Goal: Communication & Community: Answer question/provide support

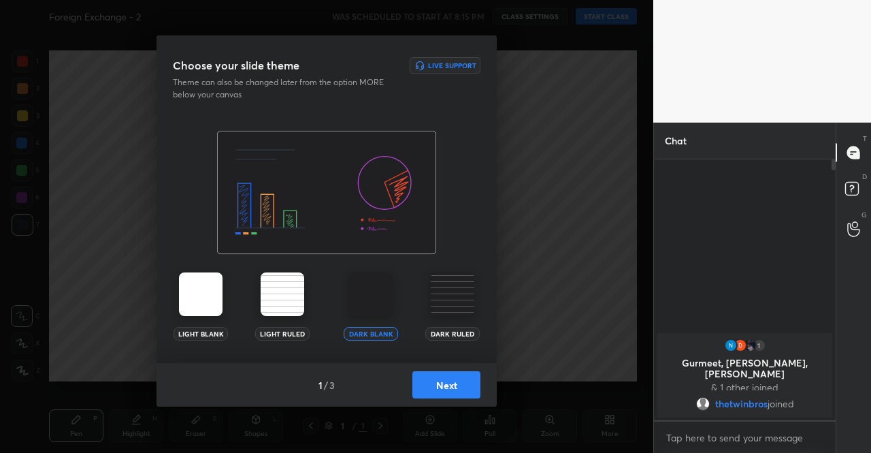
click at [459, 389] on button "Next" at bounding box center [447, 384] width 68 height 27
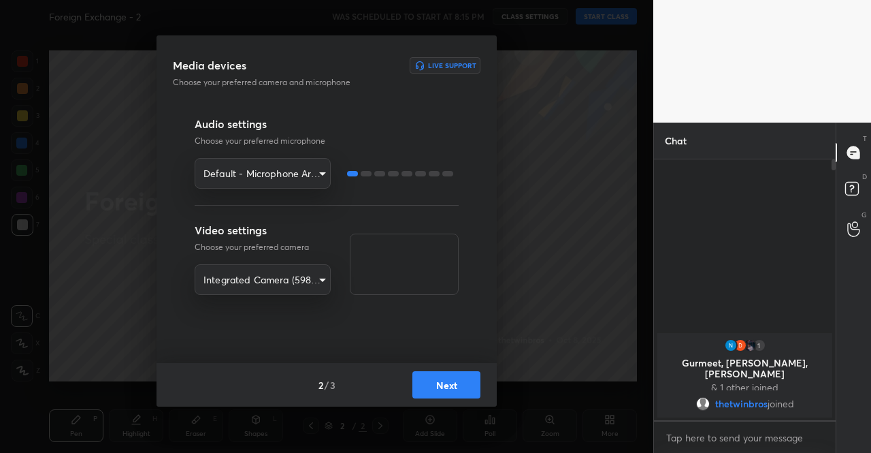
click at [448, 385] on button "Next" at bounding box center [447, 384] width 68 height 27
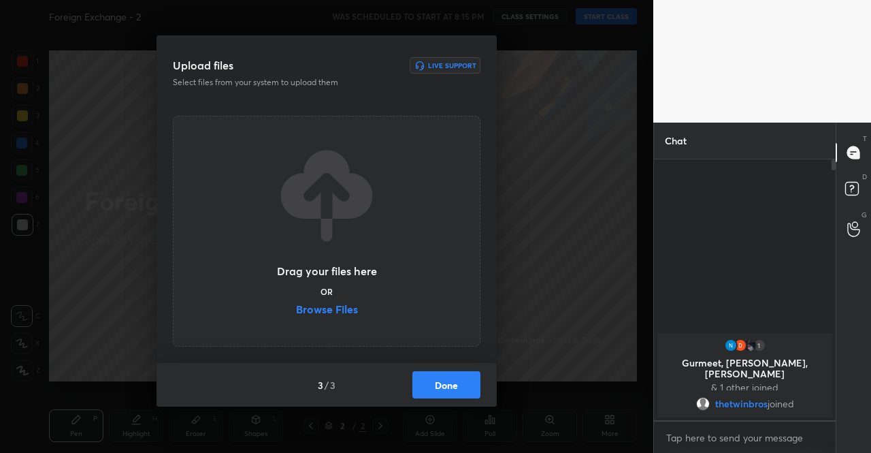
click at [338, 315] on label "Browse Files" at bounding box center [327, 311] width 62 height 14
click at [296, 315] on input "Browse Files" at bounding box center [296, 311] width 0 height 14
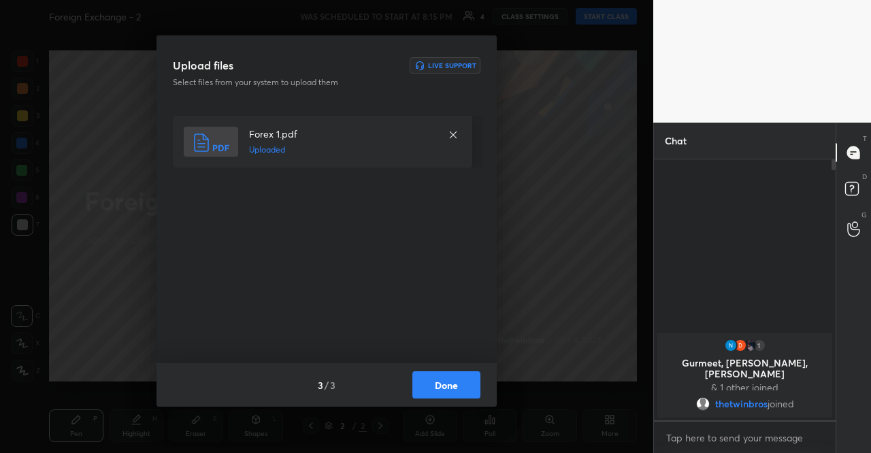
click at [456, 387] on button "Done" at bounding box center [447, 384] width 68 height 27
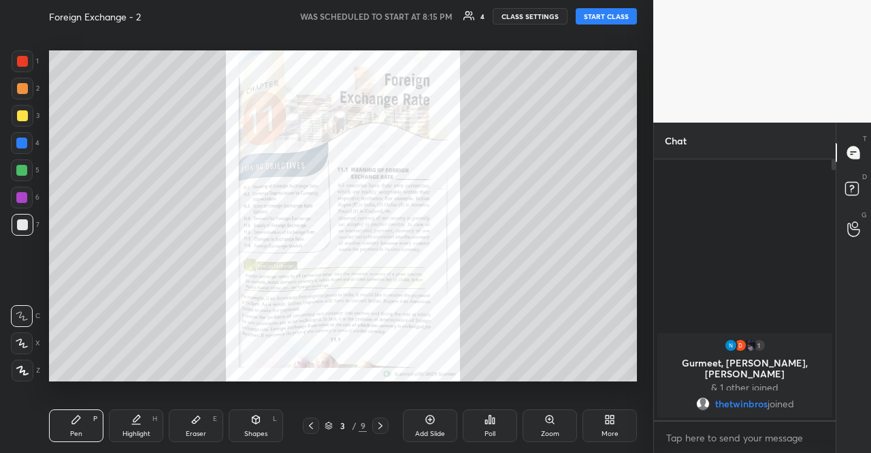
click at [389, 424] on div "3 / 9" at bounding box center [345, 425] width 97 height 16
click at [384, 424] on icon at bounding box center [380, 425] width 11 height 11
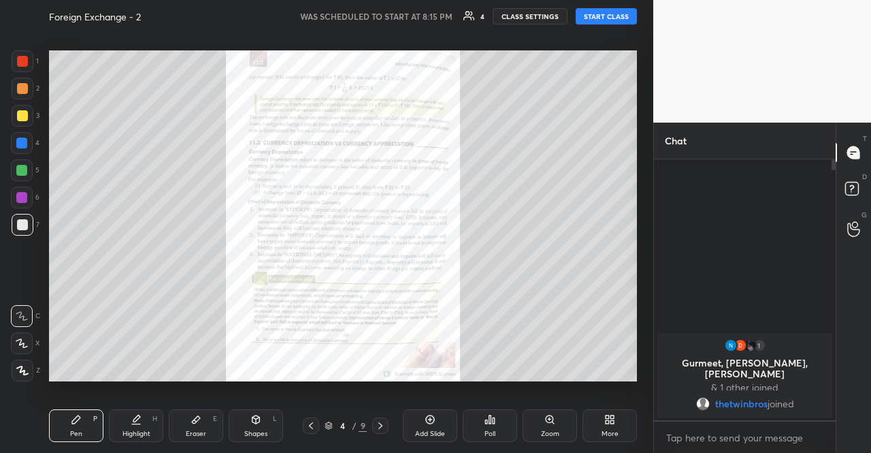
click at [564, 415] on div "Zoom" at bounding box center [550, 425] width 54 height 33
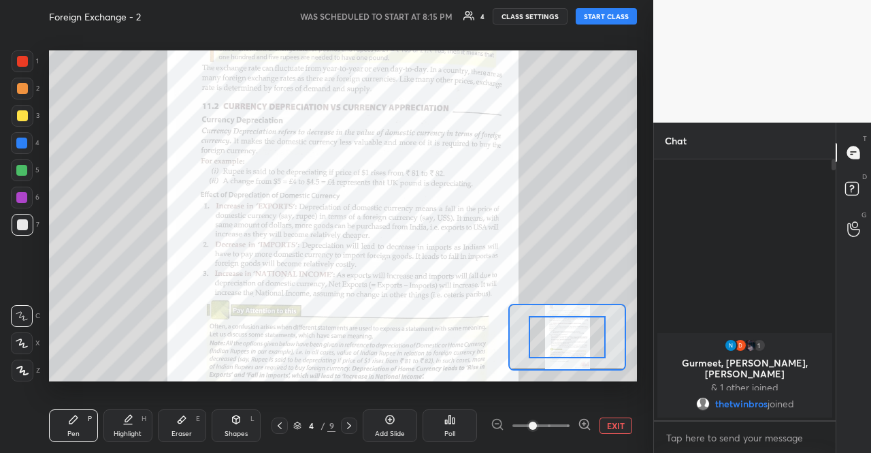
click at [584, 426] on icon at bounding box center [585, 424] width 14 height 14
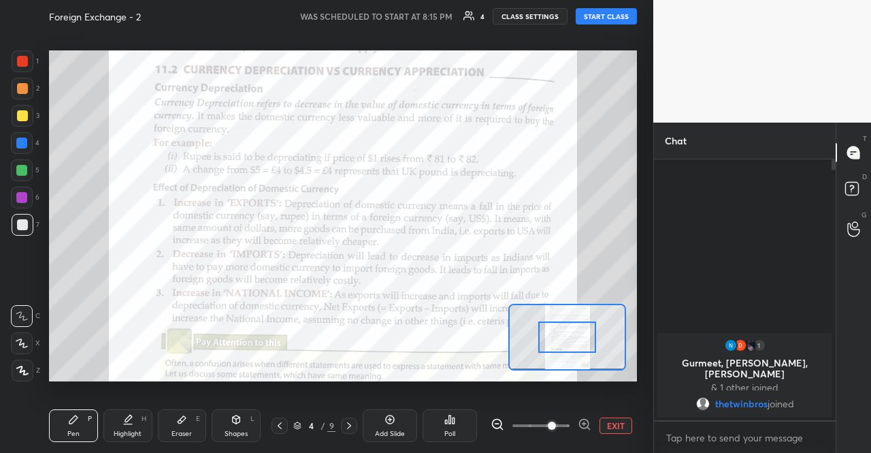
click at [584, 426] on icon at bounding box center [585, 424] width 14 height 14
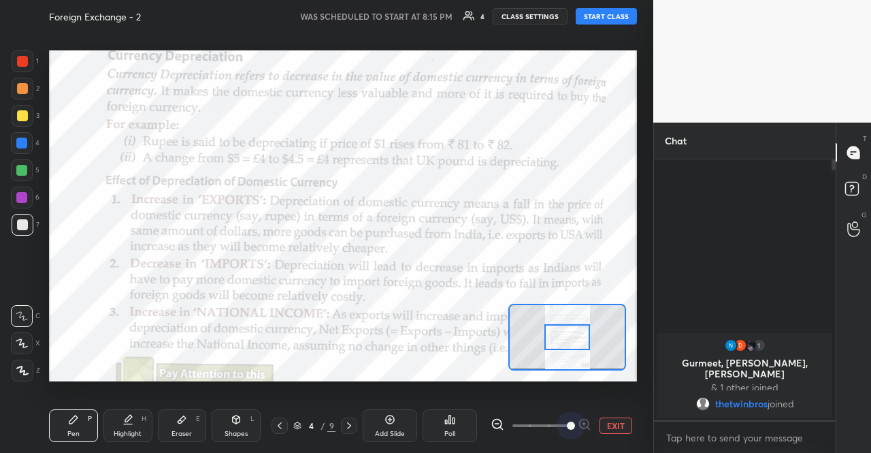
click at [575, 426] on span at bounding box center [571, 425] width 8 height 8
drag, startPoint x: 180, startPoint y: 22, endPoint x: 187, endPoint y: 14, distance: 11.2
drag, startPoint x: 182, startPoint y: 13, endPoint x: 173, endPoint y: 12, distance: 9.6
drag, startPoint x: 182, startPoint y: 18, endPoint x: 173, endPoint y: 10, distance: 12.1
drag, startPoint x: 180, startPoint y: 10, endPoint x: 178, endPoint y: 18, distance: 7.6
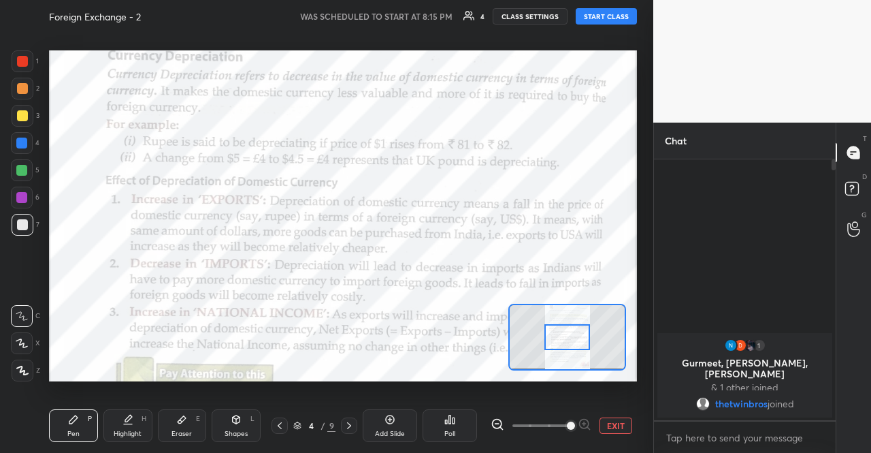
drag, startPoint x: 172, startPoint y: 16, endPoint x: 165, endPoint y: 14, distance: 6.9
drag, startPoint x: 166, startPoint y: 16, endPoint x: 160, endPoint y: 10, distance: 8.2
drag, startPoint x: 174, startPoint y: 17, endPoint x: 166, endPoint y: 7, distance: 12.7
drag, startPoint x: 178, startPoint y: 16, endPoint x: 172, endPoint y: 14, distance: 7.1
drag, startPoint x: 172, startPoint y: 16, endPoint x: 165, endPoint y: 16, distance: 7.5
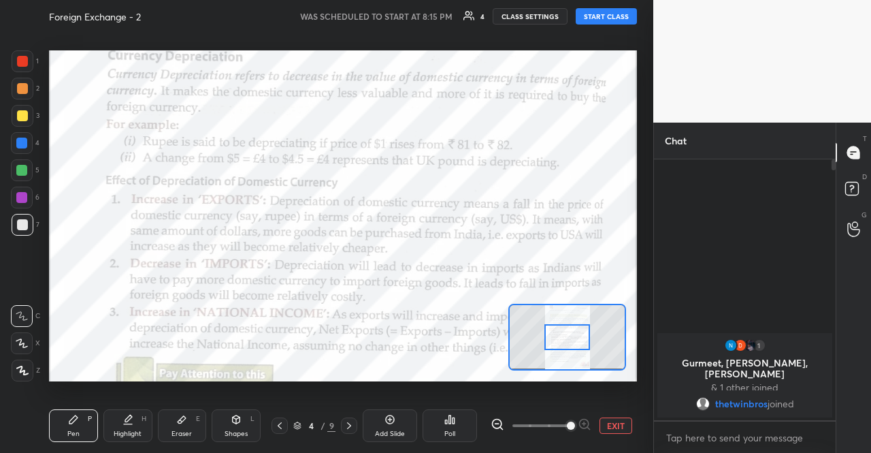
click at [607, 16] on button "START CLASS" at bounding box center [606, 16] width 61 height 16
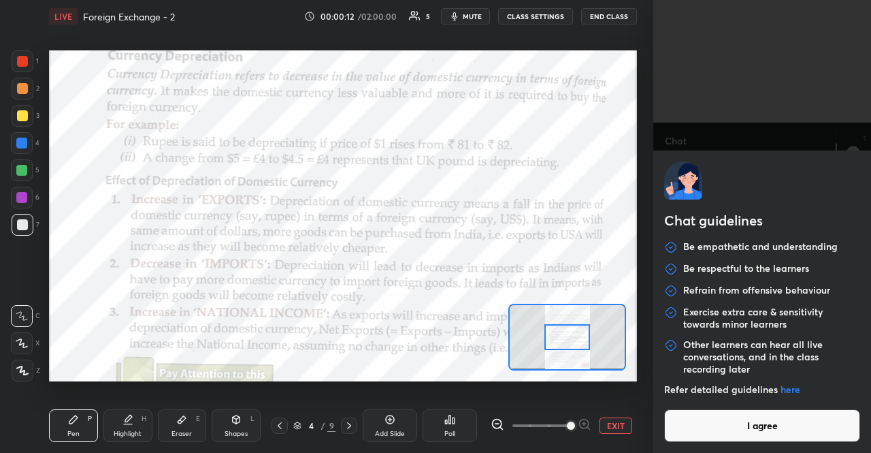
click at [758, 434] on body "1 2 3 4 5 6 7 R O A L C X Z Erase all C X Z LIVE Foreign Exchange - 2 00:00:12 …" at bounding box center [435, 226] width 871 height 453
click at [758, 434] on button "I agree" at bounding box center [762, 425] width 196 height 33
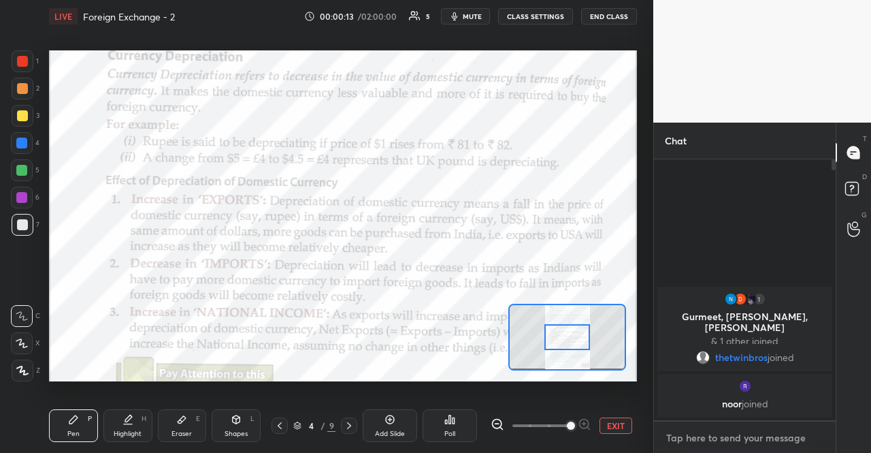
click at [758, 434] on textarea at bounding box center [745, 438] width 160 height 22
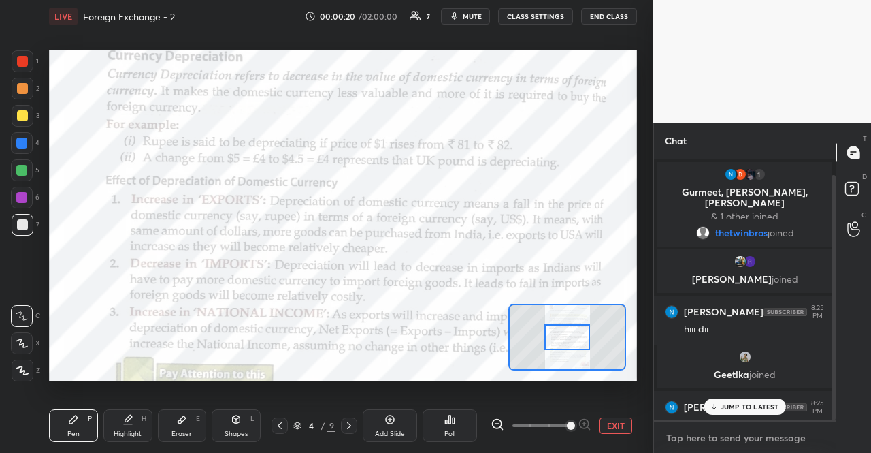
scroll to position [16, 0]
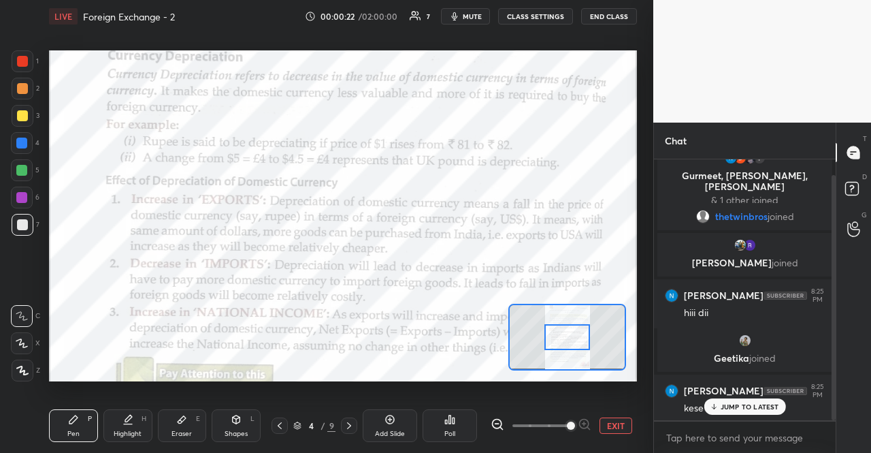
click at [767, 404] on p "JUMP TO LATEST" at bounding box center [750, 406] width 59 height 8
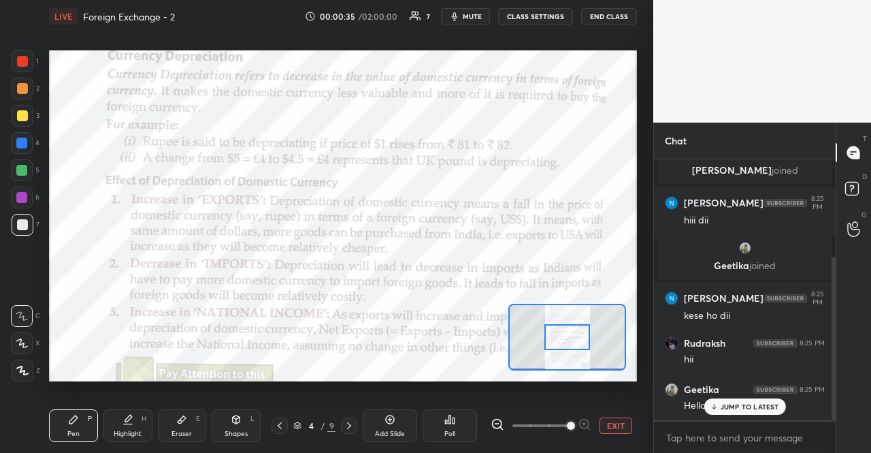
scroll to position [155, 0]
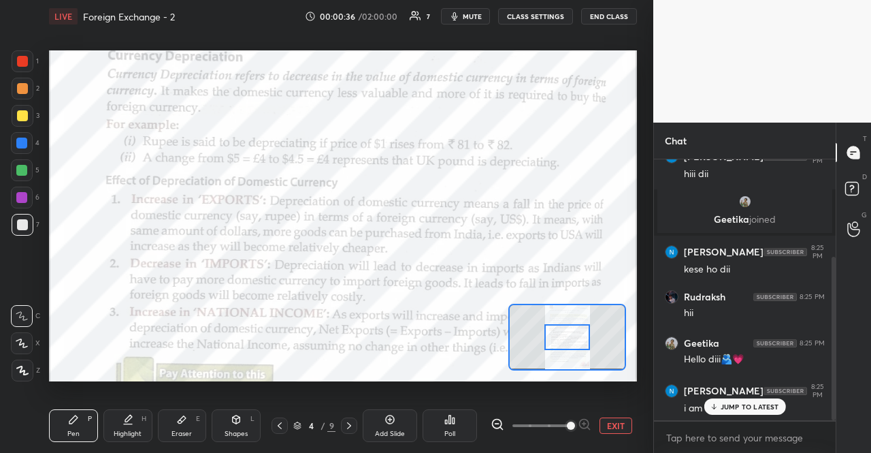
click at [767, 404] on p "JUMP TO LATEST" at bounding box center [750, 406] width 59 height 8
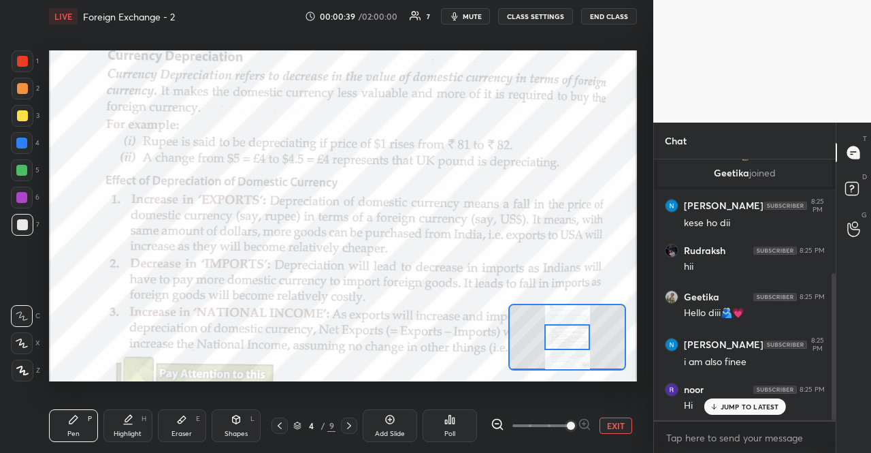
click at [765, 402] on p "JUMP TO LATEST" at bounding box center [750, 406] width 59 height 8
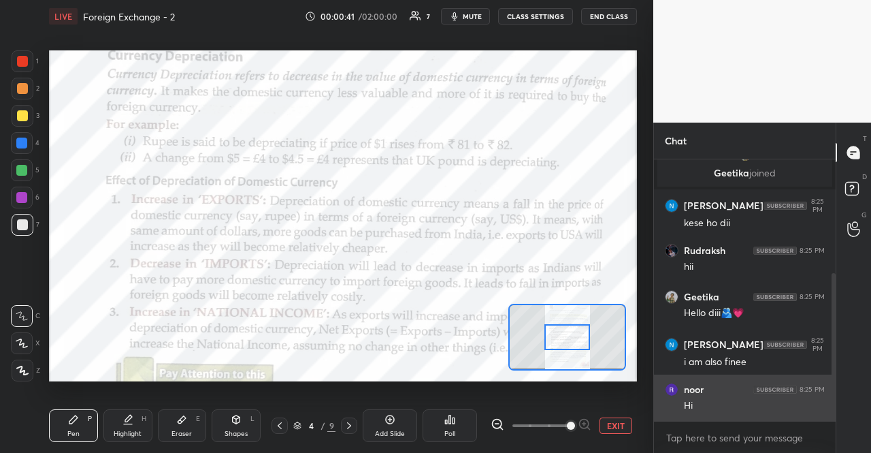
scroll to position [259, 0]
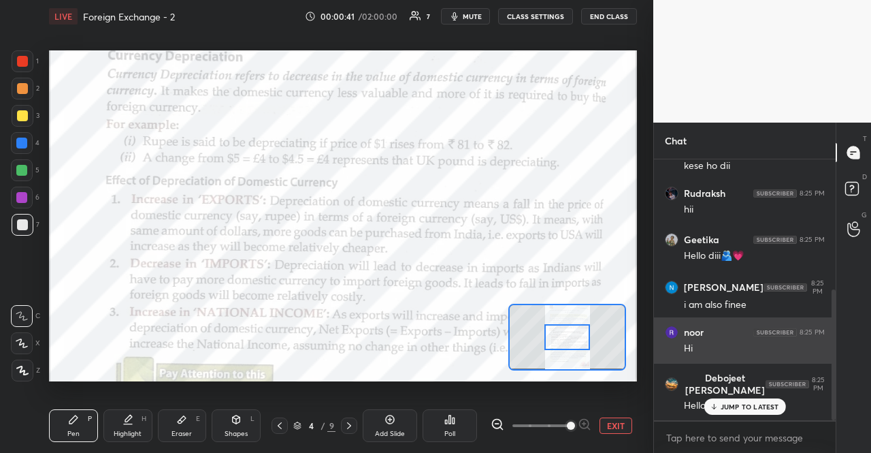
click at [761, 402] on p "JUMP TO LATEST" at bounding box center [750, 406] width 59 height 8
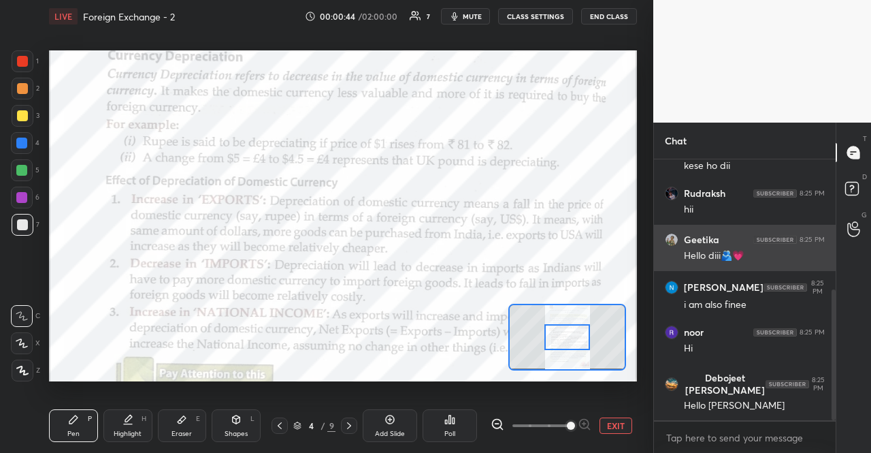
scroll to position [305, 0]
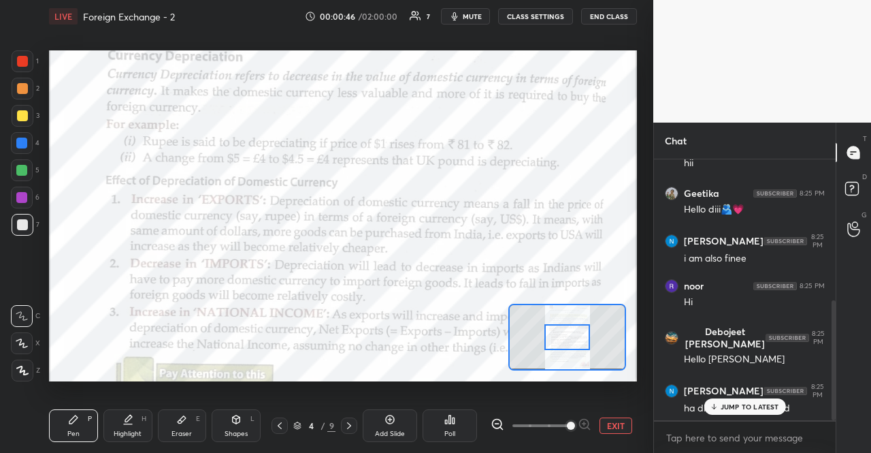
click at [747, 411] on div "JUMP TO LATEST" at bounding box center [745, 406] width 82 height 16
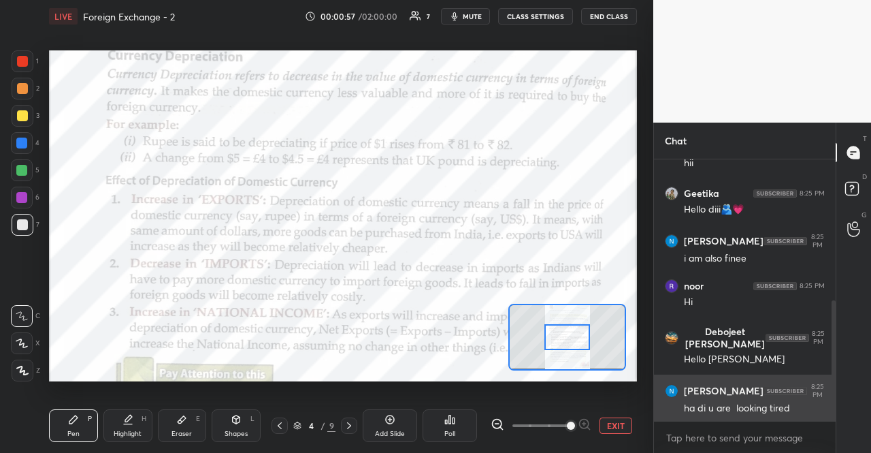
scroll to position [351, 0]
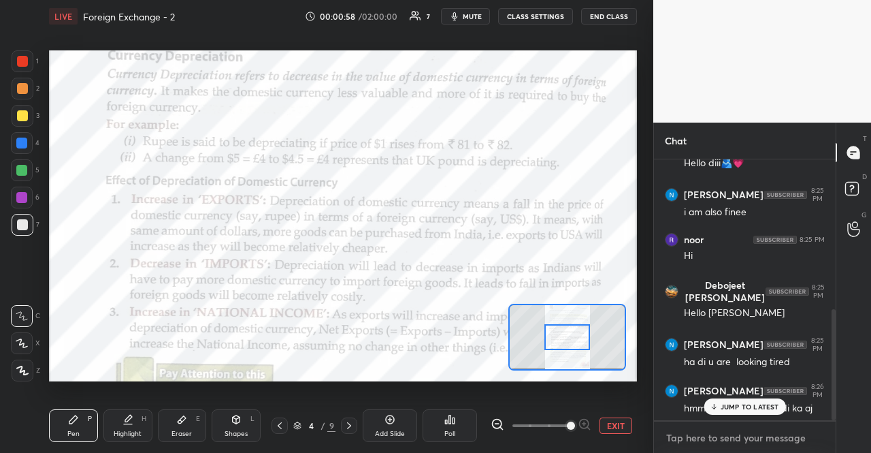
click at [782, 432] on textarea at bounding box center [745, 438] width 160 height 22
click at [774, 411] on div "JUMP TO LATEST" at bounding box center [745, 406] width 82 height 16
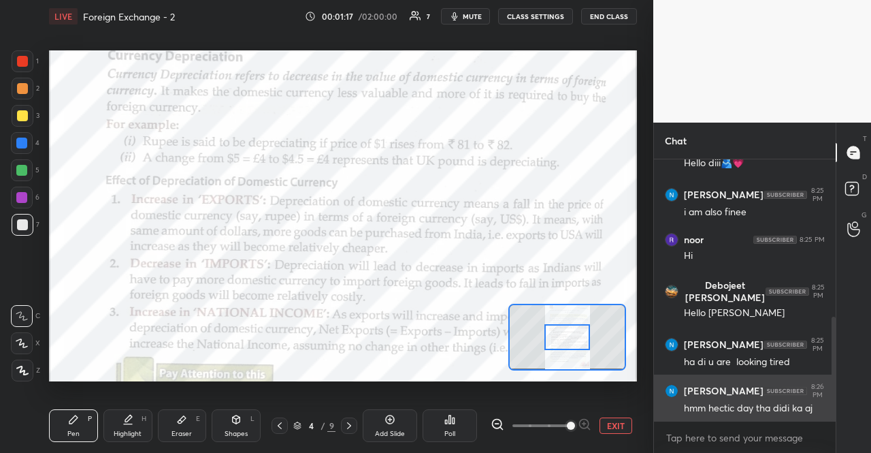
scroll to position [398, 0]
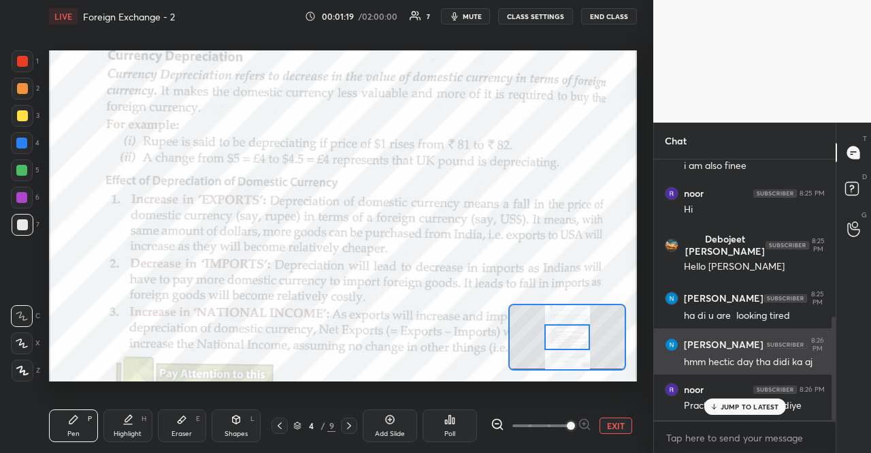
click at [773, 404] on p "JUMP TO LATEST" at bounding box center [750, 406] width 59 height 8
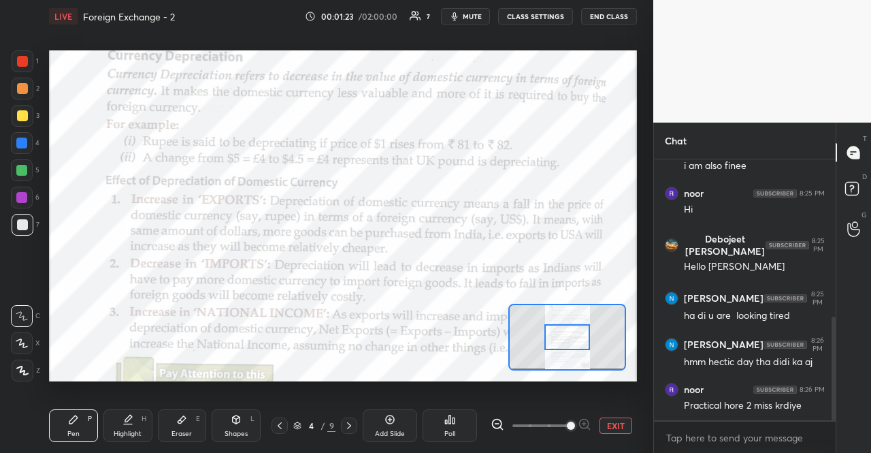
scroll to position [444, 0]
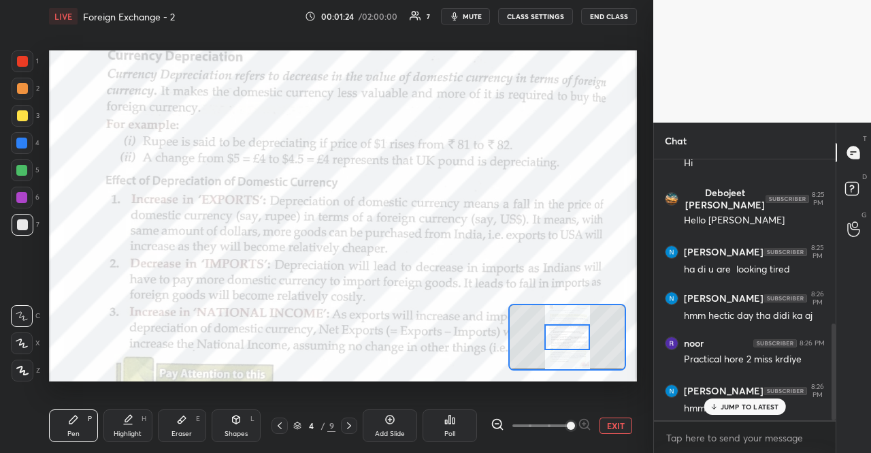
click at [756, 405] on p "JUMP TO LATEST" at bounding box center [750, 406] width 59 height 8
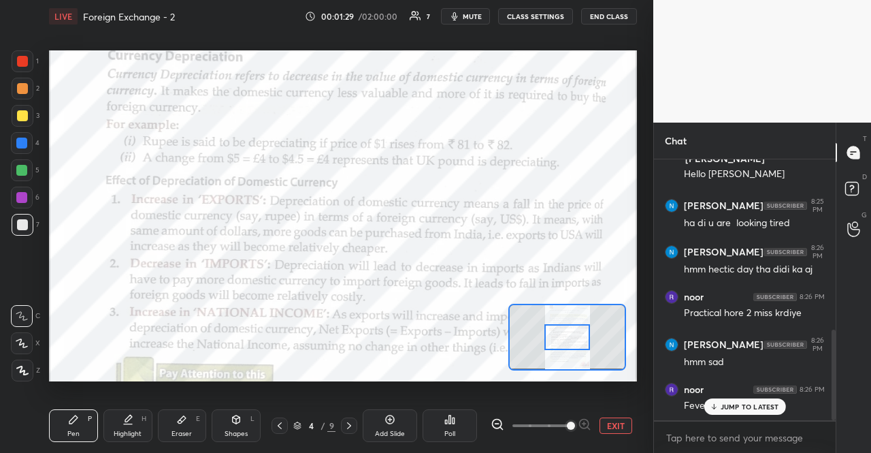
click at [756, 405] on p "JUMP TO LATEST" at bounding box center [750, 406] width 59 height 8
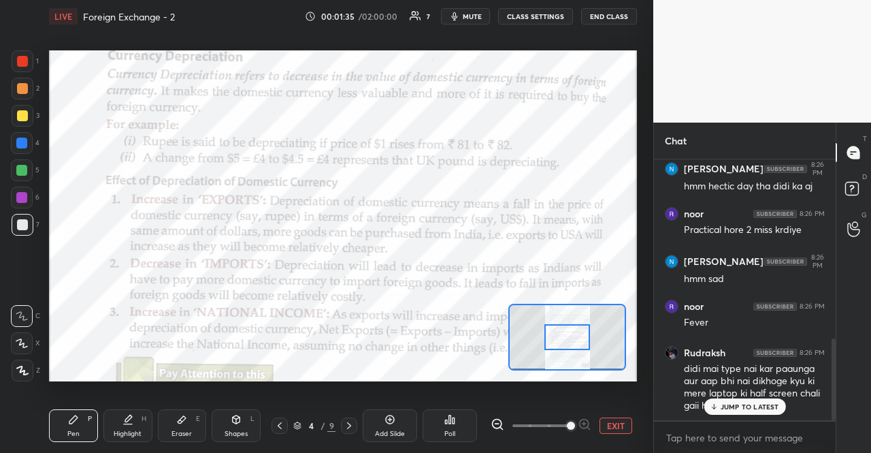
click at [756, 405] on p "JUMP TO LATEST" at bounding box center [750, 406] width 59 height 8
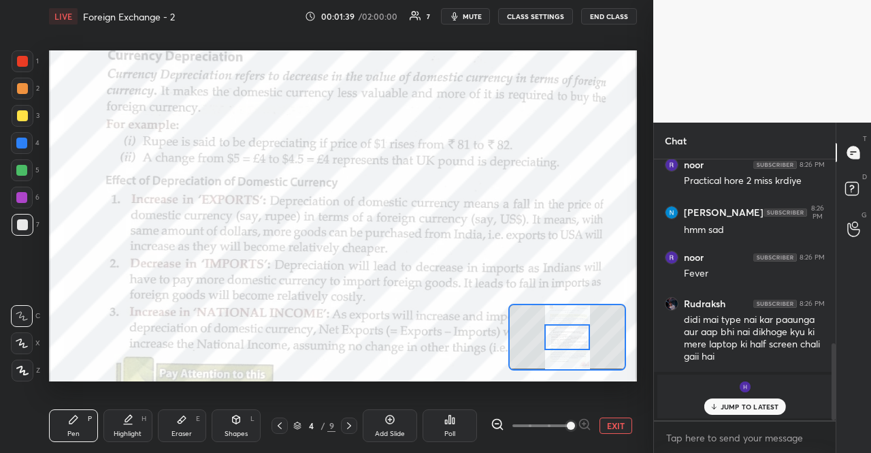
click at [756, 405] on p "JUMP TO LATEST" at bounding box center [750, 406] width 59 height 8
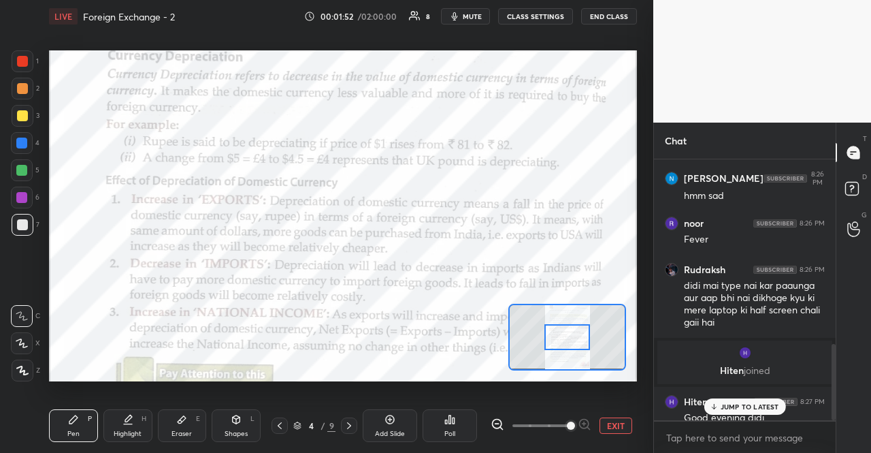
scroll to position [634, 0]
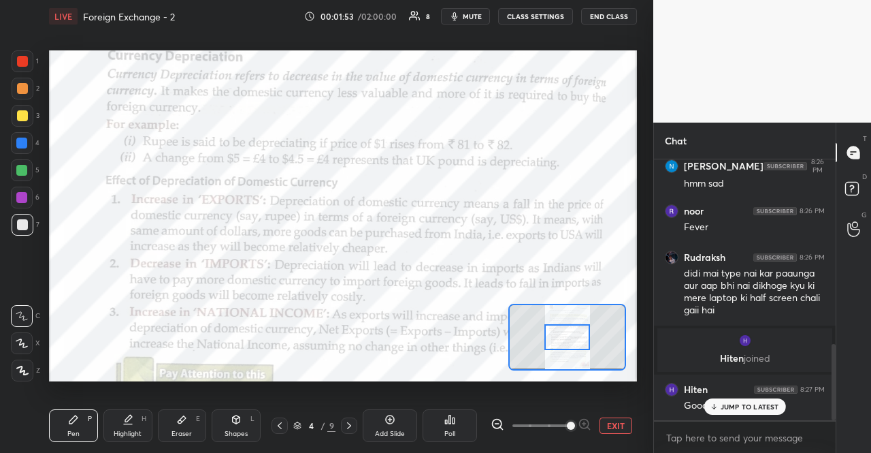
click at [756, 405] on p "JUMP TO LATEST" at bounding box center [750, 406] width 59 height 8
click at [30, 142] on div at bounding box center [22, 143] width 22 height 22
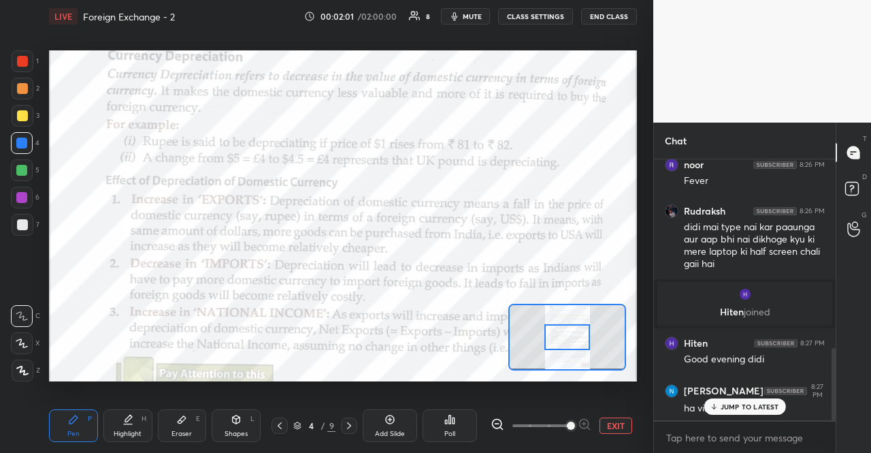
click at [743, 408] on p "JUMP TO LATEST" at bounding box center [750, 406] width 59 height 8
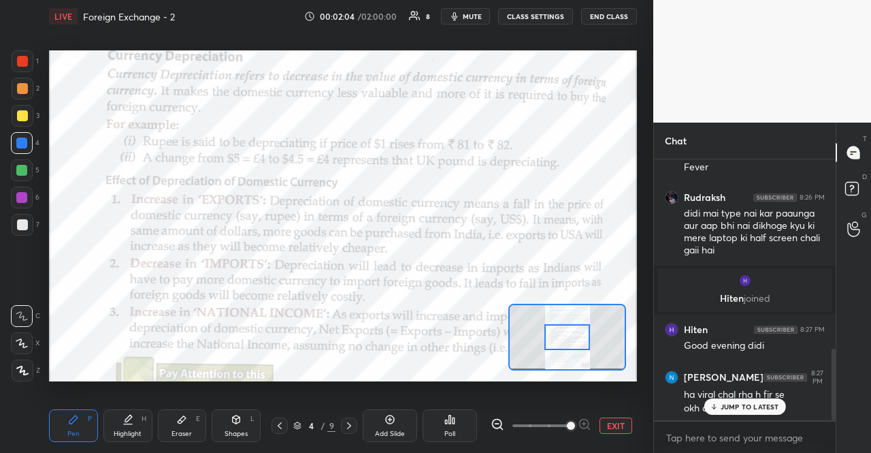
click at [739, 403] on p "JUMP TO LATEST" at bounding box center [750, 406] width 59 height 8
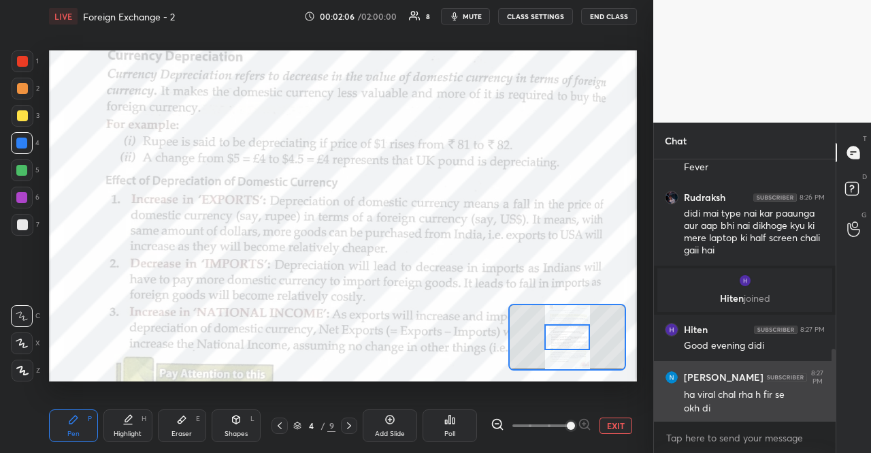
scroll to position [708, 0]
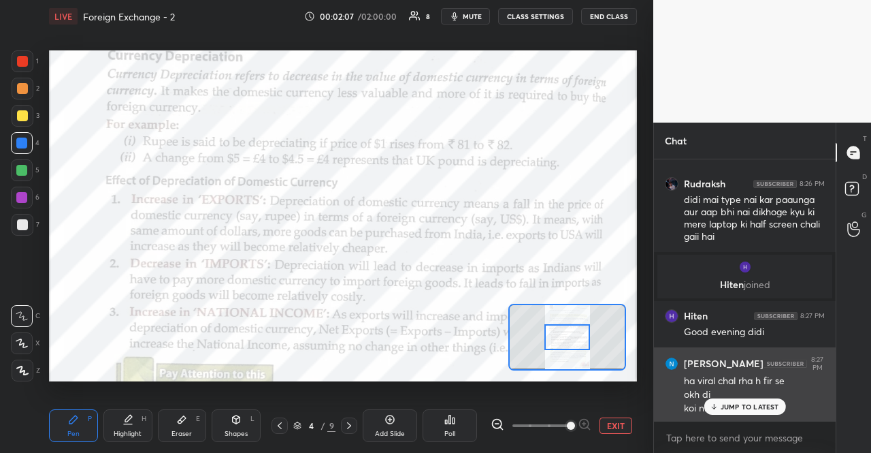
click at [733, 402] on p "JUMP TO LATEST" at bounding box center [750, 406] width 59 height 8
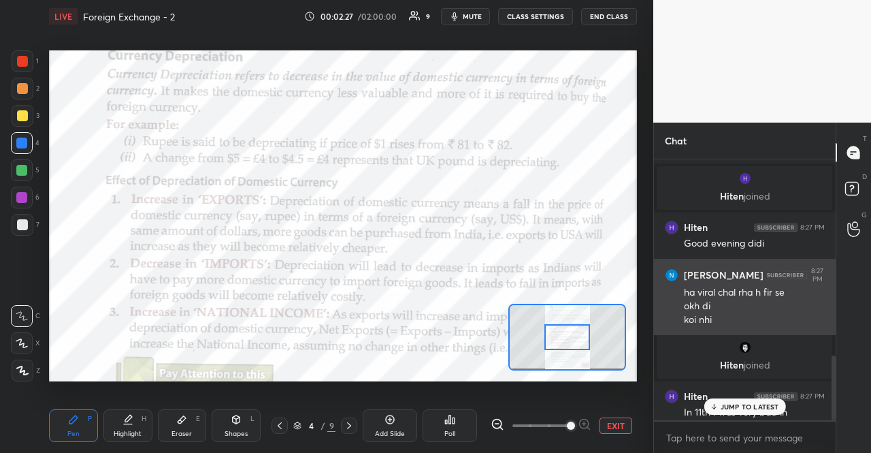
scroll to position [788, 0]
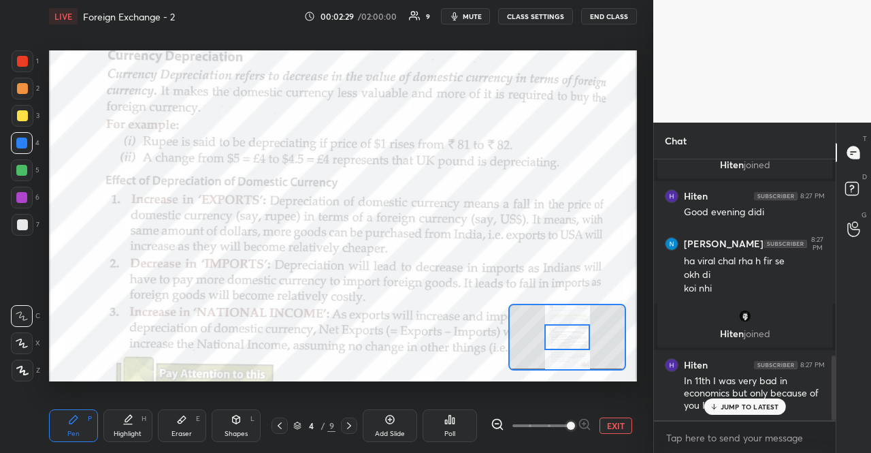
click at [769, 413] on div "JUMP TO LATEST" at bounding box center [745, 406] width 82 height 16
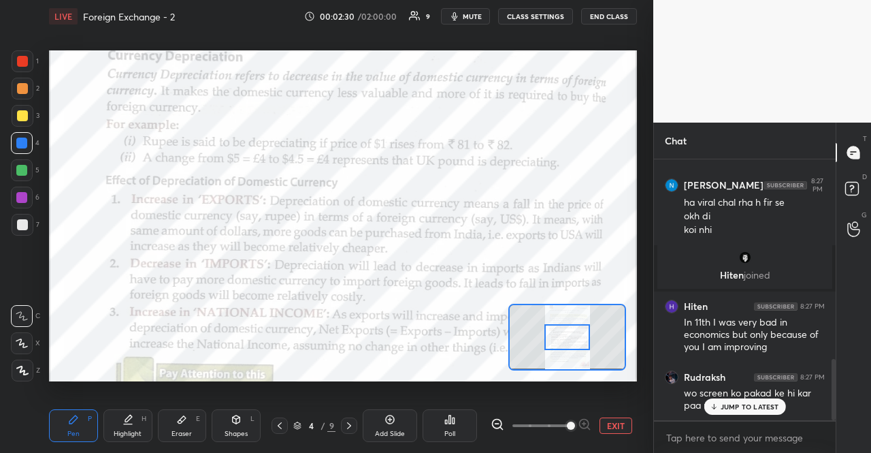
click at [769, 413] on div "JUMP TO LATEST" at bounding box center [745, 406] width 82 height 16
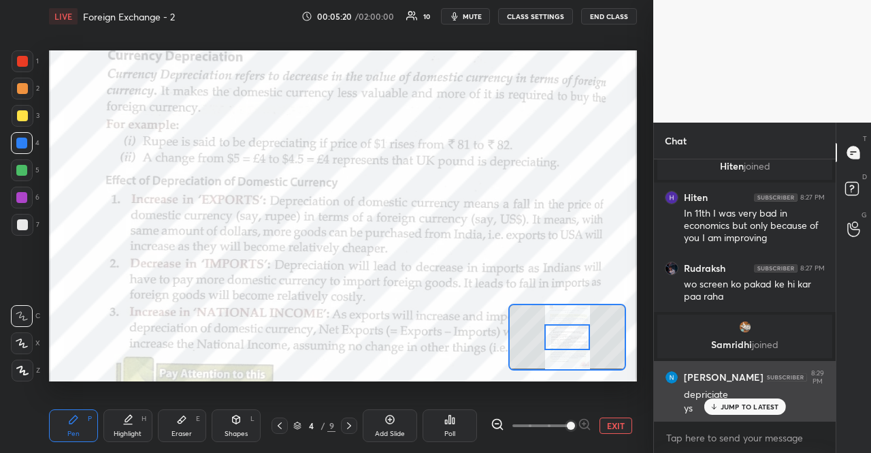
scroll to position [968, 0]
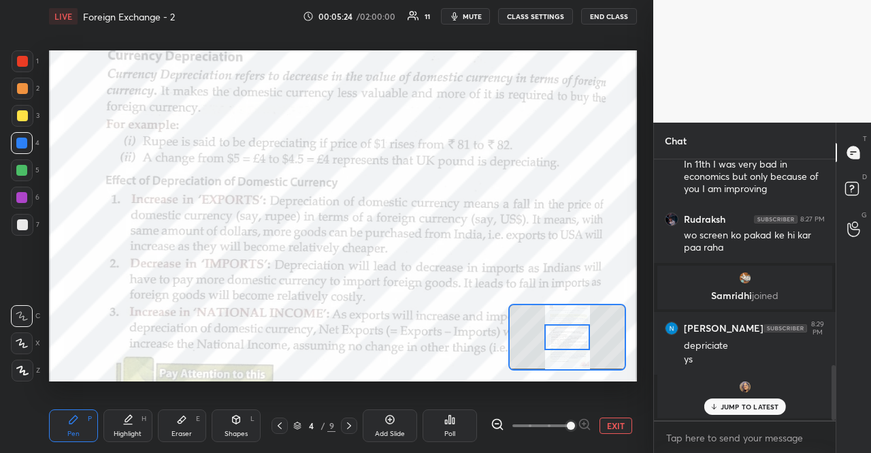
click at [728, 405] on p "JUMP TO LATEST" at bounding box center [750, 406] width 59 height 8
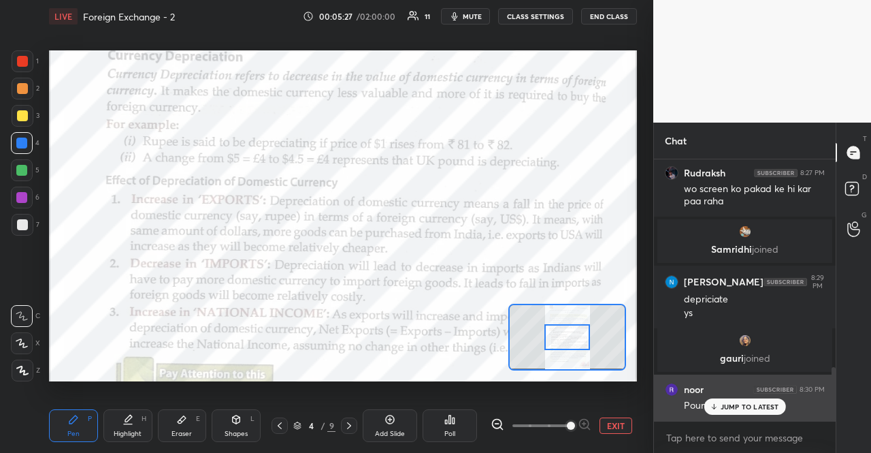
click at [746, 396] on div "Pound weak" at bounding box center [754, 404] width 141 height 16
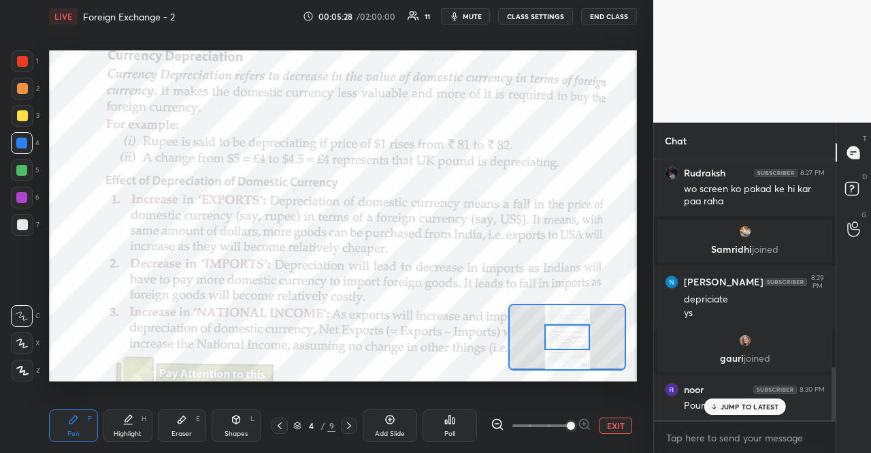
click at [747, 404] on p "JUMP TO LATEST" at bounding box center [750, 406] width 59 height 8
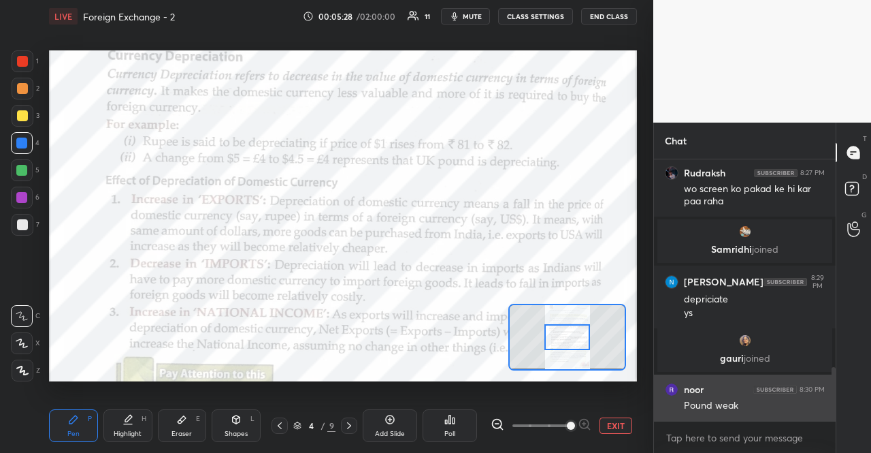
scroll to position [1061, 0]
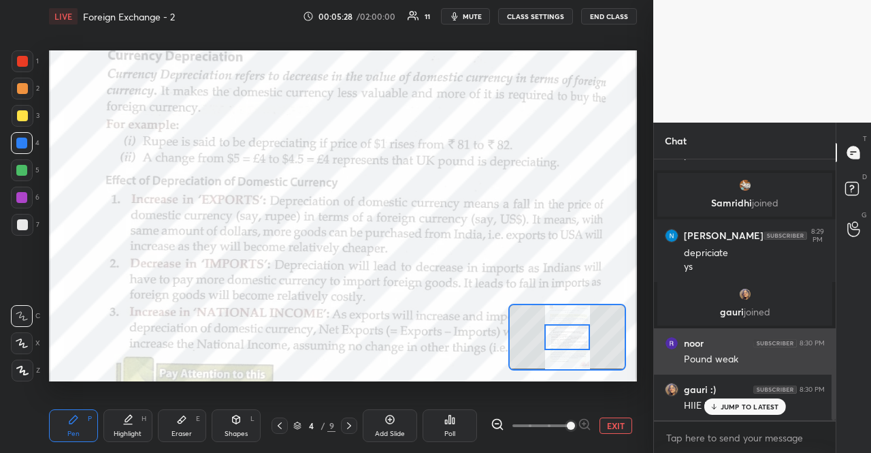
click at [747, 404] on p "JUMP TO LATEST" at bounding box center [750, 406] width 59 height 8
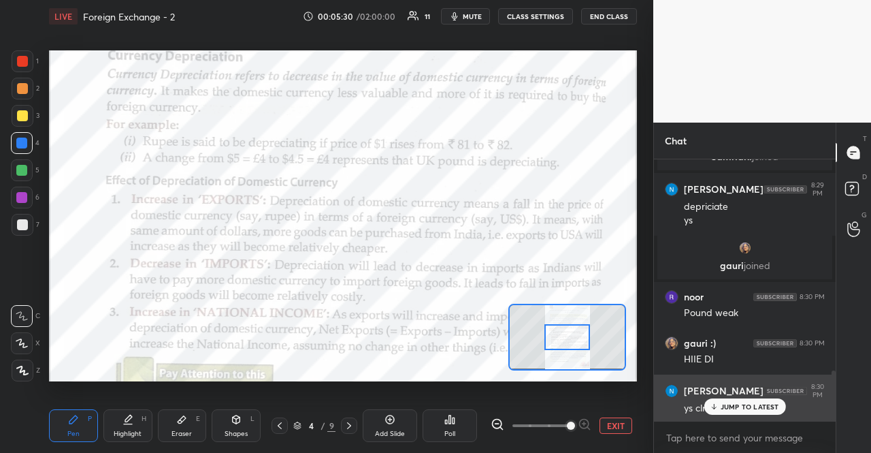
click at [746, 399] on div "ys clrr" at bounding box center [754, 407] width 141 height 16
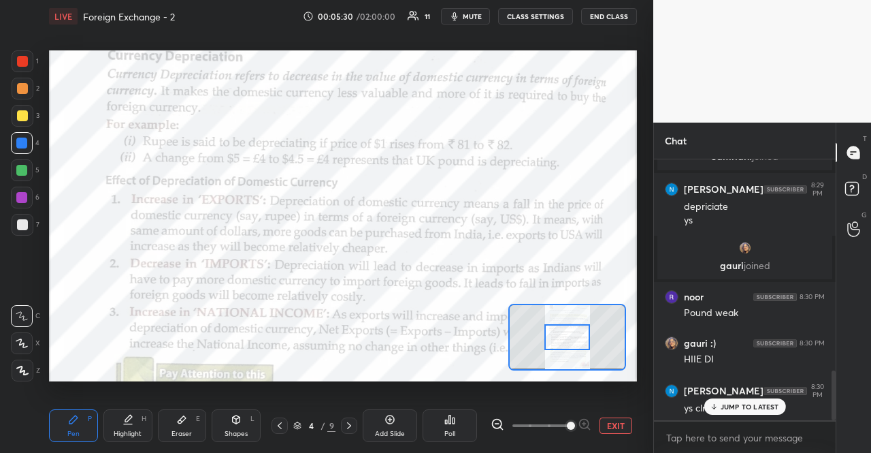
click at [752, 402] on p "JUMP TO LATEST" at bounding box center [750, 406] width 59 height 8
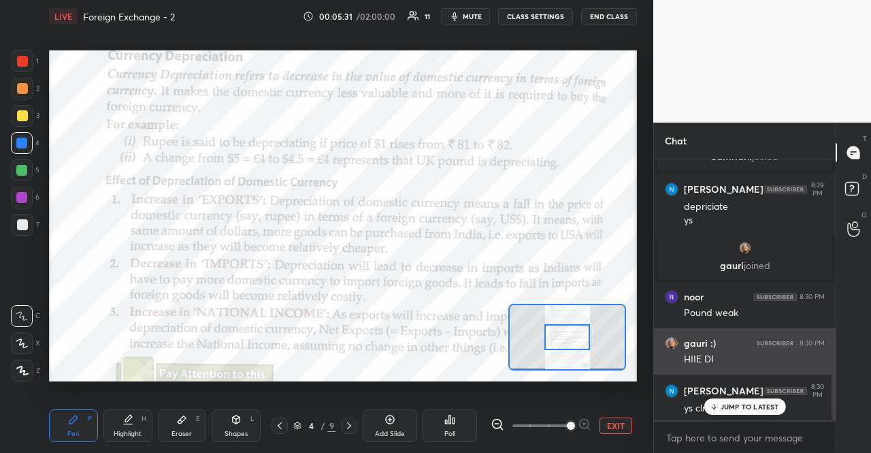
scroll to position [1156, 0]
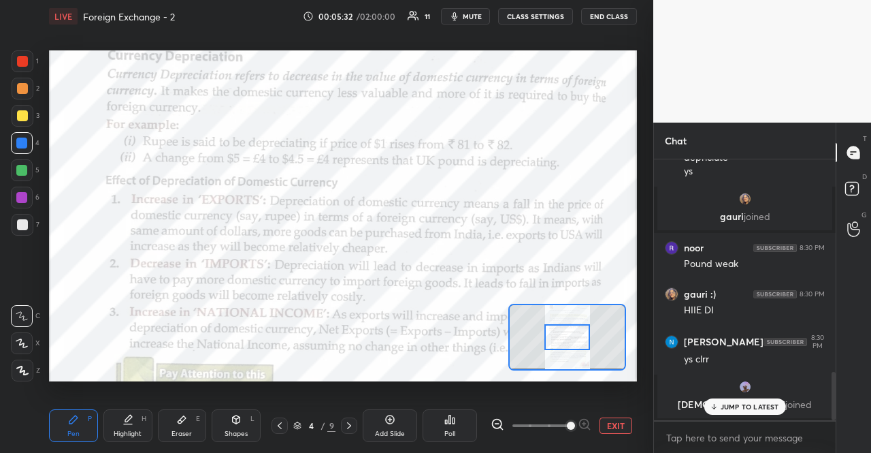
click at [759, 405] on p "JUMP TO LATEST" at bounding box center [750, 406] width 59 height 8
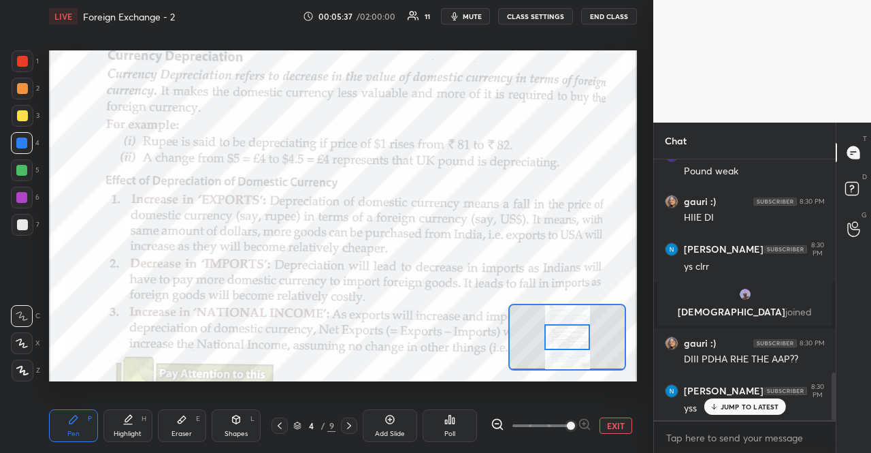
scroll to position [1223, 0]
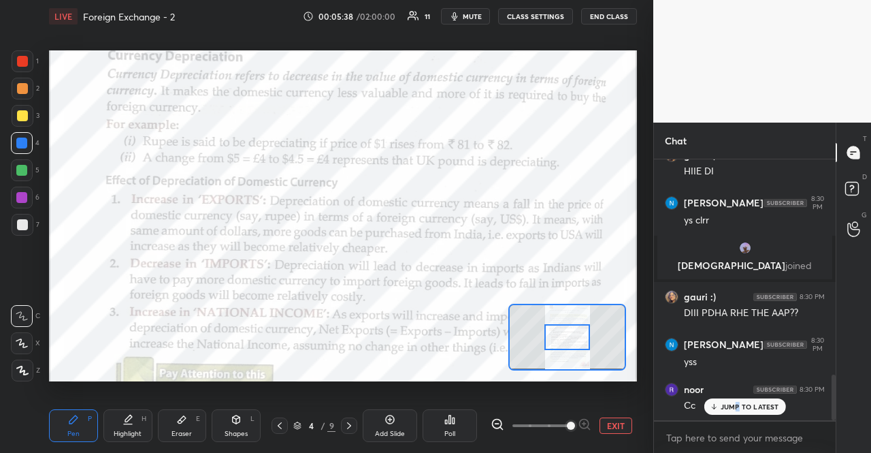
click at [739, 411] on p "JUMP TO LATEST" at bounding box center [750, 406] width 59 height 8
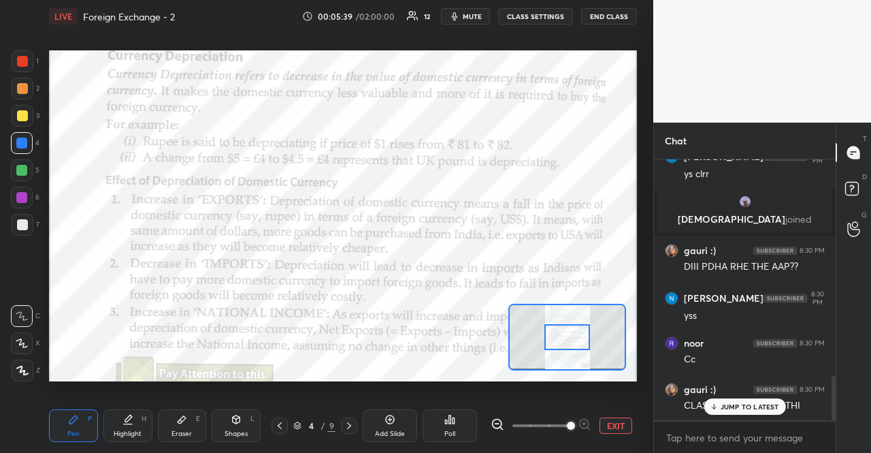
click at [739, 399] on div "JUMP TO LATEST" at bounding box center [745, 406] width 82 height 16
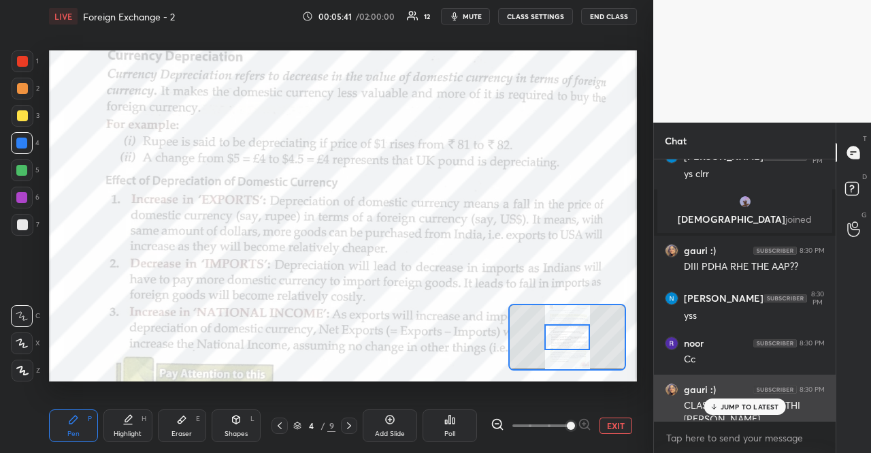
scroll to position [1283, 0]
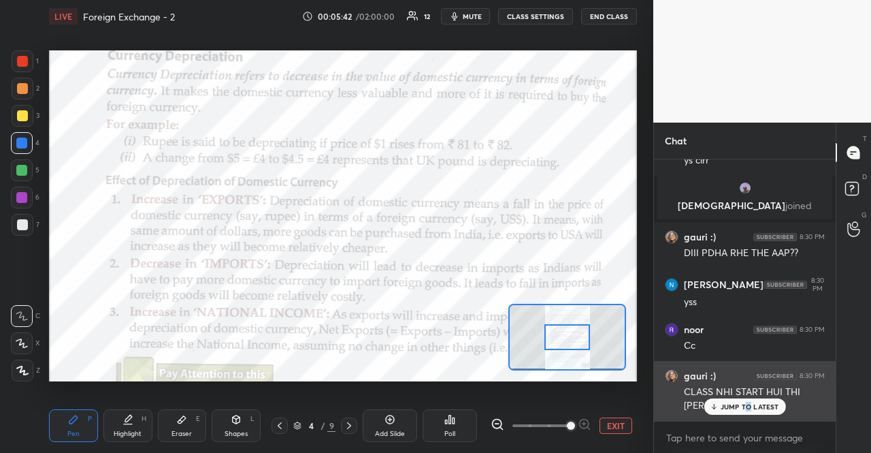
click at [750, 405] on p "JUMP TO LATEST" at bounding box center [750, 406] width 59 height 8
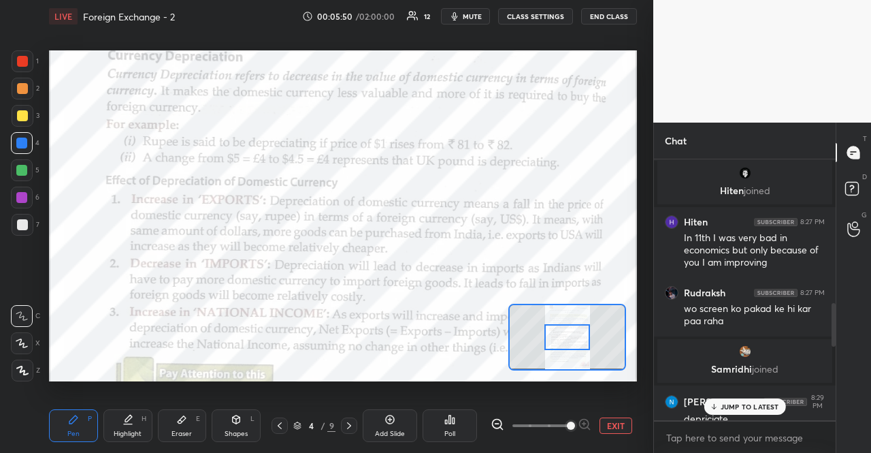
click at [744, 399] on div "JUMP TO LATEST" at bounding box center [745, 406] width 82 height 16
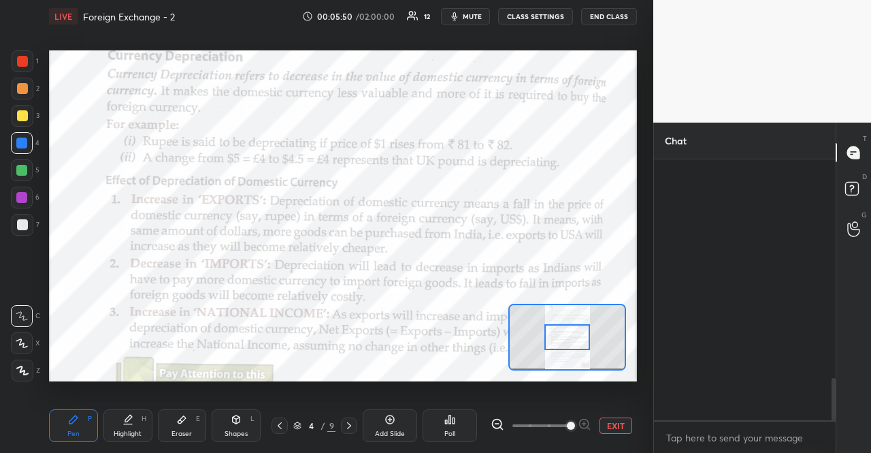
scroll to position [1342, 0]
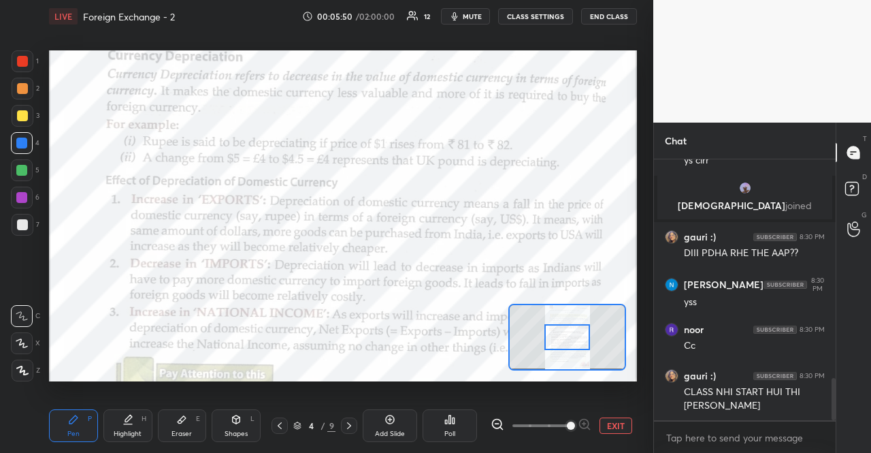
click at [743, 399] on div "[PERSON_NAME]" at bounding box center [754, 406] width 141 height 14
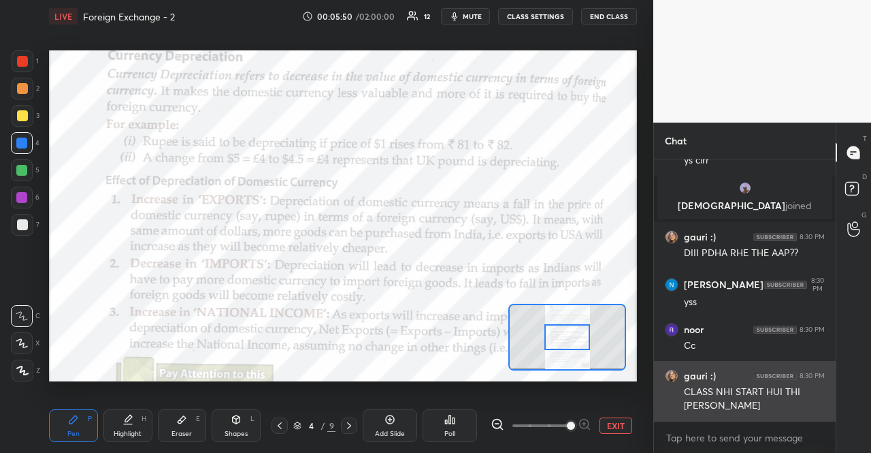
click at [746, 400] on div "[PERSON_NAME]" at bounding box center [754, 406] width 141 height 14
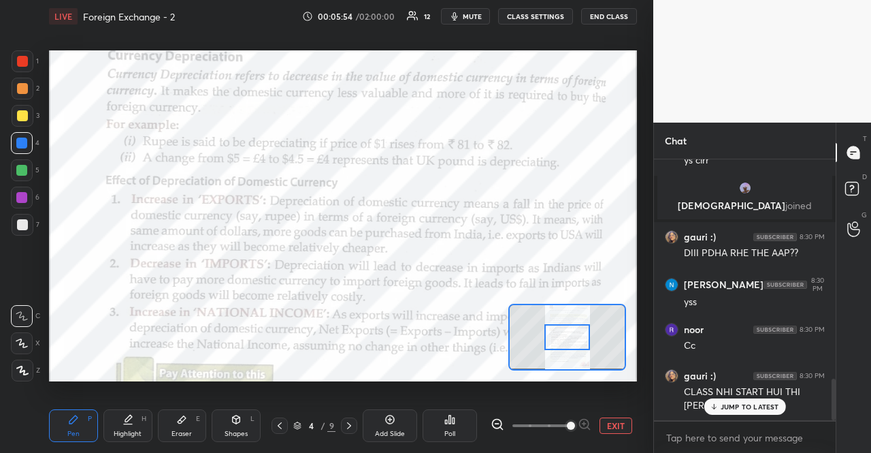
scroll to position [1389, 0]
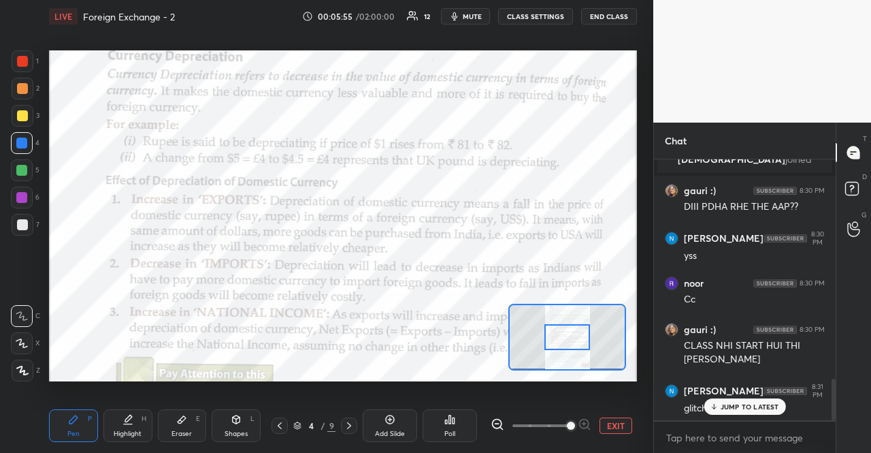
click at [734, 398] on div "JUMP TO LATEST" at bounding box center [745, 406] width 82 height 16
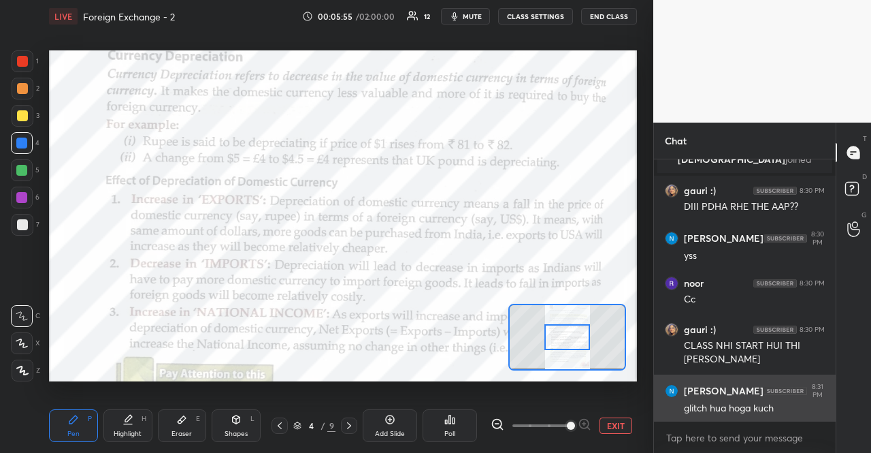
scroll to position [1435, 0]
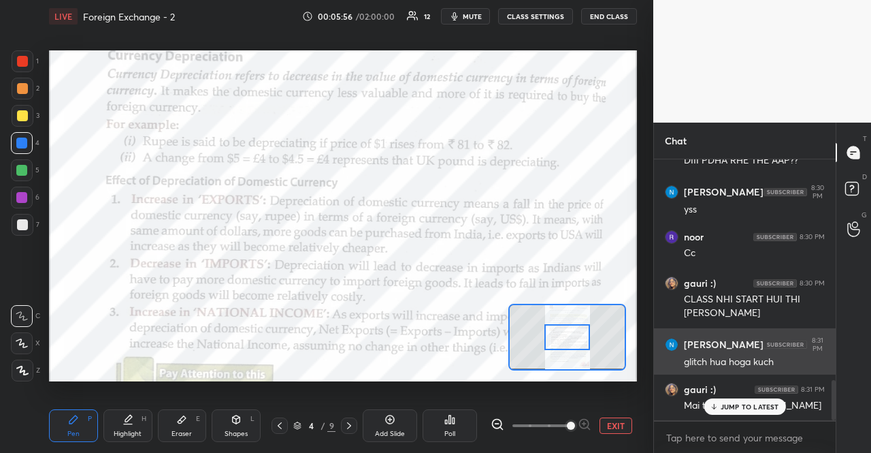
click at [734, 408] on p "JUMP TO LATEST" at bounding box center [750, 406] width 59 height 8
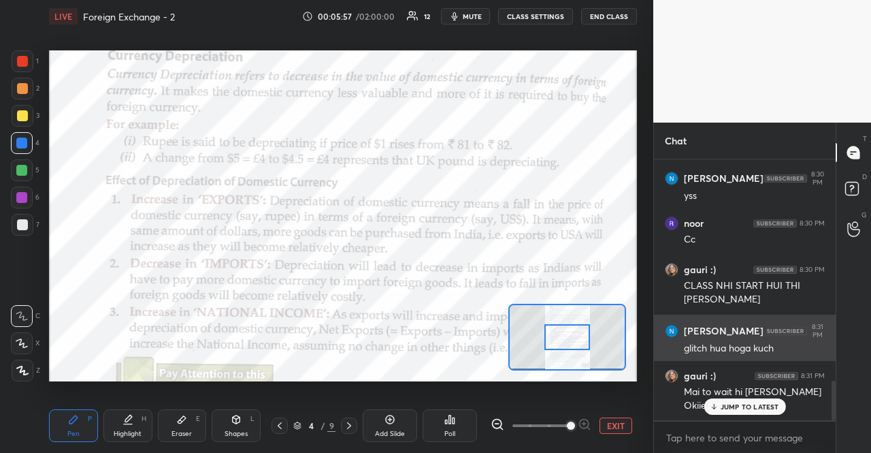
click at [734, 408] on p "JUMP TO LATEST" at bounding box center [750, 406] width 59 height 8
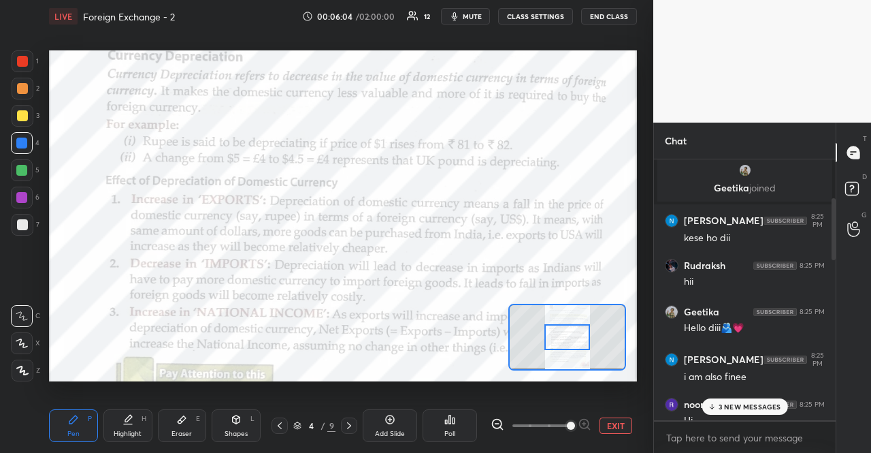
scroll to position [0, 0]
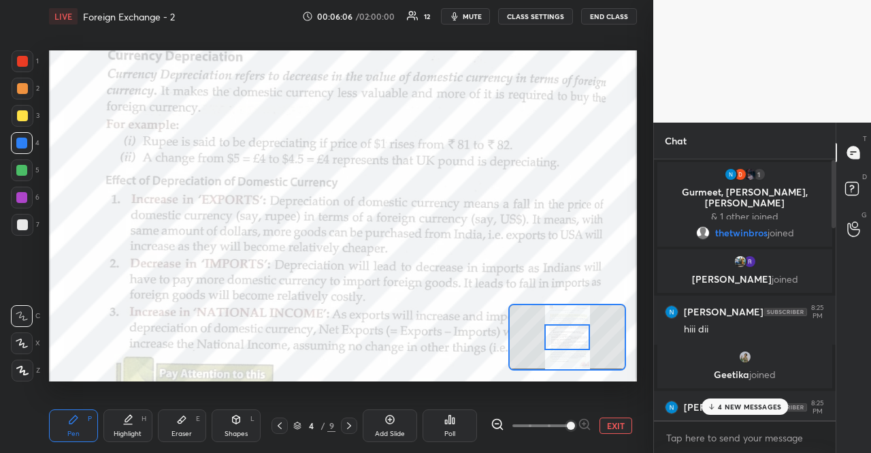
click at [763, 398] on div "4 NEW MESSAGES" at bounding box center [745, 406] width 86 height 16
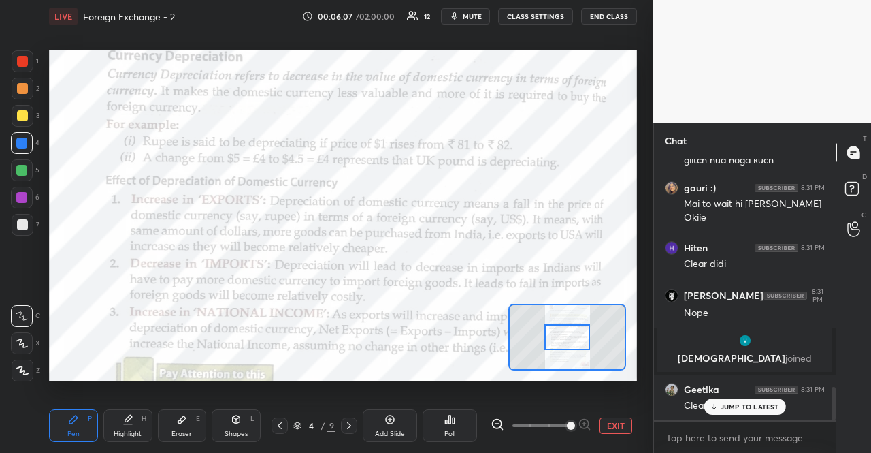
click at [763, 400] on div "JUMP TO LATEST" at bounding box center [745, 406] width 82 height 16
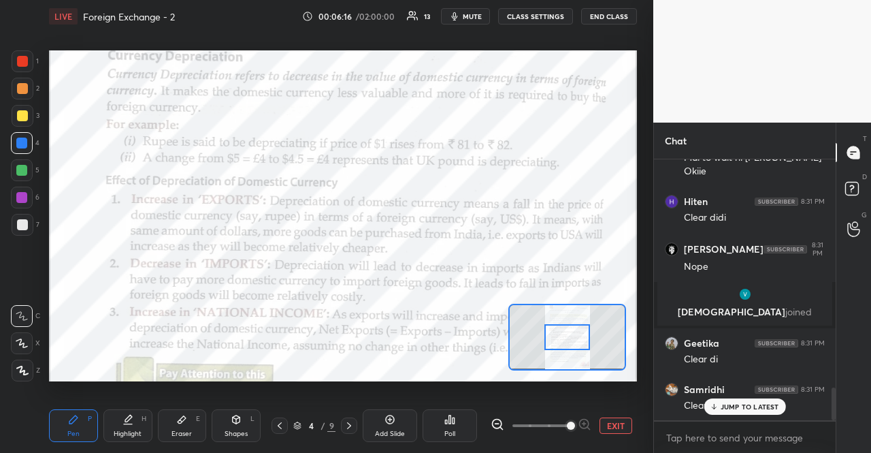
click at [746, 409] on p "JUMP TO LATEST" at bounding box center [750, 406] width 59 height 8
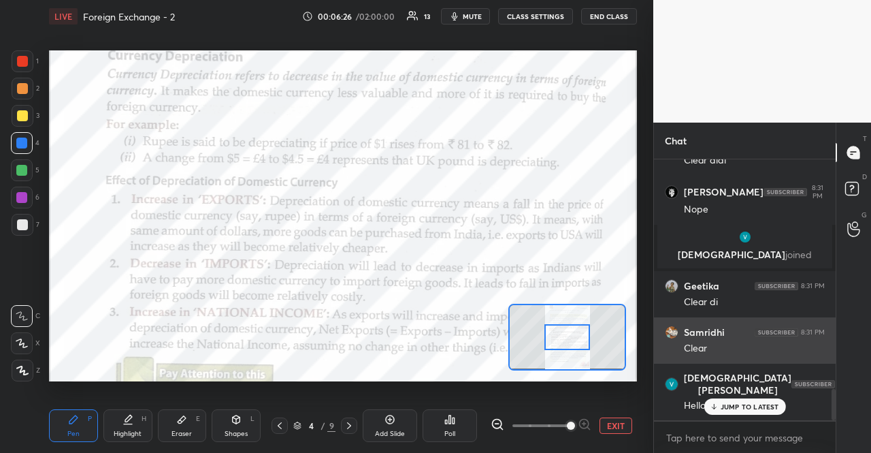
scroll to position [1909, 0]
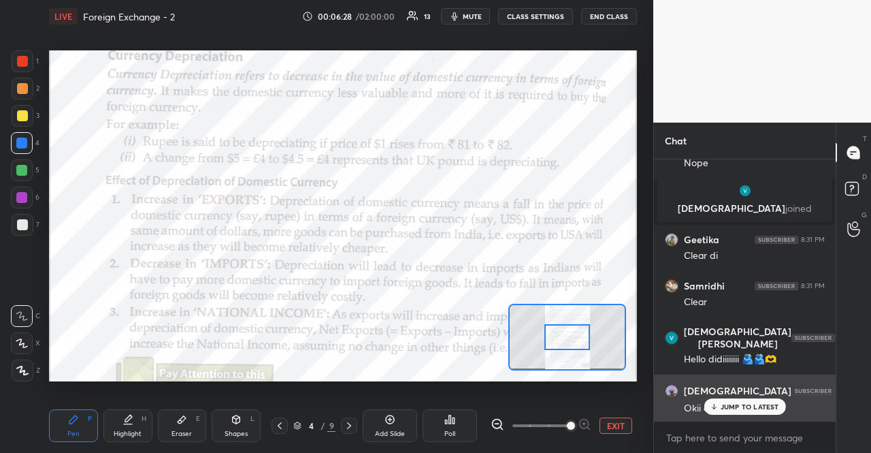
click at [711, 417] on div "[DEMOGRAPHIC_DATA] 8:31 PM Okii di" at bounding box center [745, 398] width 182 height 49
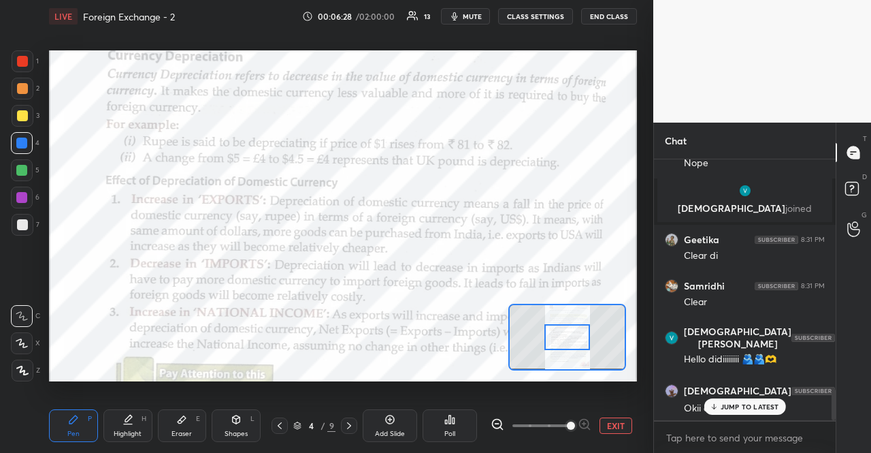
scroll to position [1955, 0]
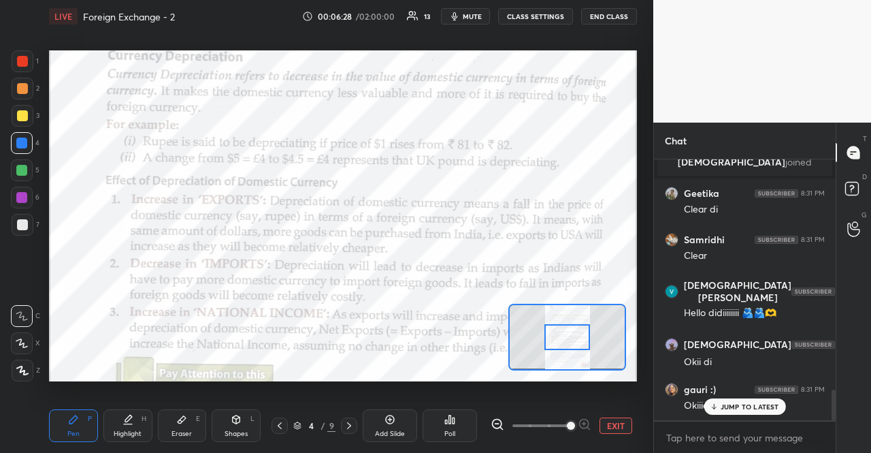
click at [711, 417] on div "[PERSON_NAME] 8:30 PM ys [PERSON_NAME] joined gauri :) 8:30 PM DIII PDHA RHE TH…" at bounding box center [745, 289] width 182 height 261
click at [717, 412] on div "JUMP TO LATEST" at bounding box center [745, 406] width 82 height 16
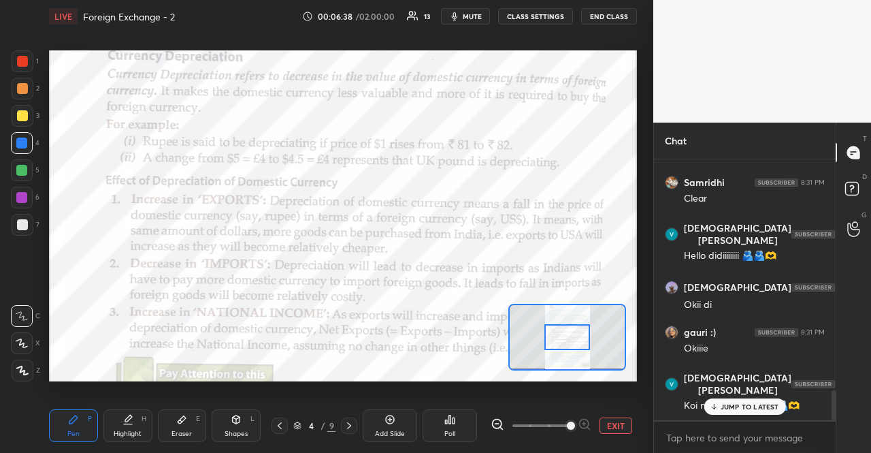
click at [756, 406] on p "JUMP TO LATEST" at bounding box center [750, 406] width 59 height 8
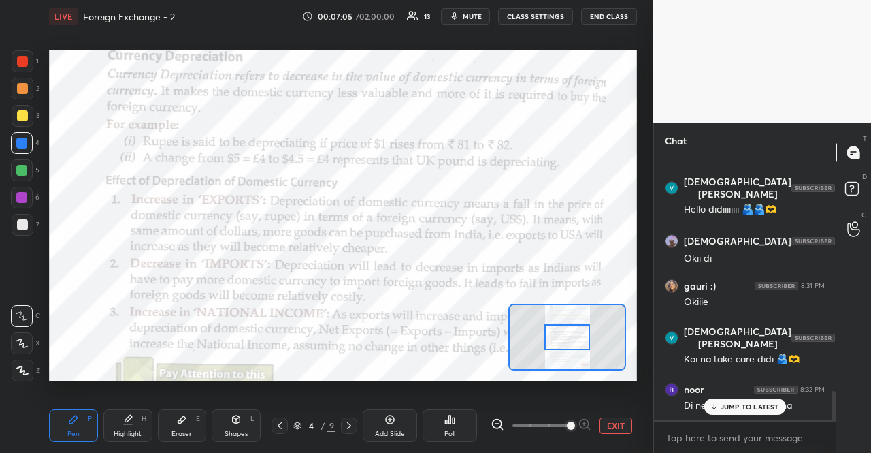
click at [716, 408] on icon at bounding box center [713, 406] width 9 height 8
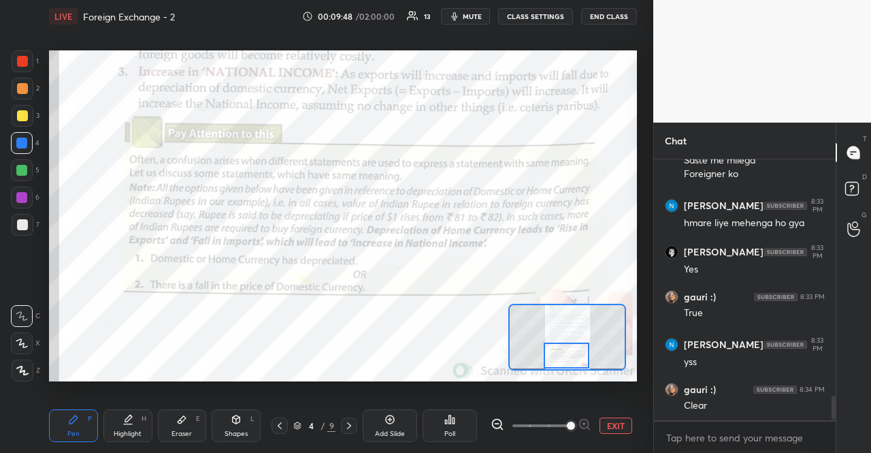
scroll to position [2547, 0]
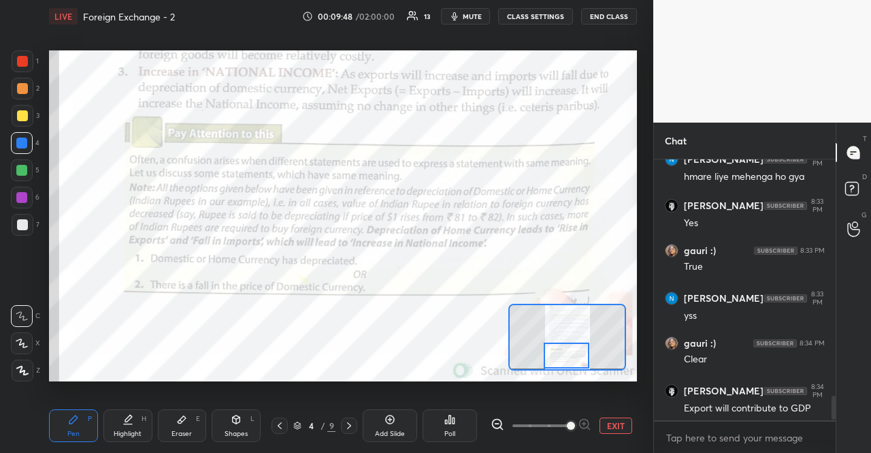
drag, startPoint x: 579, startPoint y: 347, endPoint x: 578, endPoint y: 366, distance: 18.4
click at [578, 366] on div at bounding box center [567, 354] width 46 height 25
click at [741, 402] on p "JUMP TO LATEST" at bounding box center [750, 406] width 59 height 8
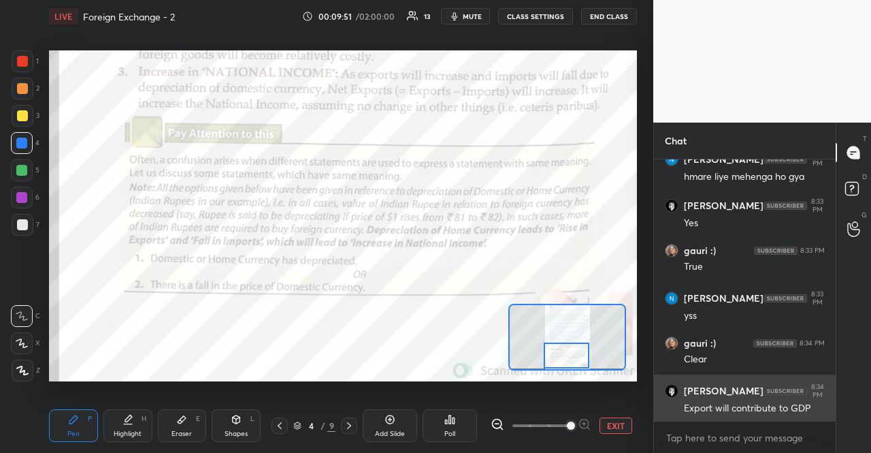
scroll to position [2594, 0]
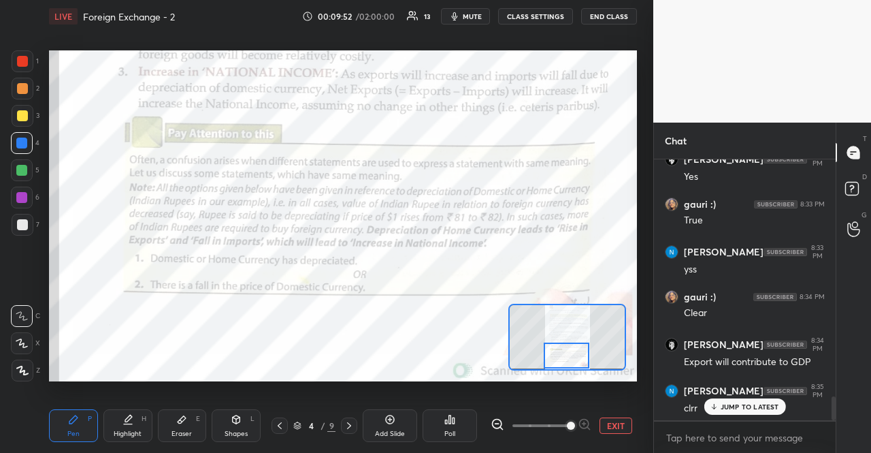
click at [729, 408] on p "JUMP TO LATEST" at bounding box center [750, 406] width 59 height 8
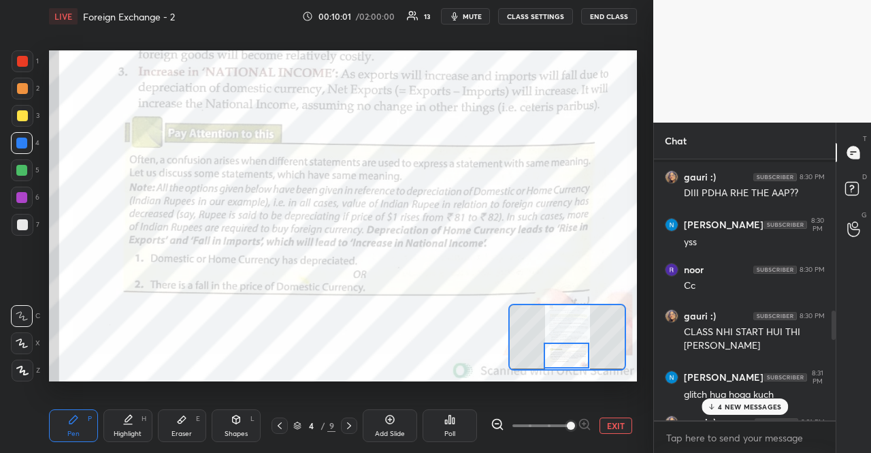
scroll to position [1387, 0]
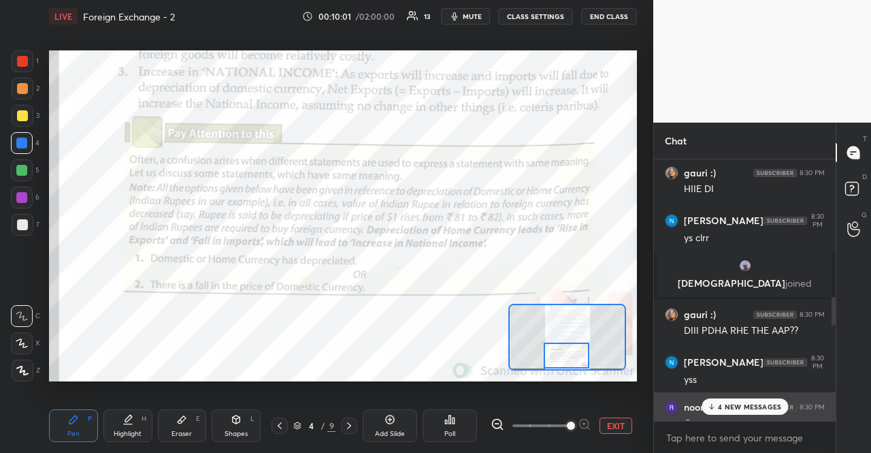
click at [731, 396] on div "noor 8:30 PM Cc" at bounding box center [745, 415] width 182 height 46
click at [731, 404] on p "4 NEW MESSAGES" at bounding box center [749, 406] width 63 height 8
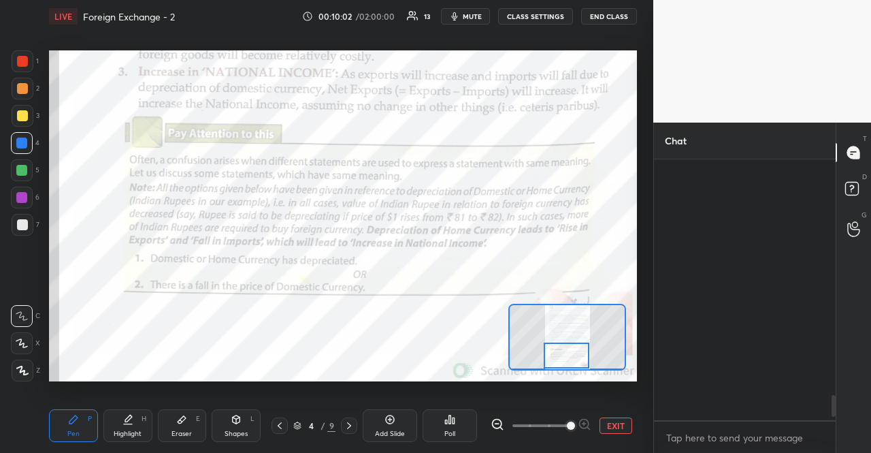
scroll to position [2779, 0]
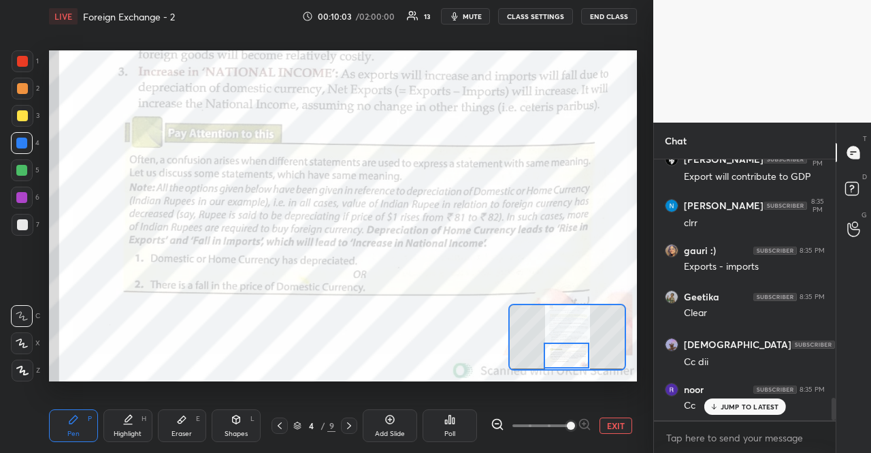
click at [731, 404] on p "JUMP TO LATEST" at bounding box center [750, 406] width 59 height 8
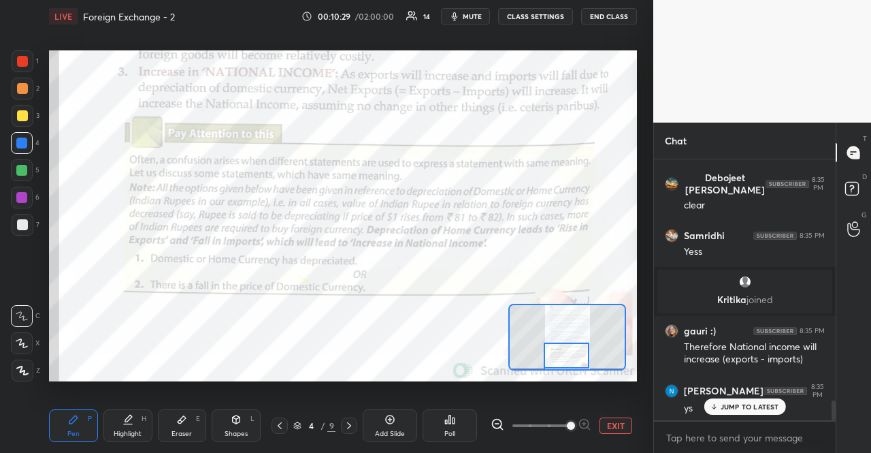
scroll to position [3186, 0]
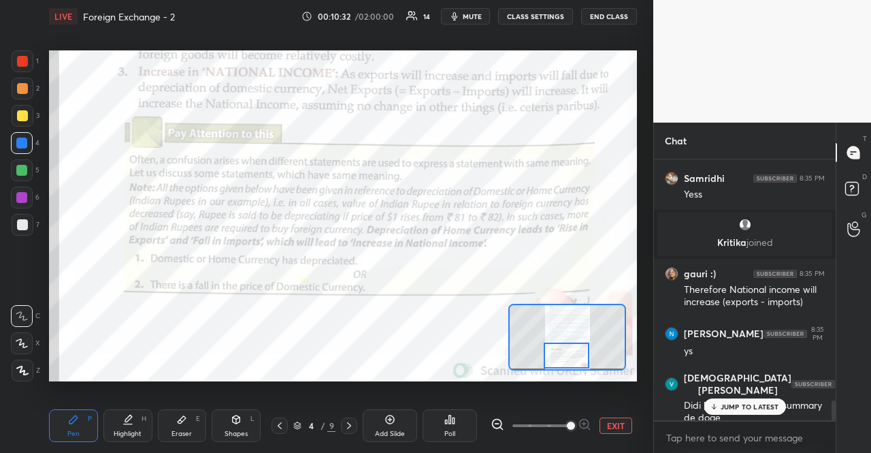
click at [726, 401] on div "JUMP TO LATEST" at bounding box center [745, 406] width 82 height 16
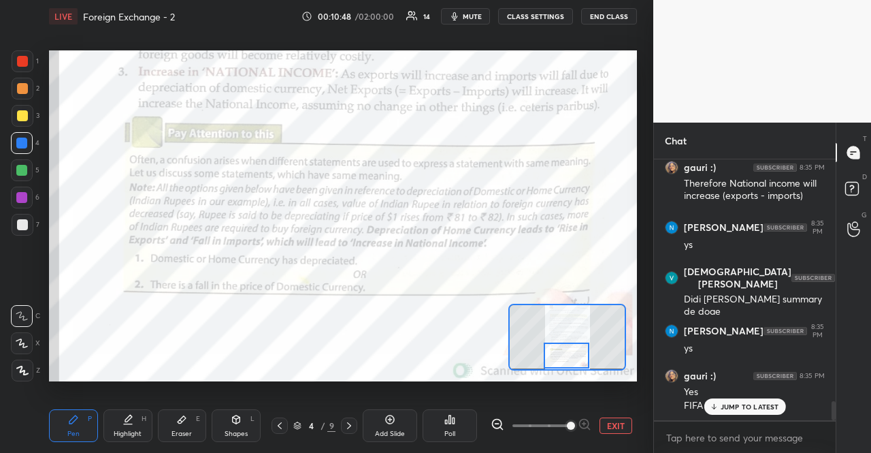
scroll to position [3339, 0]
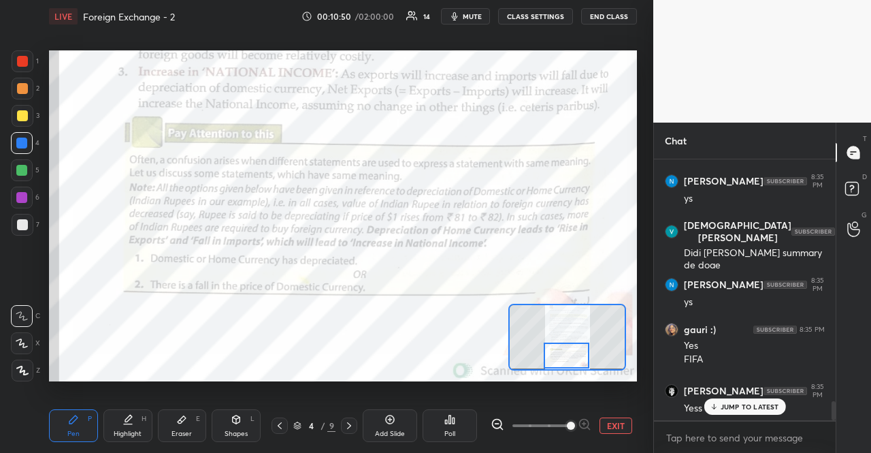
click at [758, 400] on div "JUMP TO LATEST" at bounding box center [745, 406] width 82 height 16
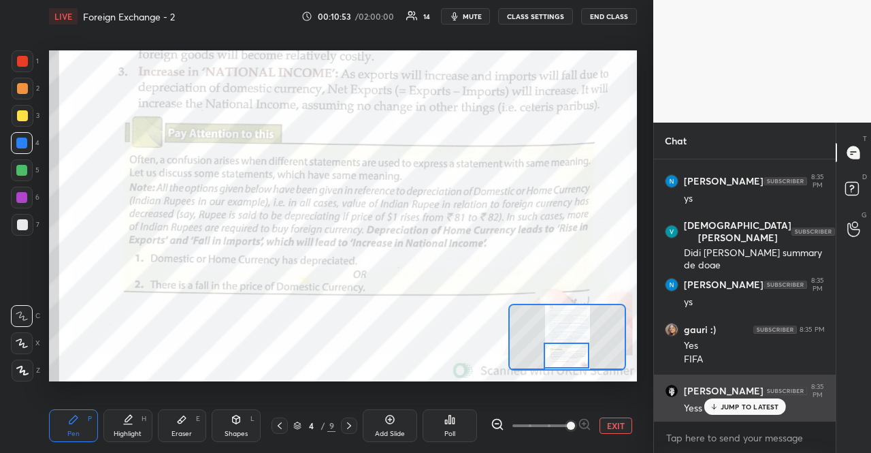
scroll to position [3385, 0]
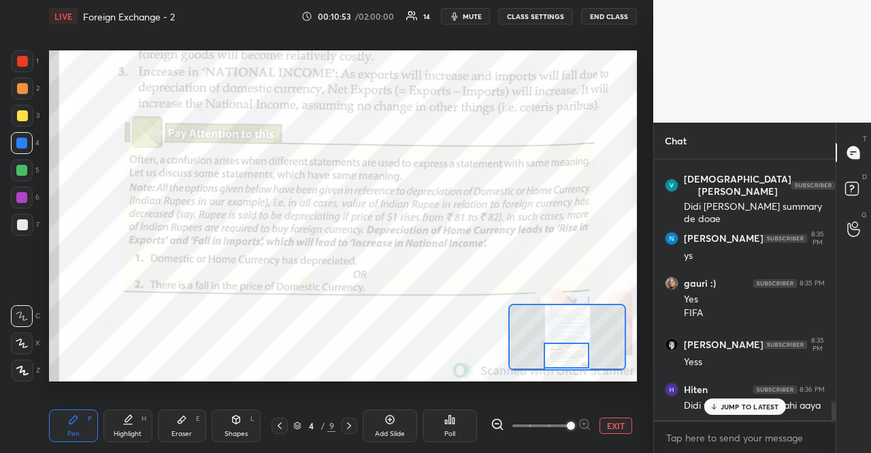
click at [735, 402] on p "JUMP TO LATEST" at bounding box center [750, 406] width 59 height 8
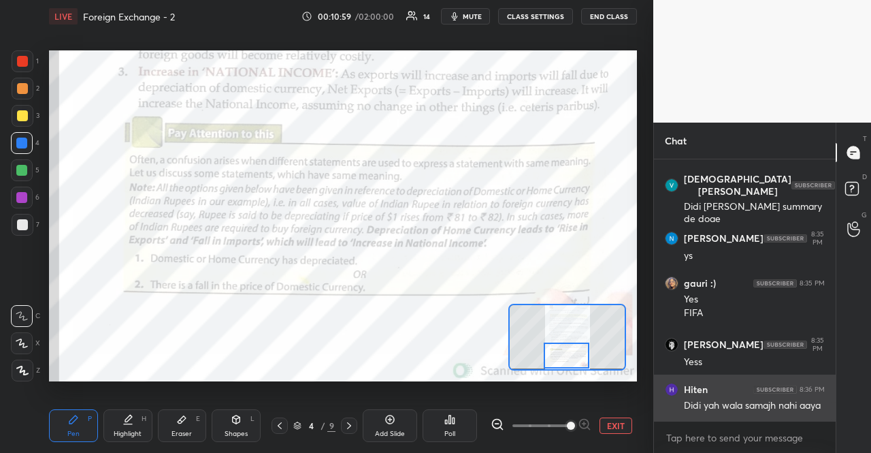
scroll to position [3431, 0]
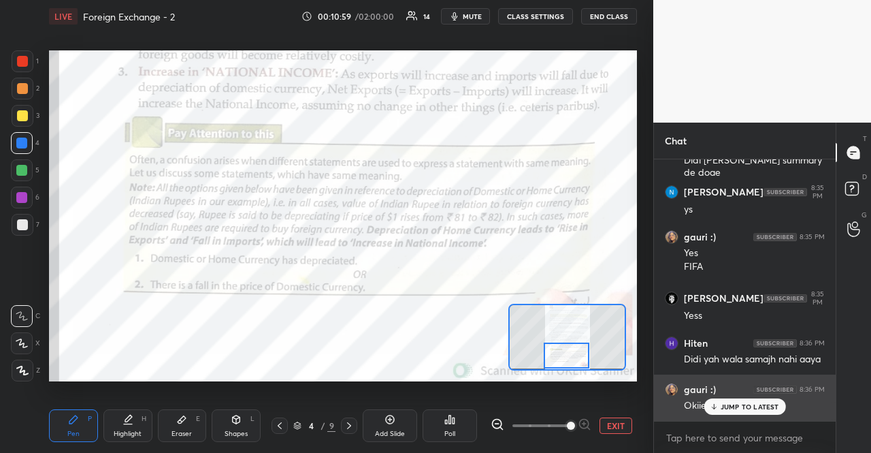
click at [718, 408] on icon at bounding box center [713, 406] width 9 height 8
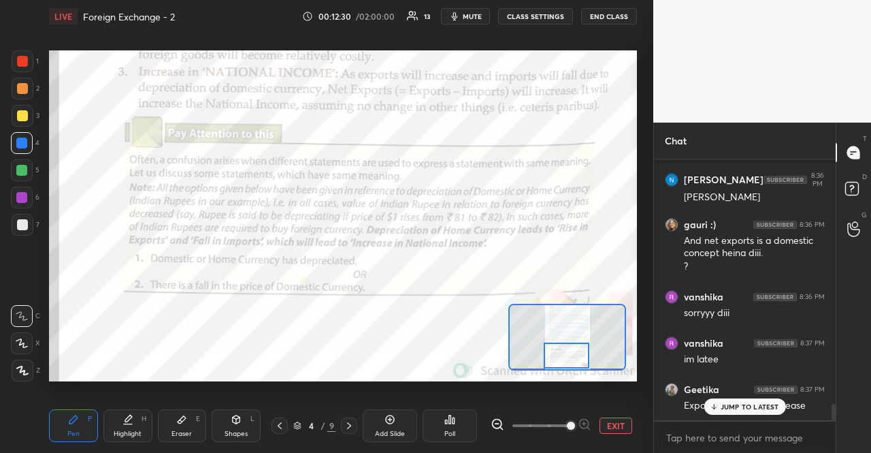
scroll to position [3959, 0]
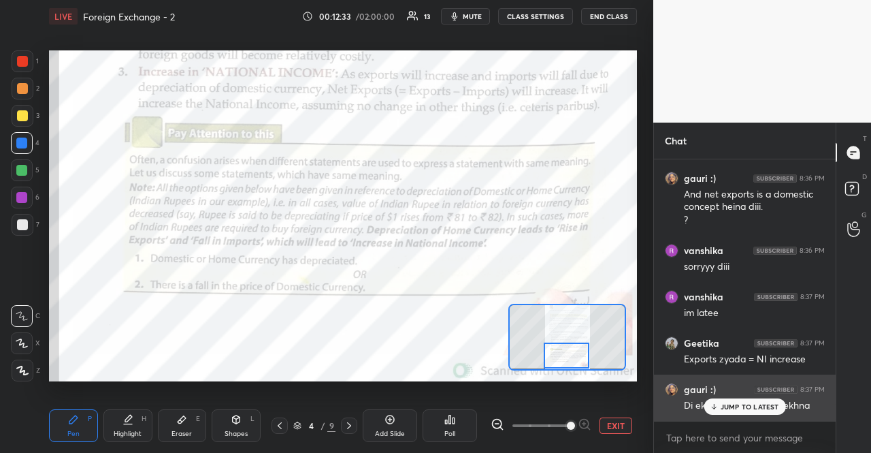
click at [714, 394] on h6 "gauri :)" at bounding box center [700, 389] width 32 height 12
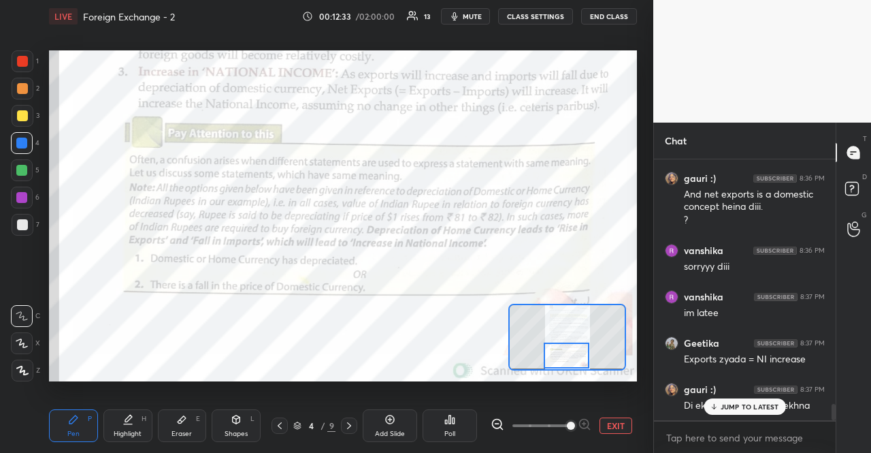
click at [717, 402] on icon at bounding box center [713, 406] width 9 height 8
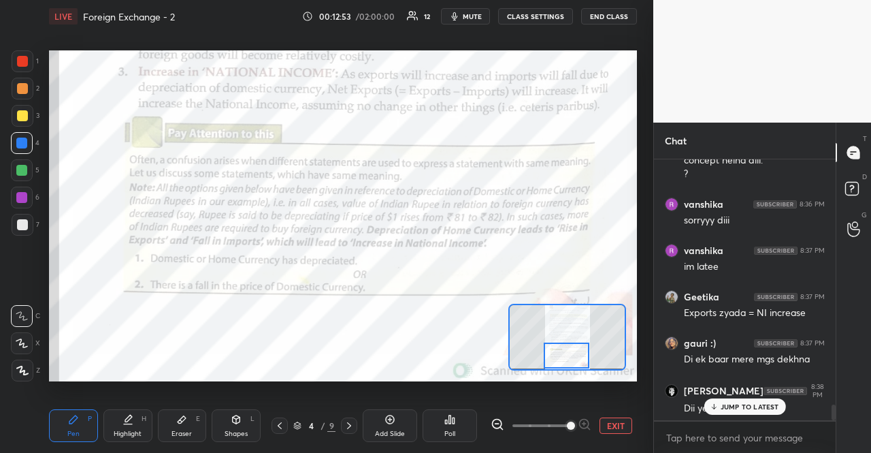
click at [756, 400] on div "JUMP TO LATEST" at bounding box center [745, 406] width 82 height 16
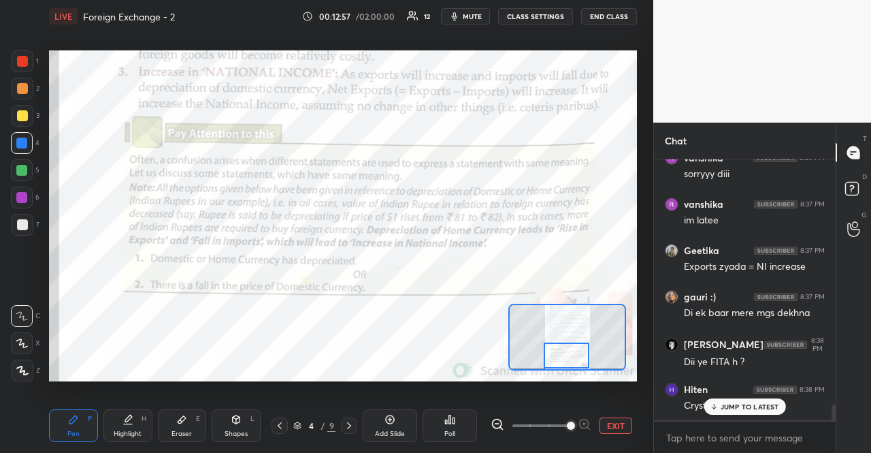
click at [740, 400] on div "JUMP TO LATEST" at bounding box center [745, 406] width 82 height 16
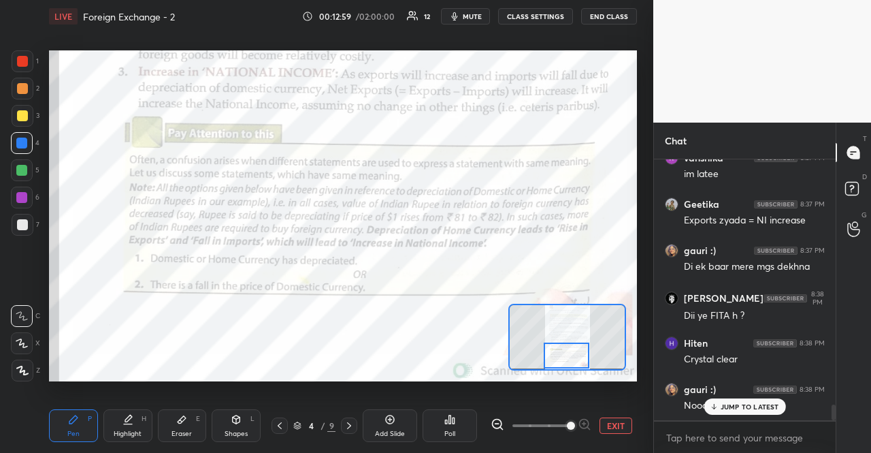
click at [731, 404] on p "JUMP TO LATEST" at bounding box center [750, 406] width 59 height 8
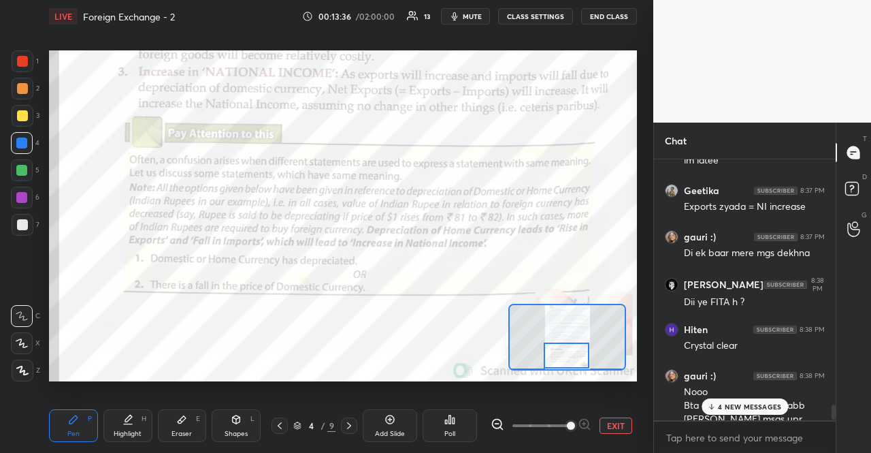
scroll to position [4264, 0]
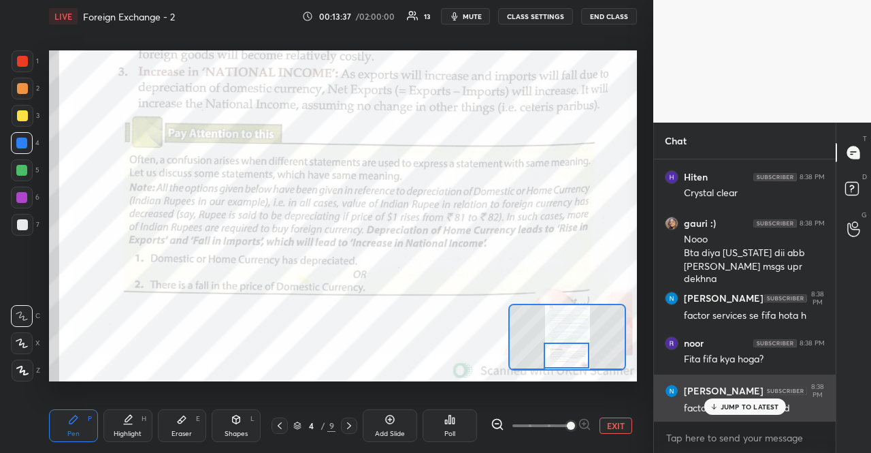
click at [757, 399] on div "factor income to abroad" at bounding box center [754, 407] width 141 height 16
click at [747, 416] on div "[PERSON_NAME] 8:38 PM factor income to abroad" at bounding box center [745, 398] width 182 height 49
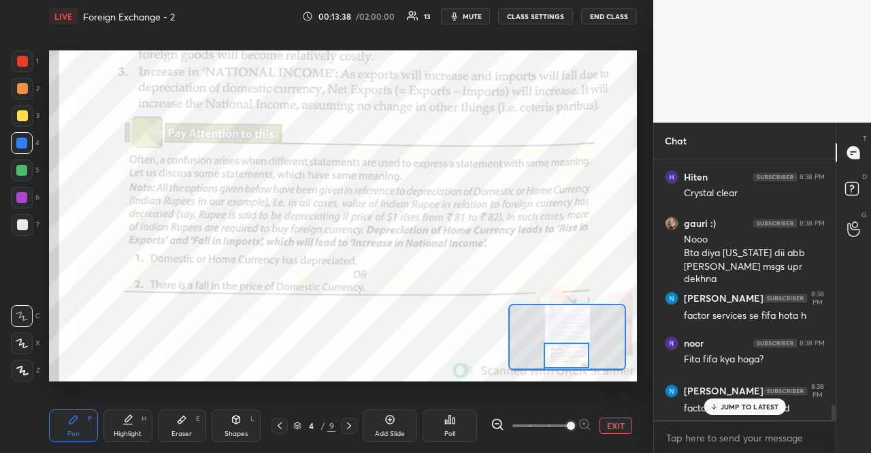
click at [757, 407] on p "JUMP TO LATEST" at bounding box center [750, 406] width 59 height 8
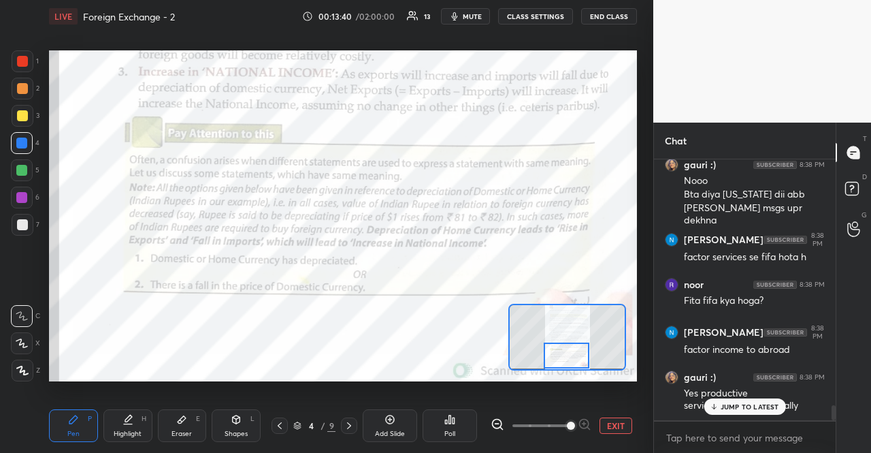
click at [746, 406] on p "JUMP TO LATEST" at bounding box center [750, 406] width 59 height 8
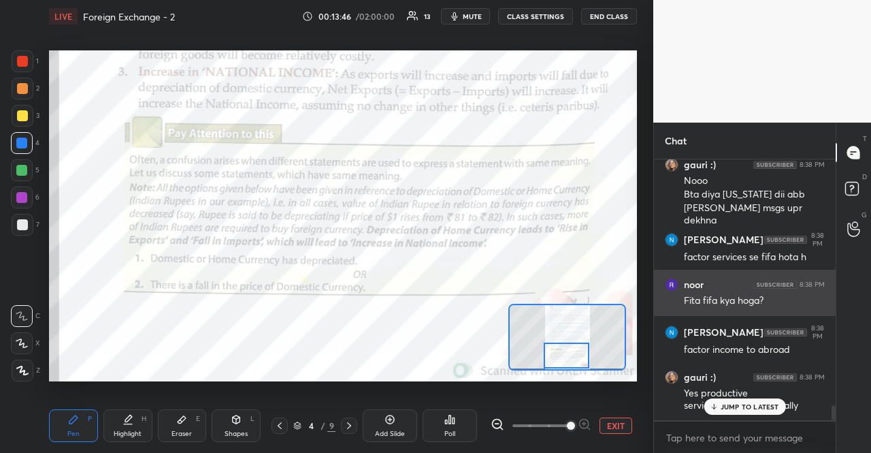
scroll to position [4369, 0]
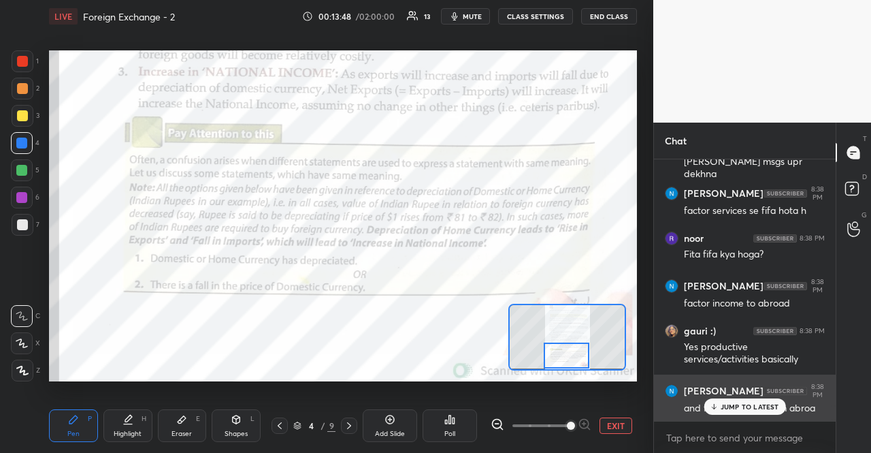
click at [735, 415] on div "[PERSON_NAME] 8:38 PM and factor income from [GEOGRAPHIC_DATA]" at bounding box center [745, 398] width 182 height 49
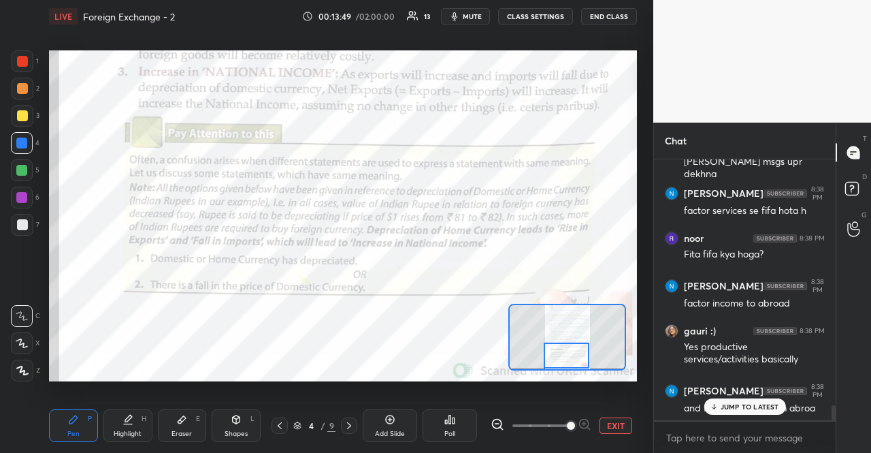
click at [737, 409] on p "JUMP TO LATEST" at bounding box center [750, 406] width 59 height 8
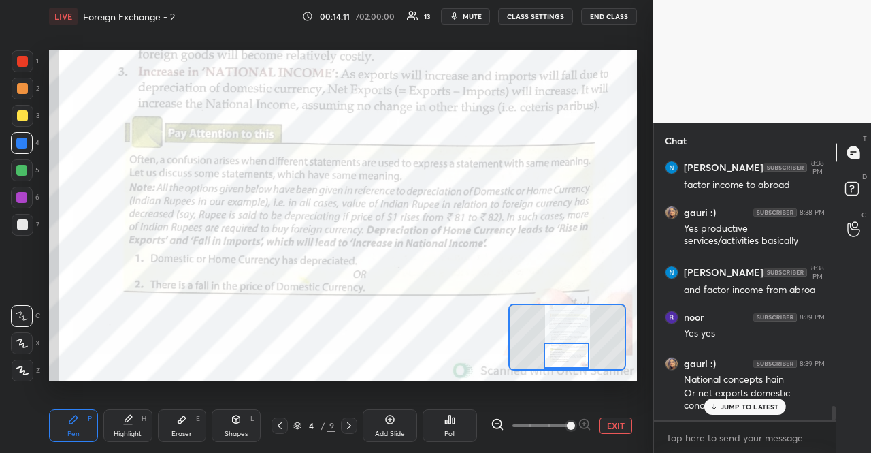
scroll to position [4501, 0]
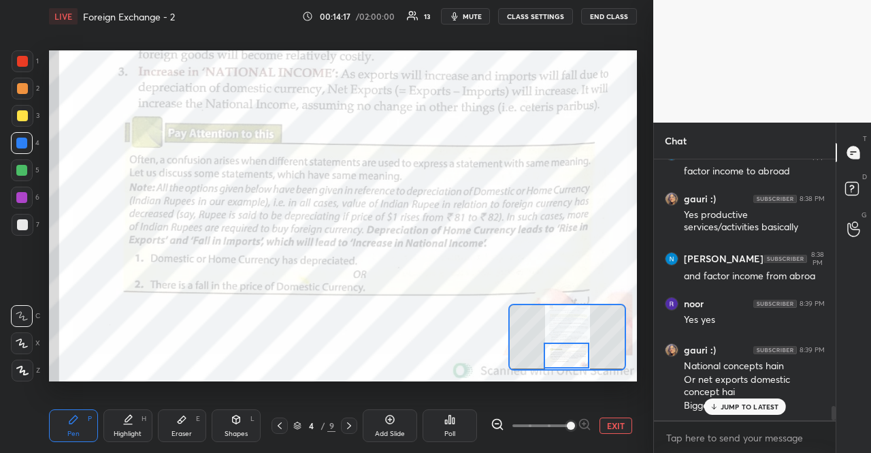
click at [730, 409] on p "JUMP TO LATEST" at bounding box center [750, 406] width 59 height 8
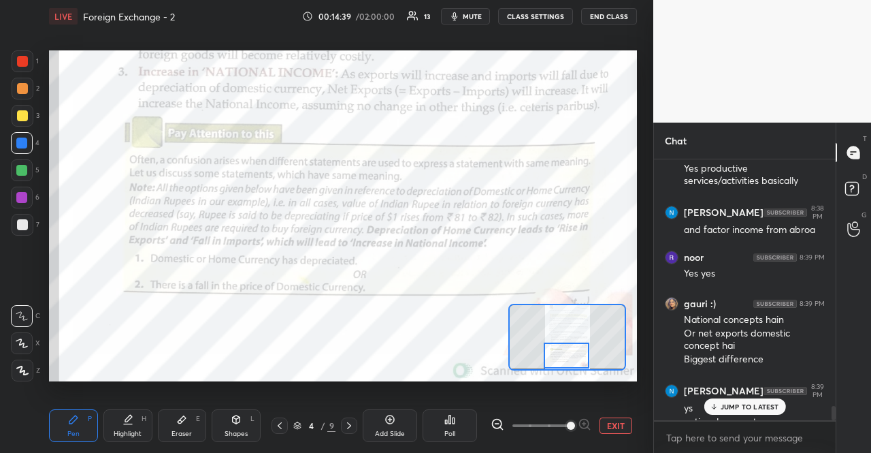
scroll to position [4561, 0]
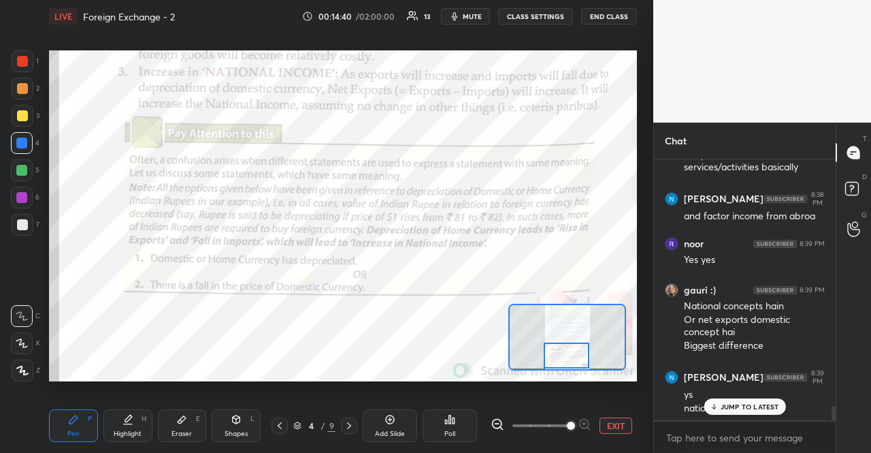
click at [748, 412] on div "JUMP TO LATEST" at bounding box center [745, 406] width 82 height 16
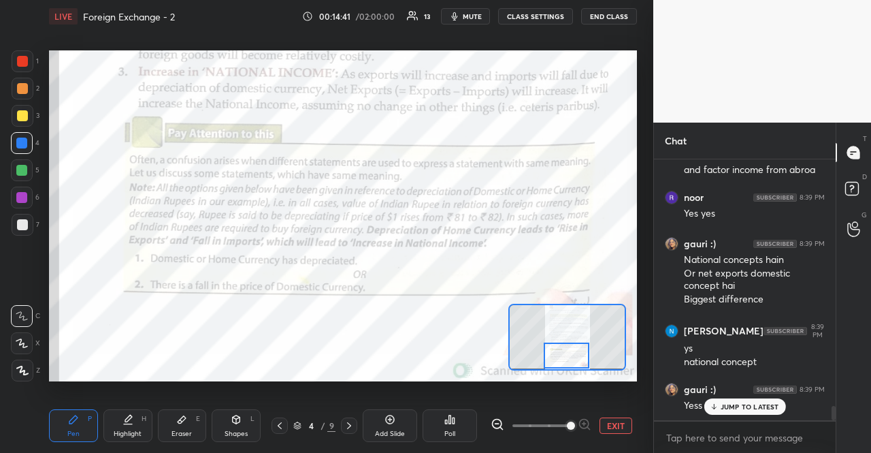
click at [743, 409] on p "JUMP TO LATEST" at bounding box center [750, 406] width 59 height 8
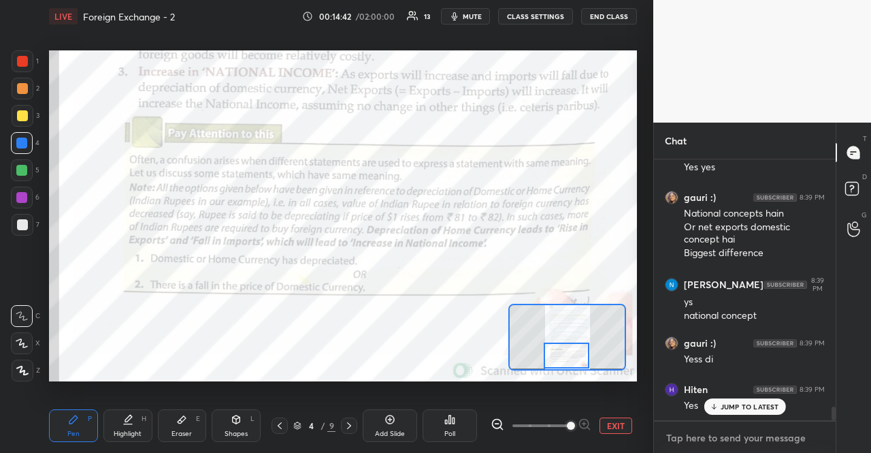
click at [740, 428] on textarea at bounding box center [745, 438] width 160 height 22
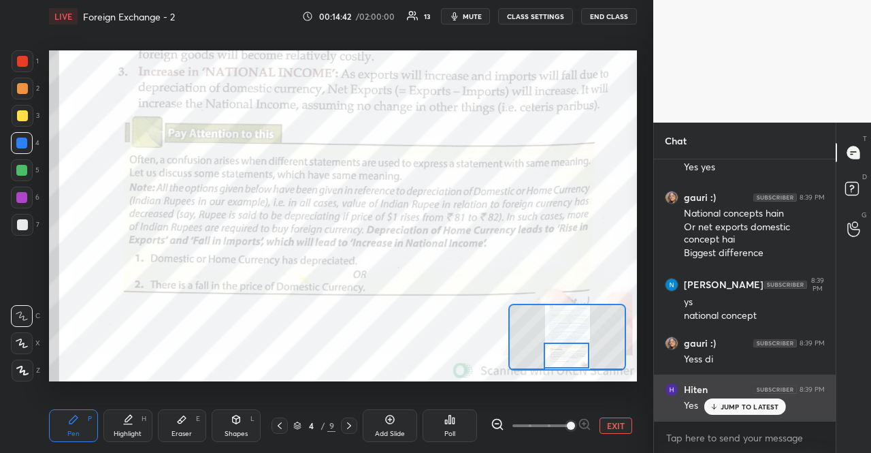
click at [740, 419] on div "[PERSON_NAME] 8:39 PM Yes" at bounding box center [745, 397] width 182 height 46
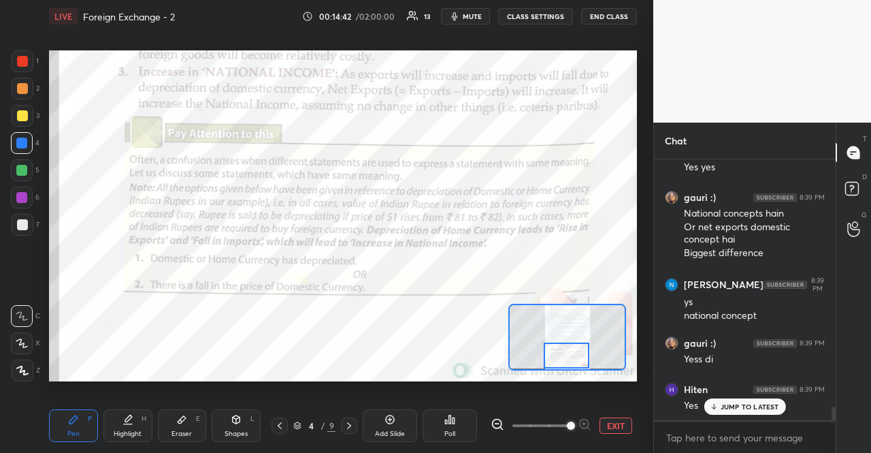
click at [745, 413] on div "JUMP TO LATEST" at bounding box center [745, 406] width 82 height 16
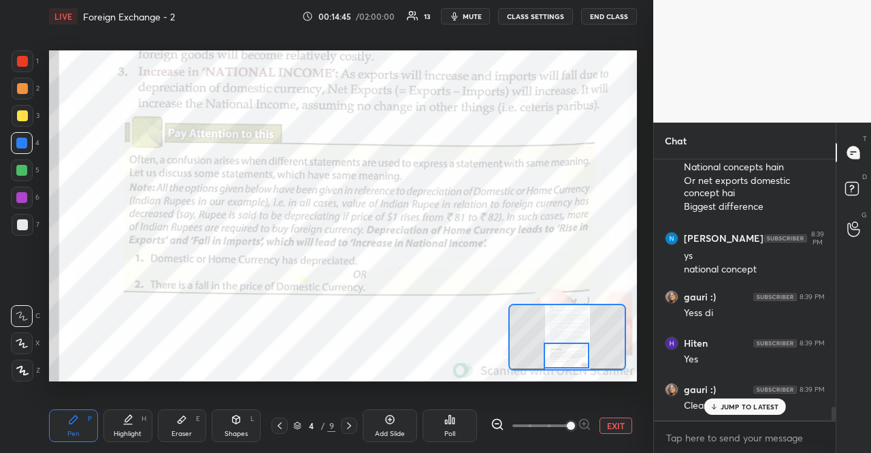
click at [744, 413] on div "JUMP TO LATEST" at bounding box center [745, 406] width 82 height 16
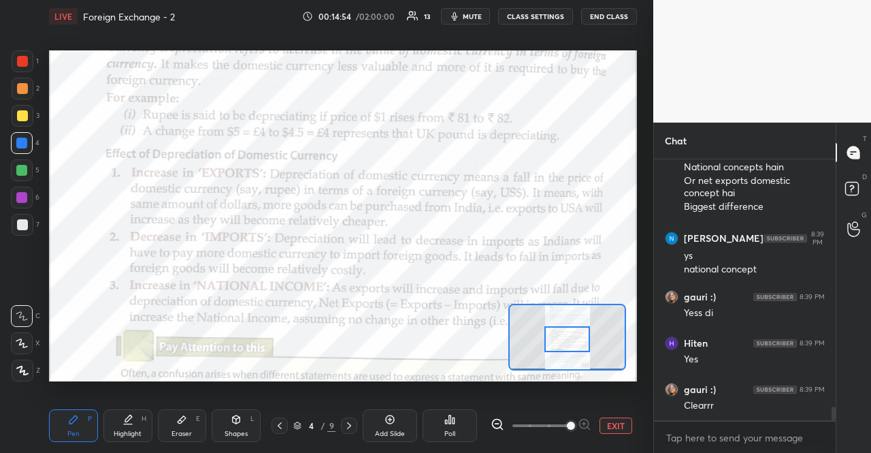
drag, startPoint x: 570, startPoint y: 360, endPoint x: 571, endPoint y: 344, distance: 16.4
click at [571, 344] on div at bounding box center [568, 338] width 46 height 25
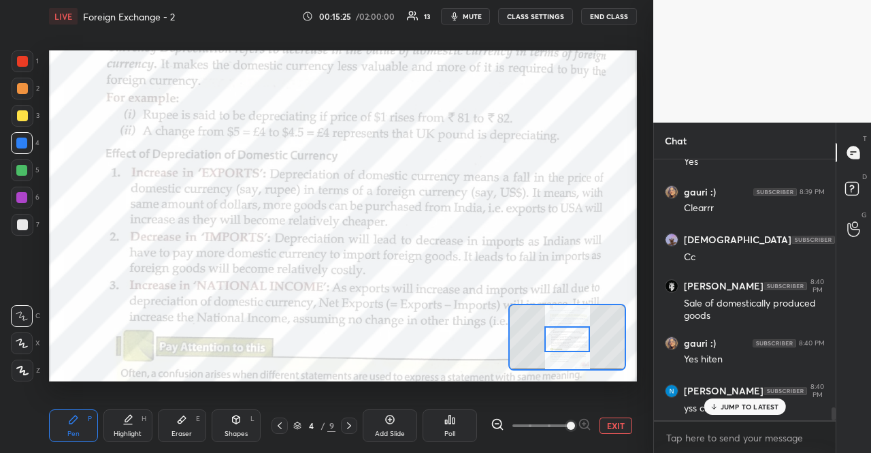
scroll to position [4911, 0]
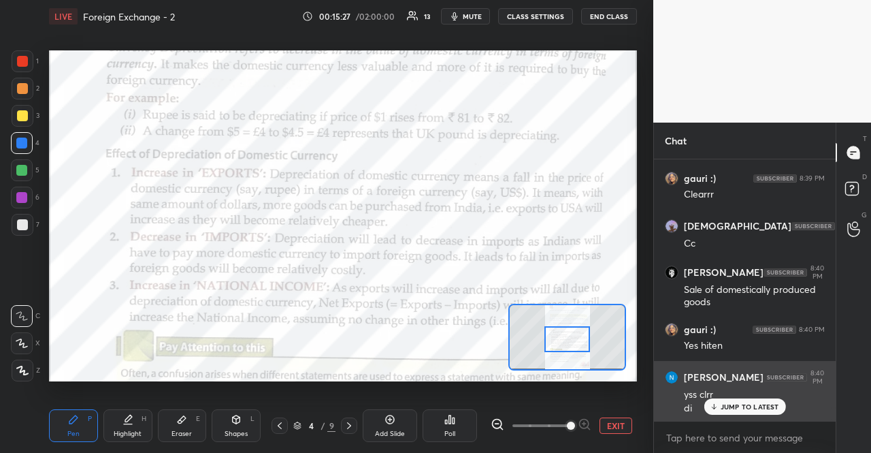
click at [744, 385] on div "yss clrr di" at bounding box center [754, 400] width 141 height 30
click at [747, 398] on div "yss clrr" at bounding box center [754, 395] width 141 height 14
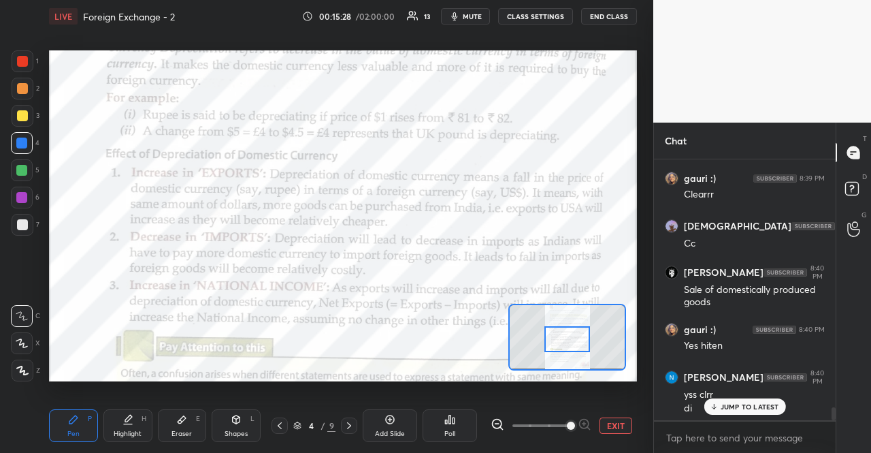
click at [747, 411] on p "JUMP TO LATEST" at bounding box center [750, 406] width 59 height 8
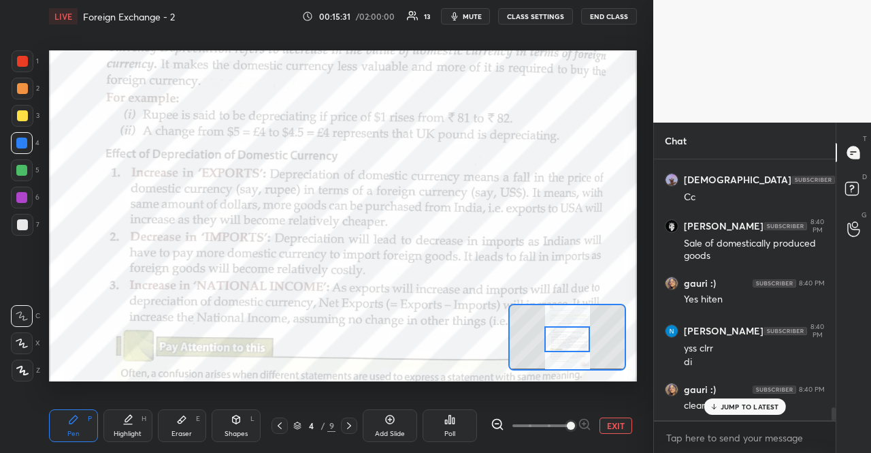
click at [718, 411] on div "JUMP TO LATEST" at bounding box center [745, 406] width 82 height 16
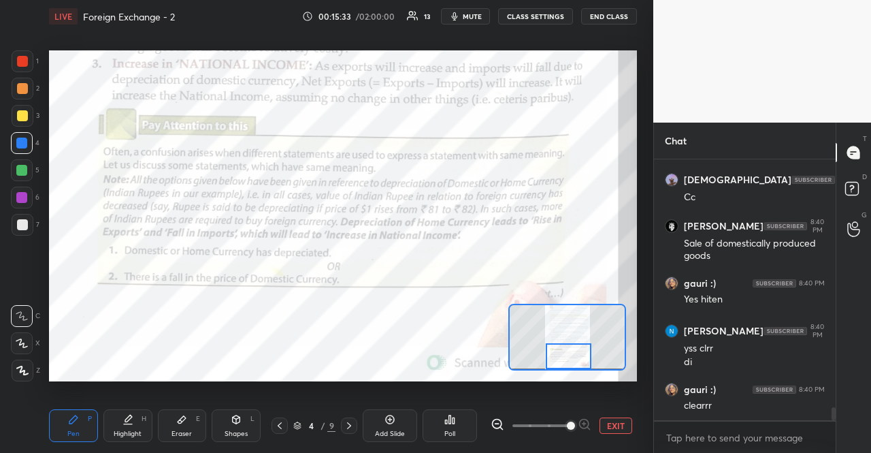
drag, startPoint x: 573, startPoint y: 336, endPoint x: 574, endPoint y: 357, distance: 21.8
click at [574, 357] on div at bounding box center [569, 355] width 46 height 25
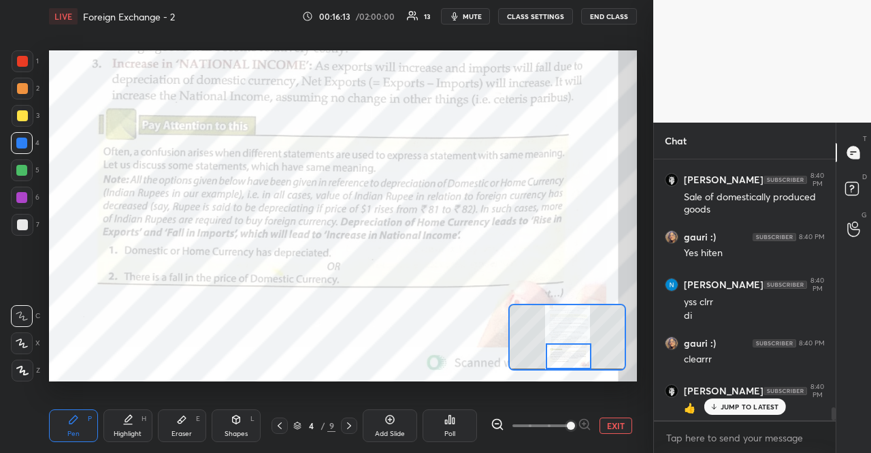
click at [354, 432] on div at bounding box center [349, 425] width 16 height 16
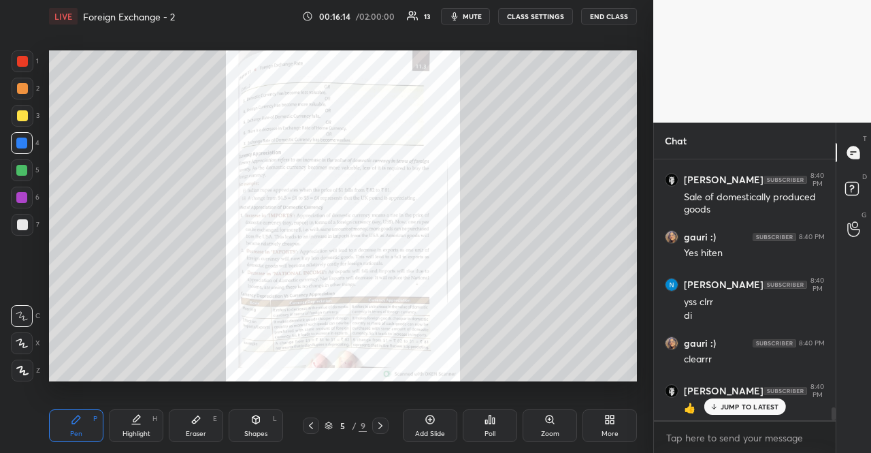
click at [568, 427] on div "Zoom" at bounding box center [550, 425] width 54 height 33
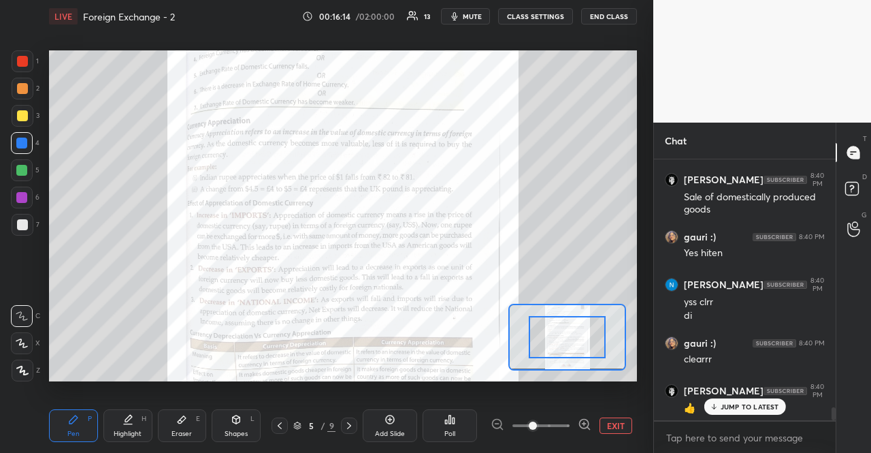
click at [593, 420] on div "EXIT" at bounding box center [564, 425] width 146 height 16
click at [592, 423] on div "EXIT" at bounding box center [564, 425] width 146 height 16
click at [590, 425] on icon at bounding box center [585, 424] width 14 height 14
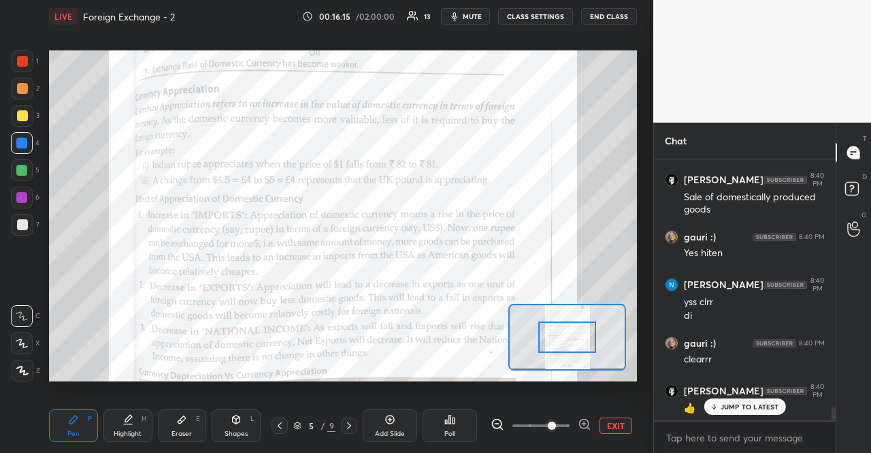
click at [590, 425] on icon at bounding box center [585, 424] width 14 height 14
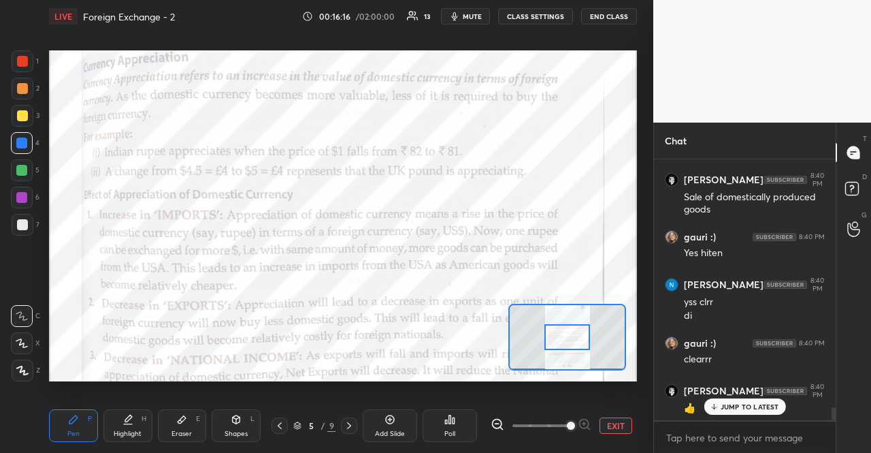
click at [590, 425] on div at bounding box center [541, 425] width 101 height 16
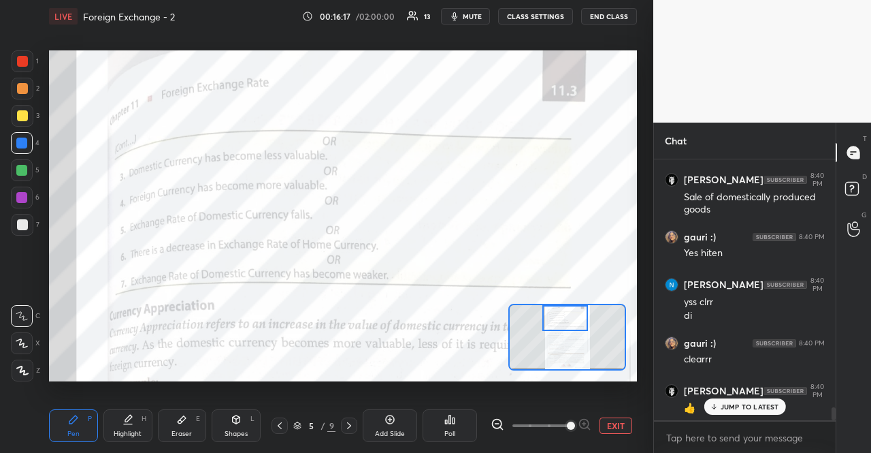
drag, startPoint x: 580, startPoint y: 324, endPoint x: 577, endPoint y: 304, distance: 19.9
click at [577, 304] on div at bounding box center [568, 337] width 118 height 66
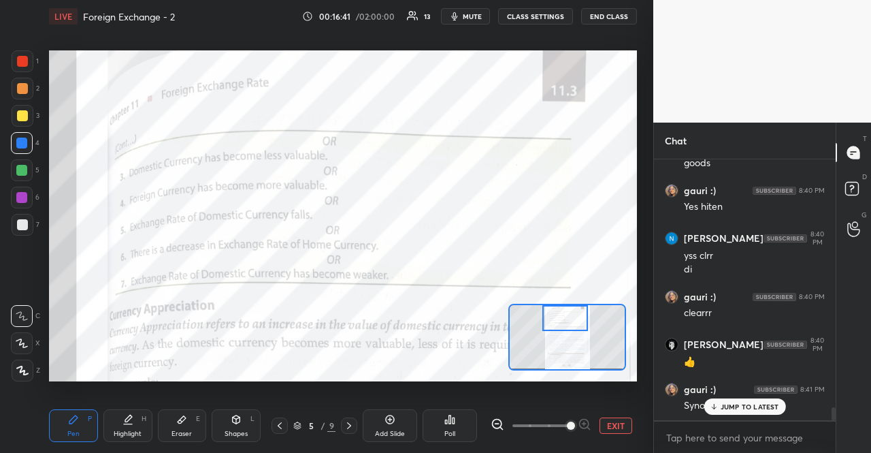
scroll to position [5096, 0]
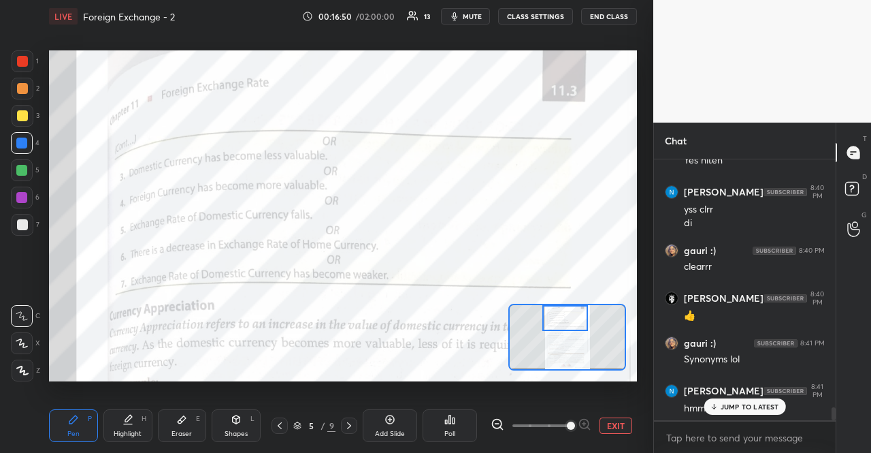
click at [728, 408] on p "JUMP TO LATEST" at bounding box center [750, 406] width 59 height 8
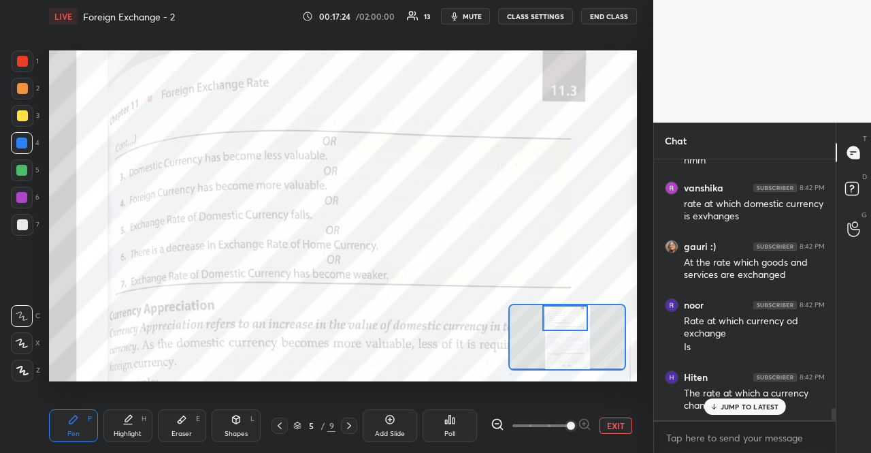
click at [741, 406] on p "JUMP TO LATEST" at bounding box center [750, 406] width 59 height 8
click at [765, 407] on p "JUMP TO LATEST" at bounding box center [750, 406] width 59 height 8
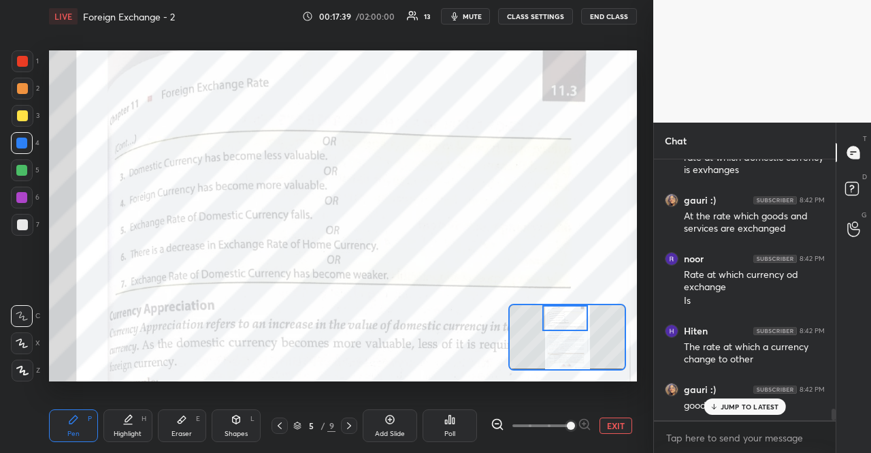
scroll to position [5472, 0]
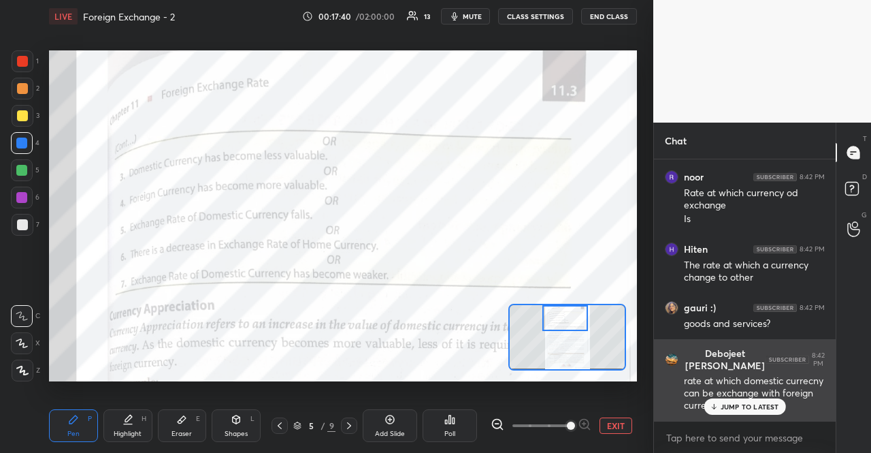
click at [758, 418] on div "Debojeet [PERSON_NAME] 8:42 PM rate at which domestic currecny can be exchange …" at bounding box center [745, 380] width 182 height 82
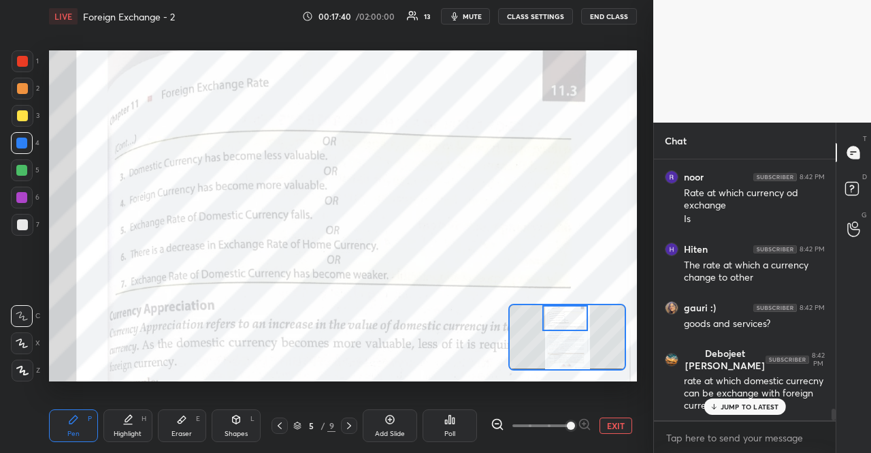
click at [758, 411] on p "JUMP TO LATEST" at bounding box center [750, 406] width 59 height 8
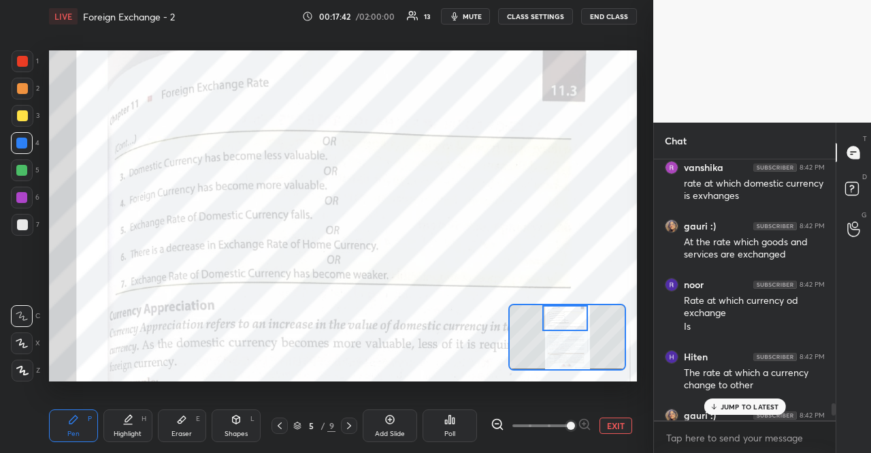
scroll to position [5356, 0]
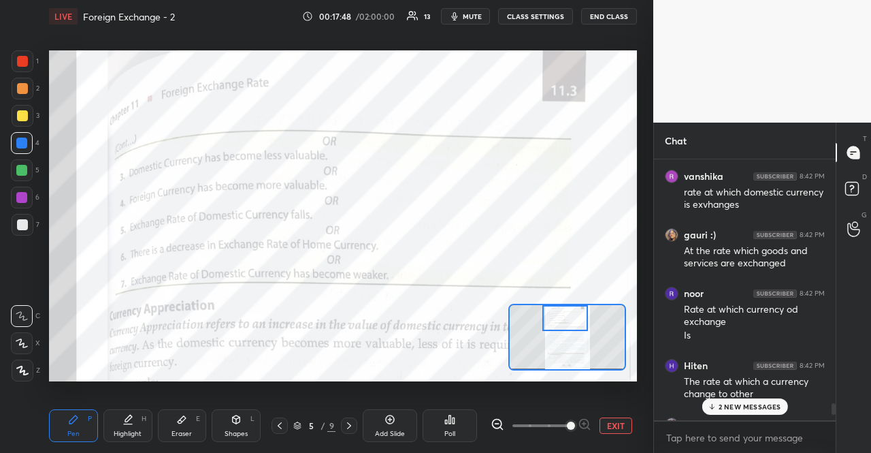
click at [727, 402] on p "2 NEW MESSAGES" at bounding box center [750, 406] width 63 height 8
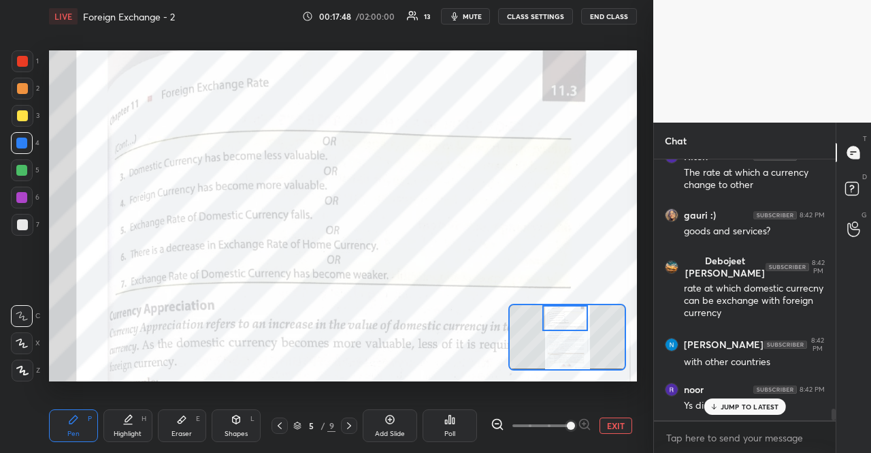
click at [727, 402] on p "JUMP TO LATEST" at bounding box center [750, 406] width 59 height 8
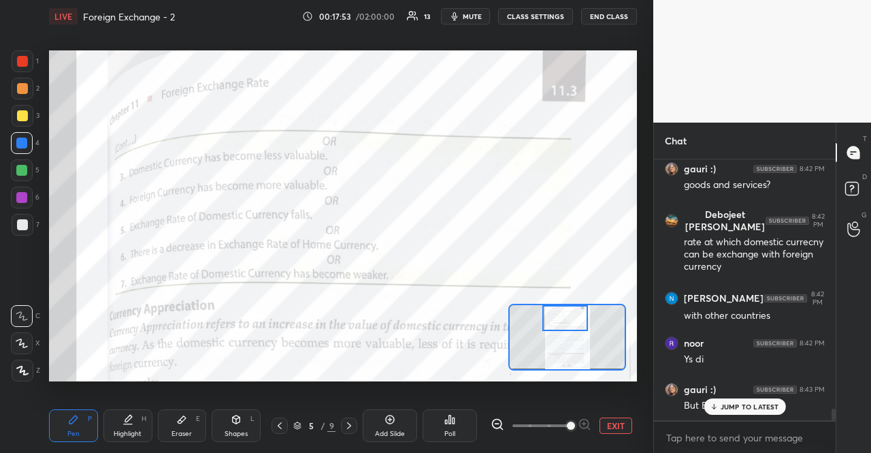
click at [727, 402] on p "JUMP TO LATEST" at bounding box center [750, 406] width 59 height 8
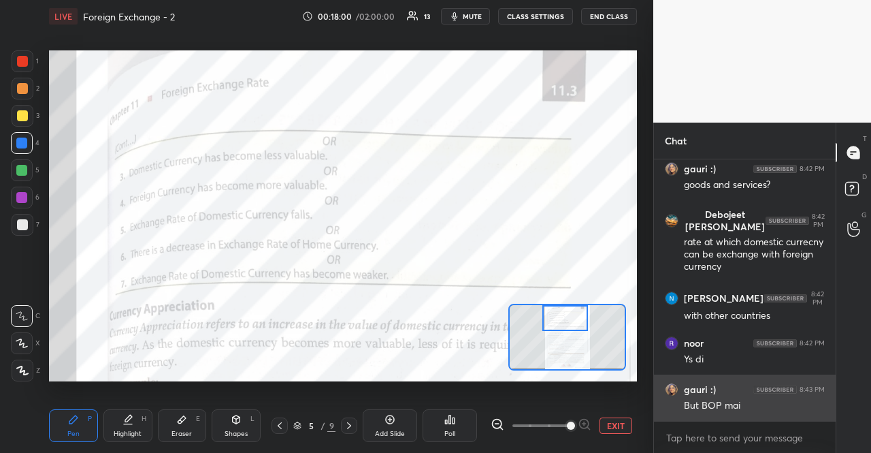
scroll to position [5637, 0]
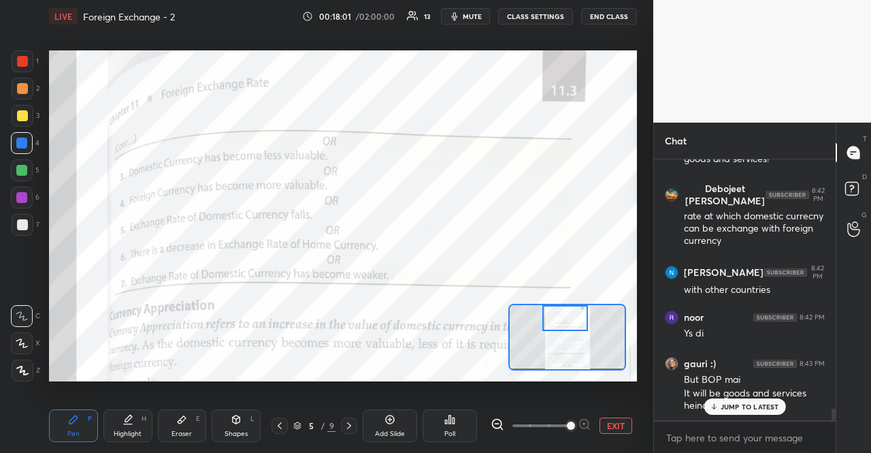
click at [733, 398] on div "JUMP TO LATEST" at bounding box center [745, 406] width 82 height 16
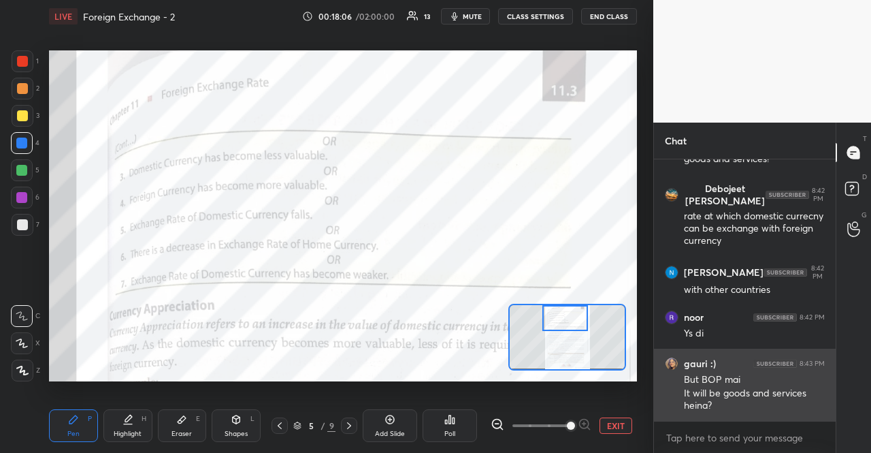
click at [811, 413] on div "gauri :) 8:43 PM But BOP mai It will be goods and services heina?" at bounding box center [745, 385] width 182 height 72
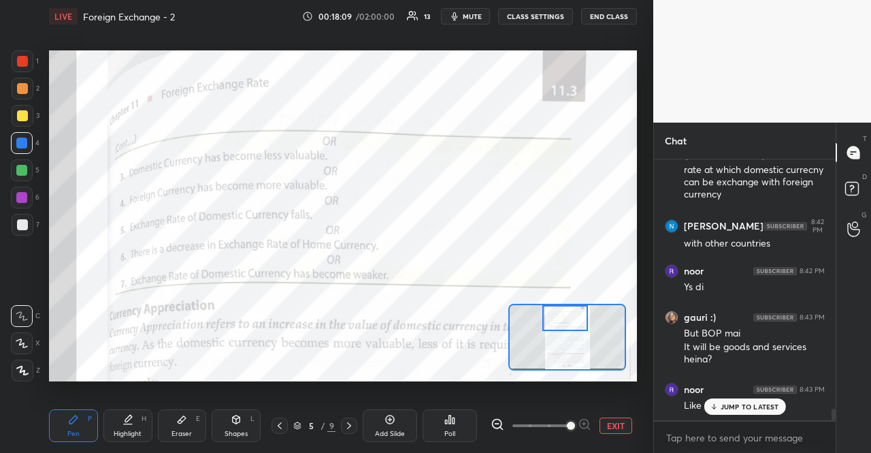
click at [767, 401] on div "JUMP TO LATEST" at bounding box center [745, 406] width 82 height 16
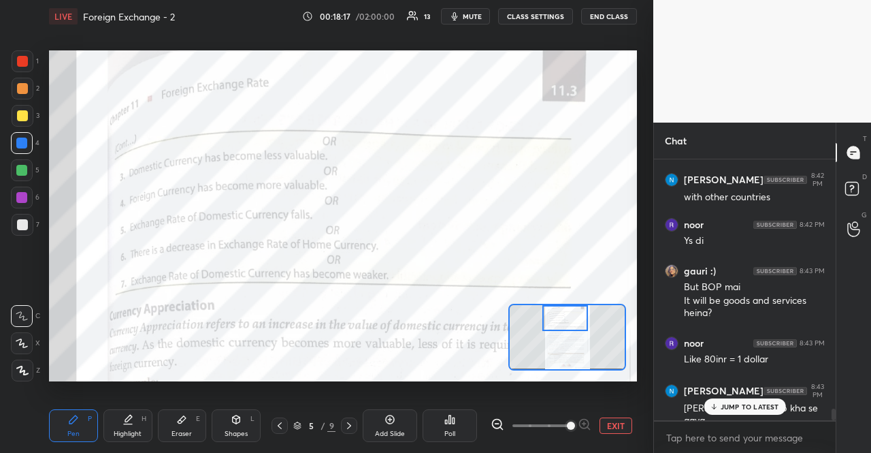
click at [742, 409] on p "JUMP TO LATEST" at bounding box center [750, 406] width 59 height 8
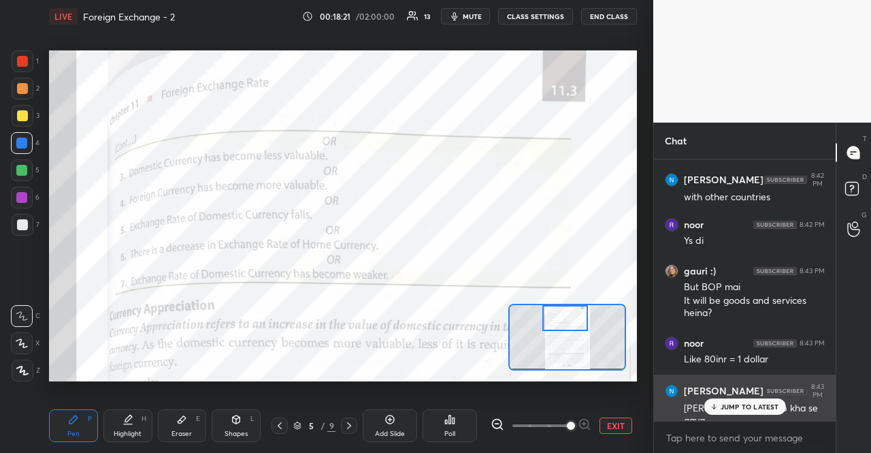
scroll to position [5776, 0]
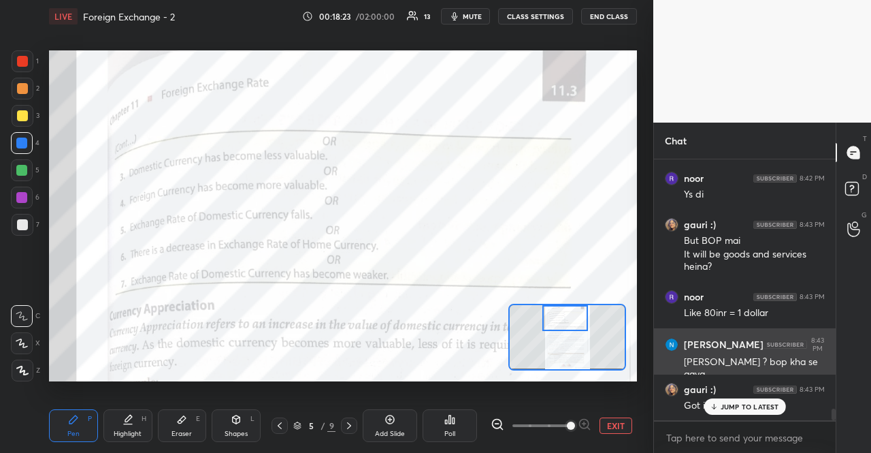
click at [743, 408] on p "JUMP TO LATEST" at bounding box center [750, 406] width 59 height 8
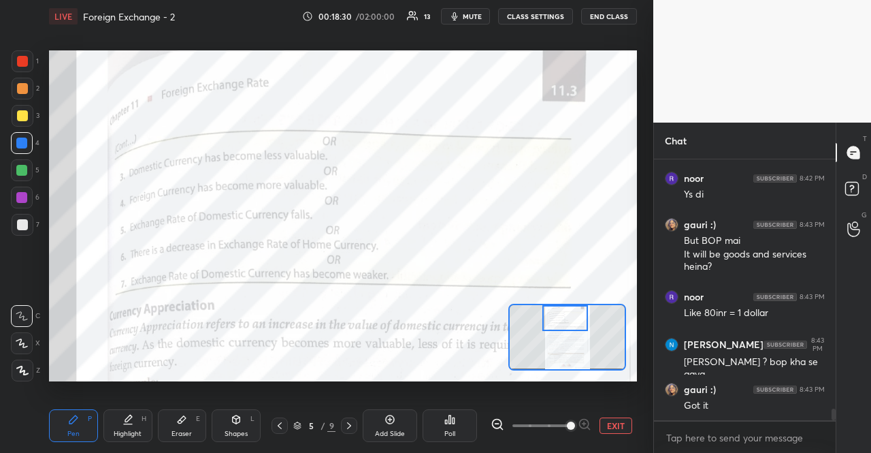
click at [703, 424] on div "x" at bounding box center [745, 437] width 182 height 32
type textarea "x"
type textarea "f"
type textarea "x"
type textarea "fa"
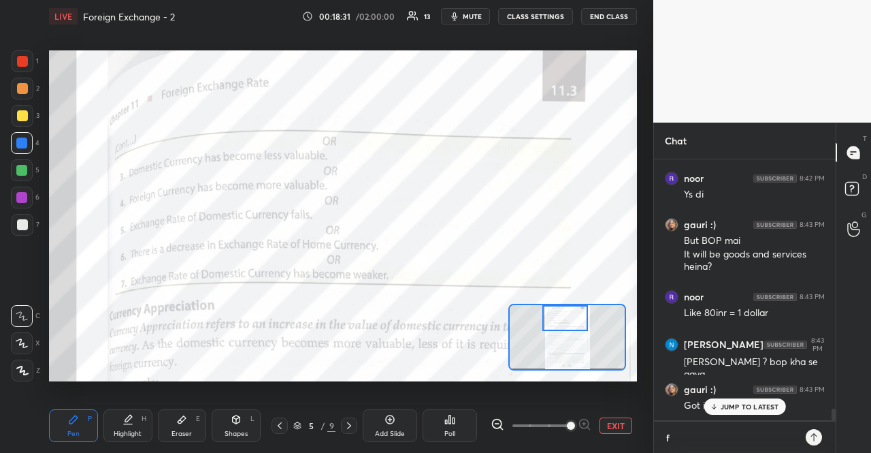
type textarea "x"
type textarea "fal"
type textarea "x"
type textarea "fall"
type textarea "x"
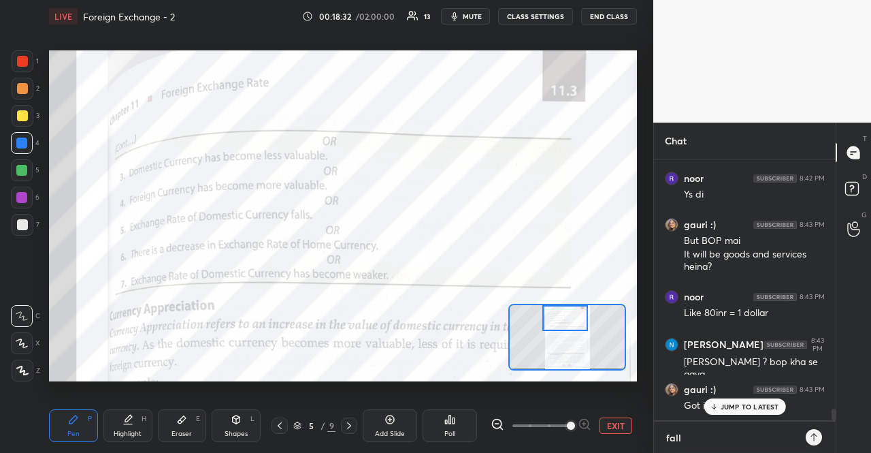
type textarea "falls"
type textarea "x"
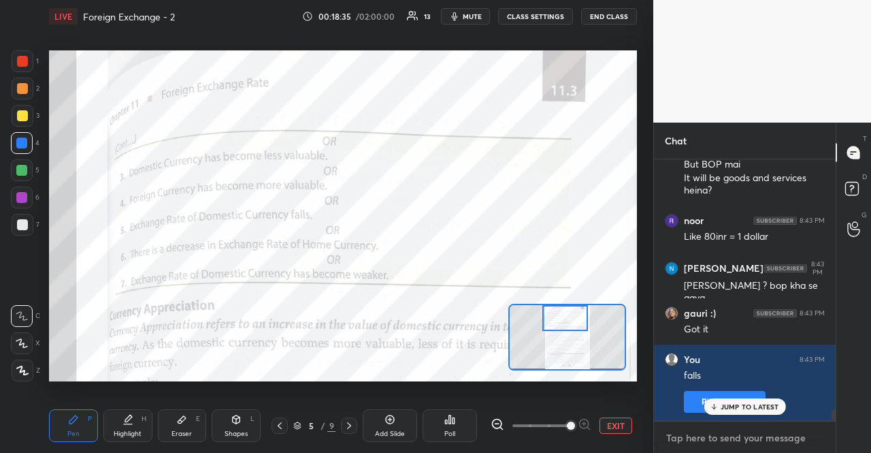
type textarea "d"
type textarea "x"
type textarea "do"
type textarea "x"
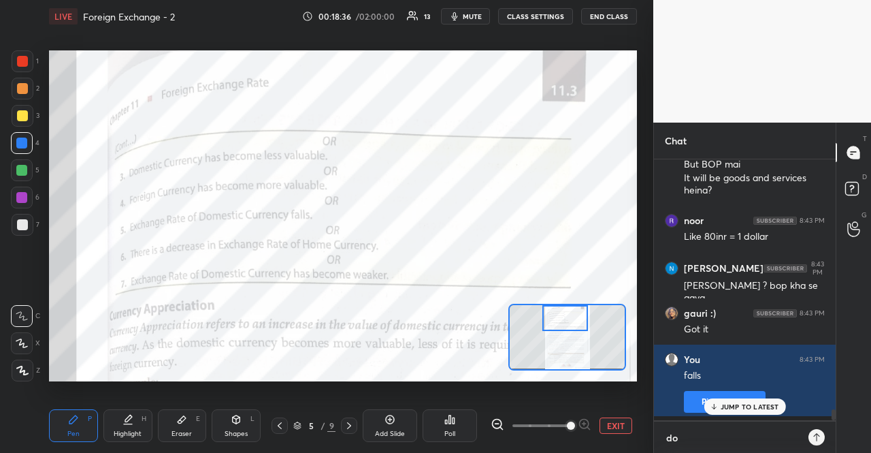
type textarea "dol"
type textarea "x"
type textarea "doll"
type textarea "x"
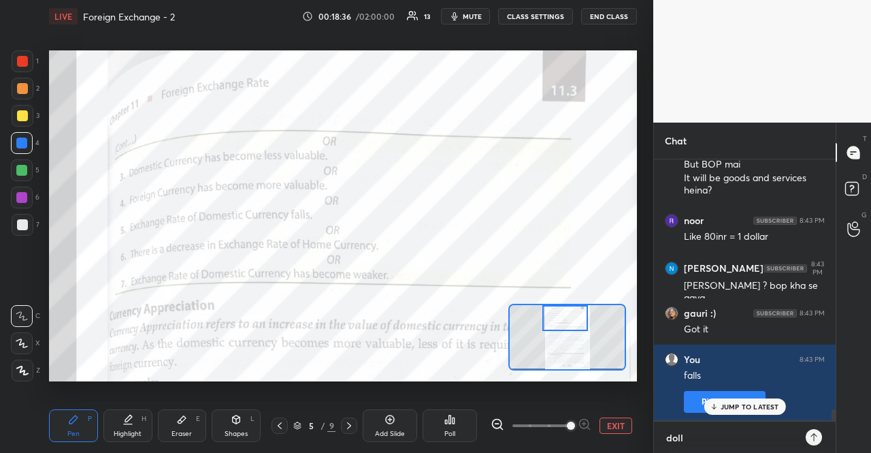
type textarea "dolla"
type textarea "x"
type textarea "dollar"
type textarea "x"
type textarea "dollar"
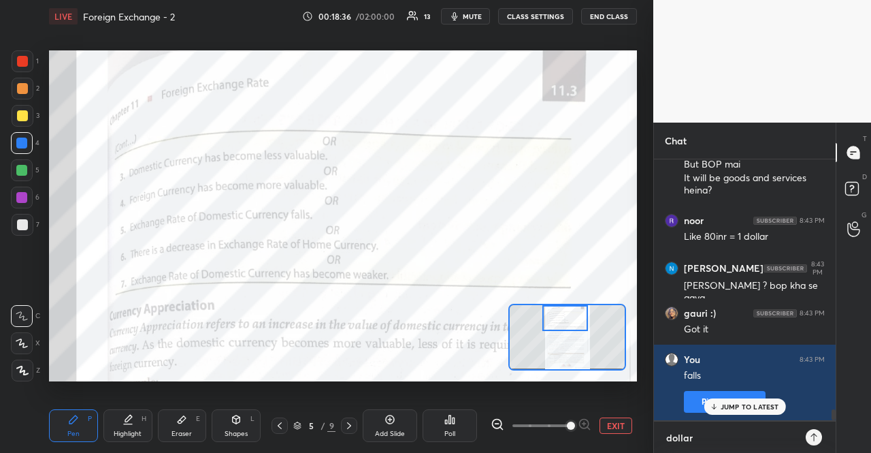
type textarea "x"
type textarea "dollar -"
type textarea "x"
type textarea "dollar"
type textarea "x"
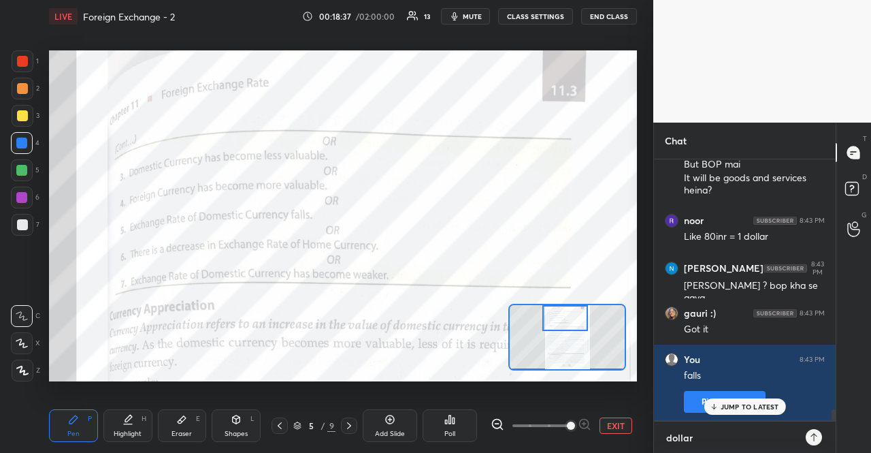
type textarea "dollar 1"
type textarea "x"
type textarea "dollar 1"
type textarea "x"
type textarea "dollar 1 -"
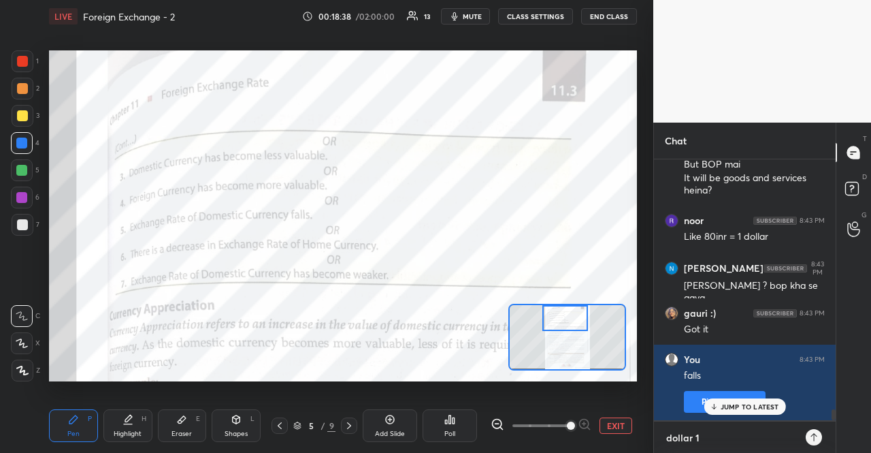
type textarea "x"
type textarea "dollar 1 -"
type textarea "x"
type textarea "dollar 1 - 8"
type textarea "x"
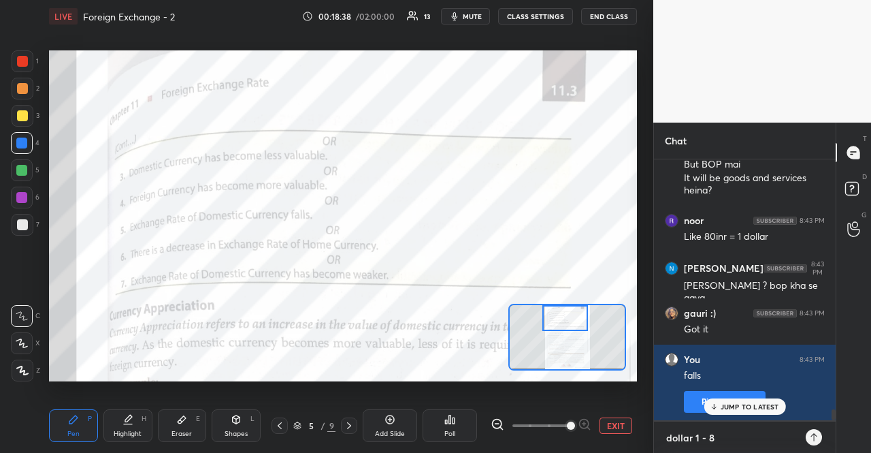
type textarea "dollar 1 - 80"
type textarea "x"
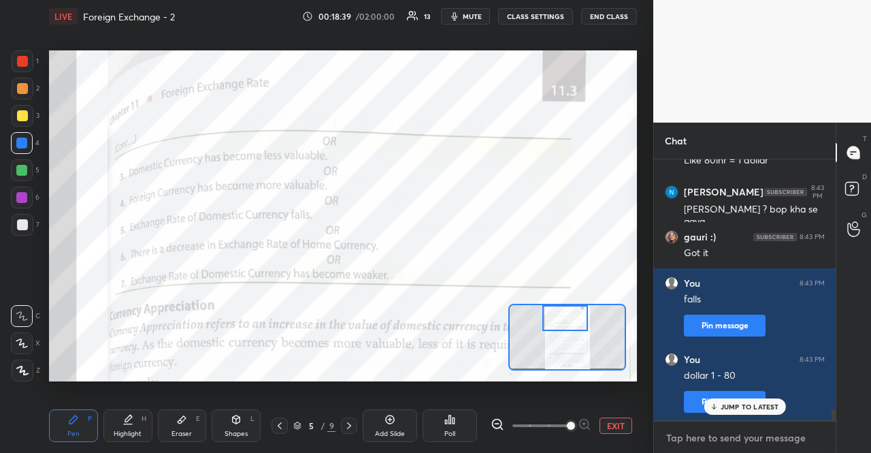
type textarea "d"
type textarea "x"
type textarea "do"
type textarea "x"
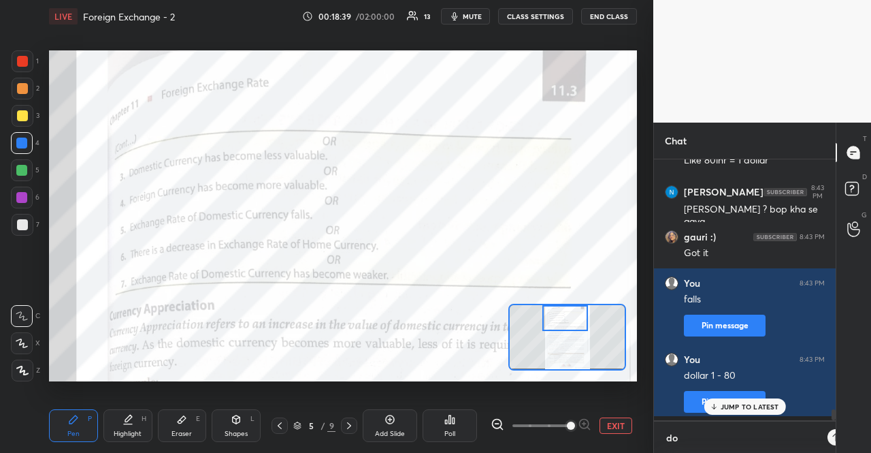
type textarea "dol"
type textarea "x"
type textarea "doll"
type textarea "x"
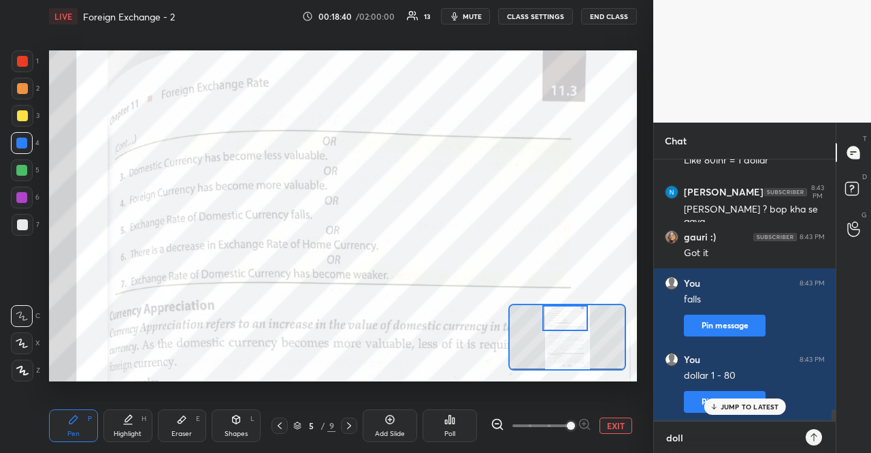
type textarea "dolla"
type textarea "x"
type textarea "dollar"
type textarea "x"
type textarea "dollar"
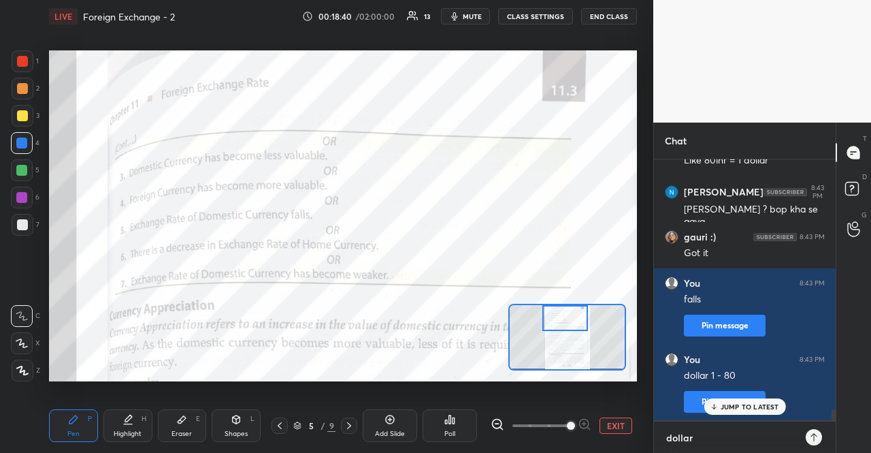
type textarea "x"
type textarea "dollar 1"
type textarea "x"
type textarea "dollar 1-"
type textarea "x"
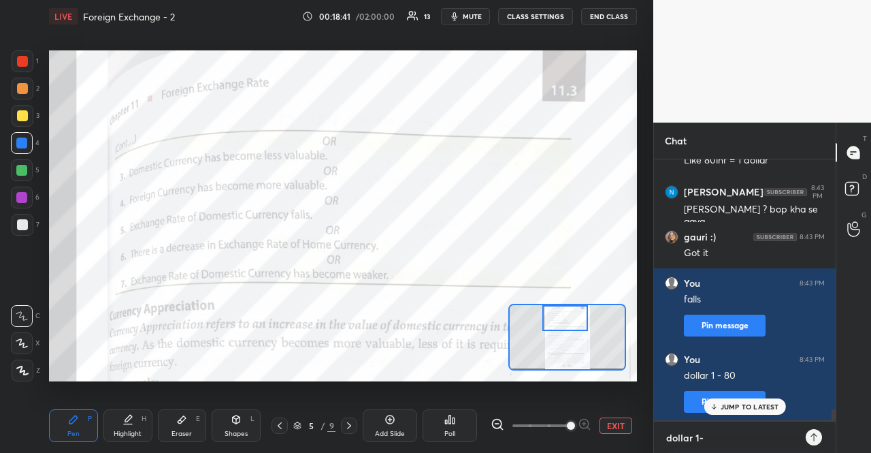
type textarea "dollar 1"
type textarea "x"
type textarea "dollar 1"
type textarea "x"
type textarea "dollar 1 -"
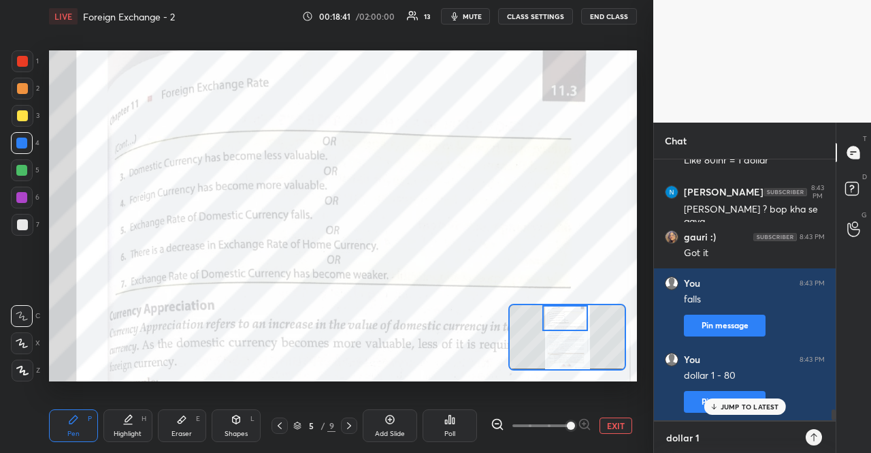
type textarea "x"
type textarea "dollar 1 -"
type textarea "x"
type textarea "dollar 1 - 1"
type textarea "x"
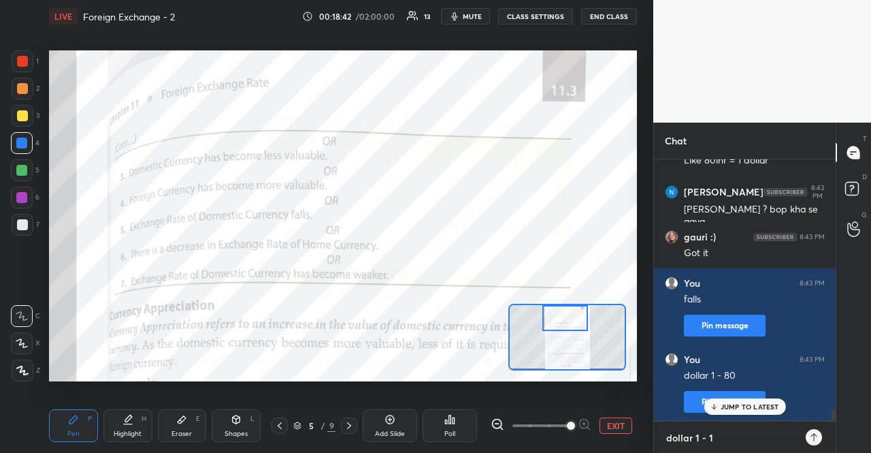
type textarea "dollar 1 - 10"
type textarea "x"
type textarea "dollar 1 - 100"
type textarea "x"
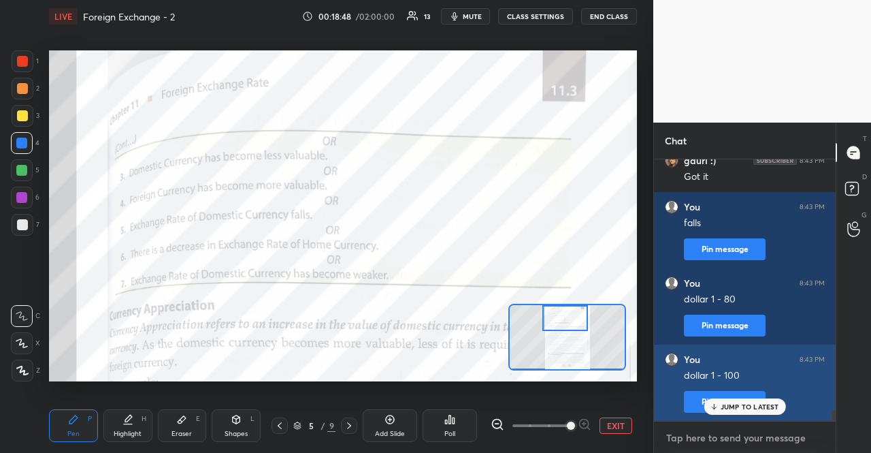
scroll to position [6051, 0]
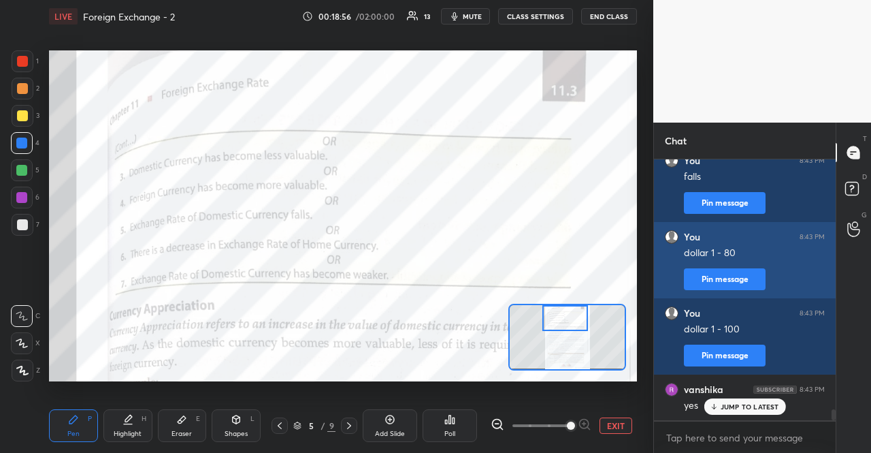
click at [745, 254] on div "dollar 1 - 80" at bounding box center [754, 253] width 141 height 14
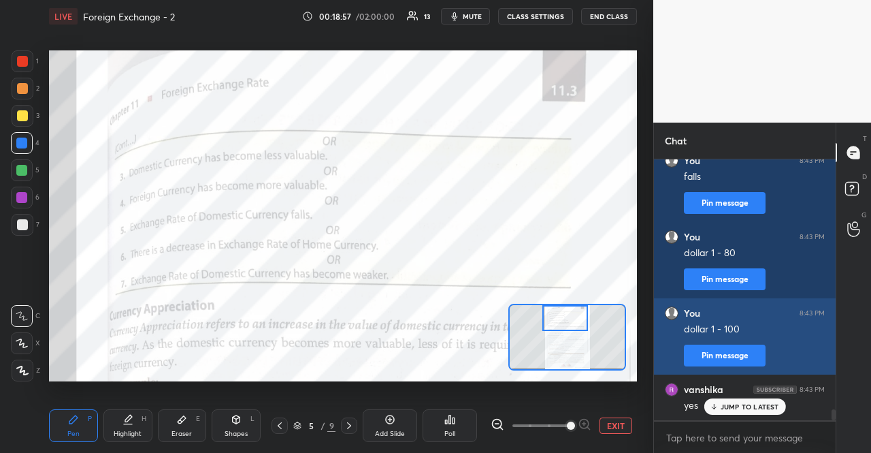
click at [726, 336] on div "dollar 1 - 100" at bounding box center [754, 330] width 141 height 14
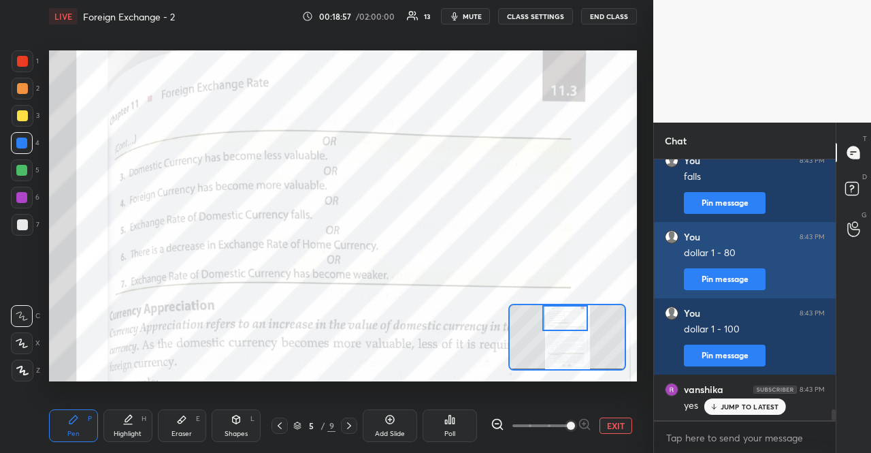
click at [737, 268] on button "Pin message" at bounding box center [725, 279] width 82 height 22
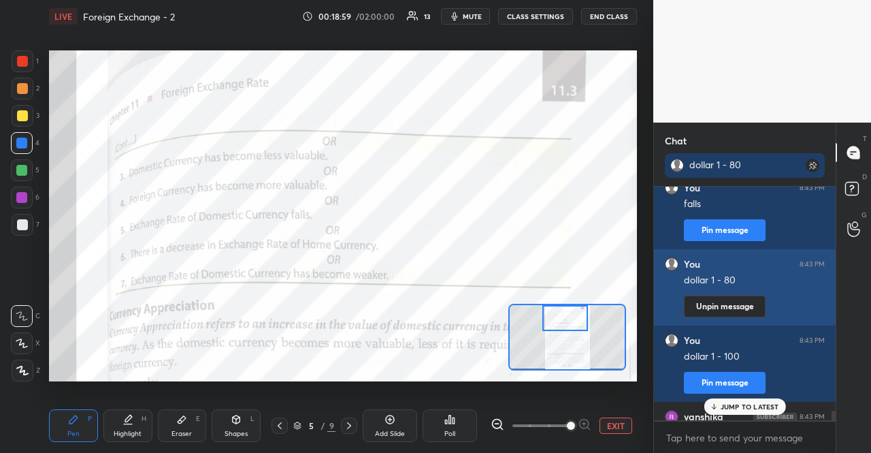
click at [734, 307] on button "Unpin message" at bounding box center [725, 306] width 82 height 22
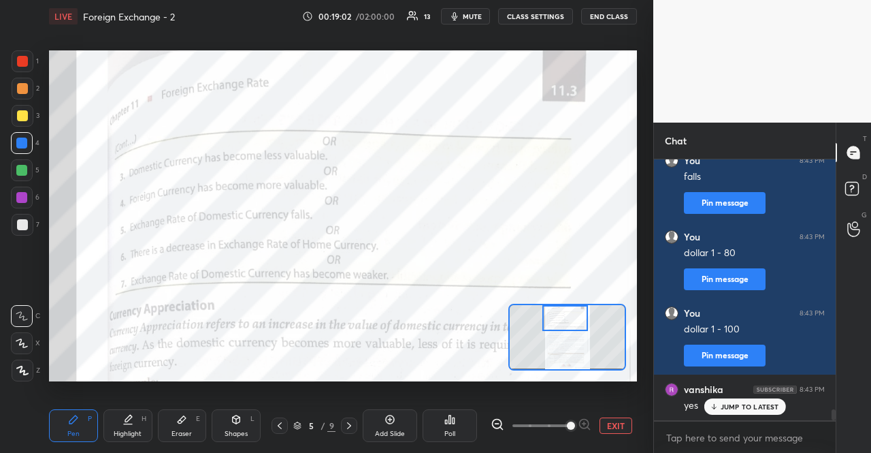
click at [737, 405] on p "JUMP TO LATEST" at bounding box center [750, 406] width 59 height 8
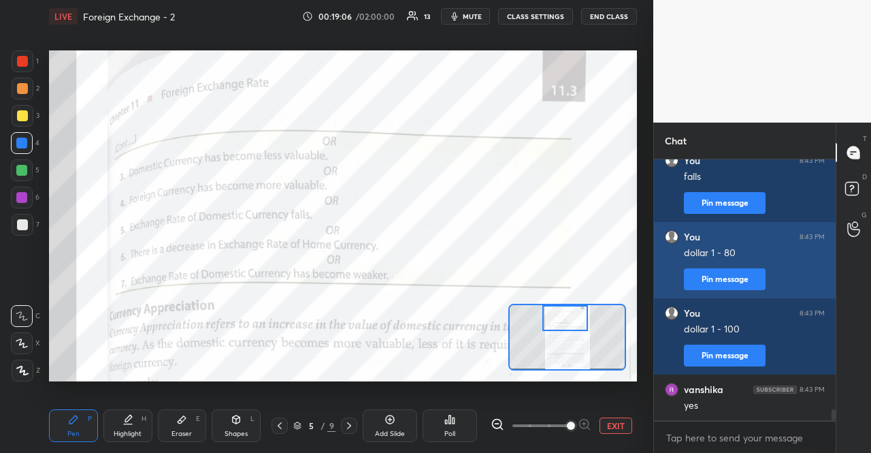
click at [732, 257] on div "dollar 1 - 80" at bounding box center [754, 253] width 141 height 14
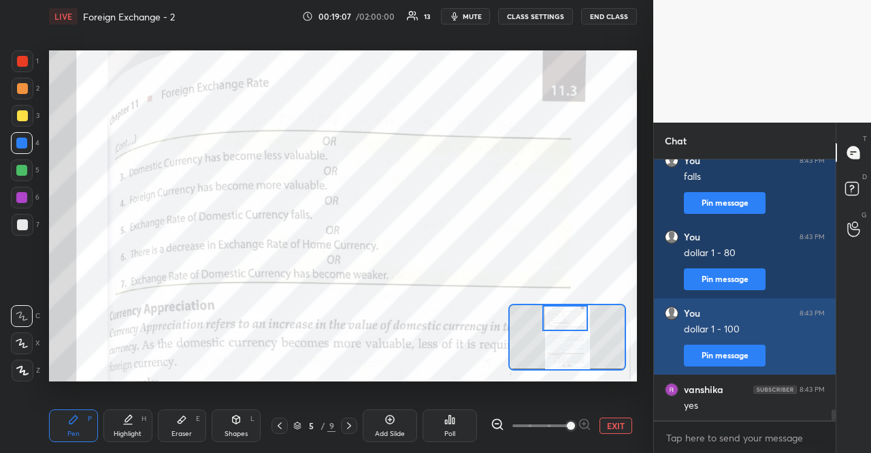
click at [735, 327] on div "dollar 1 - 100" at bounding box center [754, 330] width 141 height 14
drag, startPoint x: 747, startPoint y: 246, endPoint x: 764, endPoint y: 336, distance: 91.5
click at [760, 329] on div "dollar 1 - 100" at bounding box center [754, 330] width 141 height 14
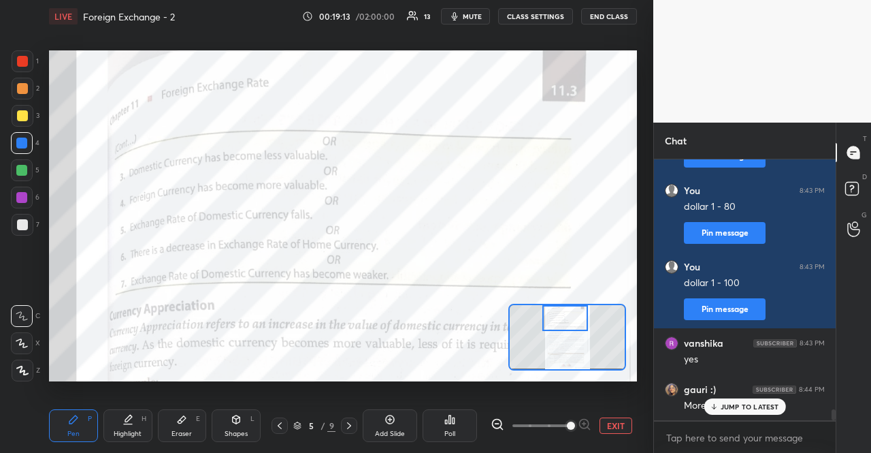
click at [758, 409] on p "JUMP TO LATEST" at bounding box center [750, 406] width 59 height 8
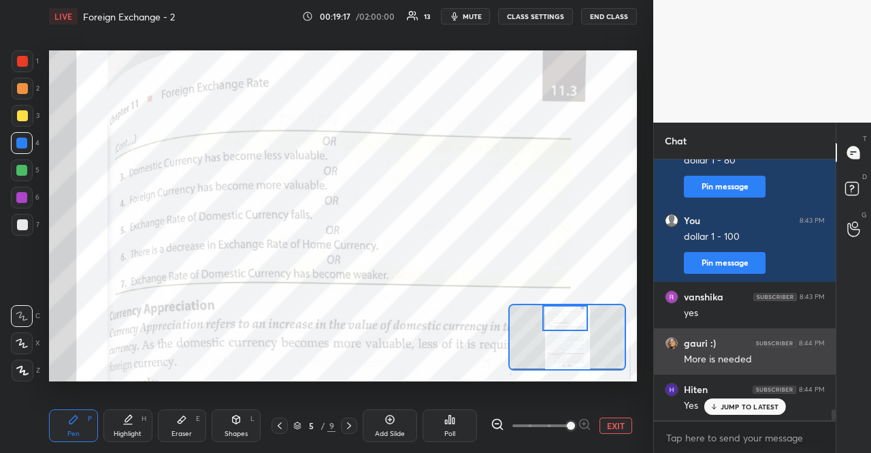
click at [760, 400] on div "JUMP TO LATEST" at bounding box center [745, 406] width 82 height 16
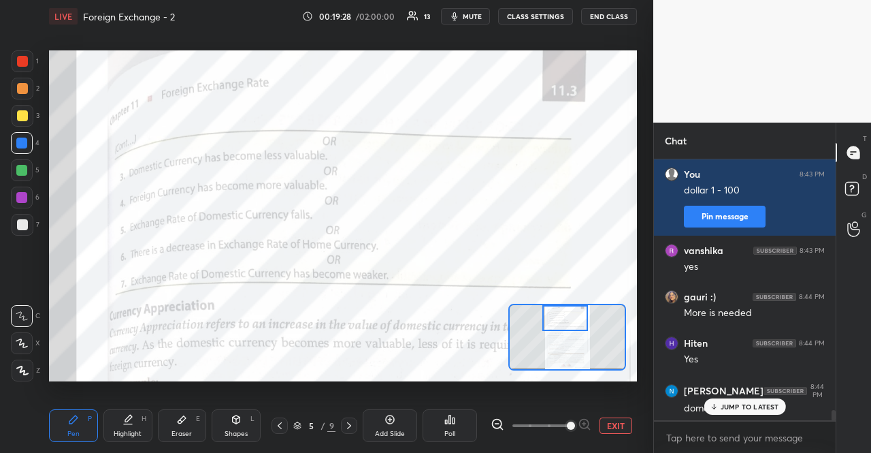
click at [752, 404] on p "JUMP TO LATEST" at bounding box center [750, 406] width 59 height 8
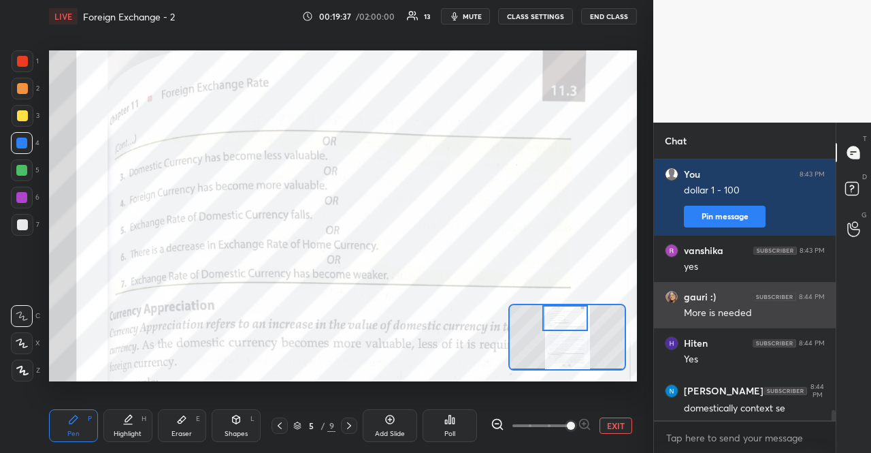
scroll to position [6203, 0]
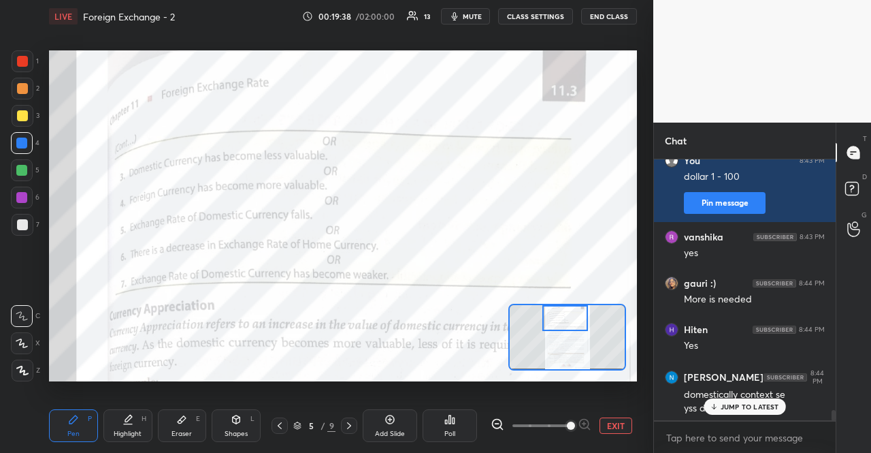
click at [728, 406] on p "JUMP TO LATEST" at bounding box center [750, 406] width 59 height 8
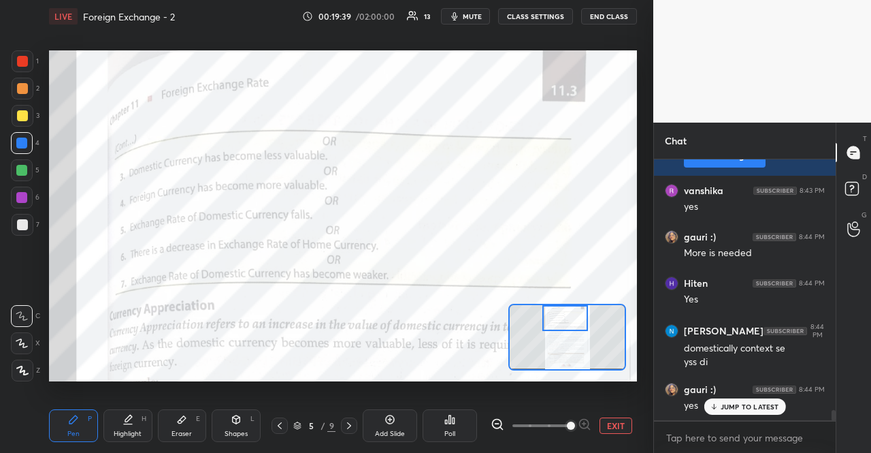
click at [728, 406] on p "JUMP TO LATEST" at bounding box center [750, 406] width 59 height 8
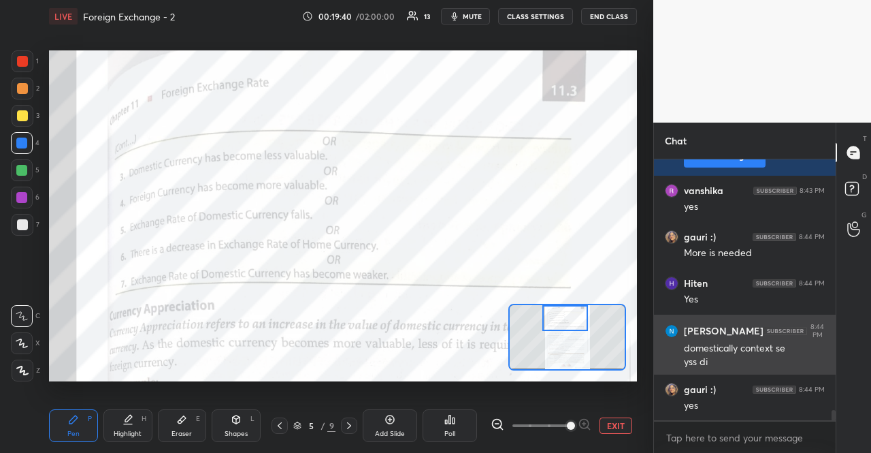
drag, startPoint x: 736, startPoint y: 379, endPoint x: 746, endPoint y: 364, distance: 18.1
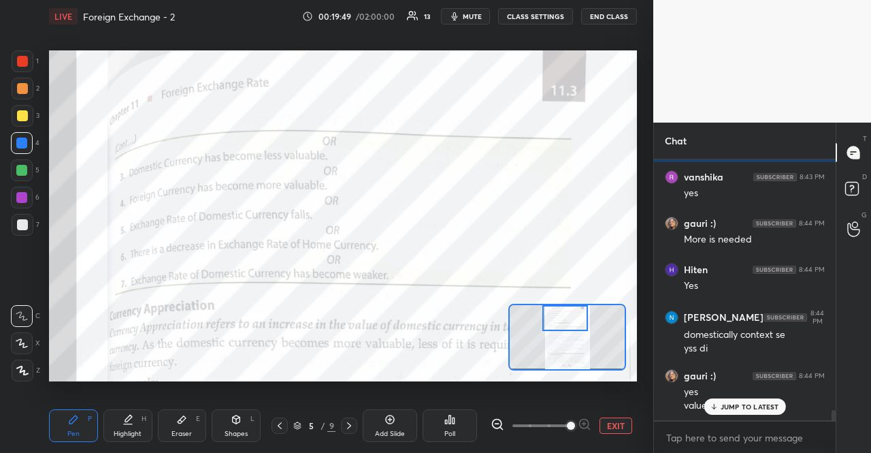
scroll to position [6309, 0]
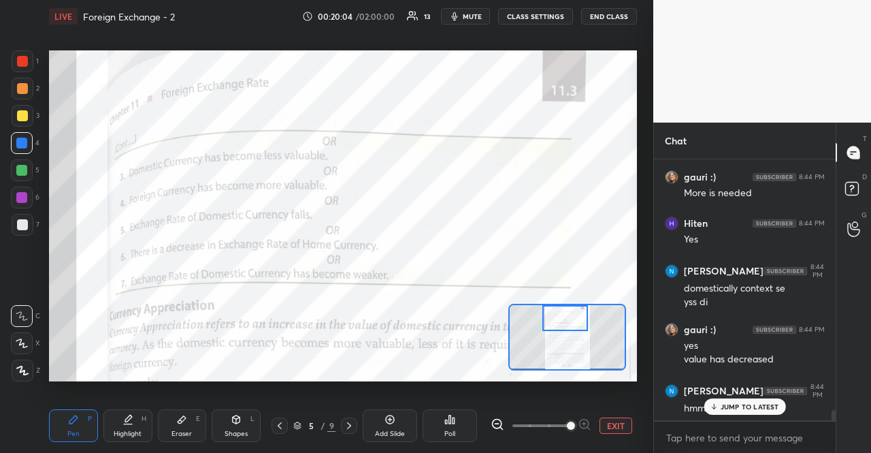
click at [758, 398] on div "JUMP TO LATEST" at bounding box center [745, 406] width 82 height 16
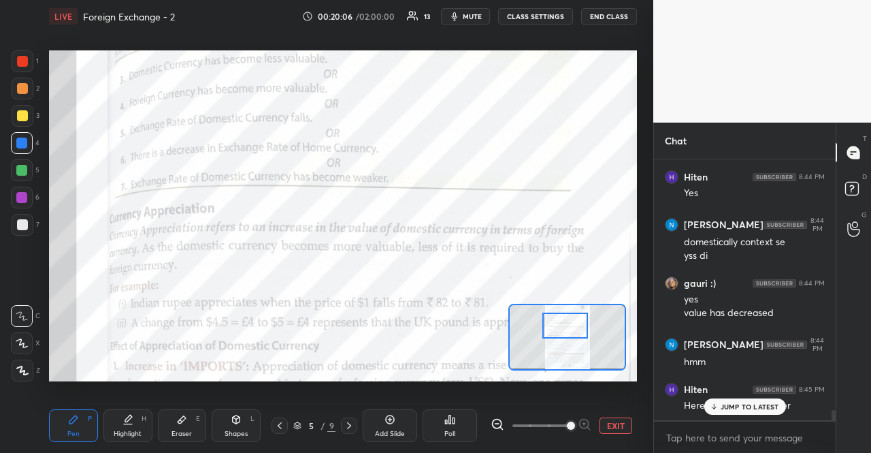
drag, startPoint x: 564, startPoint y: 318, endPoint x: 564, endPoint y: 329, distance: 11.6
click at [564, 329] on div at bounding box center [566, 324] width 46 height 25
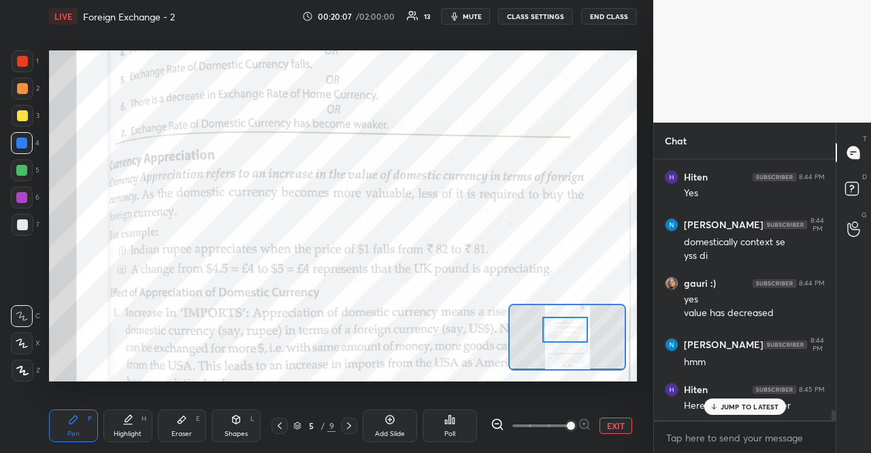
click at [720, 405] on div "JUMP TO LATEST" at bounding box center [745, 406] width 82 height 16
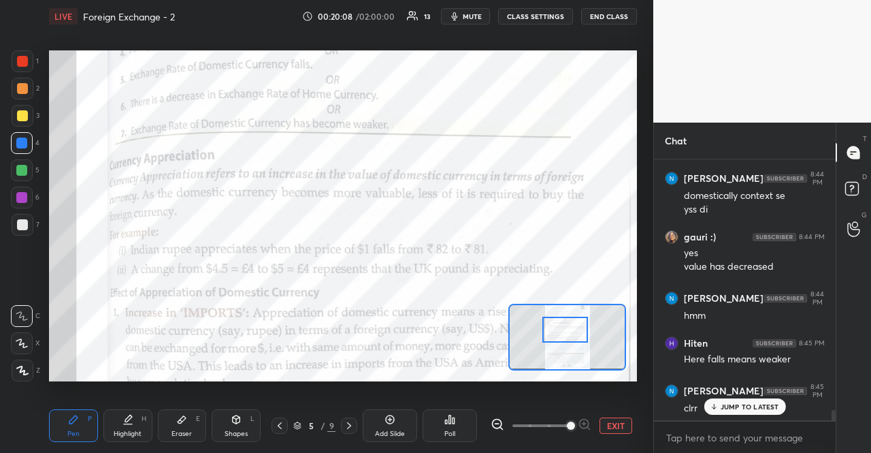
click at [720, 405] on div "JUMP TO LATEST" at bounding box center [745, 406] width 82 height 16
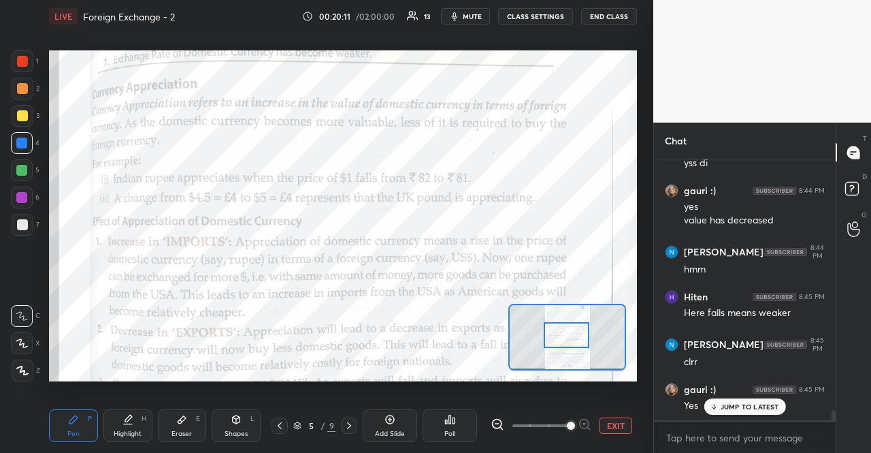
click at [577, 341] on div at bounding box center [567, 334] width 46 height 25
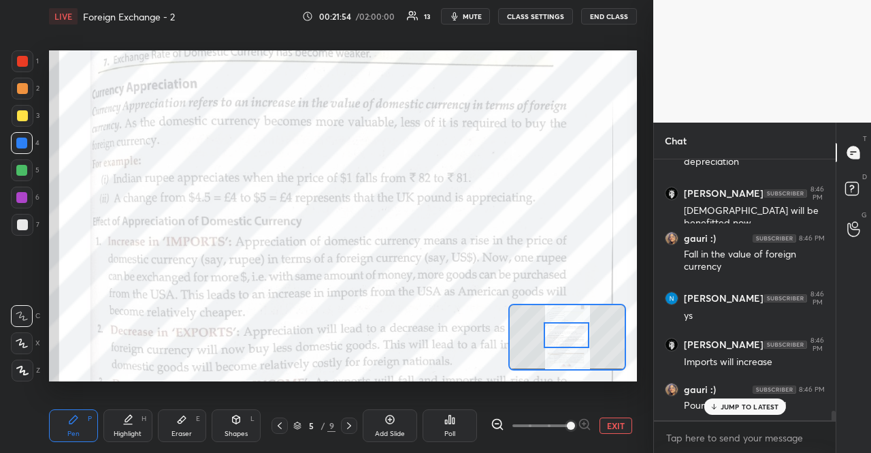
scroll to position [6869, 0]
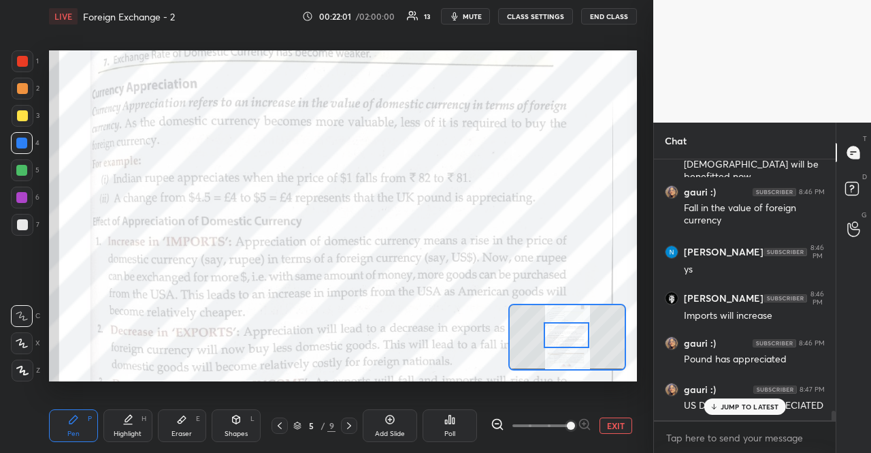
click at [779, 400] on div "JUMP TO LATEST" at bounding box center [745, 406] width 82 height 16
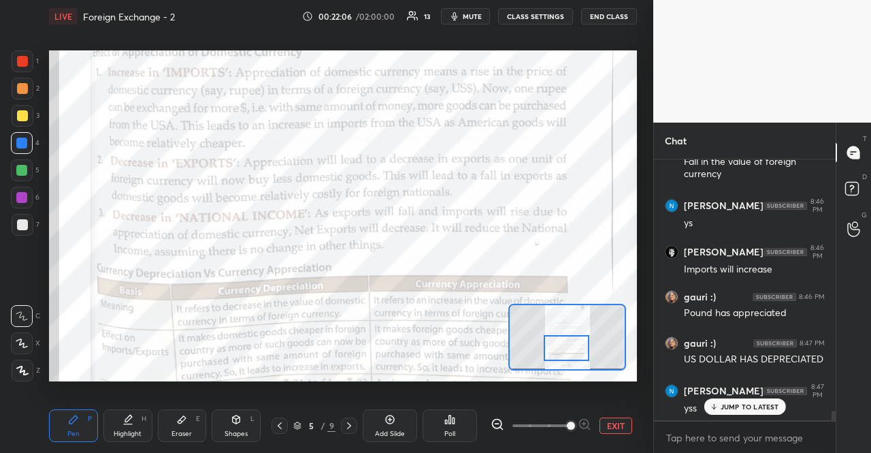
drag, startPoint x: 584, startPoint y: 338, endPoint x: 584, endPoint y: 351, distance: 12.9
click at [584, 351] on div at bounding box center [567, 347] width 46 height 25
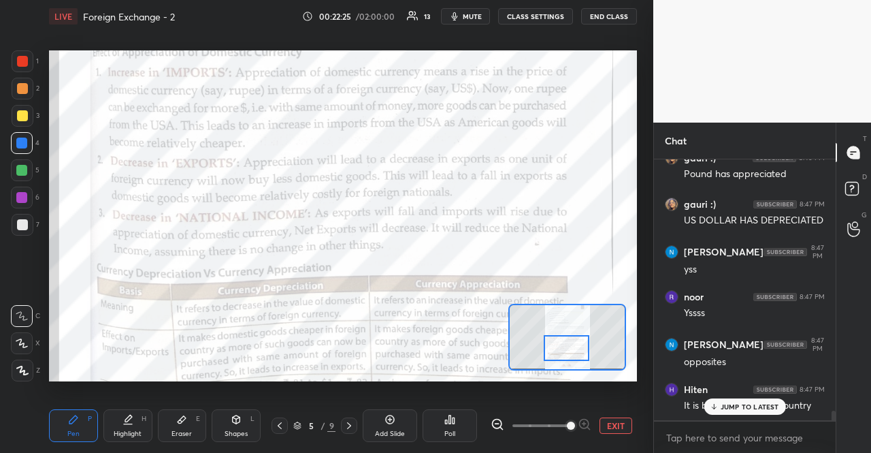
scroll to position [7113, 0]
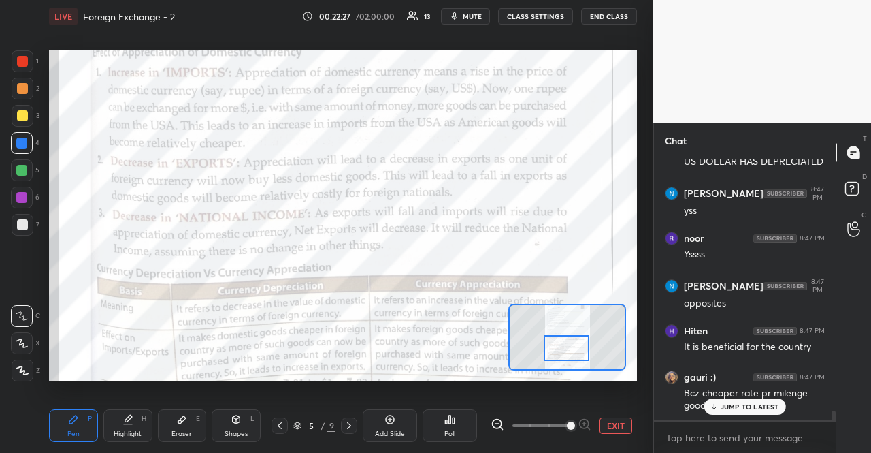
click at [758, 402] on p "JUMP TO LATEST" at bounding box center [750, 406] width 59 height 8
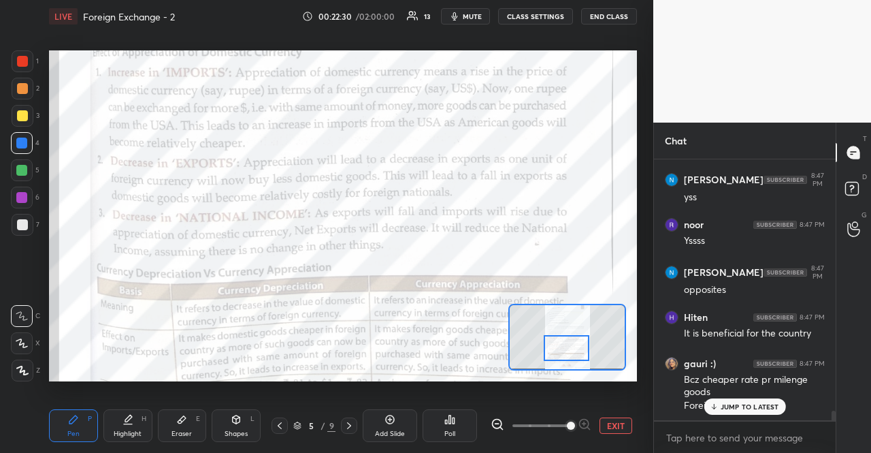
click at [754, 398] on div "JUMP TO LATEST" at bounding box center [745, 406] width 82 height 16
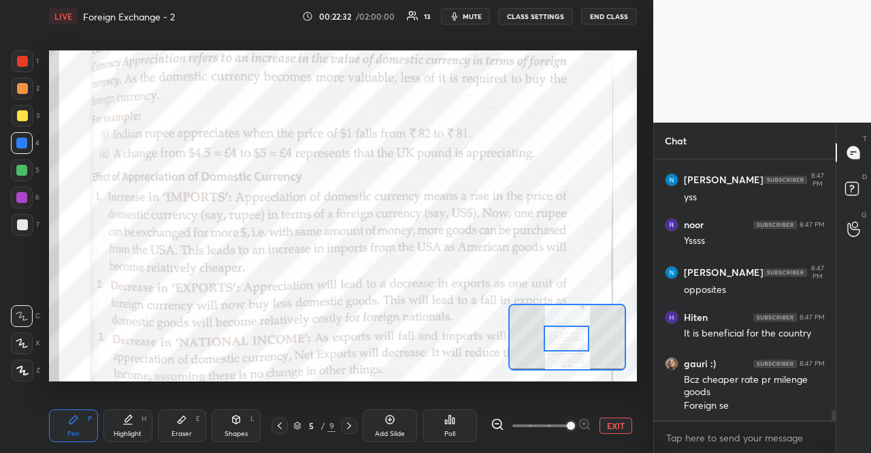
drag, startPoint x: 585, startPoint y: 356, endPoint x: 585, endPoint y: 347, distance: 9.5
click at [585, 347] on div at bounding box center [567, 337] width 46 height 25
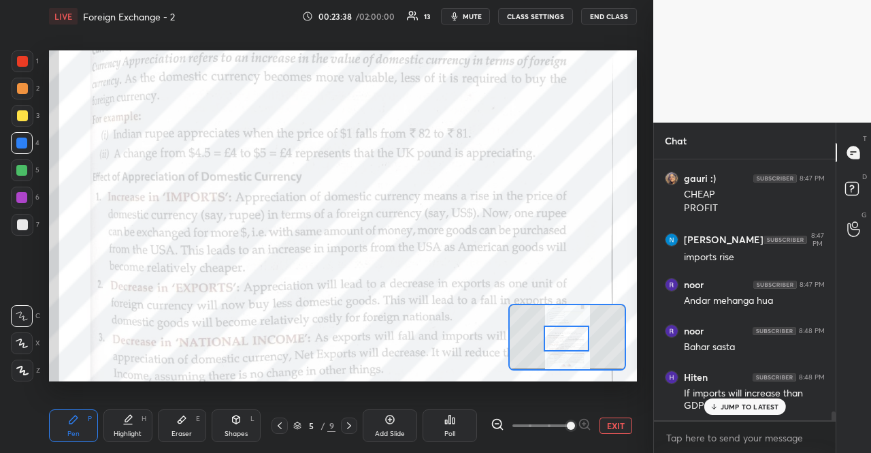
scroll to position [7476, 0]
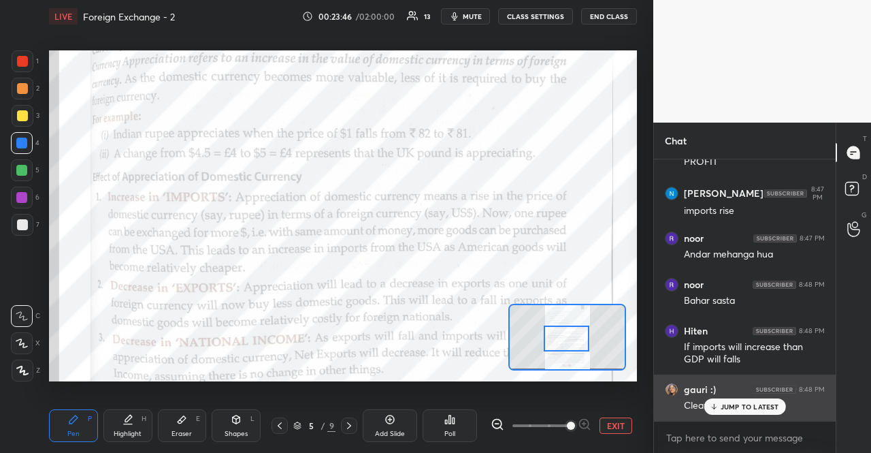
click at [754, 392] on img "grid" at bounding box center [775, 389] width 44 height 8
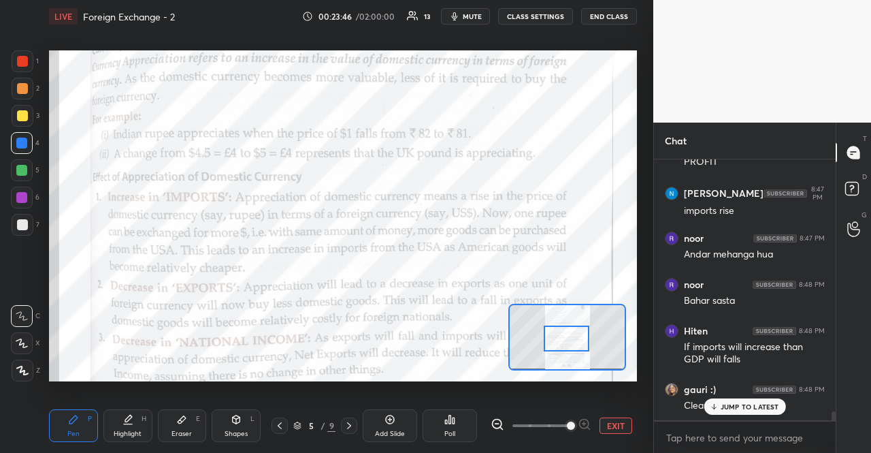
click at [754, 398] on div "JUMP TO LATEST" at bounding box center [745, 406] width 82 height 16
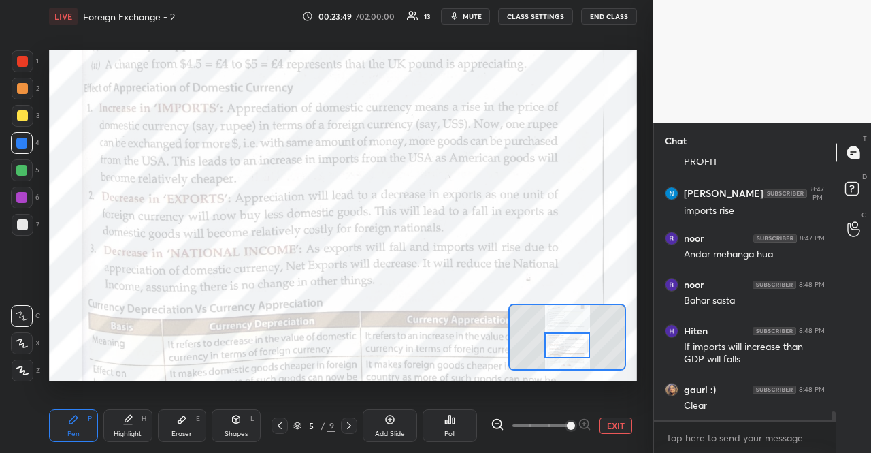
drag, startPoint x: 577, startPoint y: 337, endPoint x: 578, endPoint y: 344, distance: 6.8
click at [578, 344] on div at bounding box center [568, 344] width 46 height 25
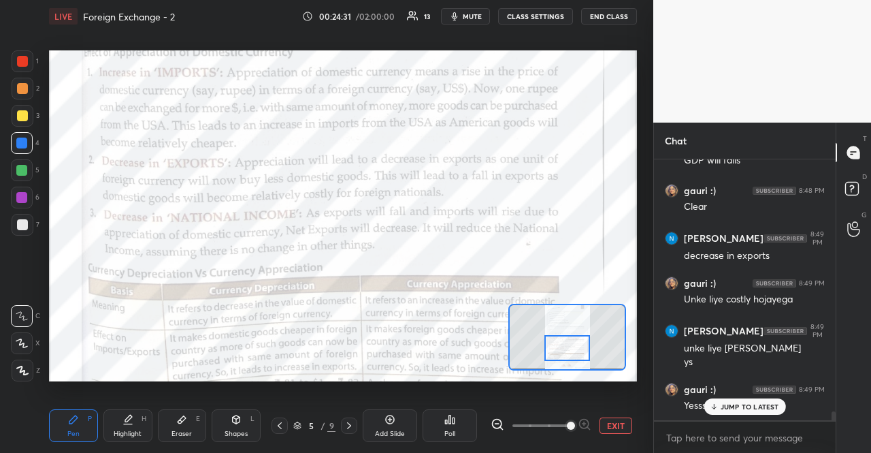
scroll to position [7721, 0]
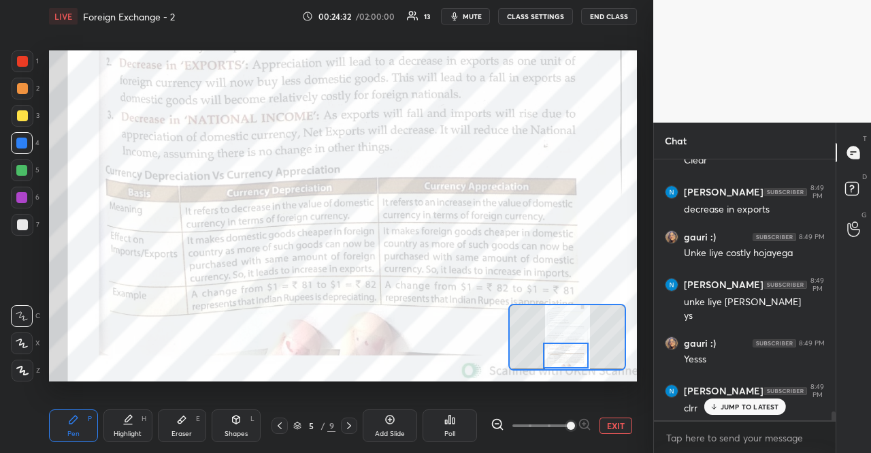
drag, startPoint x: 558, startPoint y: 347, endPoint x: 557, endPoint y: 357, distance: 10.3
click at [557, 357] on div at bounding box center [566, 354] width 46 height 25
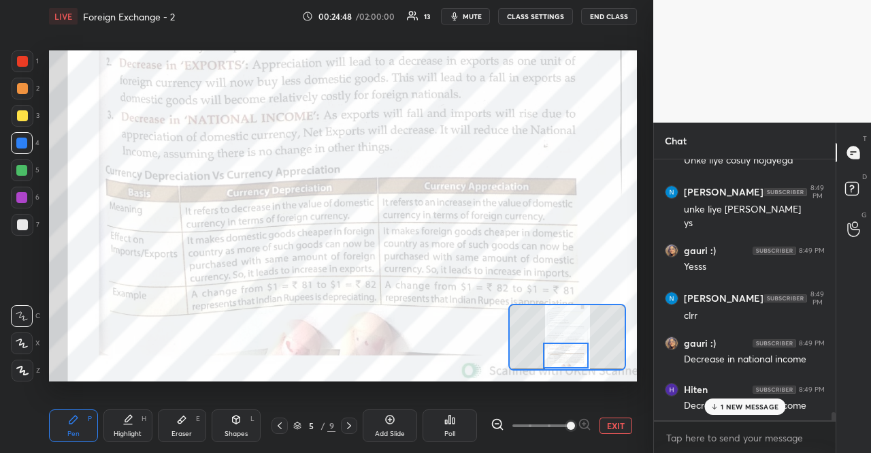
scroll to position [7860, 0]
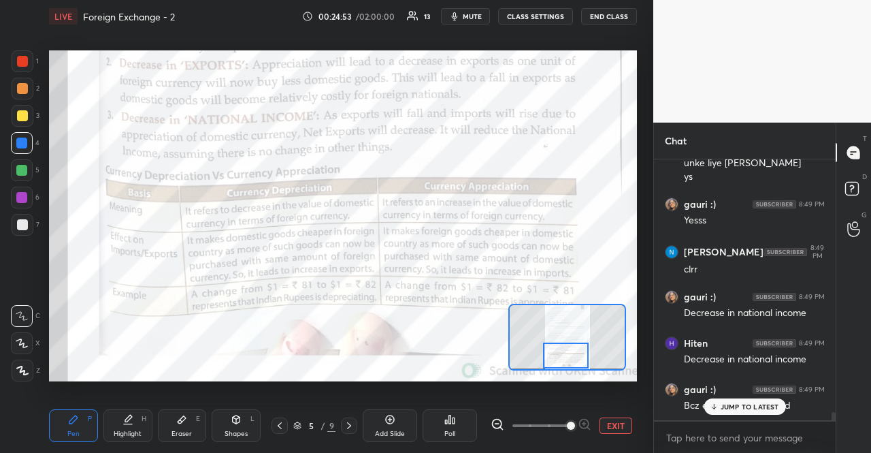
click at [762, 398] on div "JUMP TO LATEST" at bounding box center [745, 406] width 82 height 16
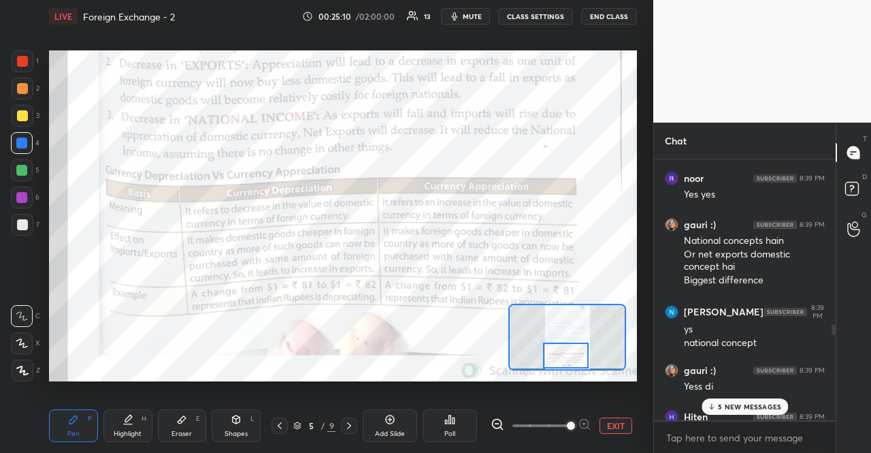
scroll to position [4627, 0]
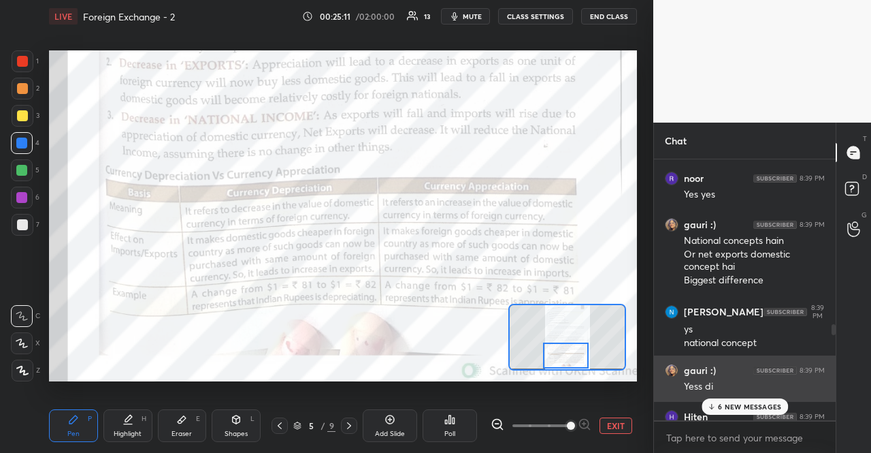
click at [728, 396] on div "gauri :) 8:39 PM Yess di" at bounding box center [745, 378] width 182 height 46
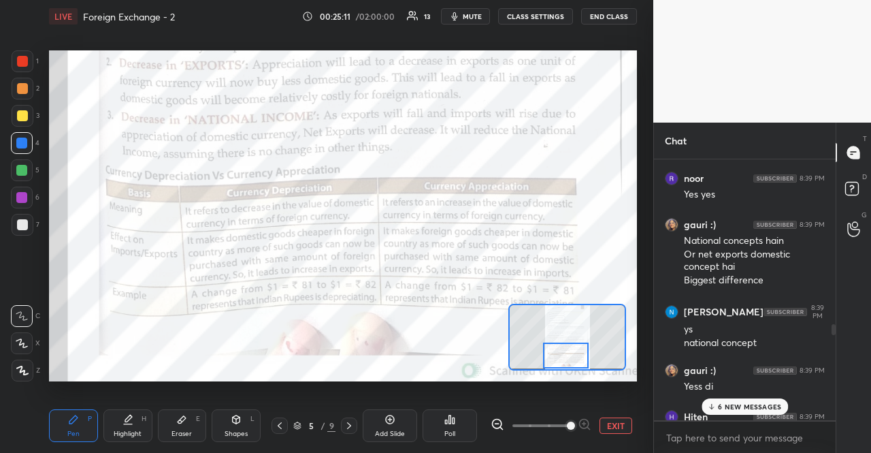
click at [730, 405] on p "6 NEW MESSAGES" at bounding box center [749, 406] width 63 height 8
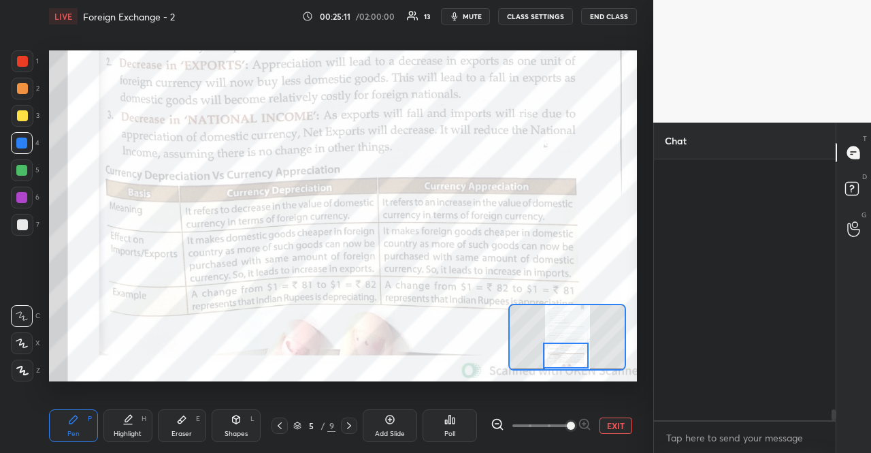
scroll to position [8149, 0]
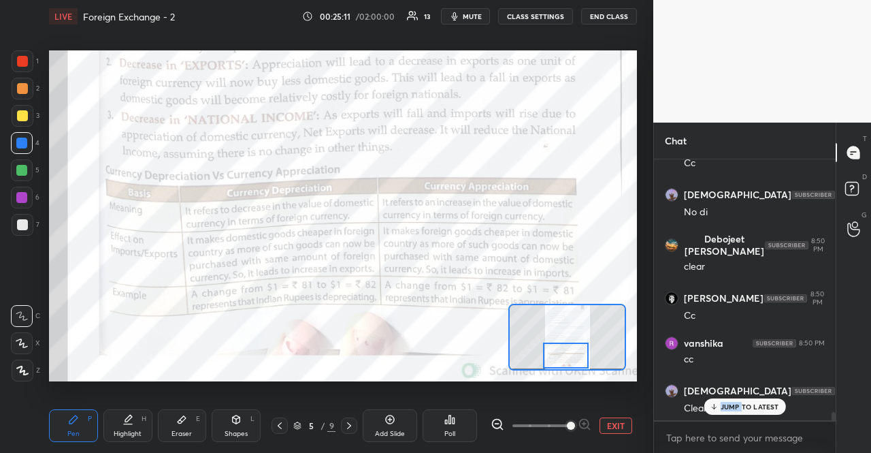
click at [730, 405] on p "JUMP TO LATEST" at bounding box center [750, 406] width 59 height 8
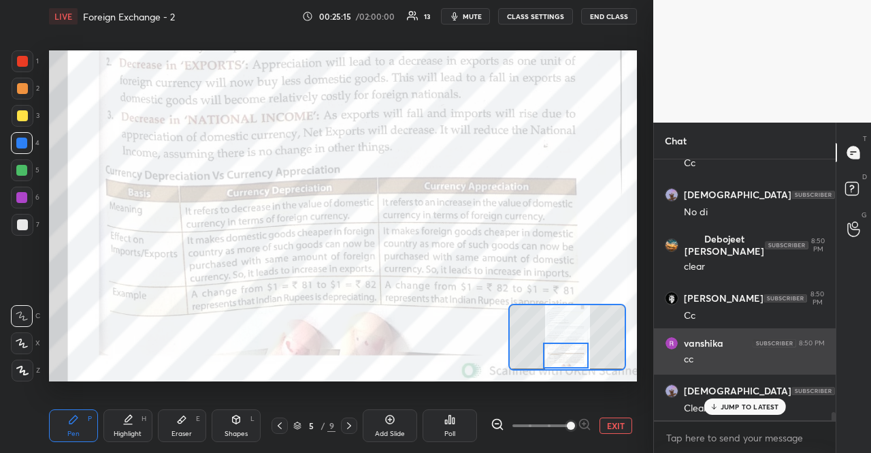
click at [749, 332] on div "vanshika 8:50 PM cc" at bounding box center [745, 351] width 182 height 46
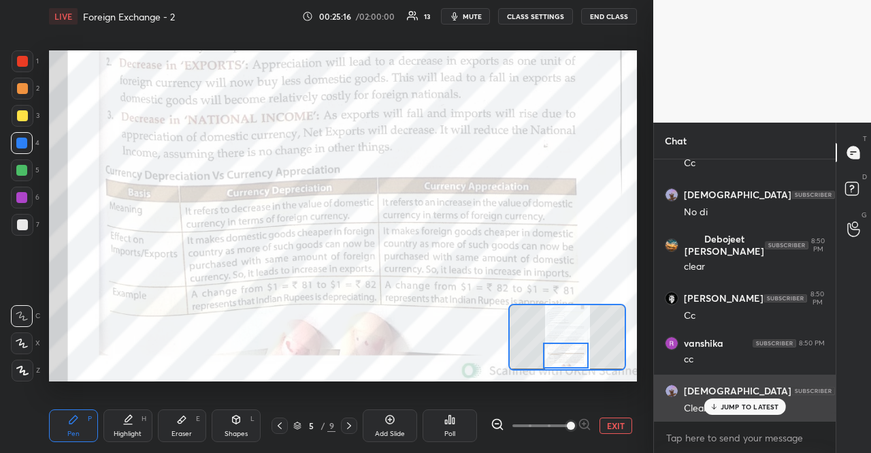
click at [744, 393] on div "[DEMOGRAPHIC_DATA] 8:50 PM" at bounding box center [745, 391] width 160 height 16
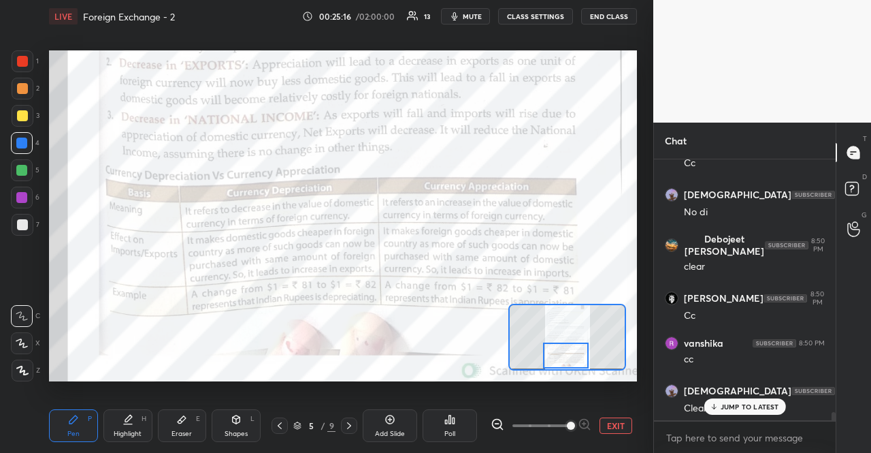
click at [748, 400] on div "JUMP TO LATEST" at bounding box center [745, 406] width 82 height 16
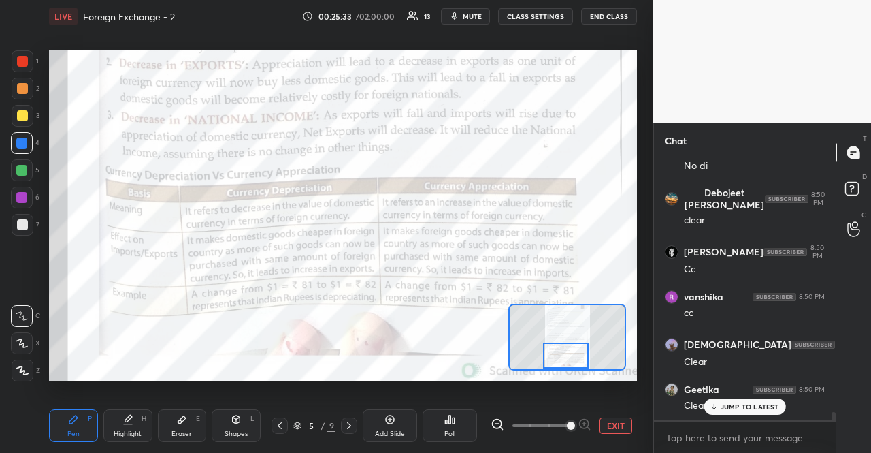
scroll to position [8265, 0]
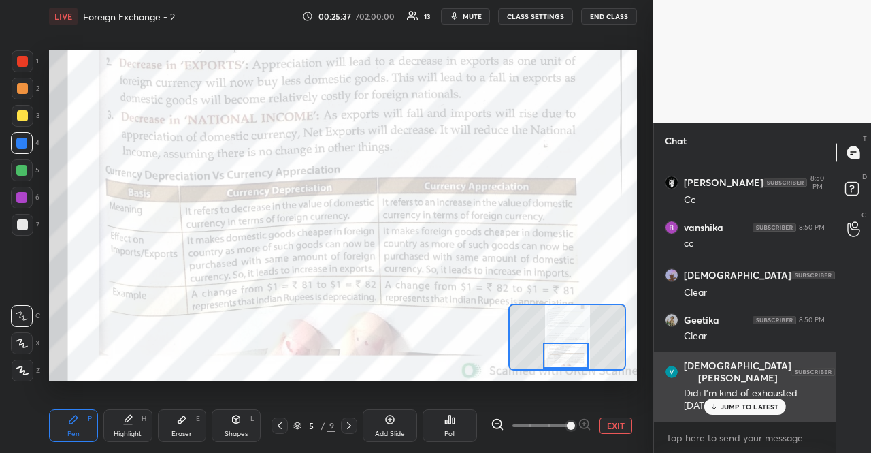
click at [775, 398] on div "Didi I'm kind of exhausted [DATE] 😭" at bounding box center [754, 400] width 141 height 26
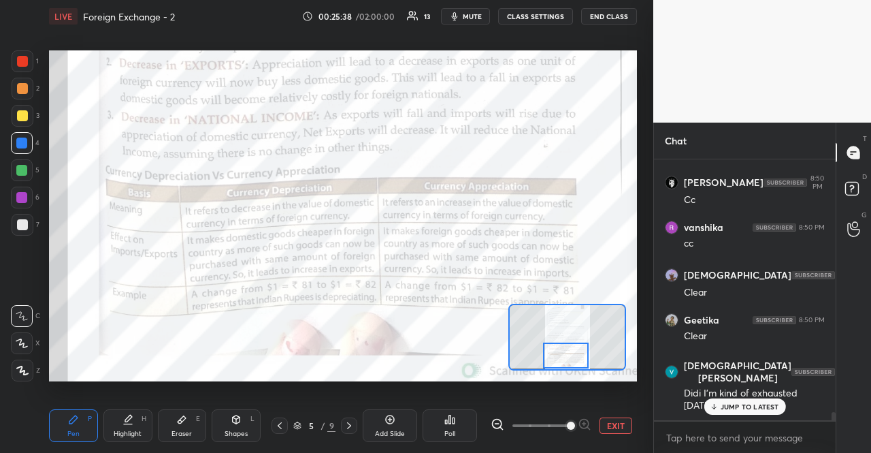
click at [773, 403] on p "JUMP TO LATEST" at bounding box center [750, 406] width 59 height 8
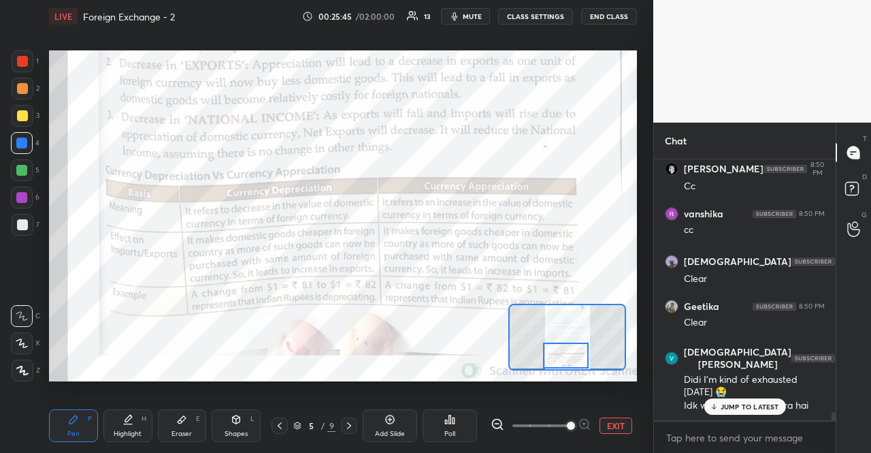
click at [726, 402] on p "JUMP TO LATEST" at bounding box center [750, 406] width 59 height 8
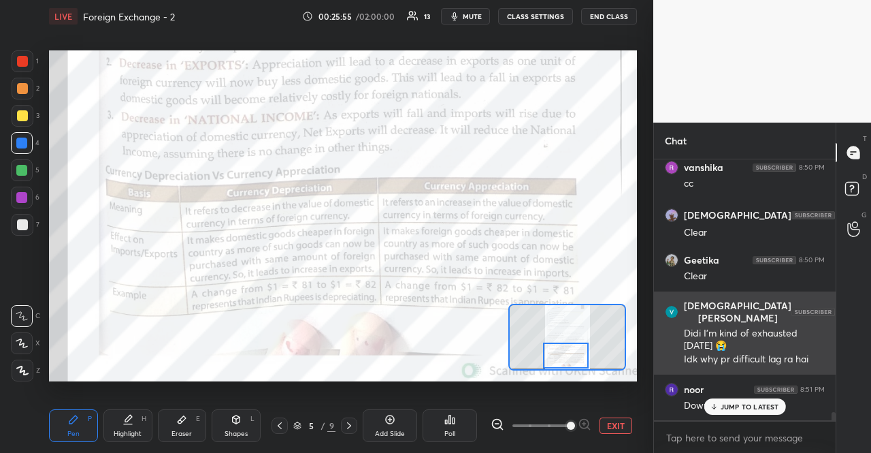
click at [745, 401] on div "JUMP TO LATEST" at bounding box center [745, 406] width 82 height 16
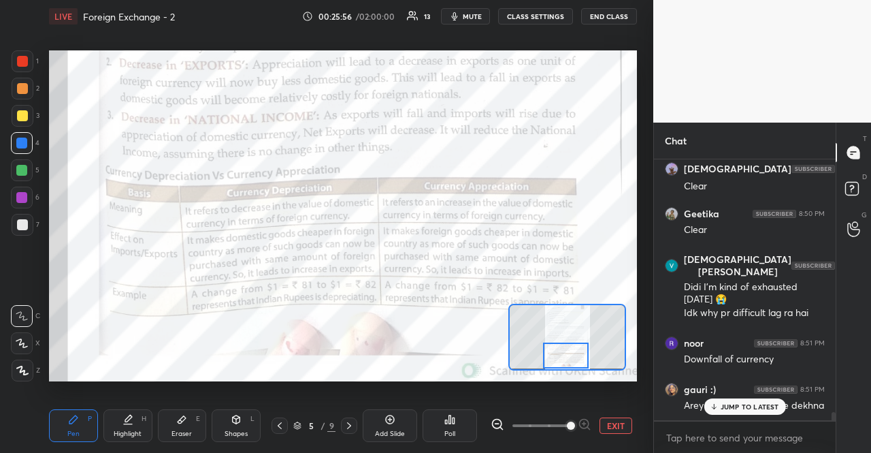
click at [741, 413] on div "JUMP TO LATEST" at bounding box center [745, 406] width 82 height 16
click at [741, 413] on div "gauri :) 8:51 PM [PERSON_NAME] fresh mind se dekhna" at bounding box center [745, 397] width 182 height 46
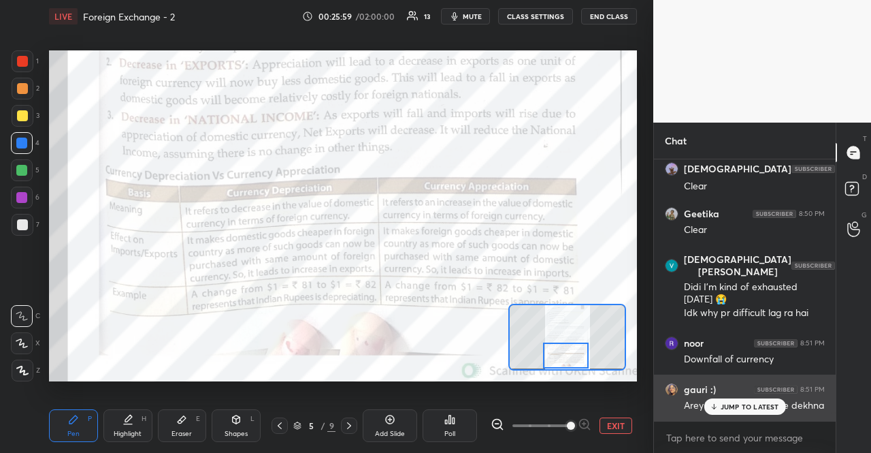
click at [734, 394] on div "gauri :) 8:51 PM" at bounding box center [745, 390] width 160 height 14
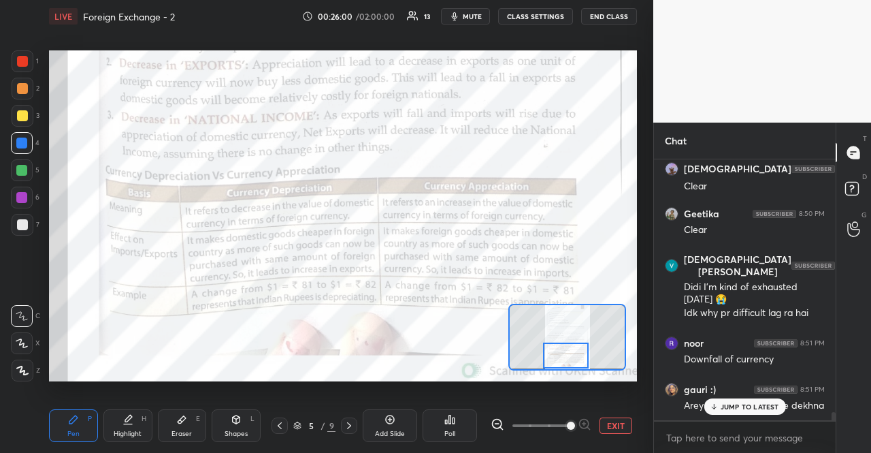
click at [737, 400] on div "JUMP TO LATEST" at bounding box center [745, 406] width 82 height 16
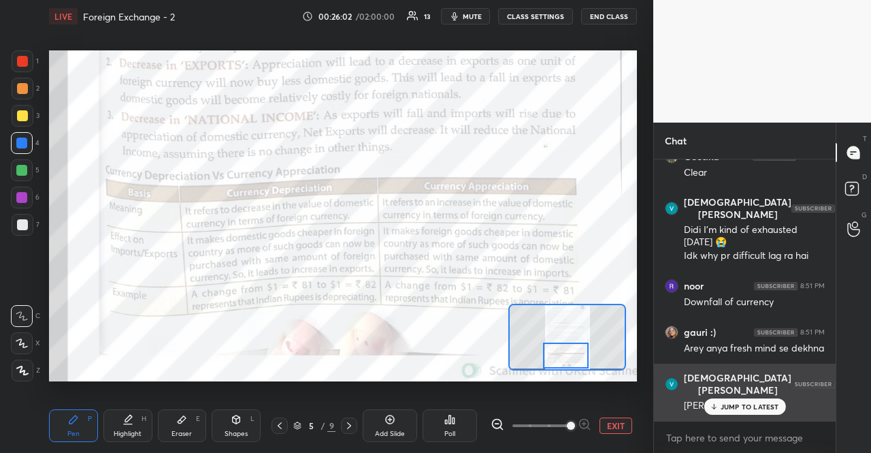
click at [762, 391] on div "[DEMOGRAPHIC_DATA][PERSON_NAME] 8:51 PM" at bounding box center [745, 384] width 160 height 25
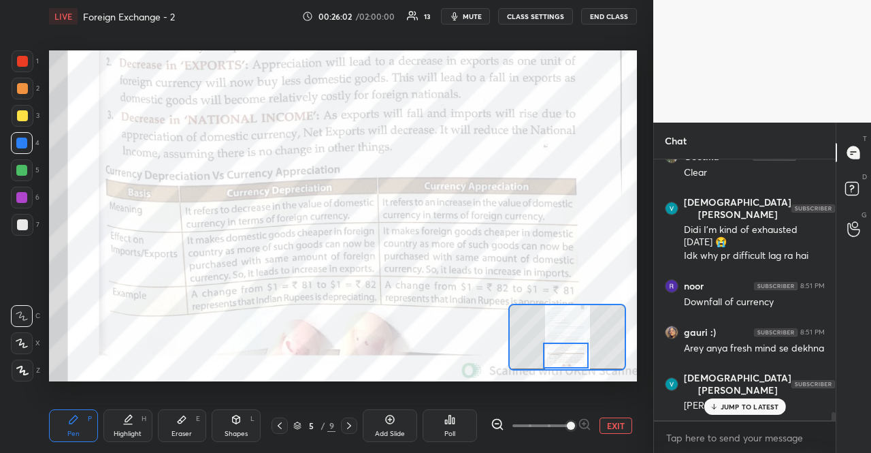
click at [761, 408] on p "JUMP TO LATEST" at bounding box center [750, 406] width 59 height 8
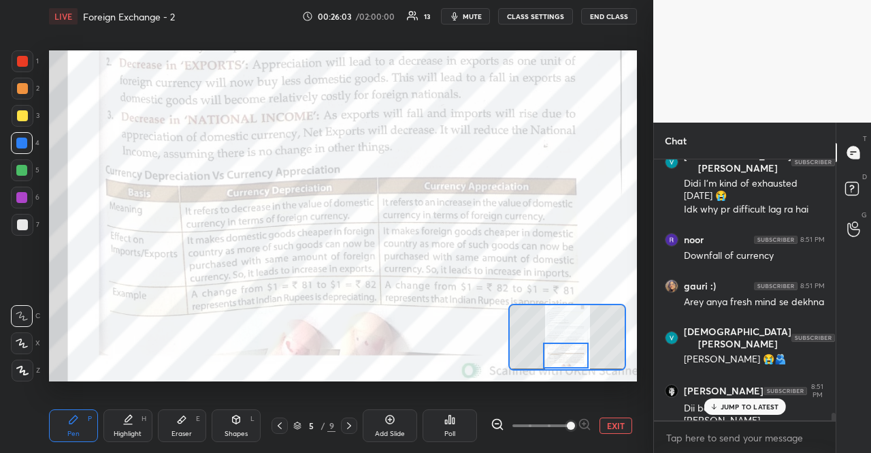
click at [755, 412] on div "JUMP TO LATEST" at bounding box center [745, 406] width 82 height 16
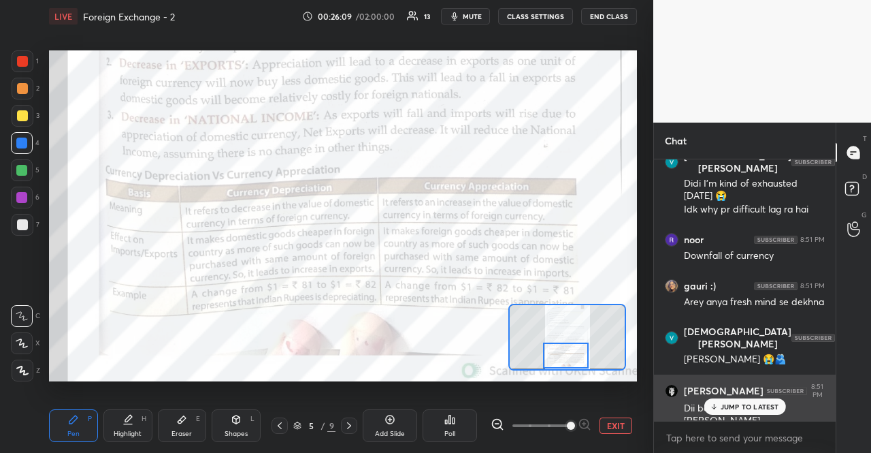
click at [741, 400] on div "JUMP TO LATEST" at bounding box center [745, 406] width 82 height 16
click at [739, 406] on div "Dii book ki pdf [PERSON_NAME]" at bounding box center [754, 415] width 141 height 26
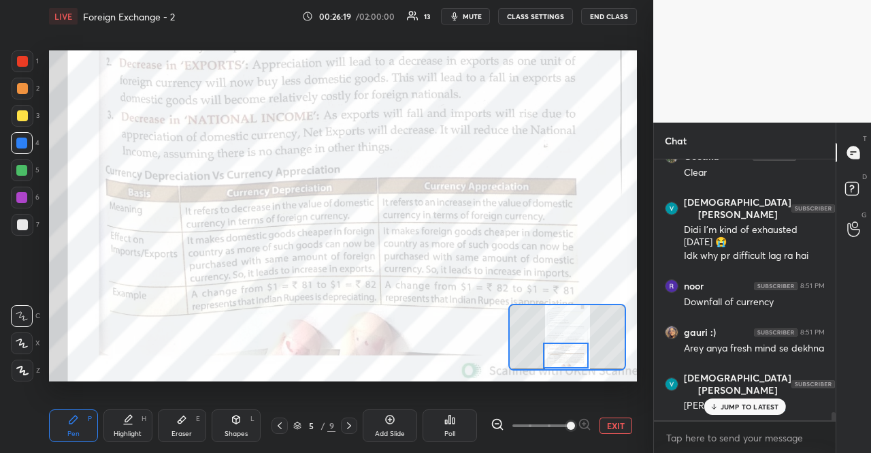
scroll to position [8338, 0]
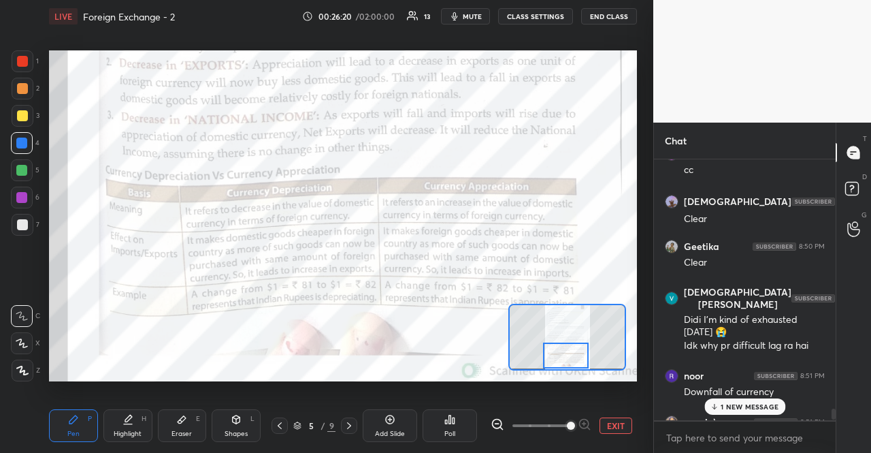
click at [784, 405] on div "1 NEW MESSAGE" at bounding box center [745, 406] width 81 height 16
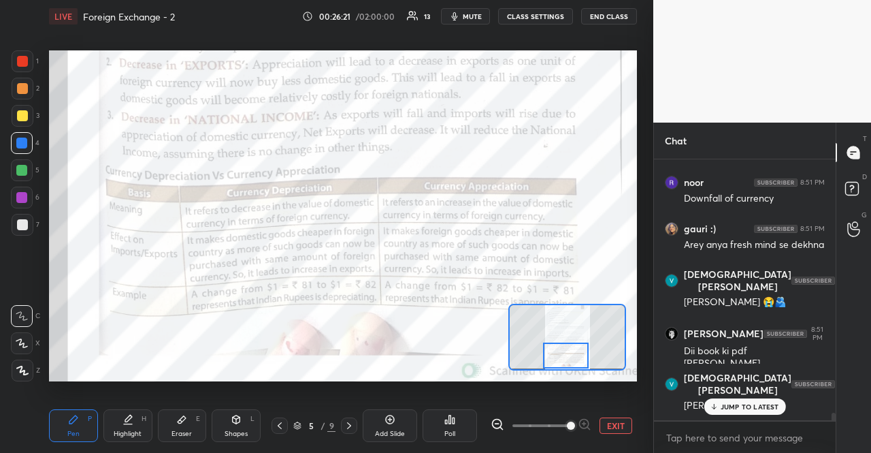
click at [784, 405] on div "JUMP TO LATEST" at bounding box center [745, 406] width 82 height 16
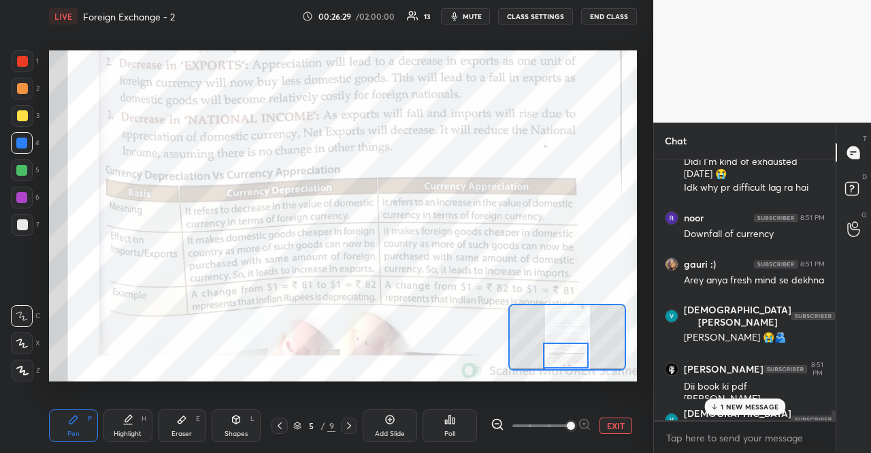
scroll to position [8578, 0]
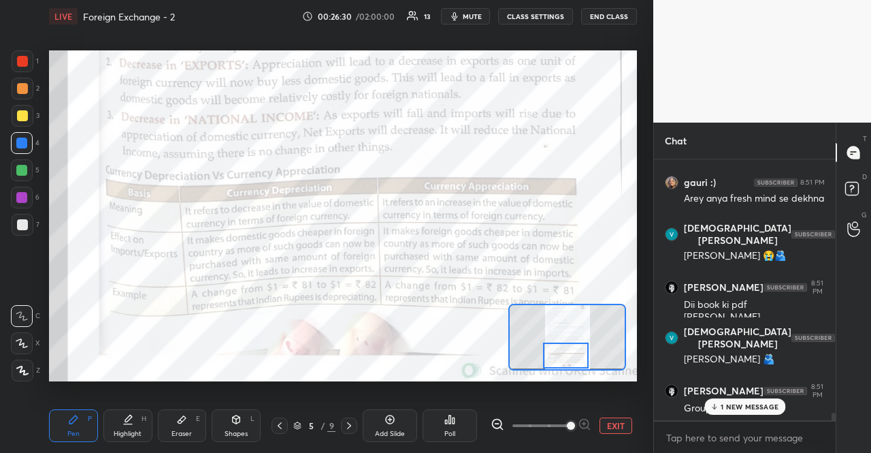
click at [768, 405] on p "1 NEW MESSAGE" at bounding box center [750, 406] width 58 height 8
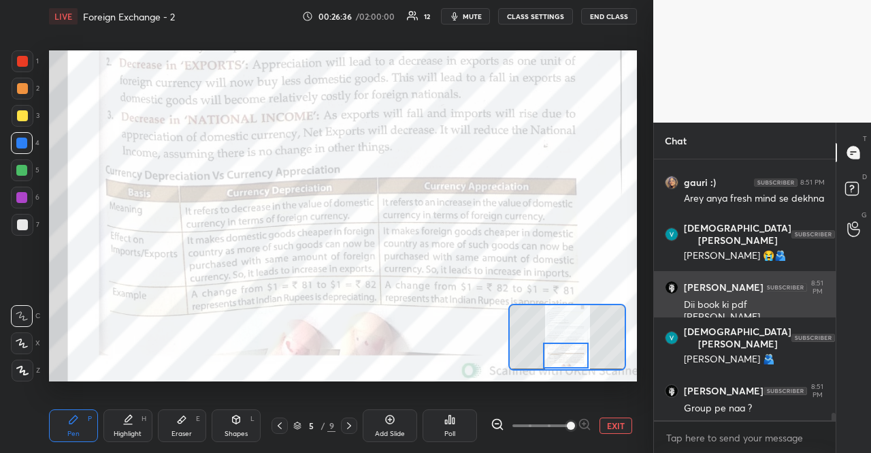
scroll to position [8624, 0]
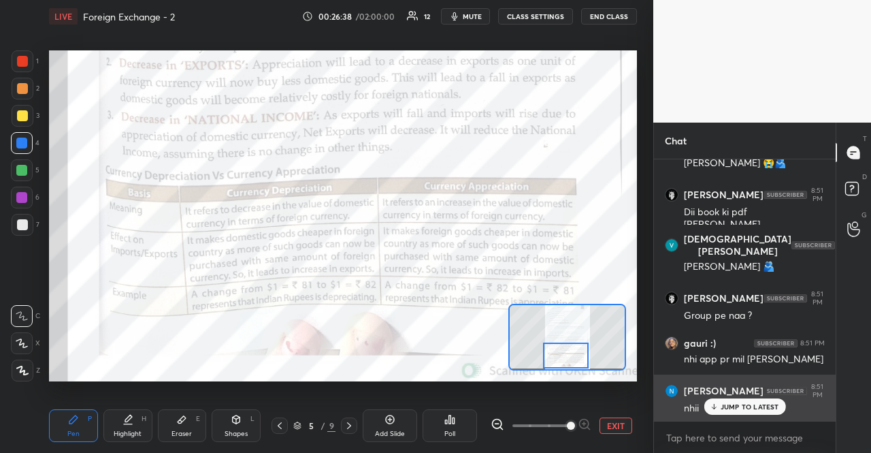
click at [766, 415] on div "noor 8:50 PM Cc [PERSON_NAME] 8:50 PM No di [PERSON_NAME] 8:50 PM clear [PERSON…" at bounding box center [745, 289] width 182 height 261
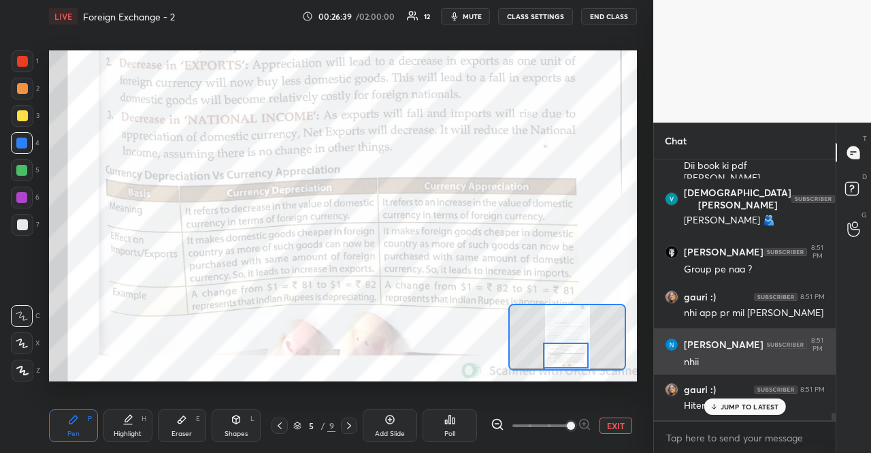
click at [766, 415] on div "[PERSON_NAME] 8:50 PM No di [PERSON_NAME] 8:50 PM clear [PERSON_NAME] 8:50 PM C…" at bounding box center [745, 289] width 182 height 261
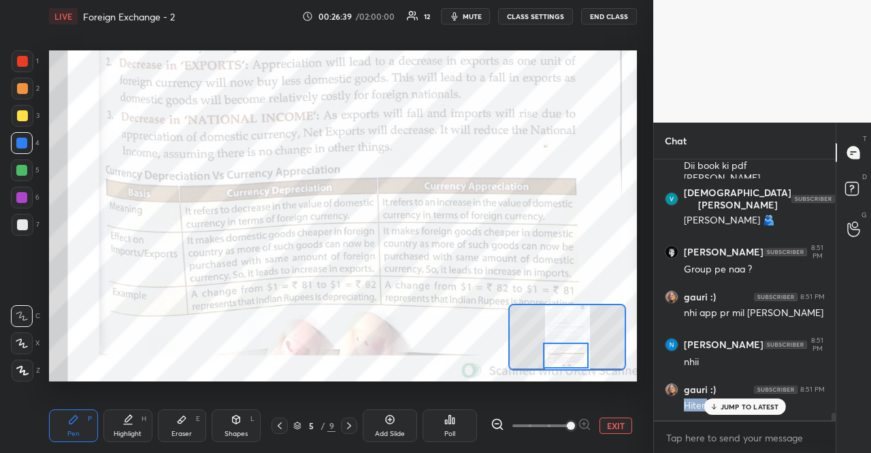
click at [764, 411] on div "Vaishali 8:50 PM No di Debojeet [PERSON_NAME] 8:50 PM clear [PERSON_NAME] 8:50 …" at bounding box center [745, 289] width 182 height 261
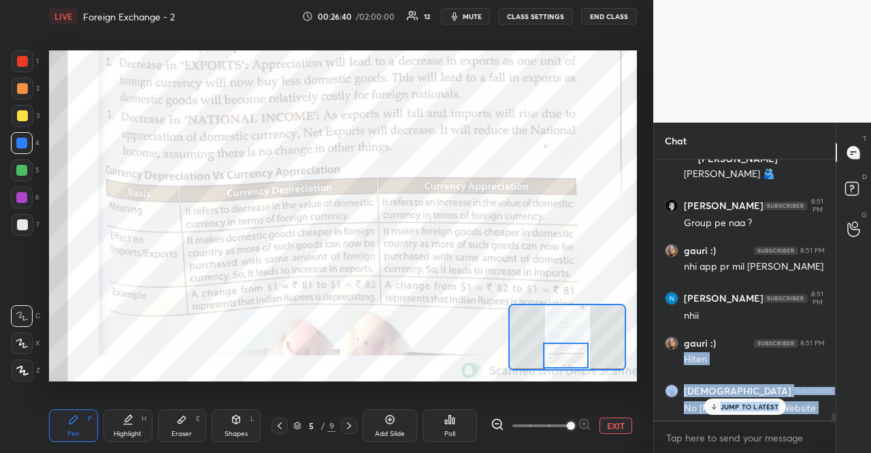
click at [764, 411] on div "JUMP TO LATEST" at bounding box center [745, 406] width 82 height 16
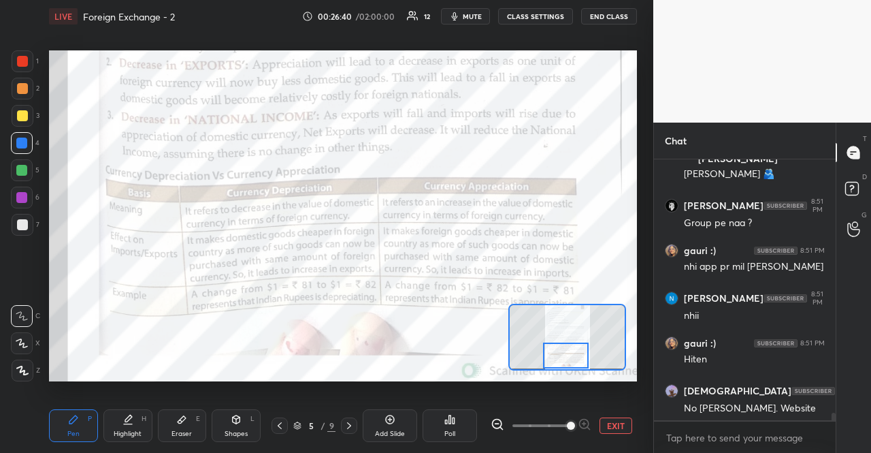
click at [764, 411] on div "No [PERSON_NAME]. Website" at bounding box center [754, 409] width 141 height 14
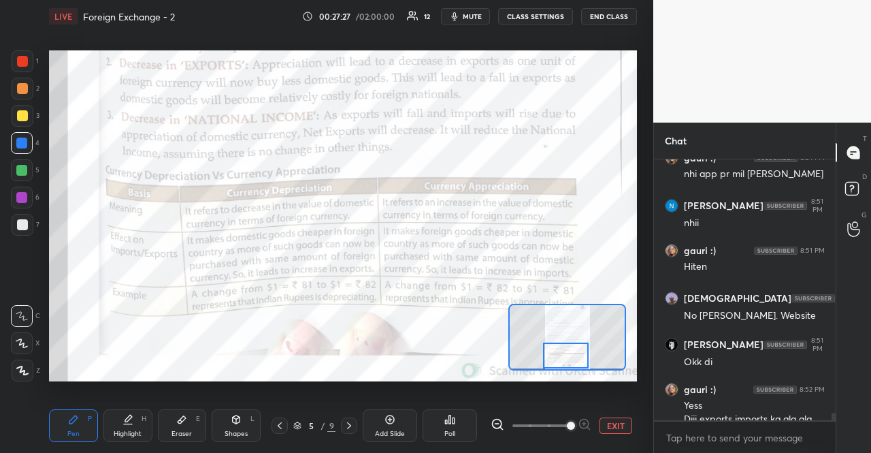
scroll to position [8881, 0]
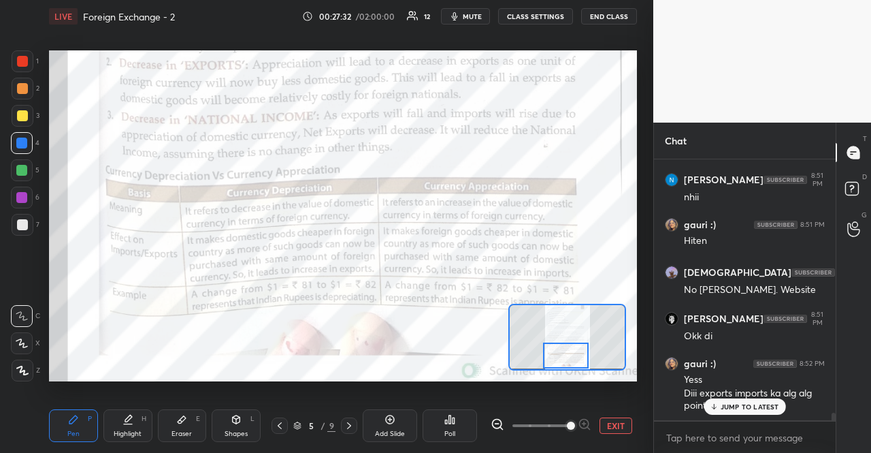
click at [756, 405] on p "JUMP TO LATEST" at bounding box center [750, 406] width 59 height 8
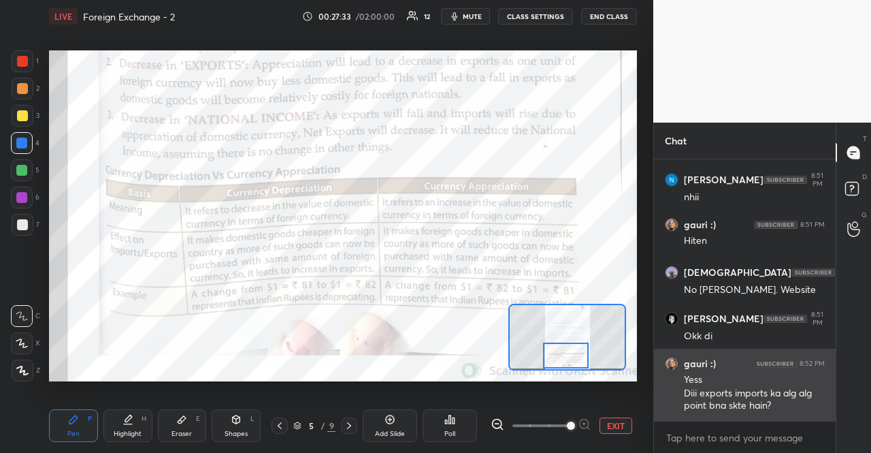
click at [754, 408] on div "Diii exports imports ka alg alg point bna skte hain?" at bounding box center [754, 400] width 141 height 26
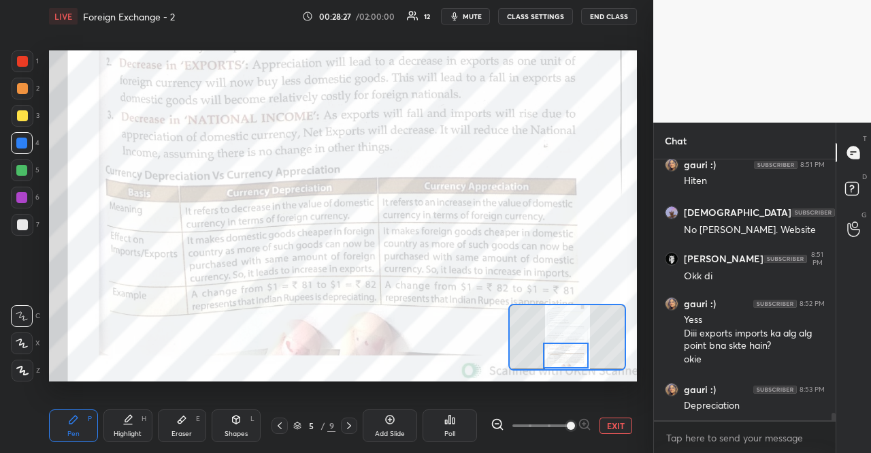
scroll to position [9000, 0]
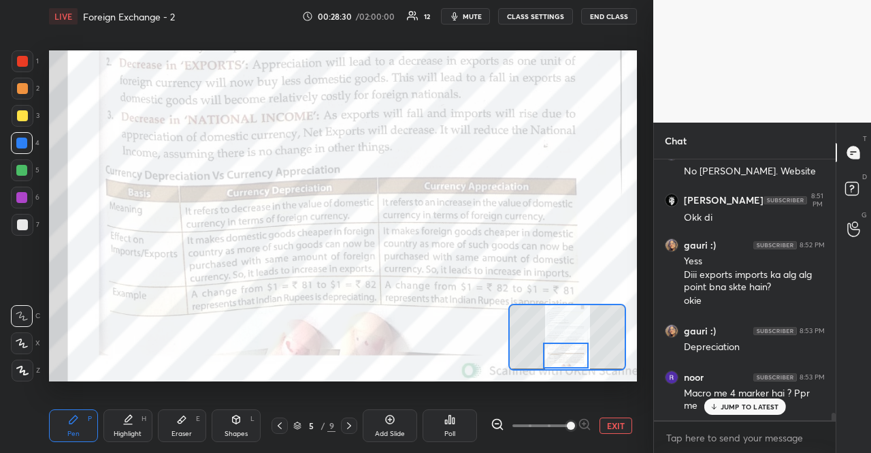
click at [348, 428] on icon at bounding box center [349, 425] width 4 height 7
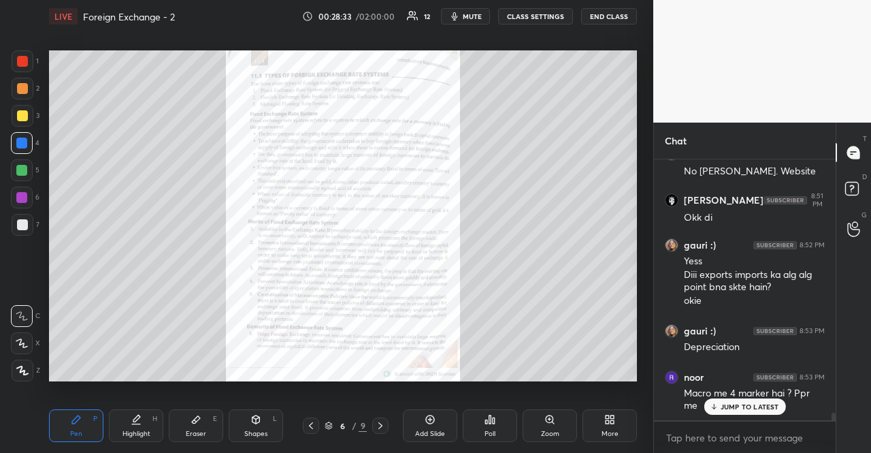
click at [477, 15] on span "mute" at bounding box center [472, 17] width 19 height 10
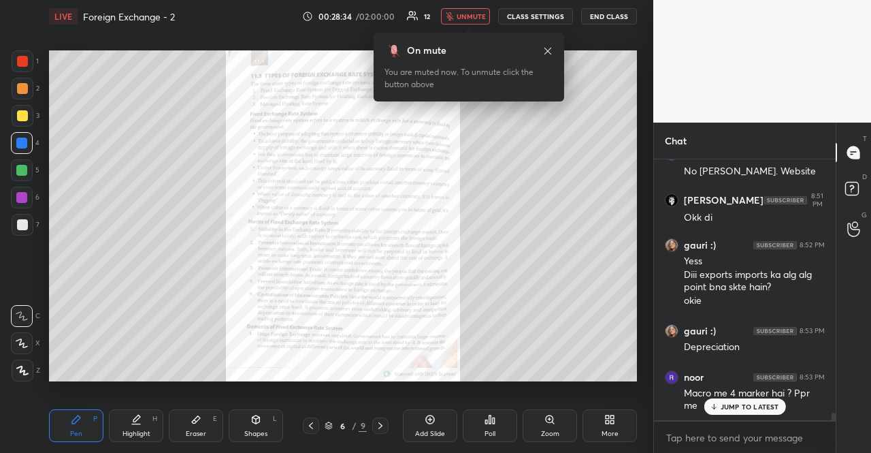
click at [755, 408] on p "JUMP TO LATEST" at bounding box center [750, 406] width 59 height 8
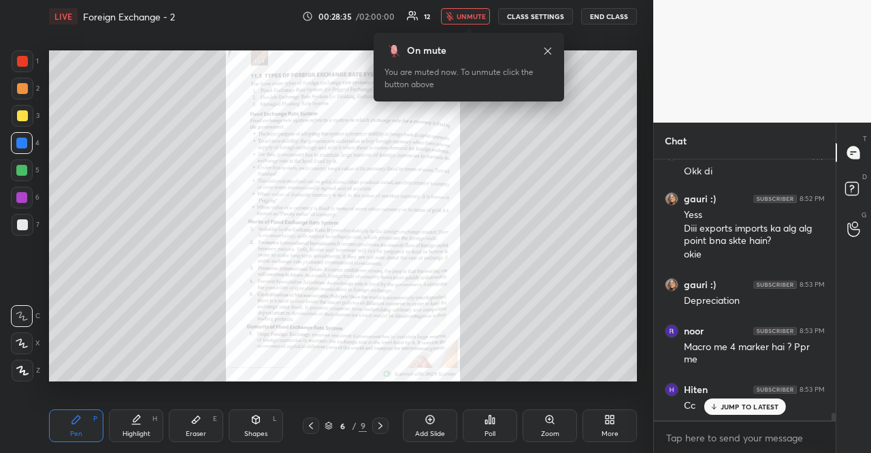
click at [739, 404] on p "JUMP TO LATEST" at bounding box center [750, 406] width 59 height 8
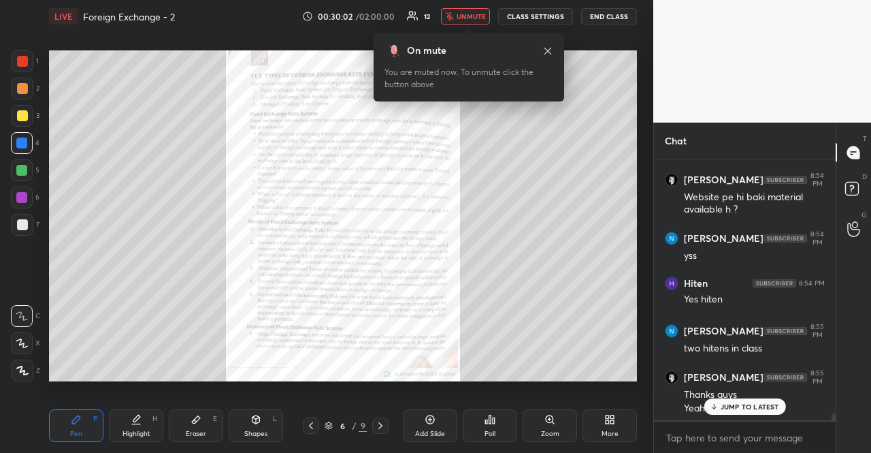
scroll to position [9455, 0]
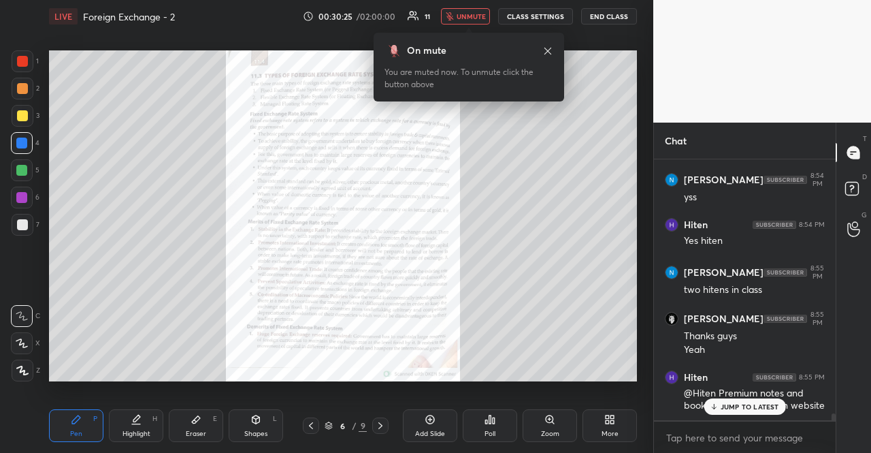
click at [480, 15] on span "unmute" at bounding box center [471, 17] width 29 height 10
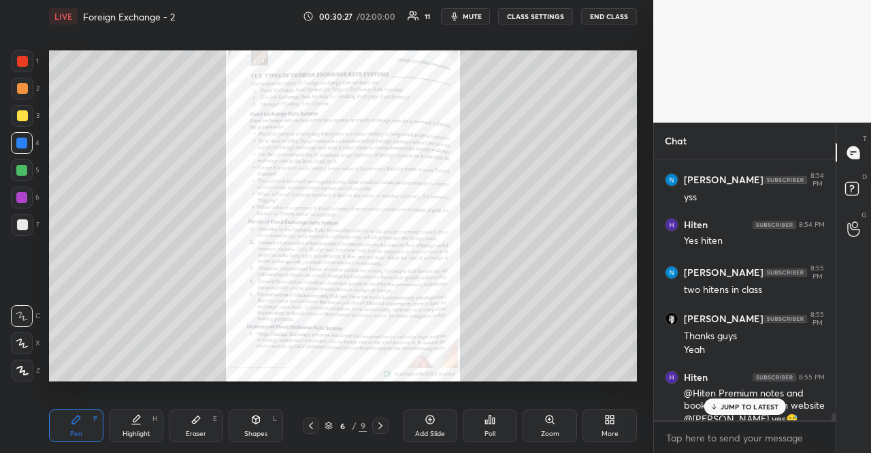
scroll to position [9468, 0]
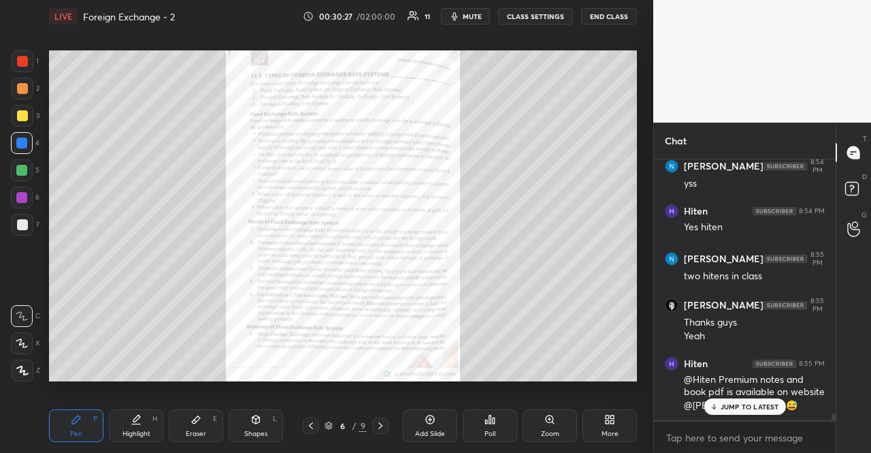
click at [772, 408] on p "JUMP TO LATEST" at bounding box center [750, 406] width 59 height 8
click at [565, 435] on div "Zoom" at bounding box center [550, 425] width 54 height 33
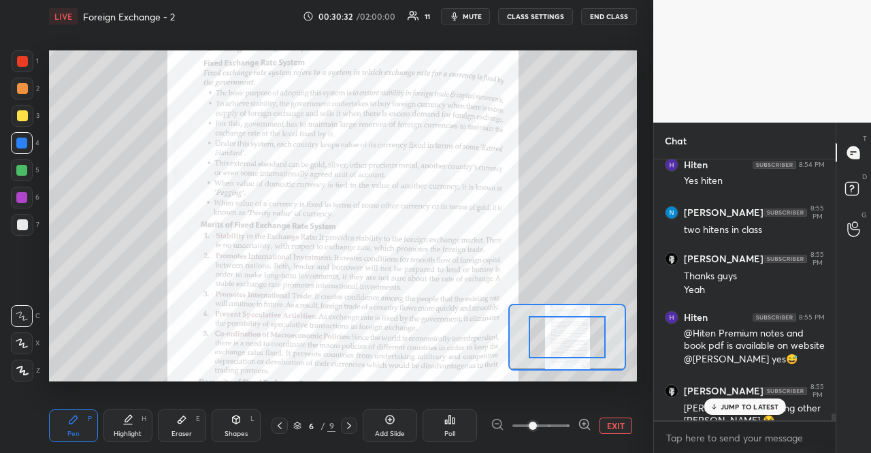
click at [588, 427] on icon at bounding box center [589, 428] width 3 height 3
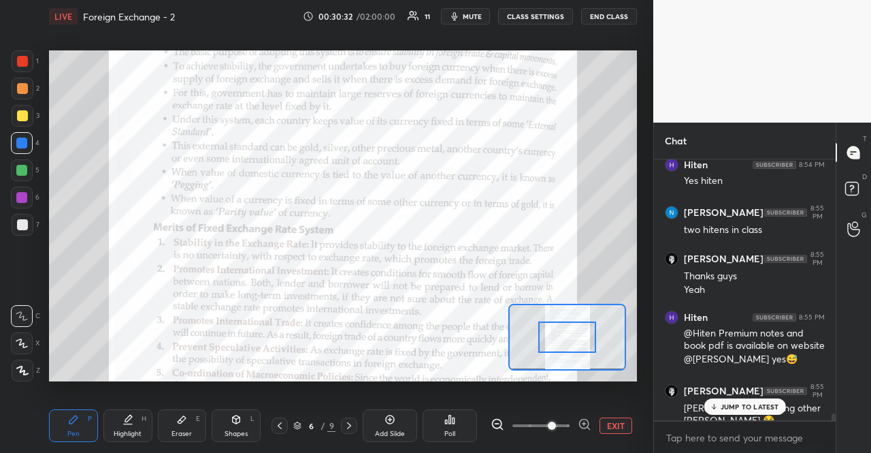
click at [588, 427] on icon at bounding box center [589, 428] width 3 height 3
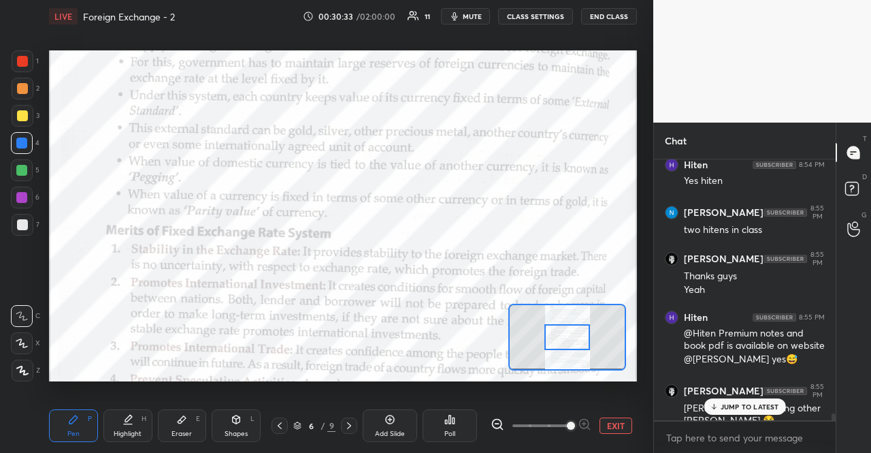
drag, startPoint x: 587, startPoint y: 427, endPoint x: 602, endPoint y: 420, distance: 16.5
click at [588, 427] on div at bounding box center [541, 425] width 101 height 16
click at [714, 402] on div "JUMP TO LATEST" at bounding box center [745, 406] width 82 height 16
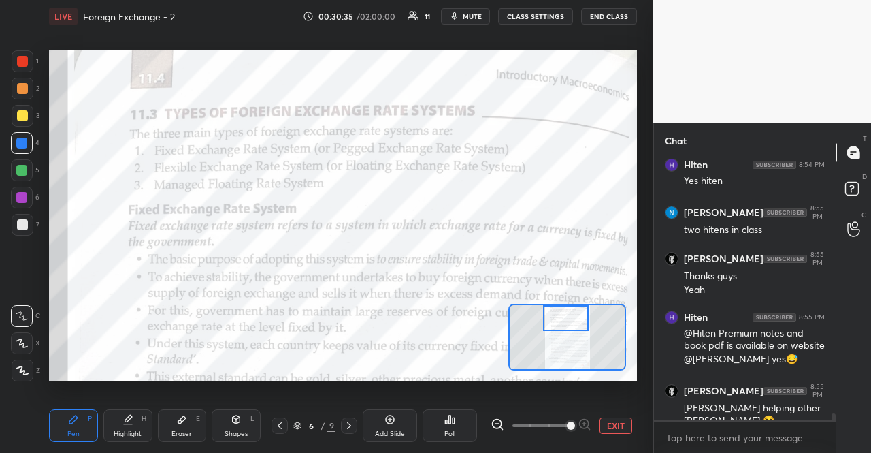
drag, startPoint x: 580, startPoint y: 337, endPoint x: 579, endPoint y: 318, distance: 19.1
click at [579, 318] on div at bounding box center [566, 317] width 46 height 25
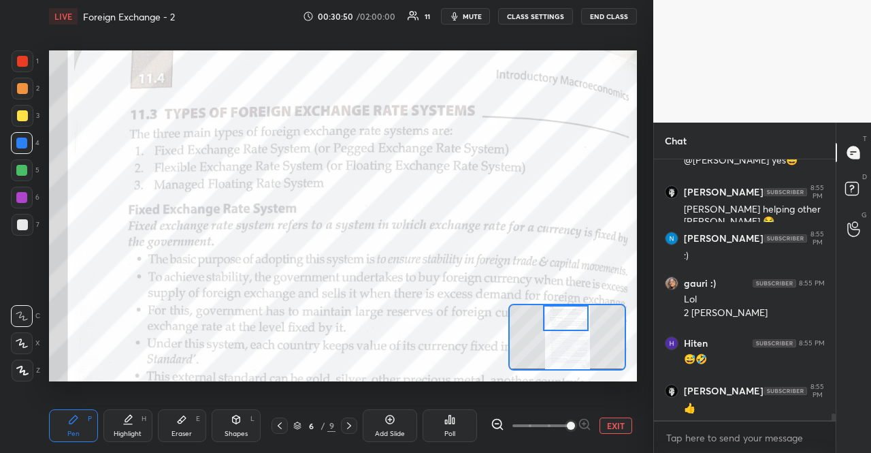
scroll to position [9760, 0]
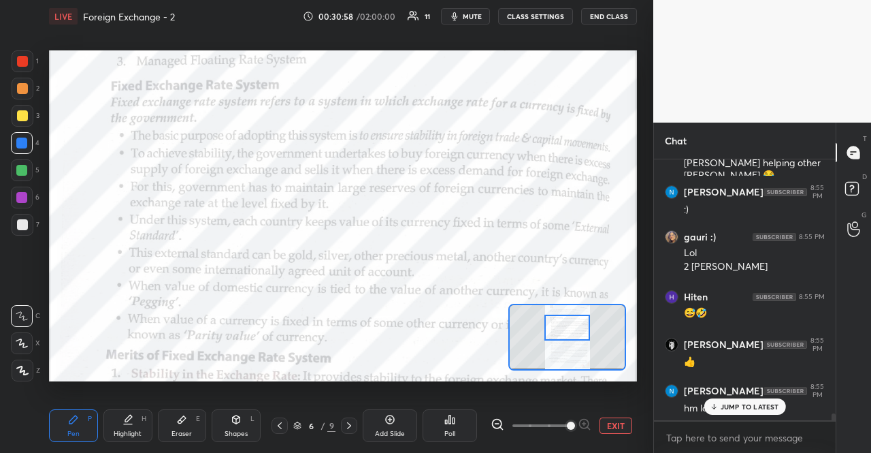
drag, startPoint x: 577, startPoint y: 312, endPoint x: 578, endPoint y: 322, distance: 9.6
click at [578, 322] on div at bounding box center [568, 327] width 46 height 25
type textarea "x"
click at [699, 445] on textarea at bounding box center [745, 438] width 160 height 22
type textarea "F"
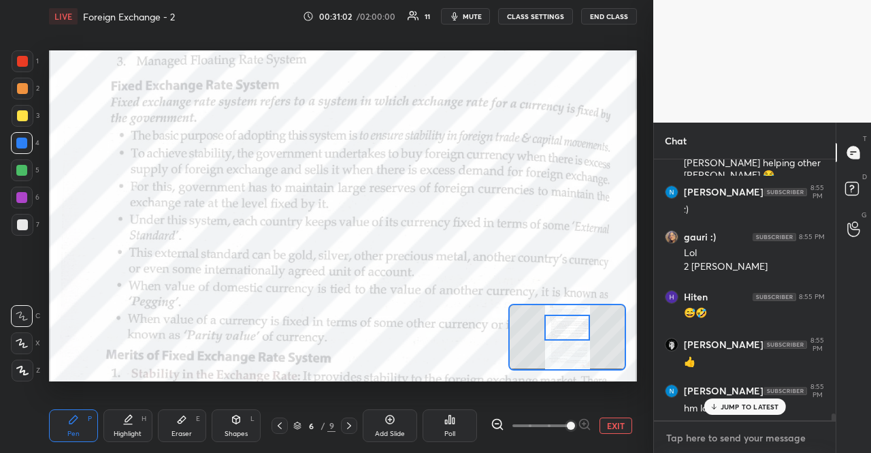
type textarea "x"
type textarea "FI"
type textarea "x"
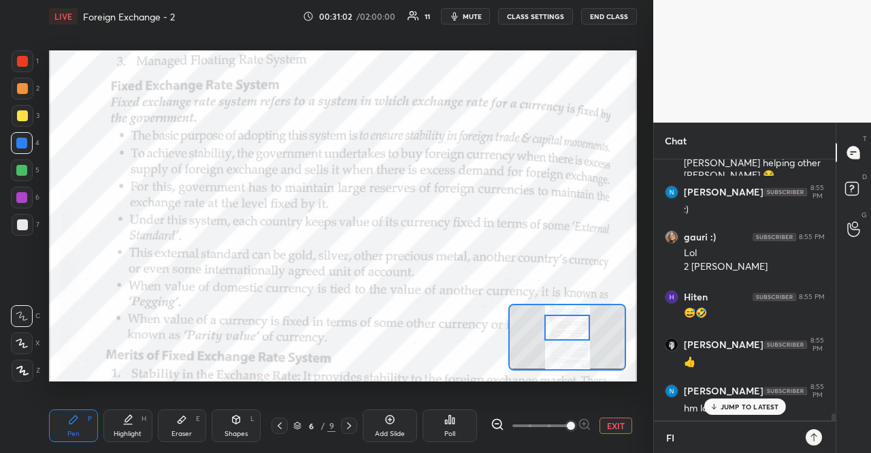
type textarea "FIX"
type textarea "x"
type textarea "FIXE"
type textarea "x"
type textarea "FIXED"
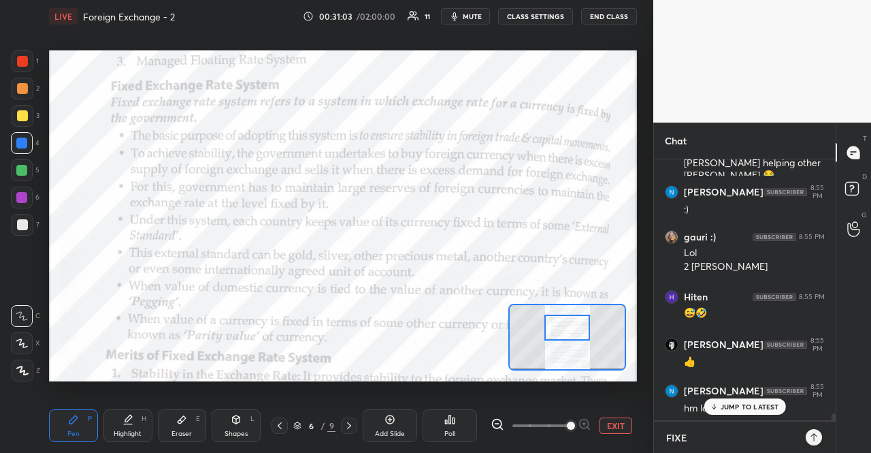
type textarea "x"
type textarea "FIXED"
type textarea "x"
type textarea "FIXED -"
type textarea "x"
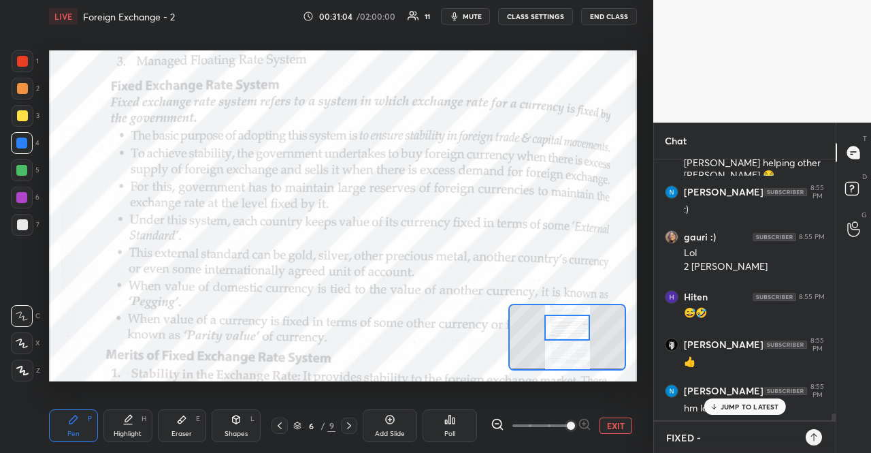
type textarea "FIXED -"
type textarea "x"
type textarea "FIXED - P"
type textarea "x"
type textarea "FIXED - PE"
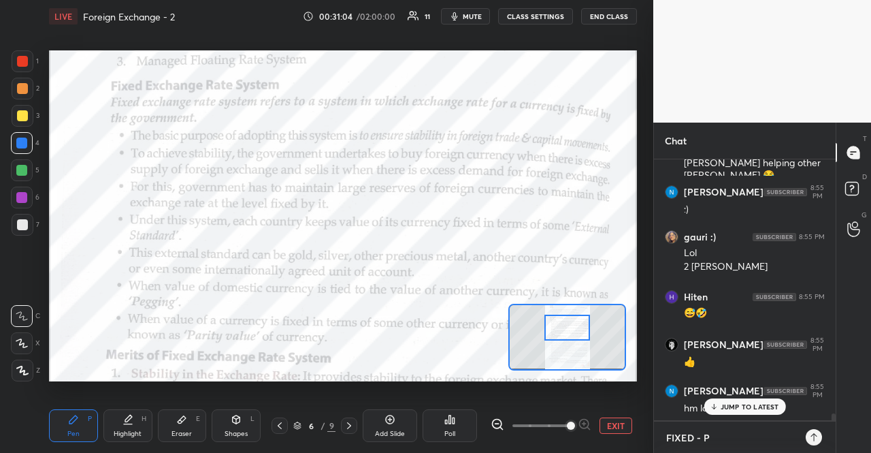
type textarea "x"
type textarea "FIXED - PEG"
type textarea "x"
type textarea "FIXED - PEGG"
type textarea "x"
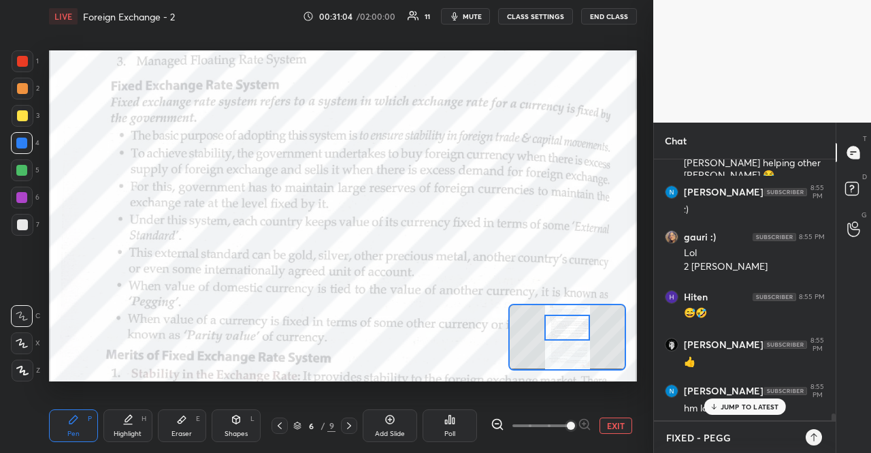
type textarea "FIXED - PEGGE"
type textarea "x"
type textarea "FIXED - PEGGED"
type textarea "x"
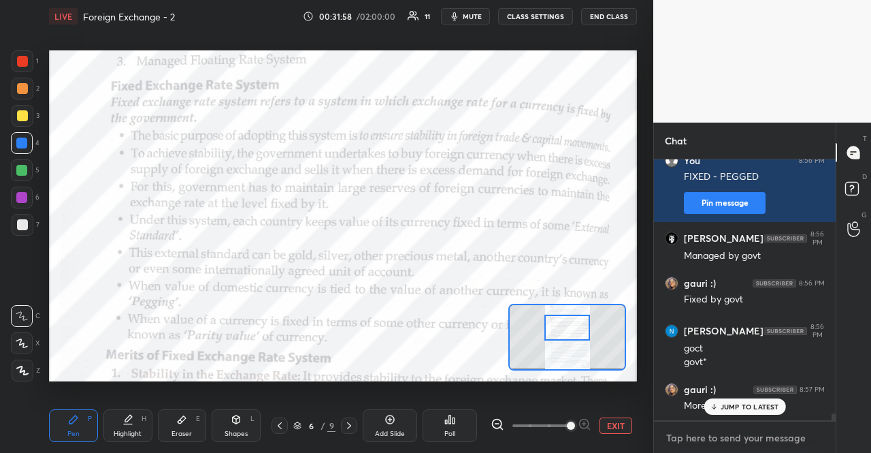
scroll to position [10081, 0]
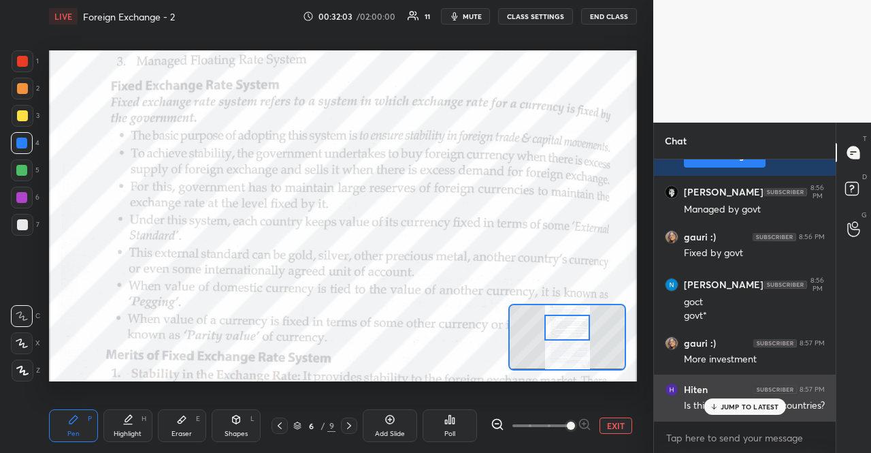
click at [728, 396] on div "Is this in between two countries?" at bounding box center [754, 404] width 141 height 16
click at [734, 408] on p "JUMP TO LATEST" at bounding box center [750, 406] width 59 height 8
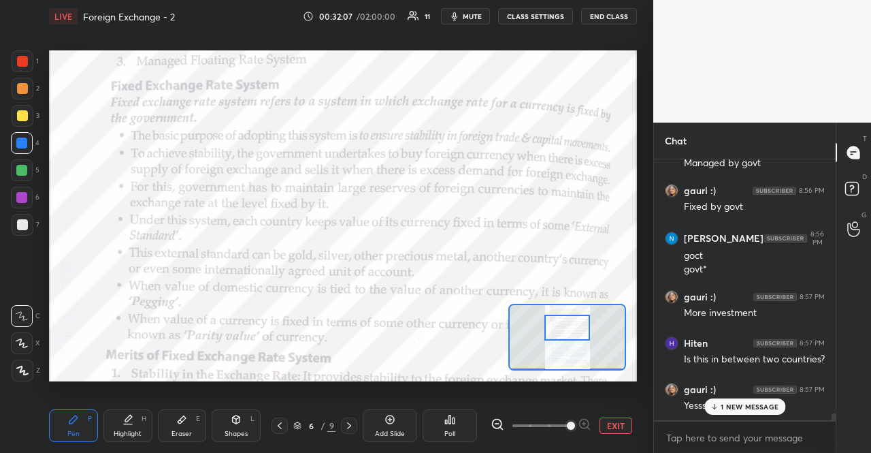
scroll to position [10174, 0]
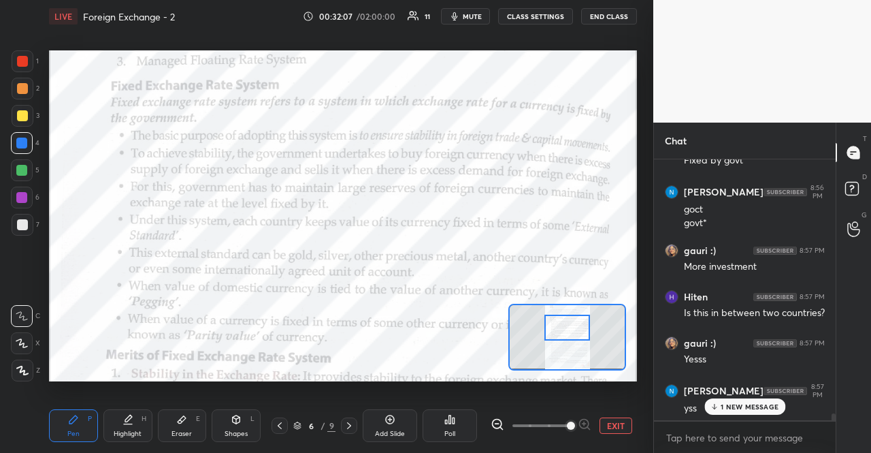
click at [721, 401] on div "1 NEW MESSAGE" at bounding box center [745, 406] width 81 height 16
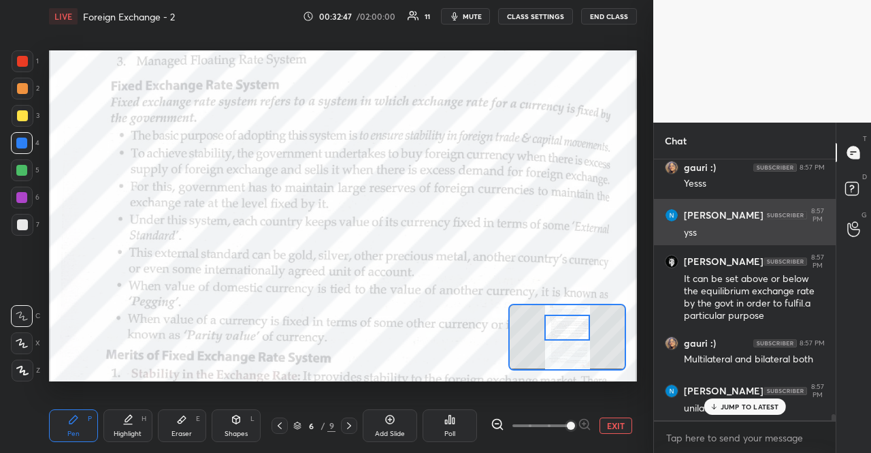
scroll to position [10395, 0]
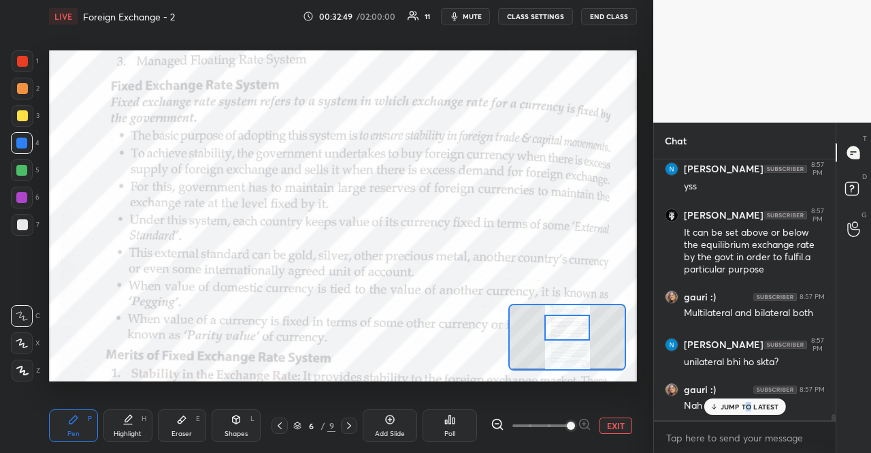
click at [750, 408] on p "JUMP TO LATEST" at bounding box center [750, 406] width 59 height 8
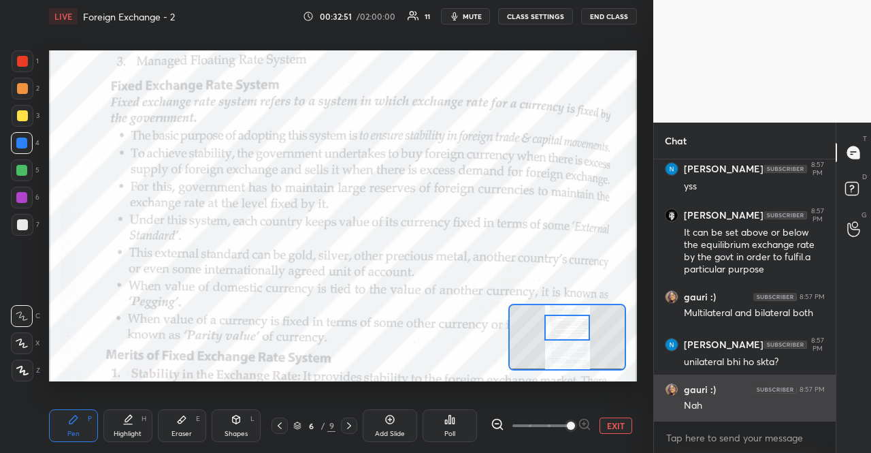
click at [747, 408] on div "Nah" at bounding box center [754, 406] width 141 height 14
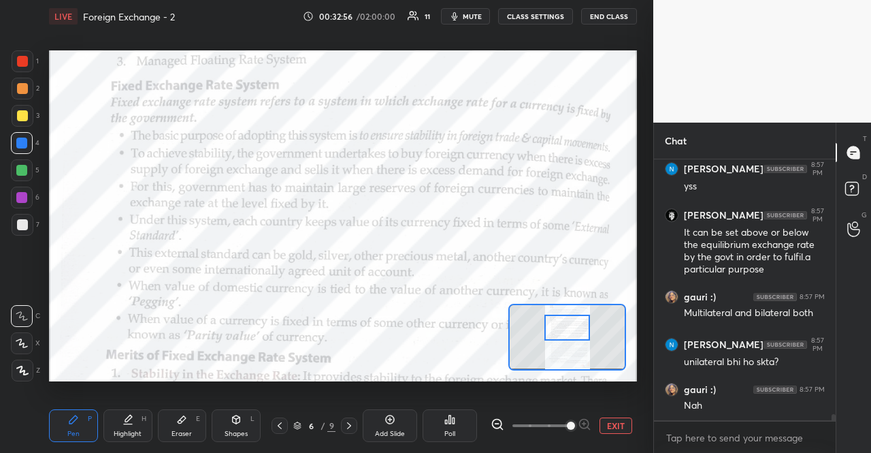
scroll to position [10442, 0]
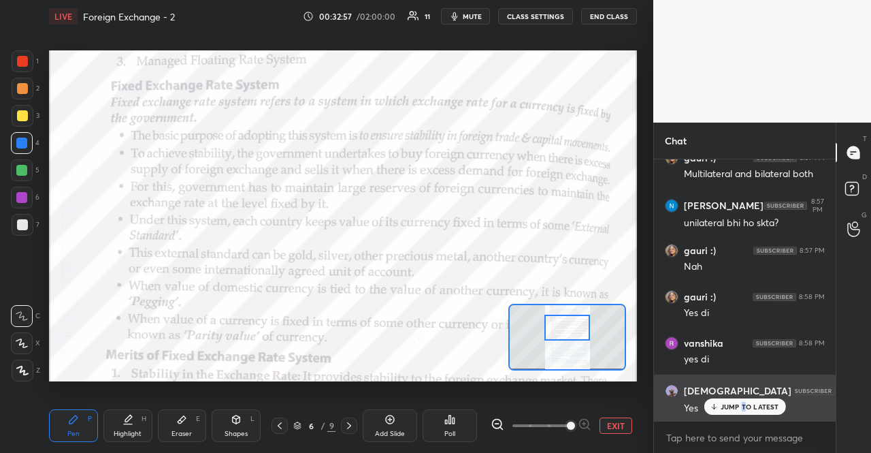
click at [745, 408] on p "JUMP TO LATEST" at bounding box center [750, 406] width 59 height 8
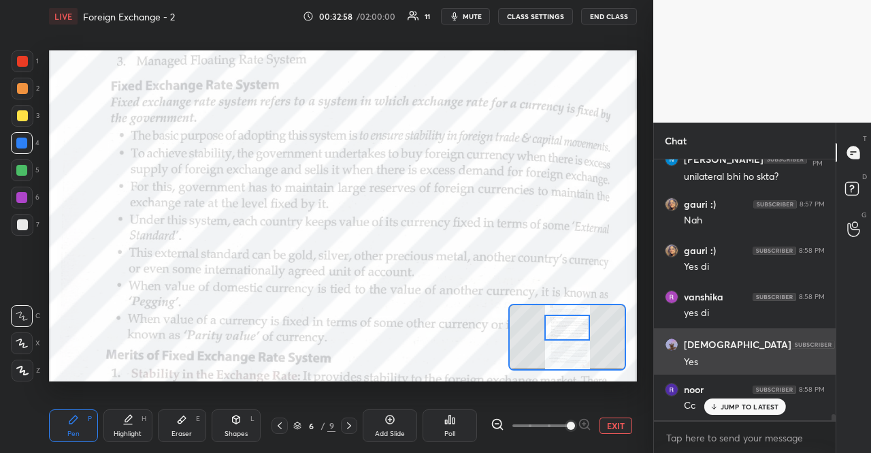
click at [745, 408] on p "JUMP TO LATEST" at bounding box center [750, 406] width 59 height 8
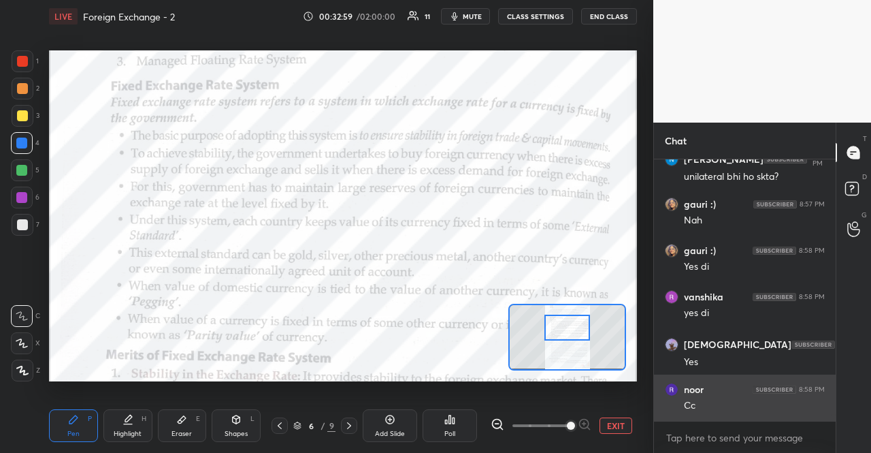
scroll to position [10627, 0]
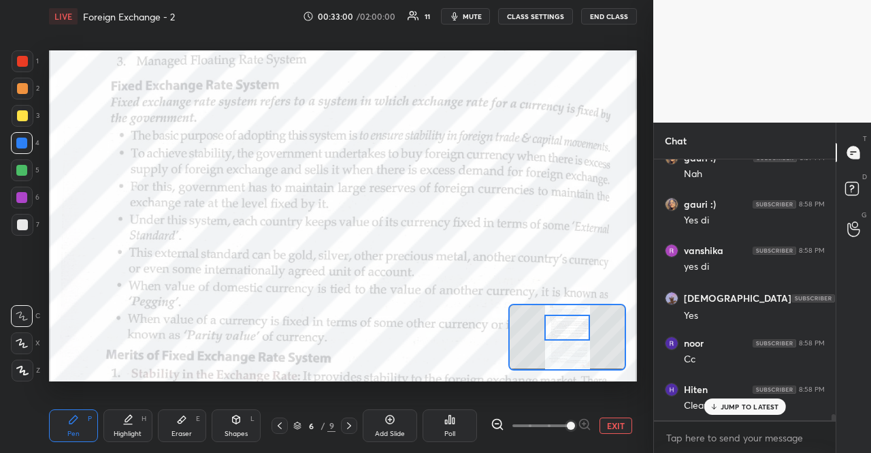
click at [742, 408] on p "JUMP TO LATEST" at bounding box center [750, 406] width 59 height 8
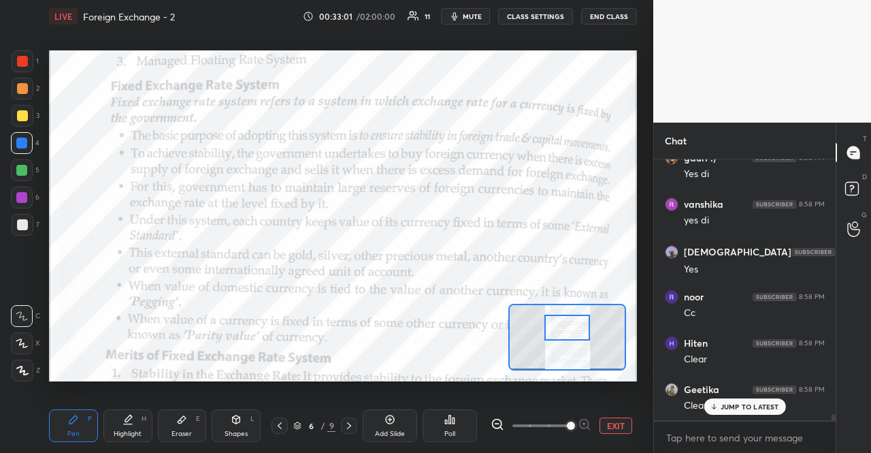
click at [742, 408] on p "JUMP TO LATEST" at bounding box center [750, 406] width 59 height 8
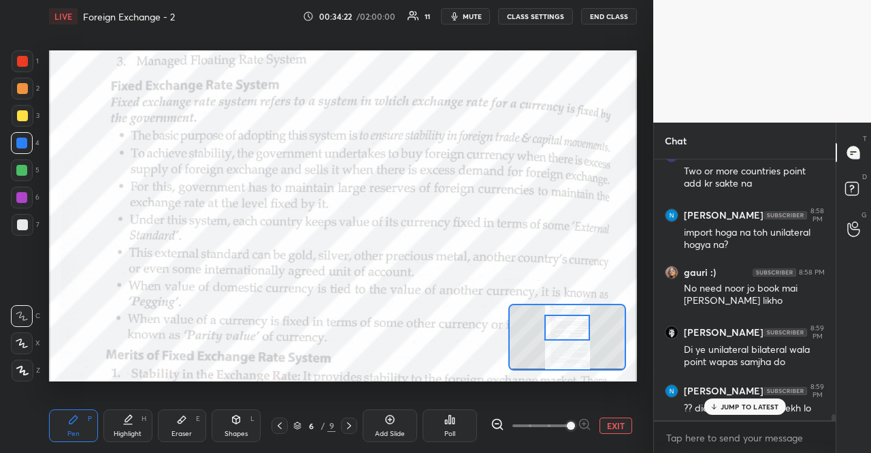
scroll to position [11150, 0]
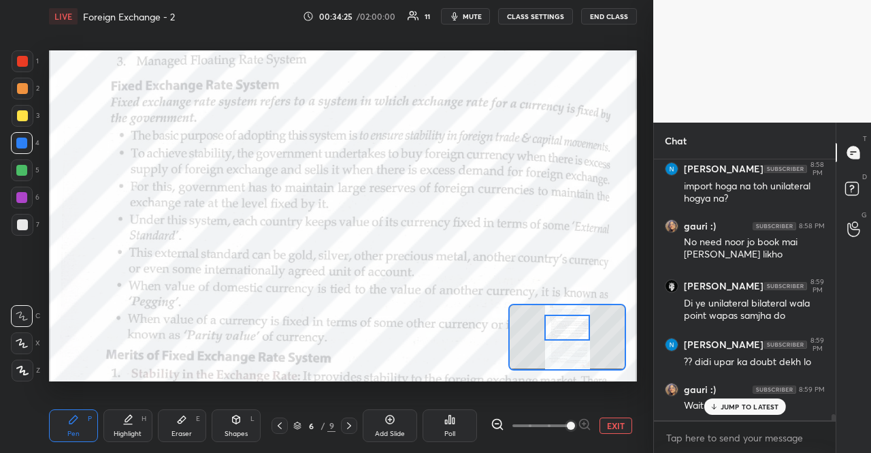
click at [726, 412] on div "JUMP TO LATEST" at bounding box center [745, 406] width 82 height 16
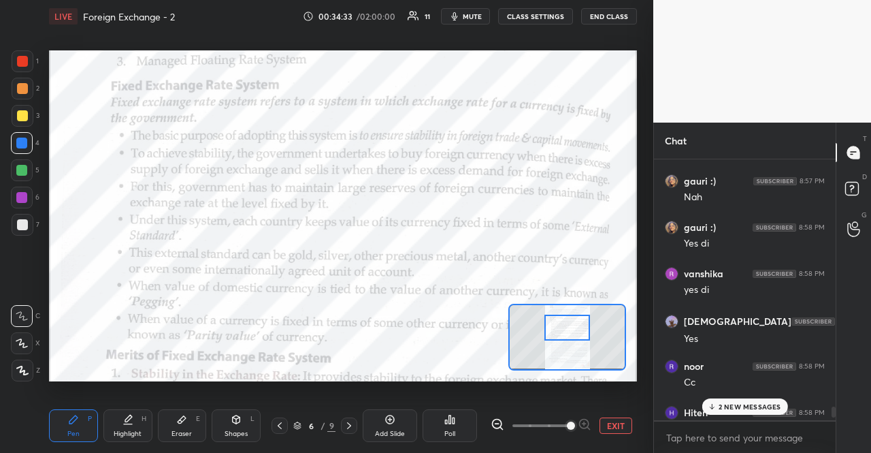
scroll to position [10371, 0]
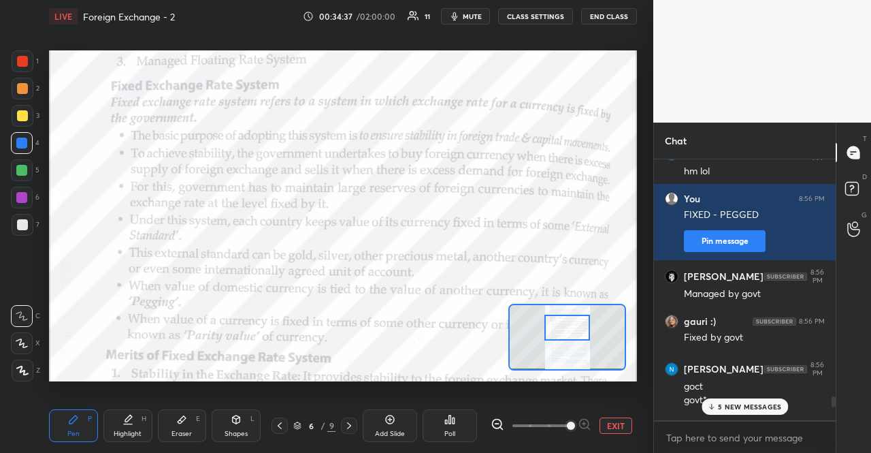
click at [733, 402] on p "5 NEW MESSAGES" at bounding box center [749, 406] width 63 height 8
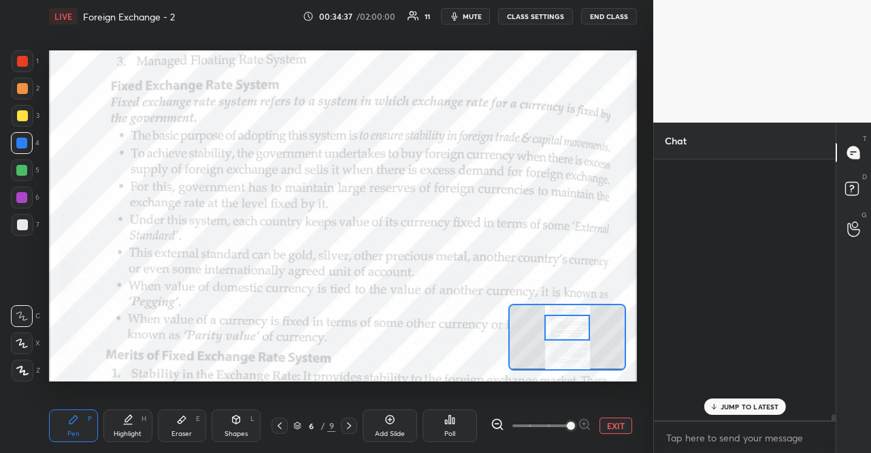
scroll to position [11381, 0]
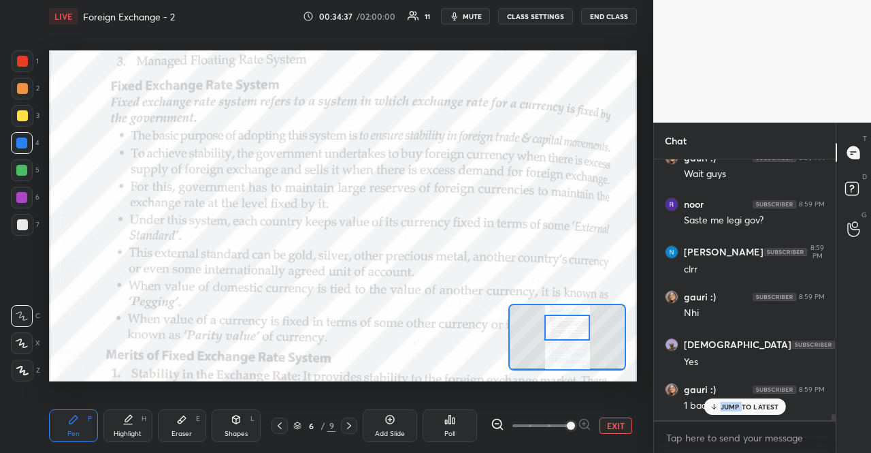
click at [733, 402] on p "JUMP TO LATEST" at bounding box center [750, 406] width 59 height 8
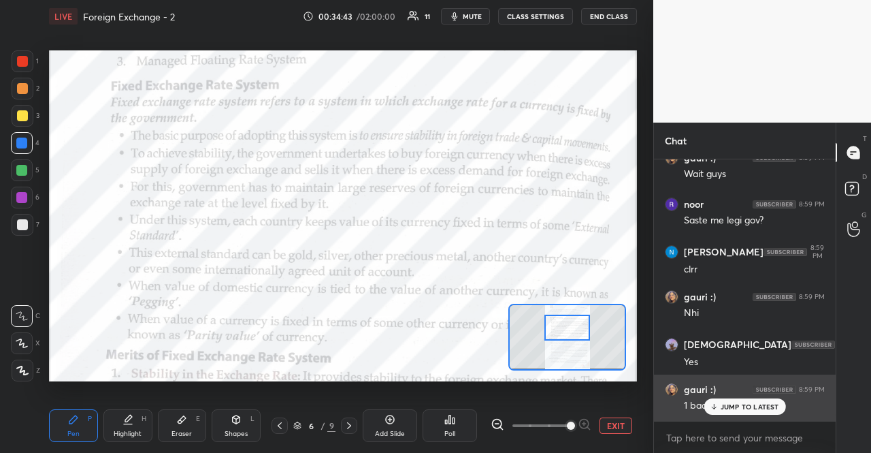
click at [742, 388] on div "gauri :) 8:59 PM" at bounding box center [745, 390] width 160 height 14
click at [741, 398] on div "1 baar" at bounding box center [754, 404] width 141 height 16
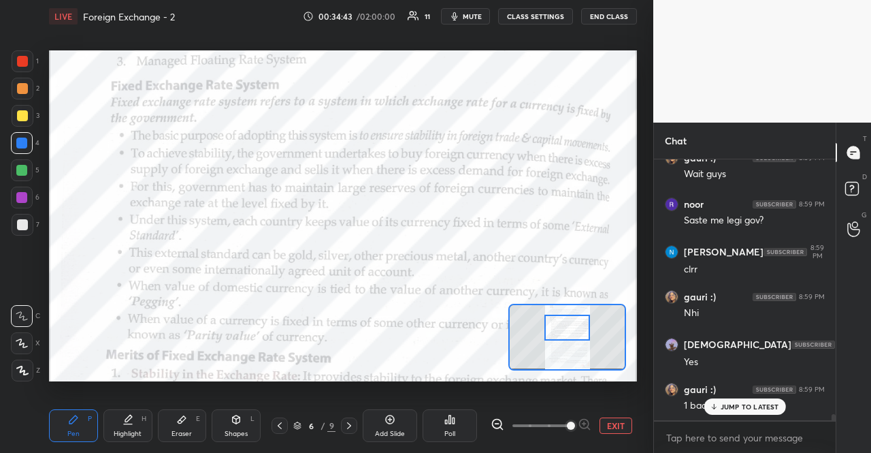
click at [741, 405] on p "JUMP TO LATEST" at bounding box center [750, 406] width 59 height 8
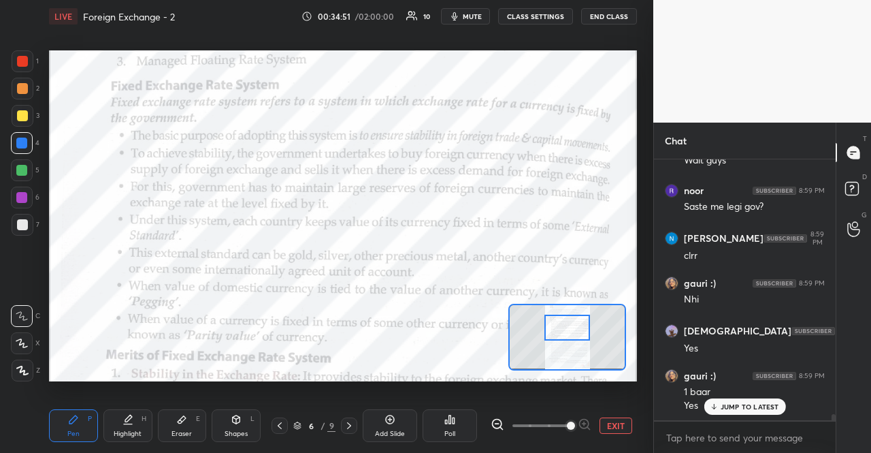
scroll to position [11441, 0]
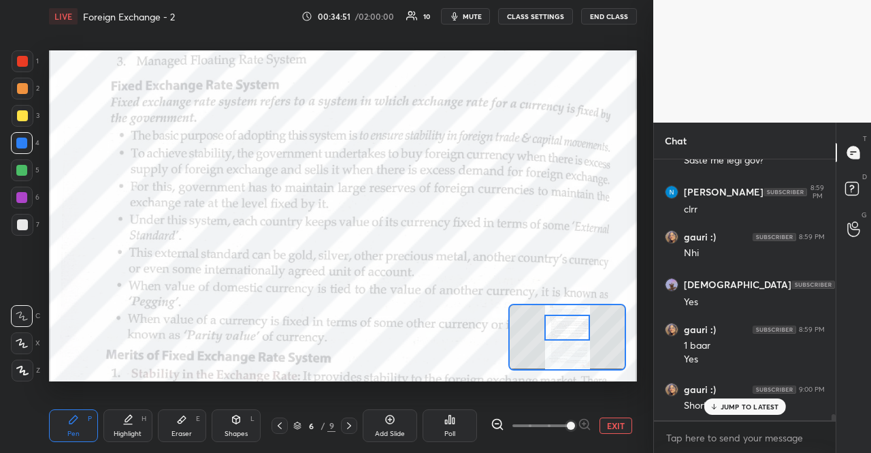
click at [764, 404] on p "JUMP TO LATEST" at bounding box center [750, 406] width 59 height 8
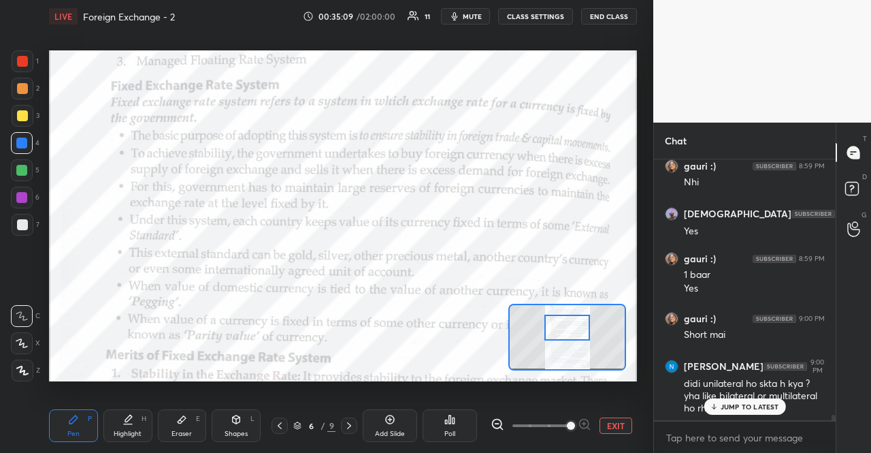
click at [764, 404] on p "JUMP TO LATEST" at bounding box center [750, 406] width 59 height 8
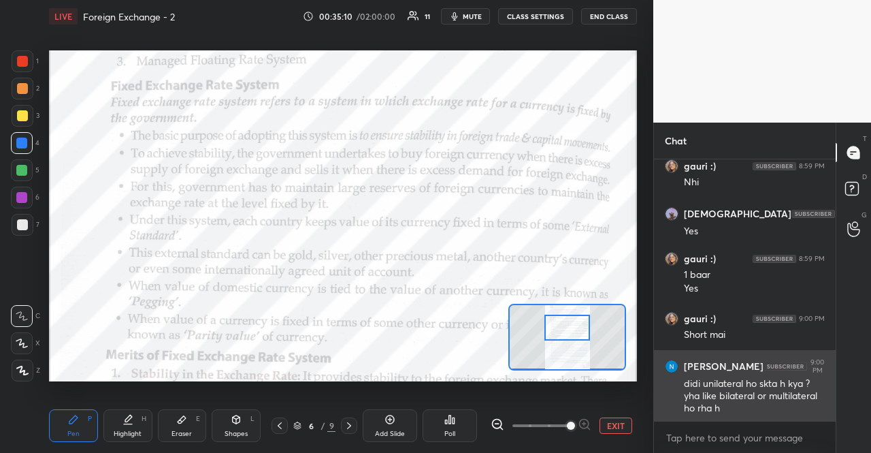
scroll to position [11570, 0]
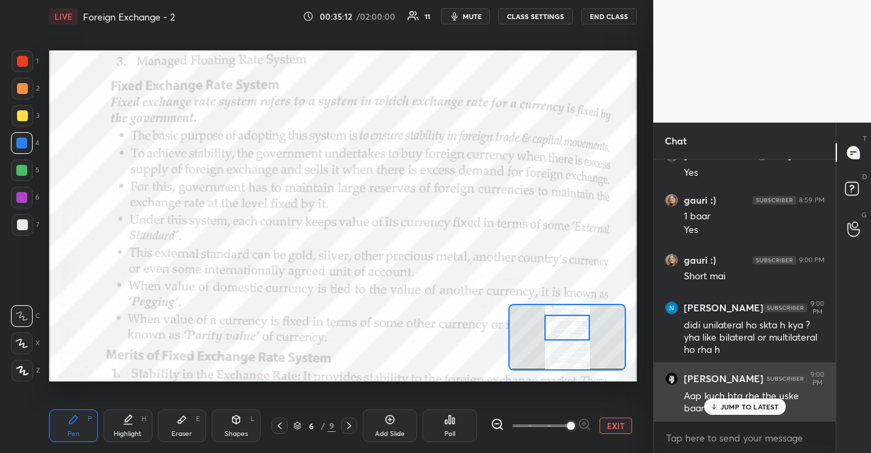
click at [735, 417] on div "noor 8:58 PM Two or more countries point add kr sakte na [PERSON_NAME] 8:58 PM …" at bounding box center [745, 289] width 182 height 261
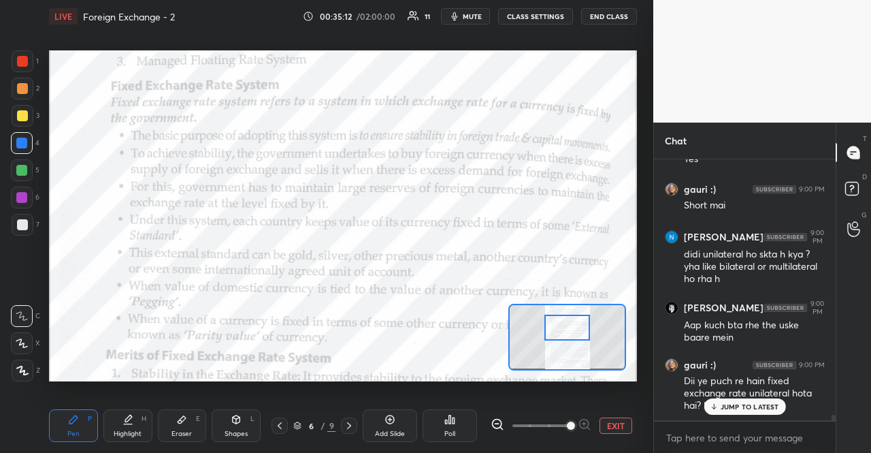
click at [735, 409] on p "JUMP TO LATEST" at bounding box center [750, 406] width 59 height 8
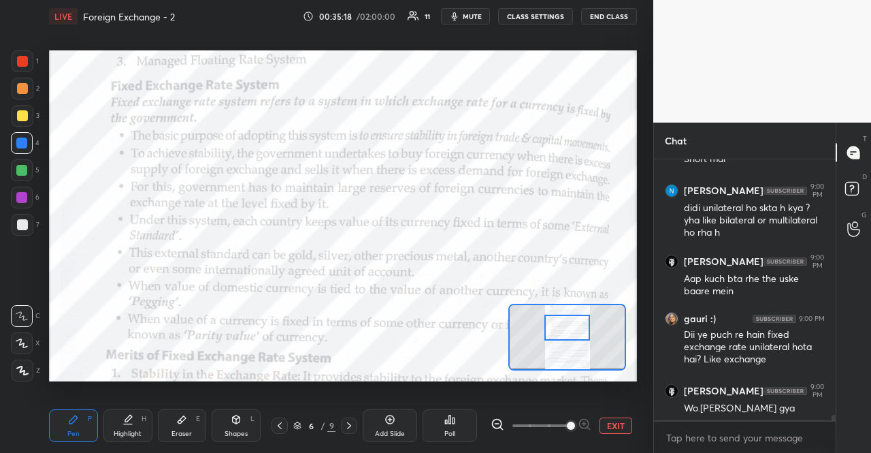
scroll to position [11734, 0]
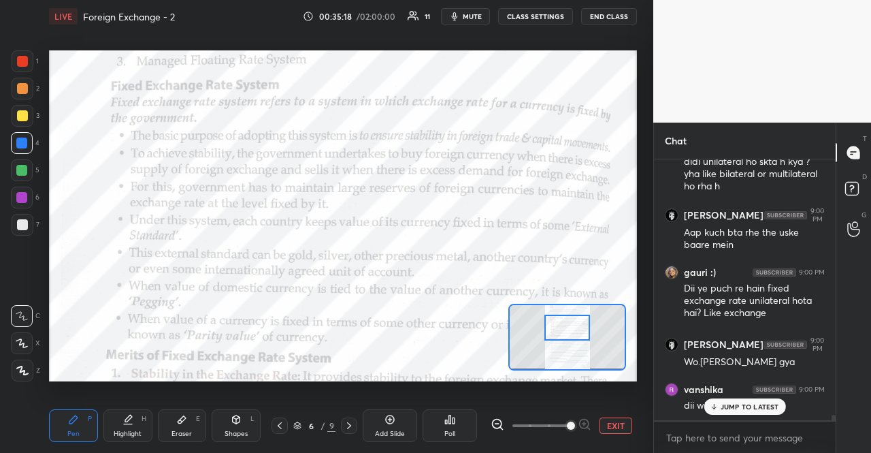
click at [741, 412] on div "JUMP TO LATEST" at bounding box center [745, 406] width 82 height 16
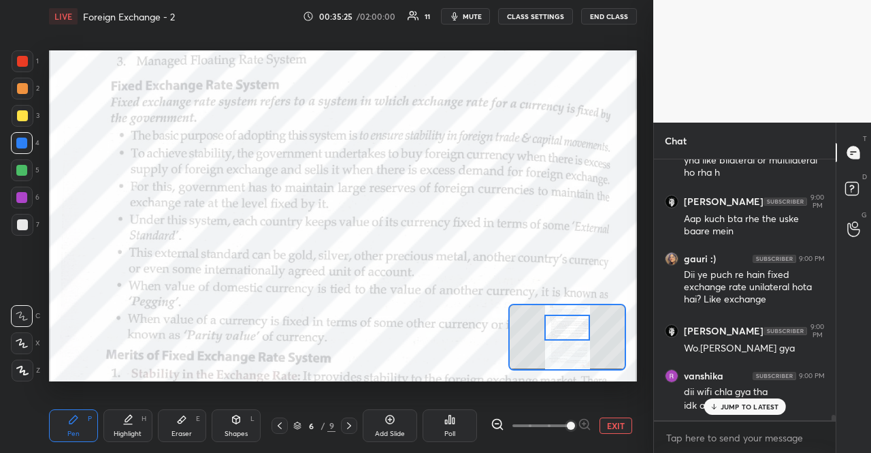
click at [743, 404] on p "JUMP TO LATEST" at bounding box center [750, 406] width 59 height 8
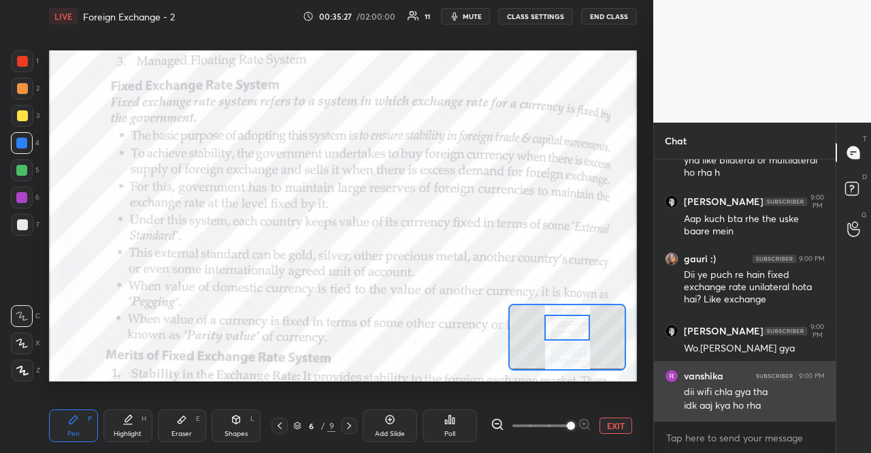
scroll to position [11818, 0]
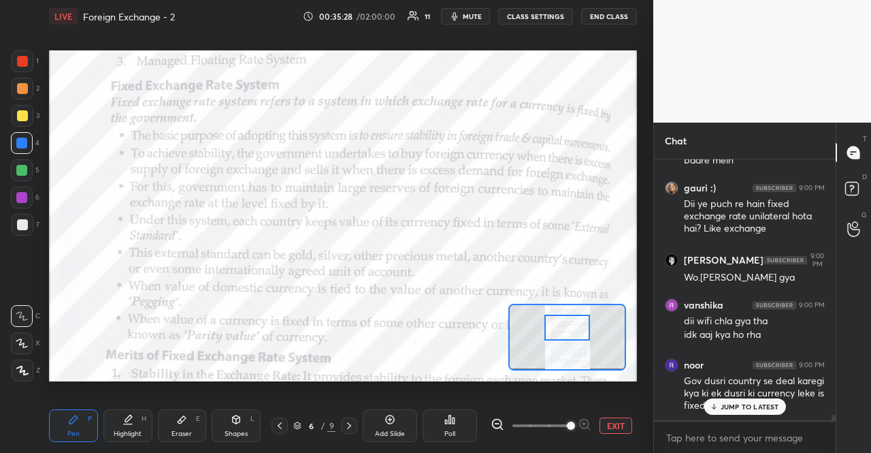
click at [746, 404] on p "JUMP TO LATEST" at bounding box center [750, 406] width 59 height 8
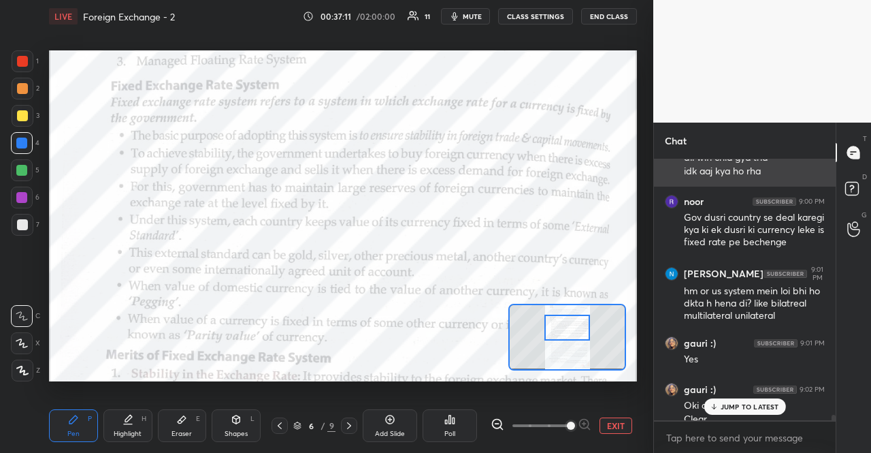
scroll to position [11995, 0]
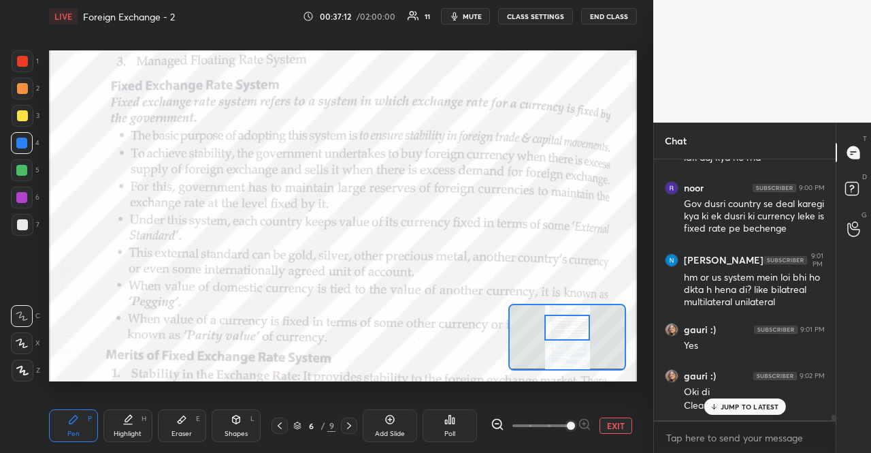
click at [718, 402] on icon at bounding box center [713, 406] width 9 height 8
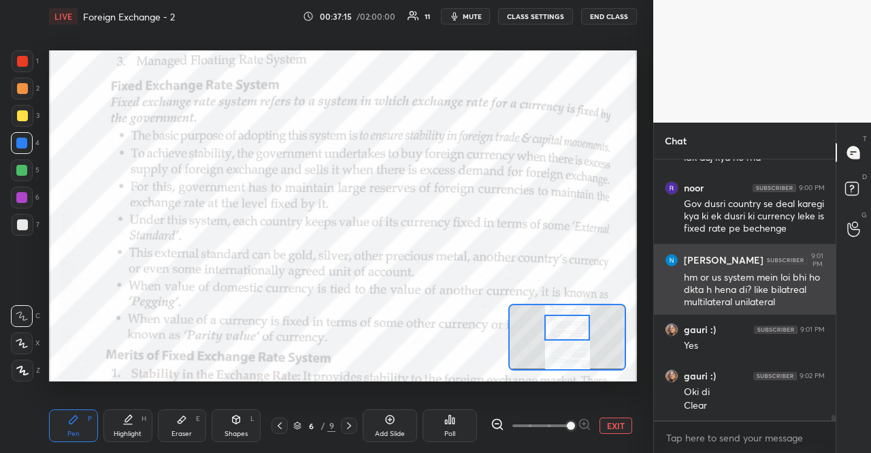
scroll to position [12052, 0]
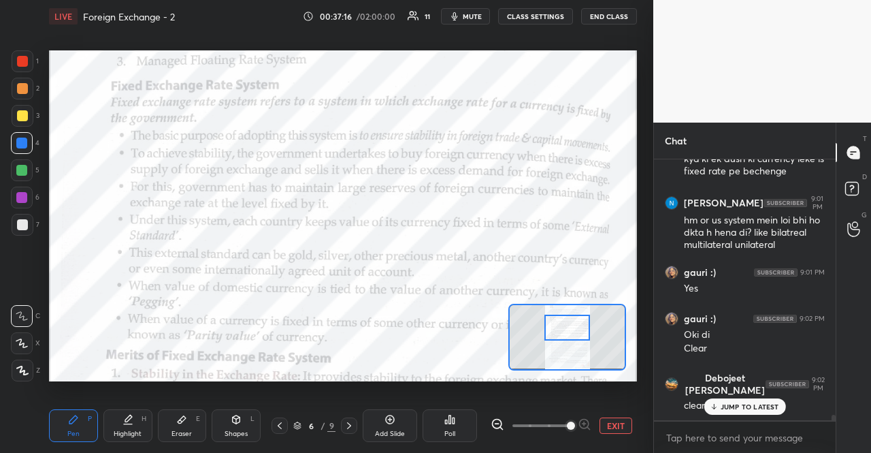
click at [764, 404] on p "JUMP TO LATEST" at bounding box center [750, 406] width 59 height 8
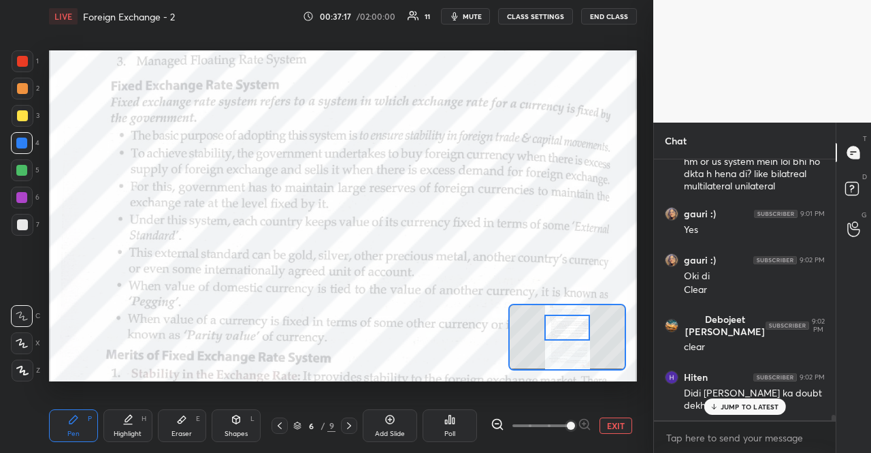
click at [764, 404] on p "JUMP TO LATEST" at bounding box center [750, 406] width 59 height 8
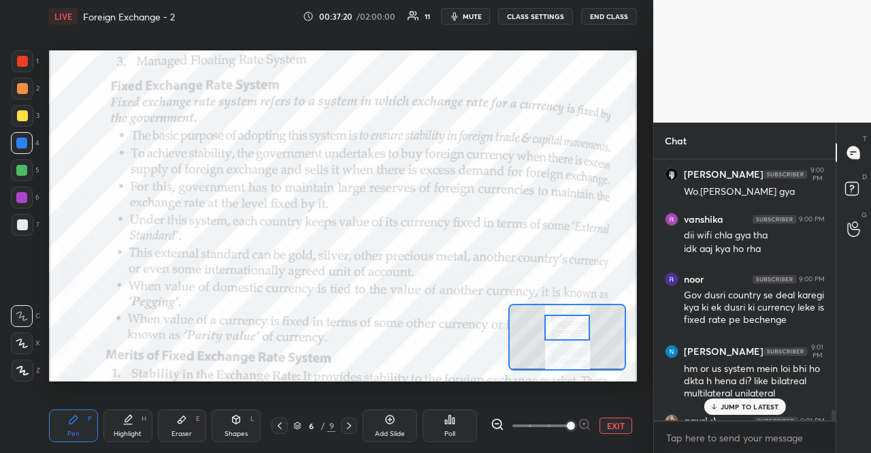
scroll to position [11865, 0]
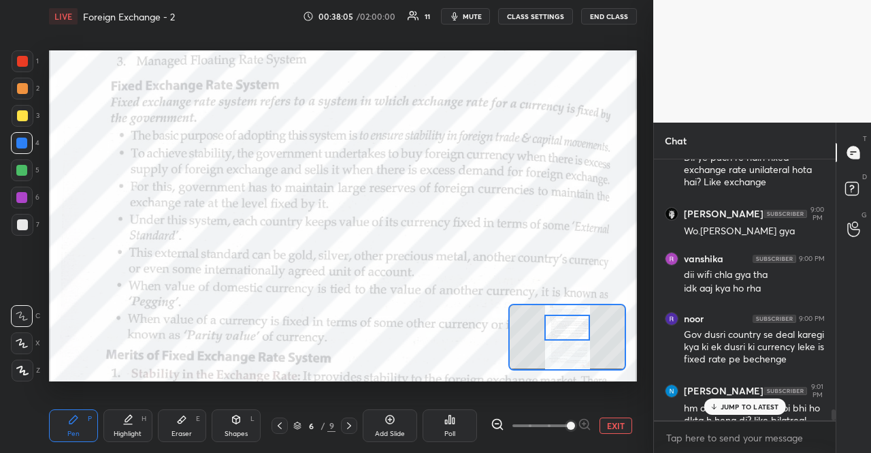
click at [735, 420] on div at bounding box center [745, 420] width 182 height 1
click at [738, 409] on p "JUMP TO LATEST" at bounding box center [750, 406] width 59 height 8
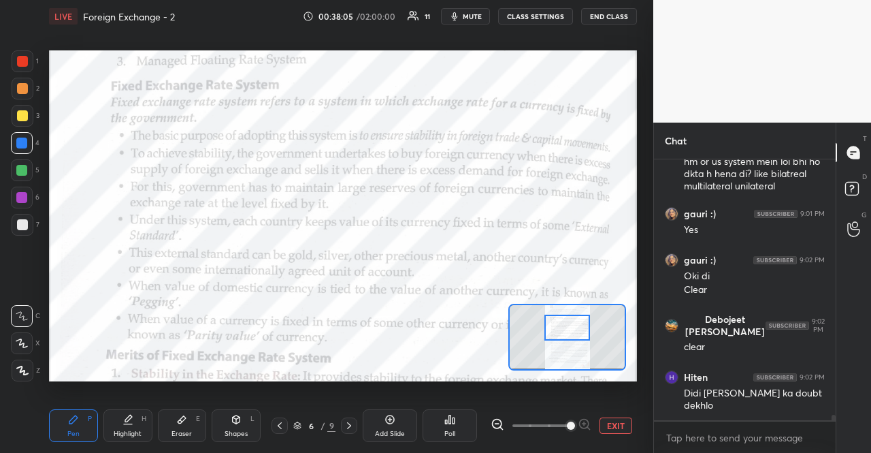
click at [738, 409] on div "noor 9:00 PM Gov dusri country se deal karegi kya ki ek dusri ki currency leke …" at bounding box center [745, 289] width 182 height 261
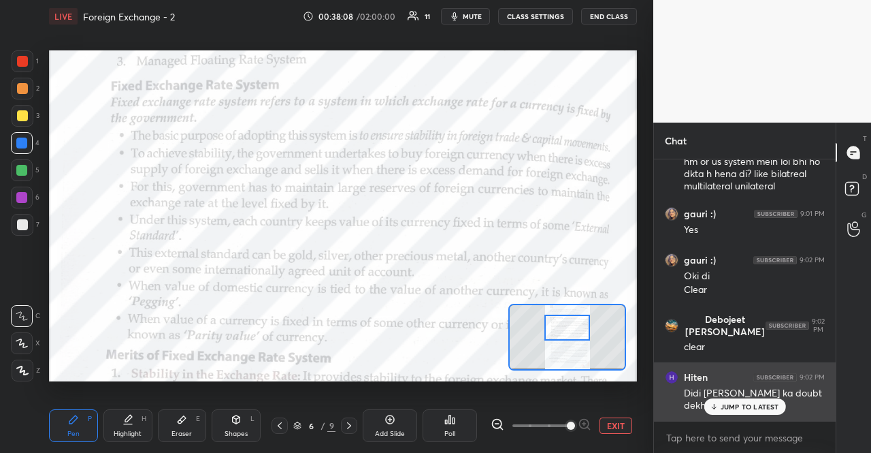
scroll to position [12157, 0]
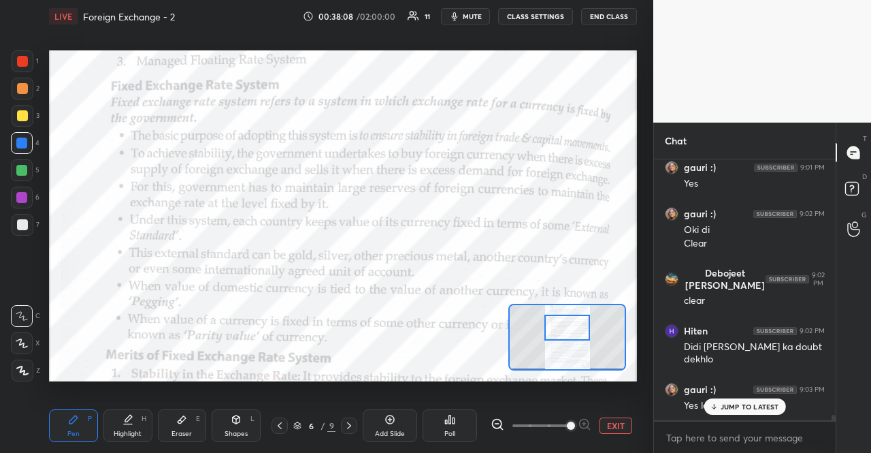
click at [738, 414] on div "JUMP TO LATEST" at bounding box center [745, 406] width 82 height 16
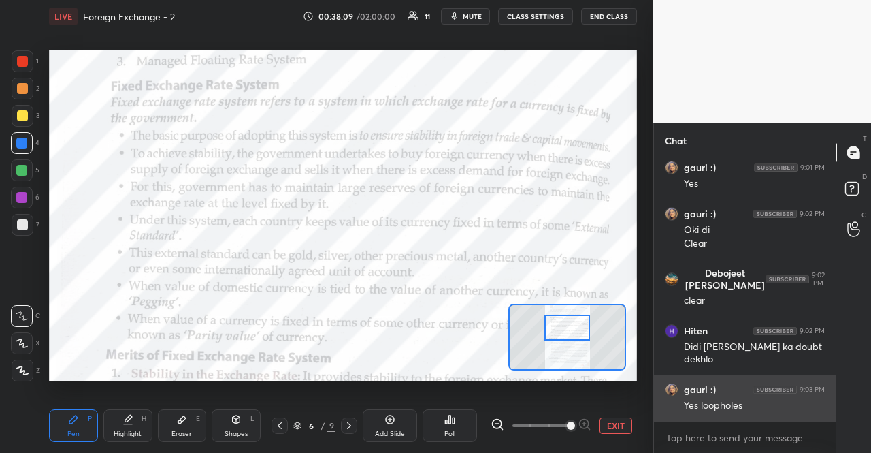
click at [738, 399] on div "Yes loopholes" at bounding box center [754, 406] width 141 height 14
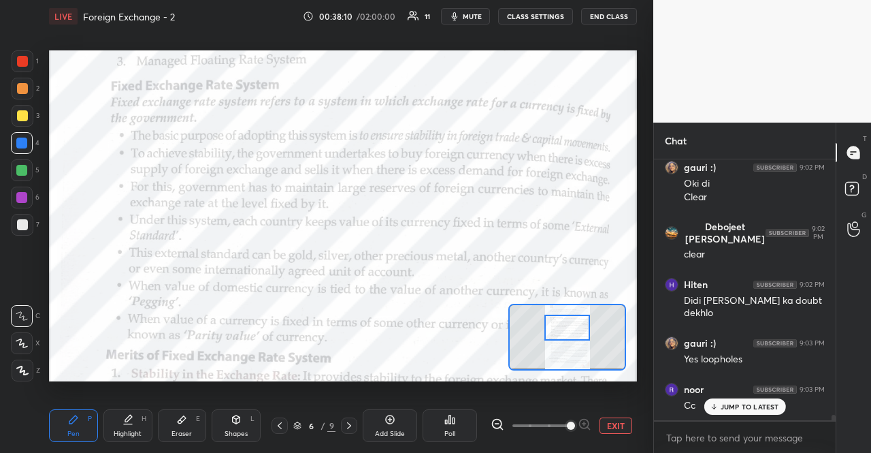
click at [746, 409] on p "JUMP TO LATEST" at bounding box center [750, 406] width 59 height 8
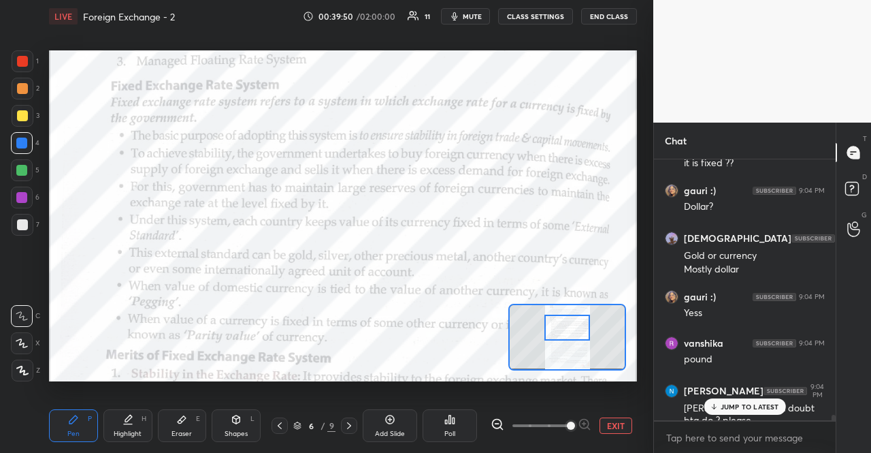
scroll to position [12626, 0]
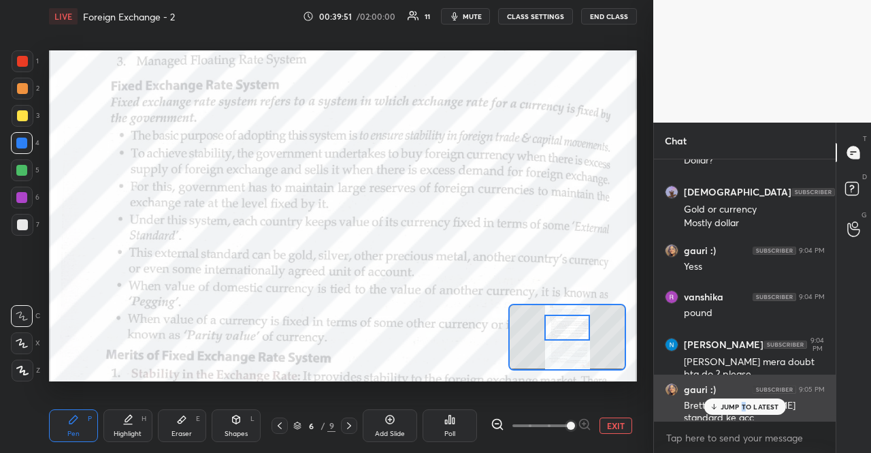
click at [745, 400] on div "JUMP TO LATEST" at bounding box center [745, 406] width 82 height 16
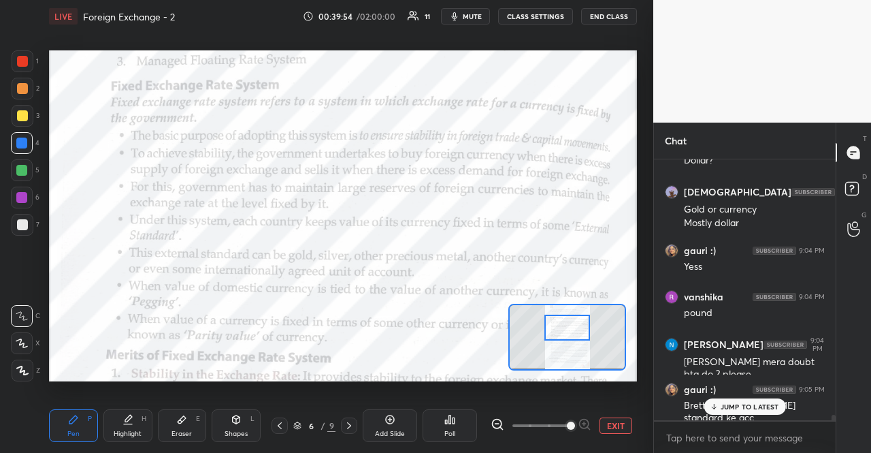
scroll to position [12672, 0]
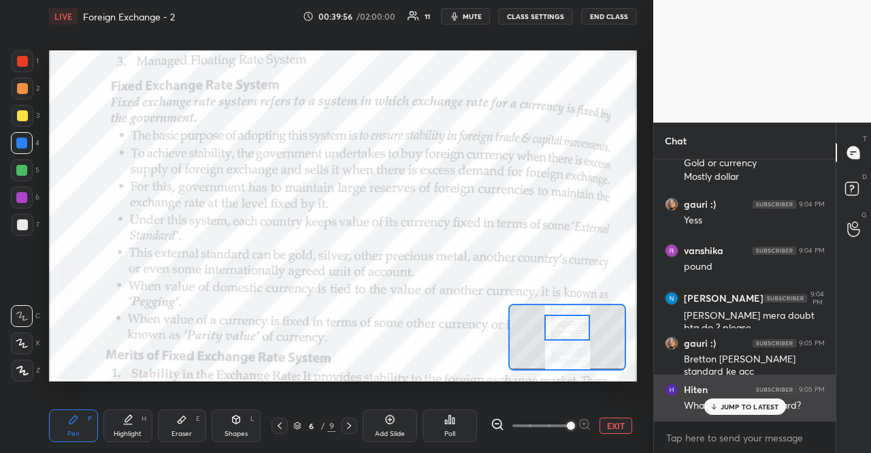
click at [731, 393] on div "Hiten 9:05 PM" at bounding box center [745, 390] width 160 height 14
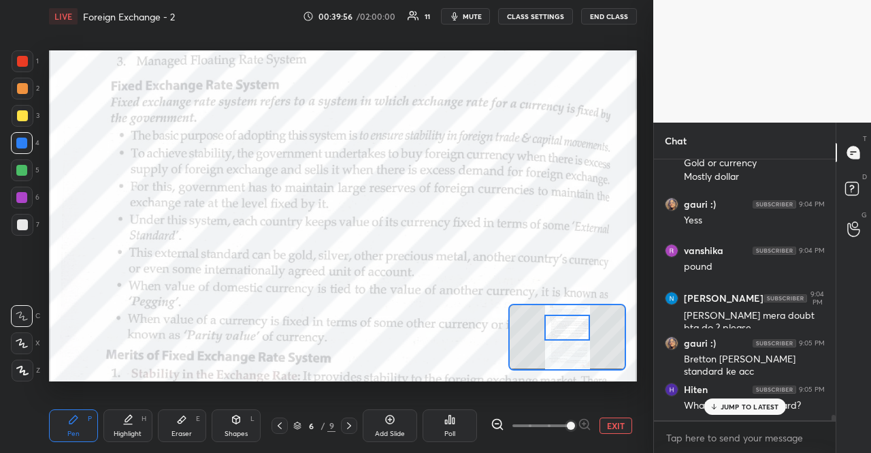
click at [734, 402] on p "JUMP TO LATEST" at bounding box center [750, 406] width 59 height 8
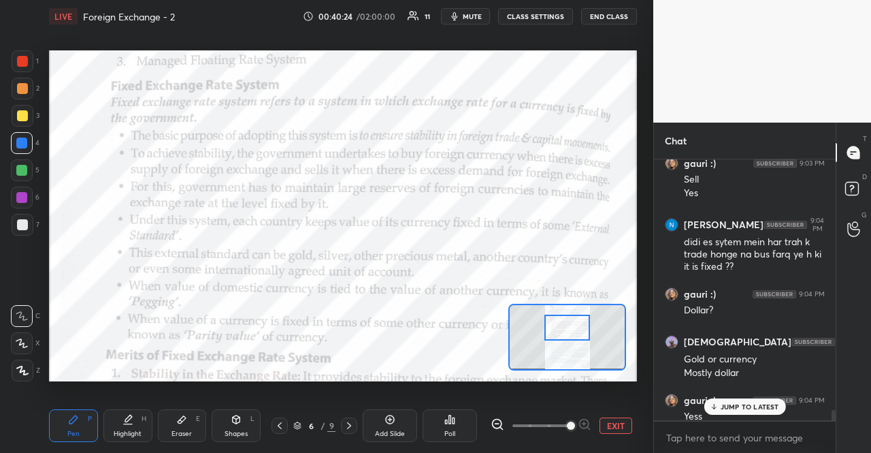
scroll to position [12441, 0]
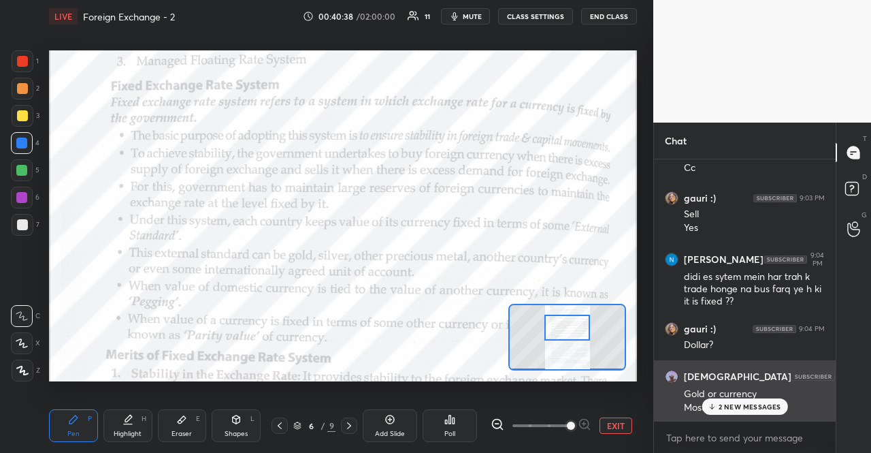
click at [758, 417] on div "Vaishali 9:04 PM Gold or currency Mostly dollar" at bounding box center [745, 391] width 182 height 63
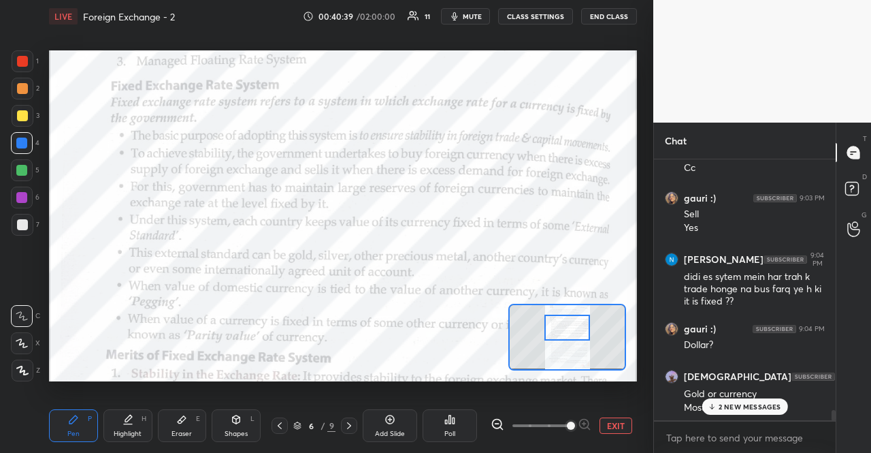
click at [757, 410] on p "2 NEW MESSAGES" at bounding box center [750, 406] width 63 height 8
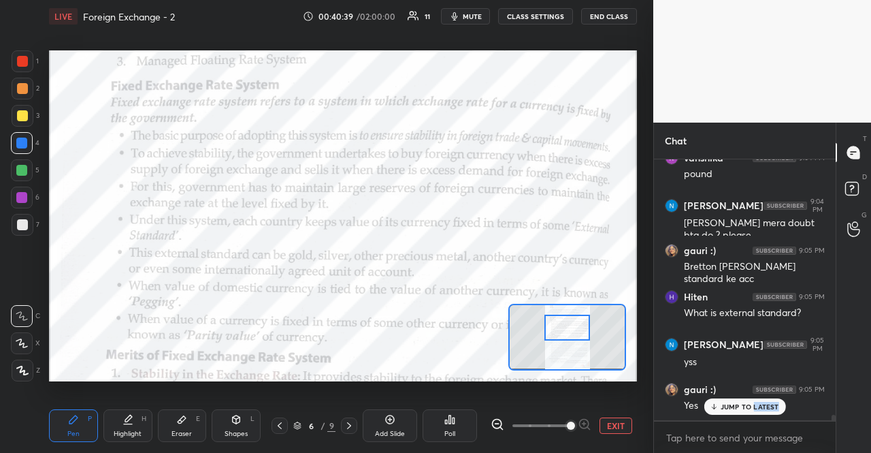
click at [757, 410] on p "JUMP TO LATEST" at bounding box center [750, 406] width 59 height 8
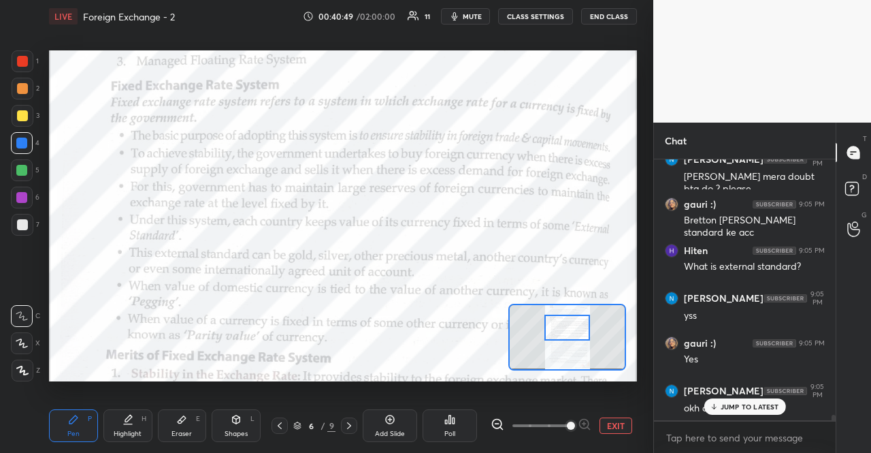
click at [730, 413] on div "JUMP TO LATEST" at bounding box center [745, 406] width 82 height 16
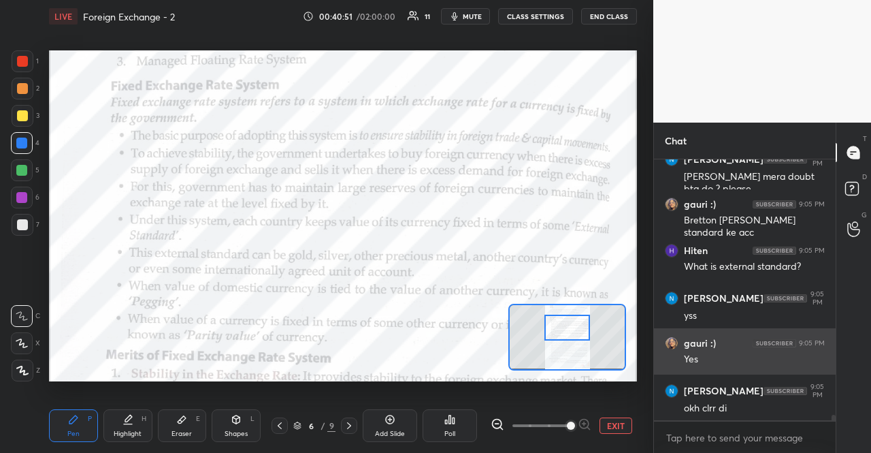
scroll to position [12869, 0]
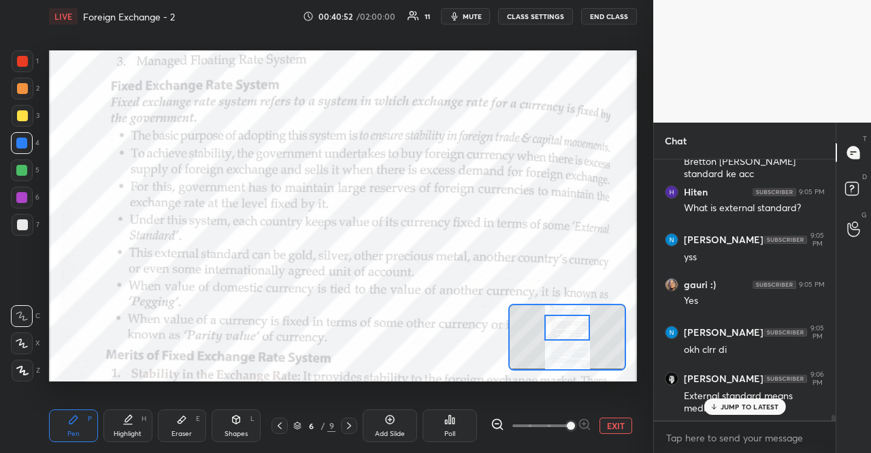
click at [730, 408] on p "JUMP TO LATEST" at bounding box center [750, 406] width 59 height 8
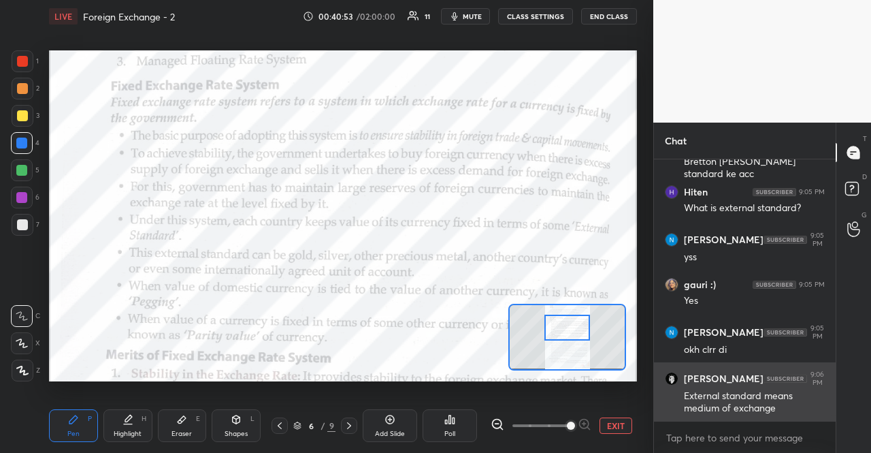
scroll to position [12916, 0]
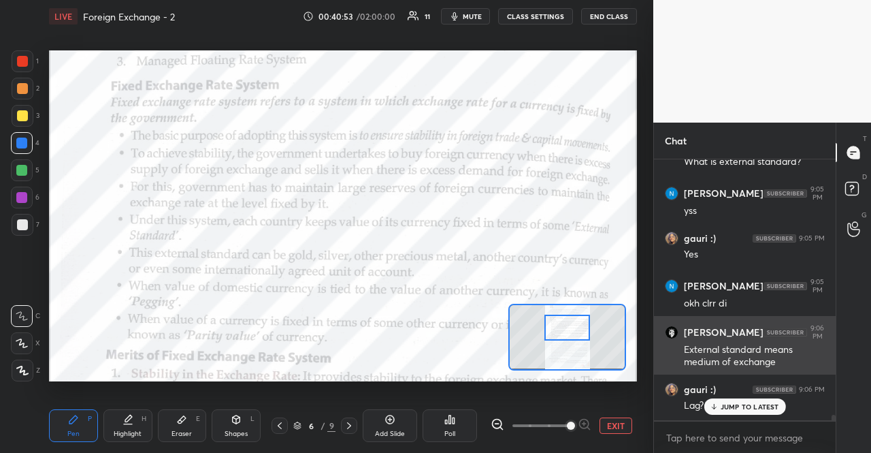
click at [731, 408] on p "JUMP TO LATEST" at bounding box center [750, 406] width 59 height 8
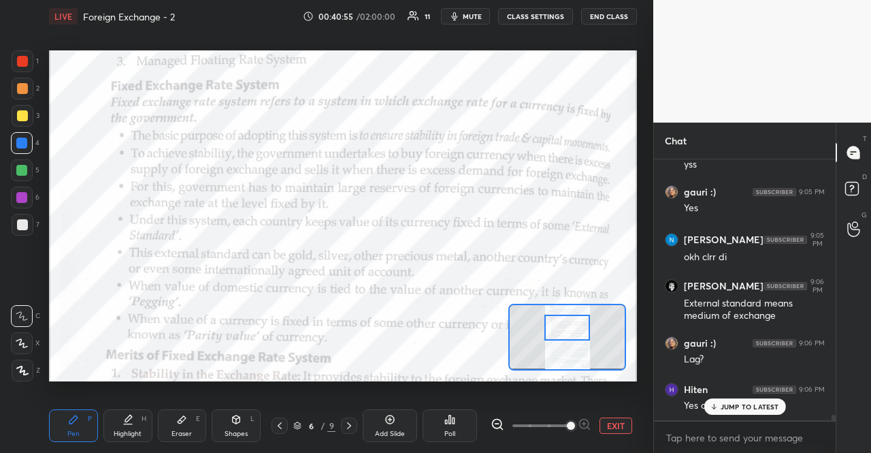
click at [730, 408] on p "JUMP TO LATEST" at bounding box center [750, 406] width 59 height 8
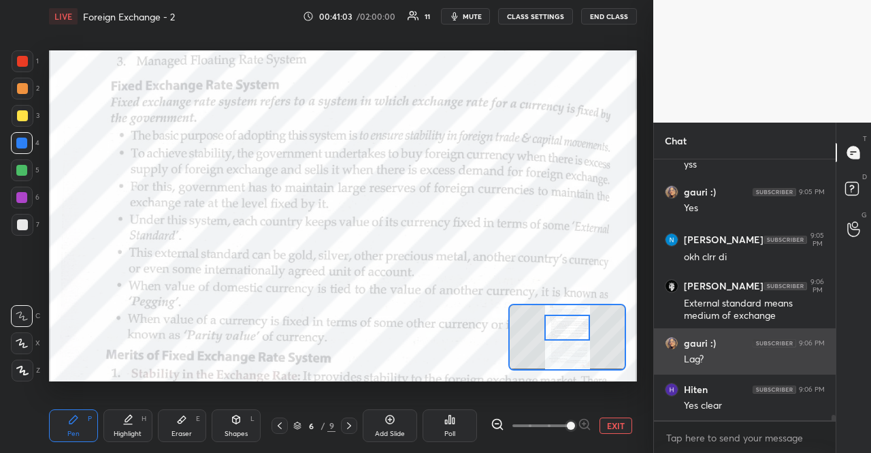
scroll to position [13019, 0]
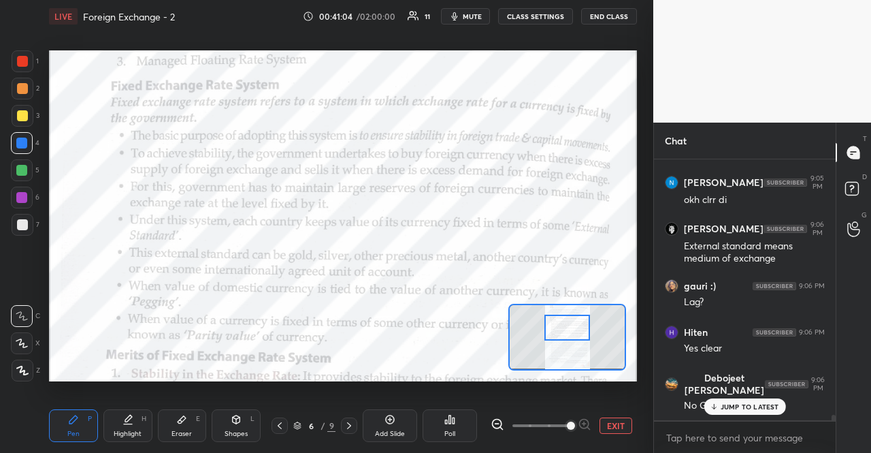
click at [758, 398] on div "JUMP TO LATEST" at bounding box center [745, 406] width 82 height 16
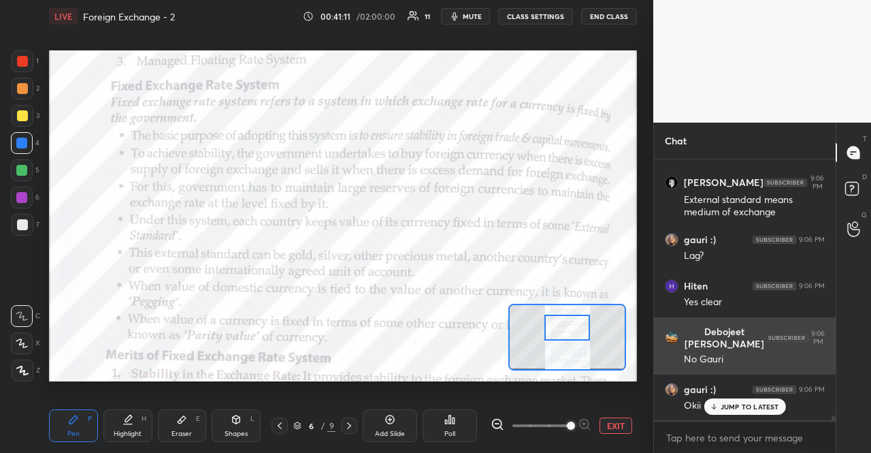
scroll to position [13124, 0]
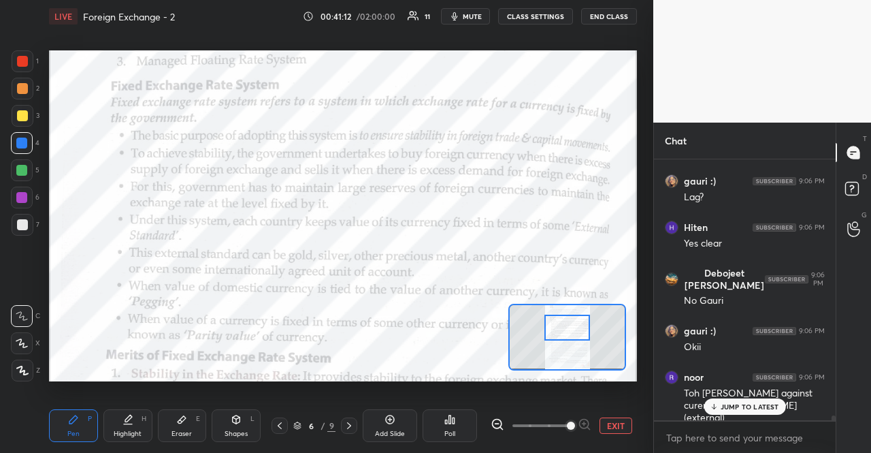
click at [757, 408] on p "JUMP TO LATEST" at bounding box center [750, 406] width 59 height 8
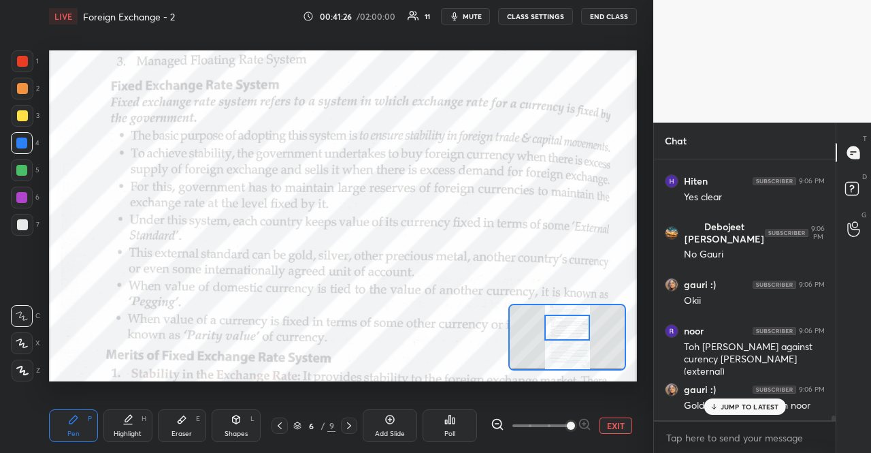
click at [757, 408] on p "JUMP TO LATEST" at bounding box center [750, 406] width 59 height 8
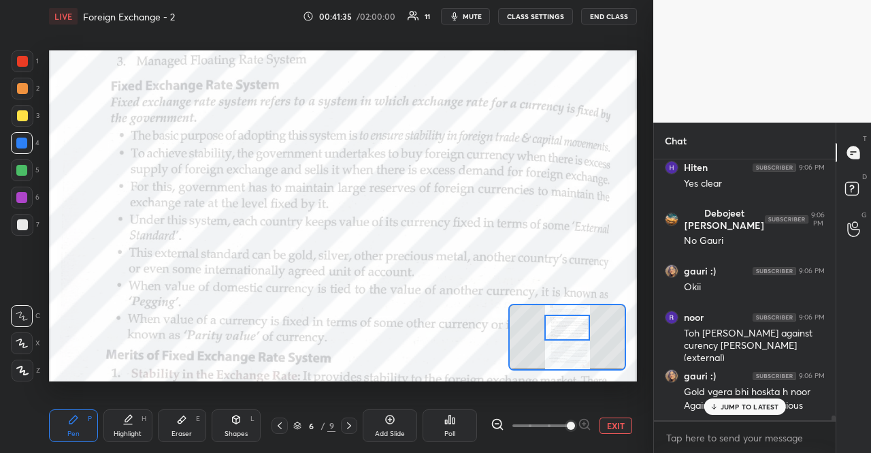
click at [757, 408] on p "JUMP TO LATEST" at bounding box center [750, 406] width 59 height 8
click at [757, 408] on div "Against something precious" at bounding box center [754, 406] width 141 height 14
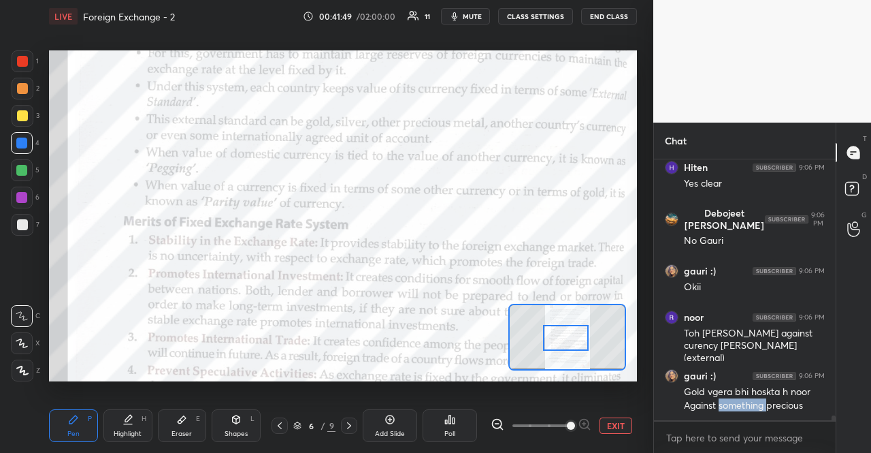
drag, startPoint x: 575, startPoint y: 322, endPoint x: 573, endPoint y: 332, distance: 10.3
click at [573, 332] on div at bounding box center [566, 337] width 46 height 25
click at [457, 5] on div "LIVE Foreign Exchange - 2 00:42:09 / 02:00:00 11 mute CLASS SETTINGS END CLASS" at bounding box center [343, 16] width 588 height 33
click at [467, 19] on span "mute" at bounding box center [472, 17] width 19 height 10
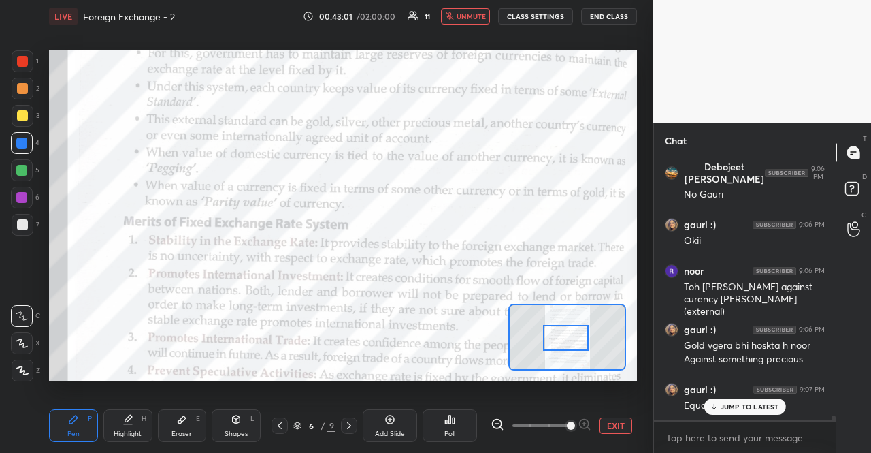
click at [769, 402] on p "JUMP TO LATEST" at bounding box center [750, 406] width 59 height 8
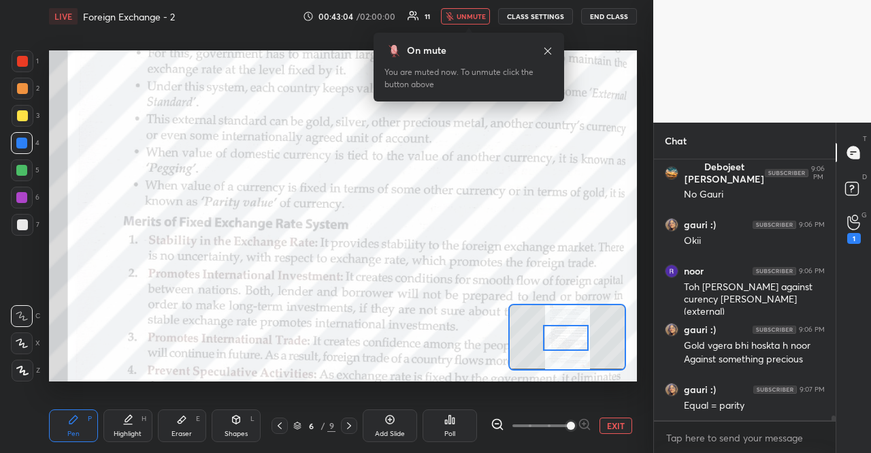
click at [479, 16] on span "unmute" at bounding box center [471, 17] width 29 height 10
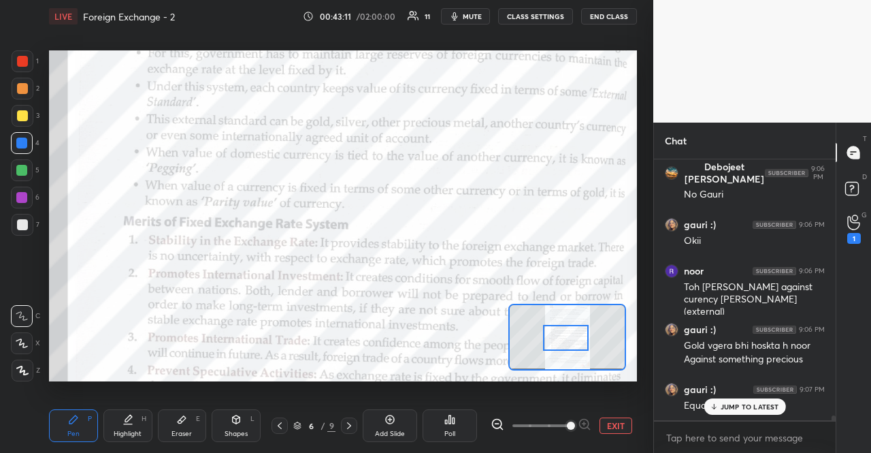
scroll to position [13338, 0]
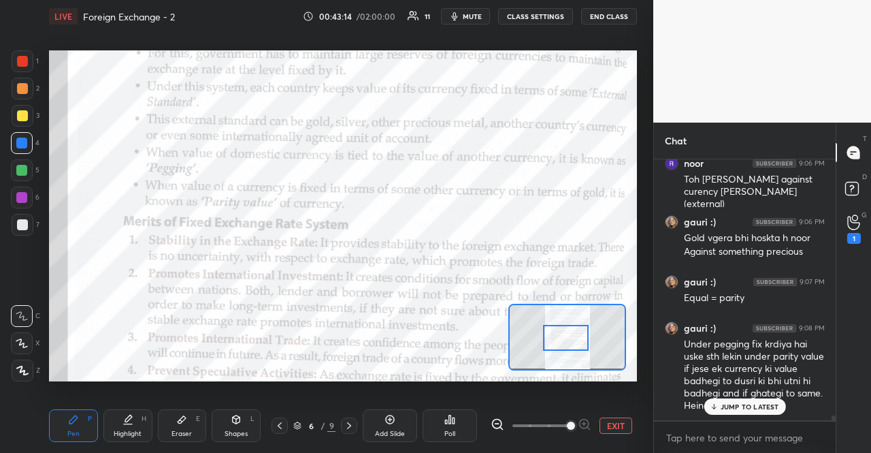
click at [778, 414] on div "JUMP TO LATEST" at bounding box center [745, 406] width 82 height 16
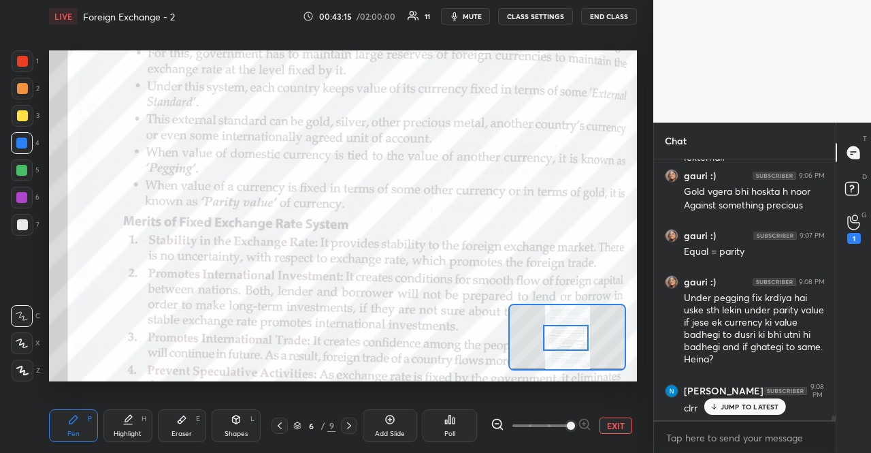
click at [778, 414] on div "JUMP TO LATEST" at bounding box center [745, 406] width 82 height 16
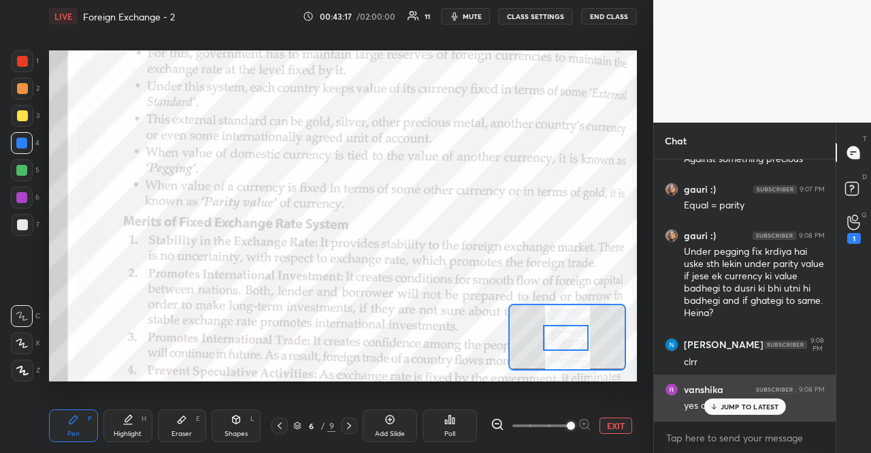
click at [746, 397] on div "yes di" at bounding box center [754, 404] width 141 height 16
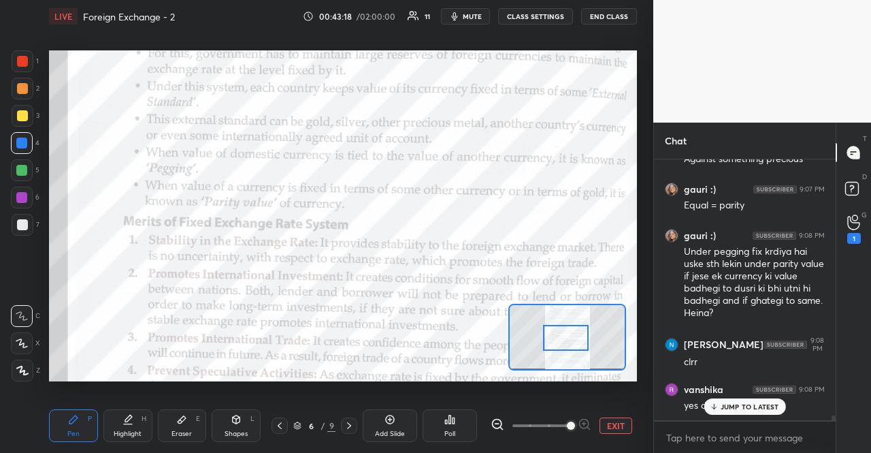
click at [741, 406] on p "JUMP TO LATEST" at bounding box center [750, 406] width 59 height 8
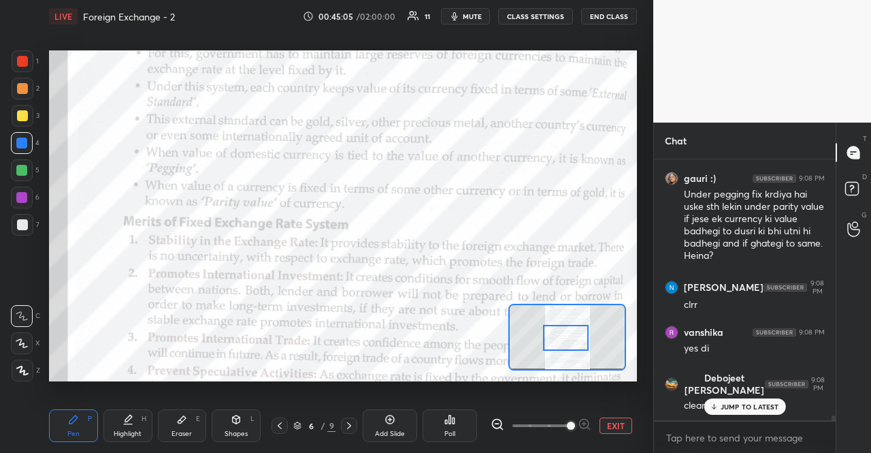
scroll to position [13534, 0]
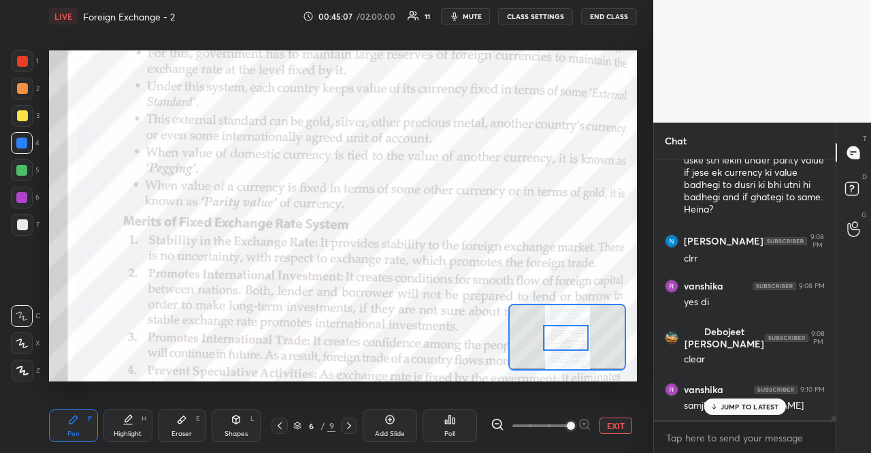
click at [727, 405] on p "JUMP TO LATEST" at bounding box center [750, 406] width 59 height 8
type textarea "x"
click at [711, 432] on textarea at bounding box center [745, 438] width 160 height 22
paste textarea "Easy memory tip: Parity value = “What the rate should be.” Pegging = “Keeping i…"
type textarea "Easy memory tip: Parity value = “What the rate should be.” Pegging = “Keeping i…"
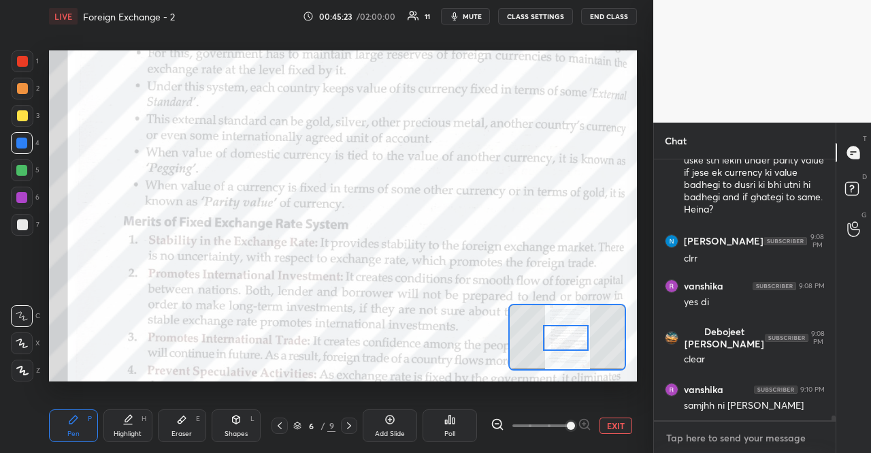
type textarea "x"
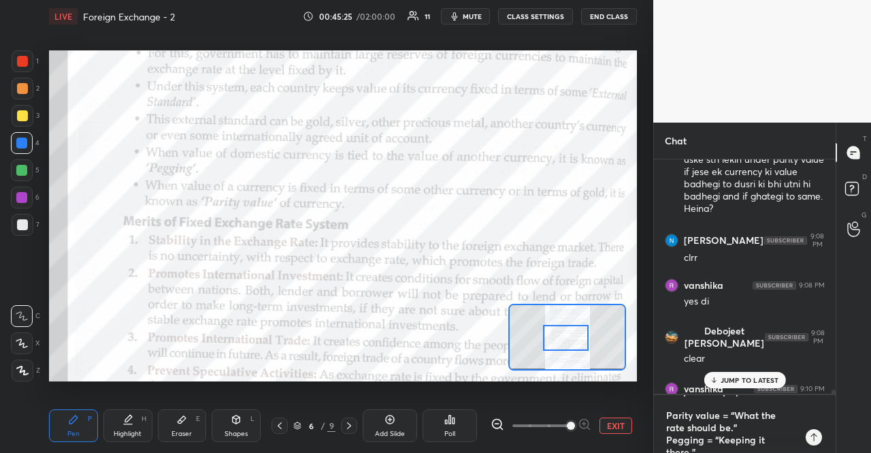
scroll to position [0, 0]
type textarea "Easy memory tip: Parity value = “What the rate should be.” Pegging = “Keeping i…"
drag, startPoint x: 663, startPoint y: 402, endPoint x: 747, endPoint y: 404, distance: 84.4
click at [743, 402] on div "Easy memory tip: Parity value = “What the rate should be.” Pegging = “Keeping i…" at bounding box center [745, 424] width 182 height 59
type textarea "x"
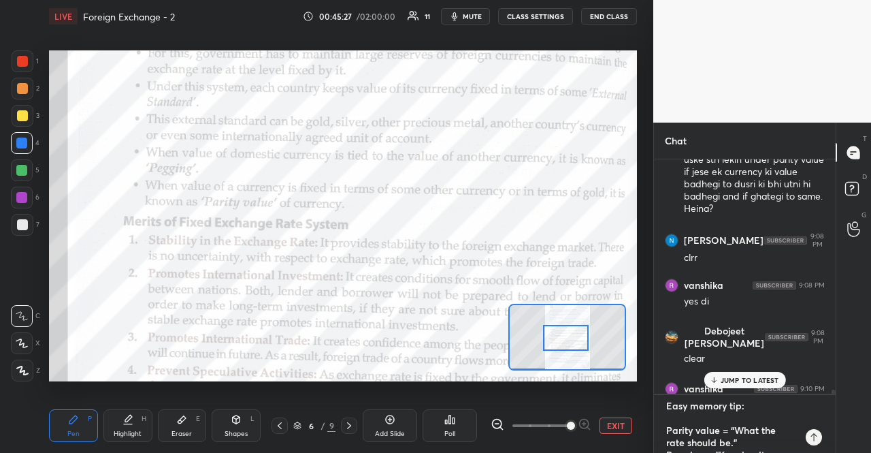
drag, startPoint x: 747, startPoint y: 404, endPoint x: 718, endPoint y: 401, distance: 30.1
click at [718, 401] on textarea "Easy memory tip: Parity value = “What the rate should be.” Pegging = “Keeping i…" at bounding box center [731, 424] width 133 height 59
click at [760, 411] on textarea "Easy memory tip: Parity value = “What the rate should be.” Pegging = “Keeping i…" at bounding box center [731, 424] width 133 height 59
drag, startPoint x: 718, startPoint y: 401, endPoint x: 650, endPoint y: 401, distance: 68.1
click at [650, 401] on div "1 2 3 4 5 6 7 R O A L C X Z Erase all C X Z LIVE Foreign Exchange - 2 00:45:29 …" at bounding box center [435, 226] width 871 height 453
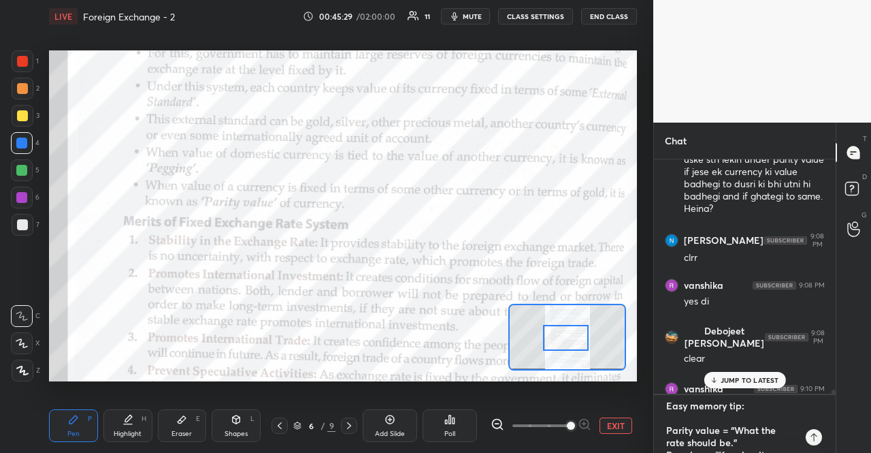
type textarea "Parity value = “What the rate should be.” Pegging = “Keeping it there.”"
type textarea "x"
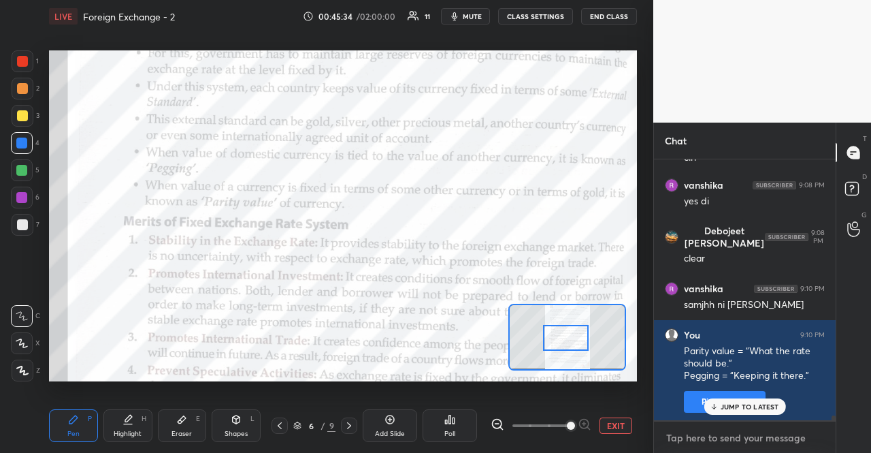
scroll to position [13681, 0]
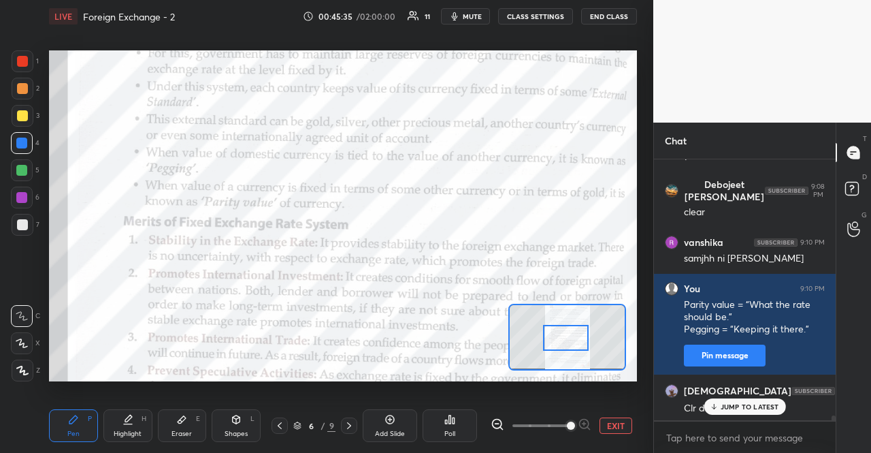
click at [708, 404] on div "JUMP TO LATEST" at bounding box center [745, 406] width 82 height 16
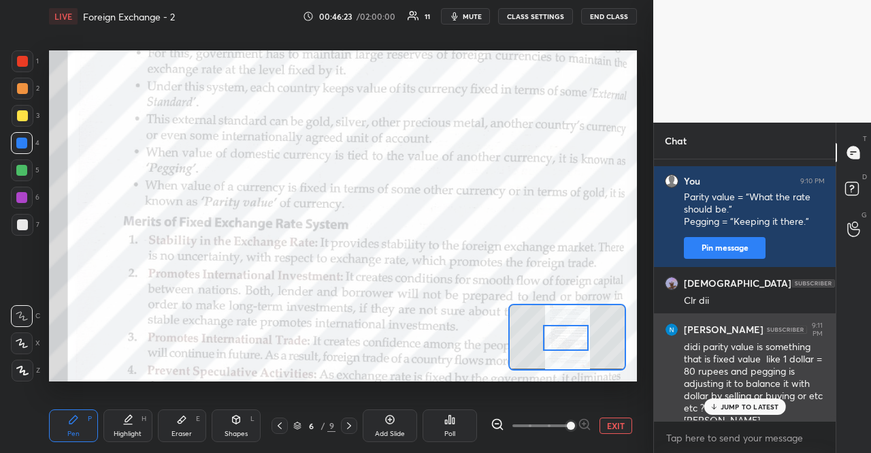
click at [775, 419] on div "[PERSON_NAME] 9:11 PM didi parity value is something that is fixed value like 1…" at bounding box center [745, 374] width 182 height 123
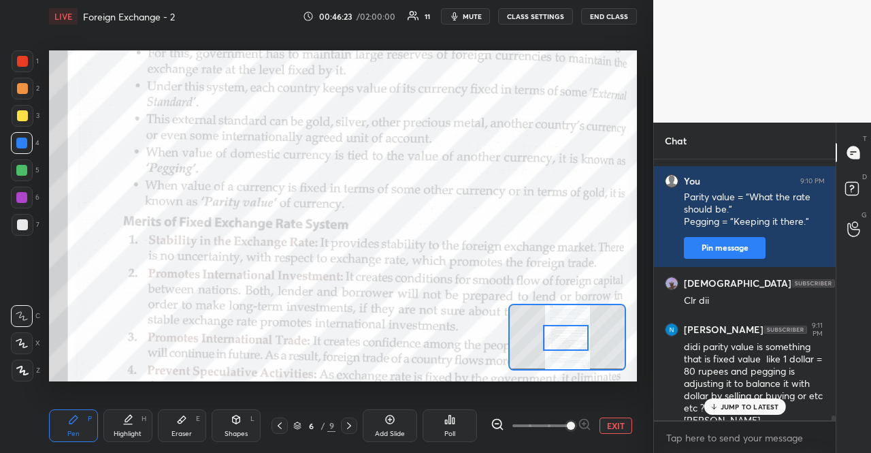
click at [767, 413] on div "JUMP TO LATEST" at bounding box center [745, 406] width 82 height 16
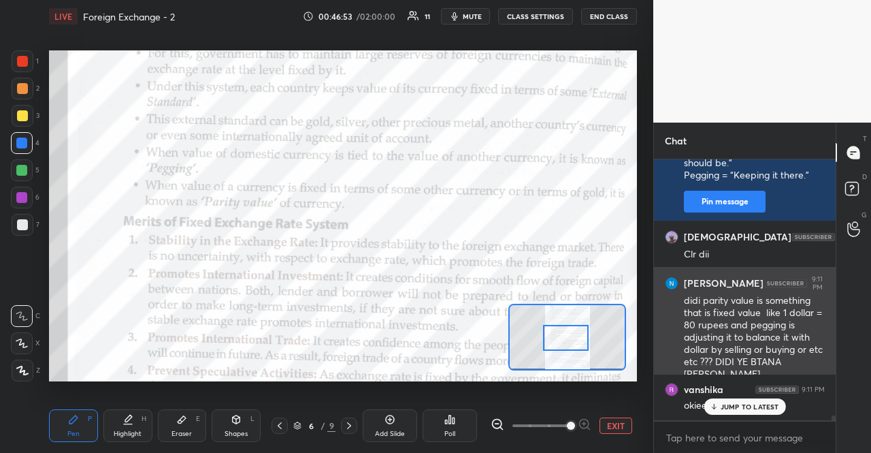
scroll to position [13881, 0]
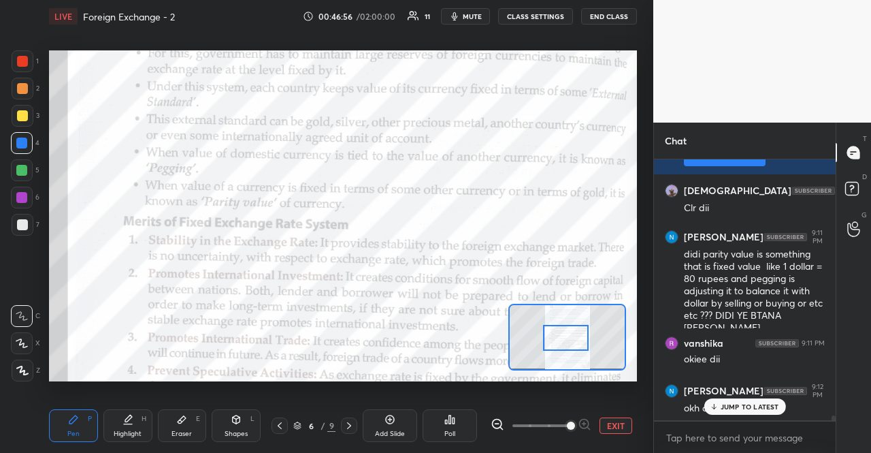
click at [776, 406] on p "JUMP TO LATEST" at bounding box center [750, 406] width 59 height 8
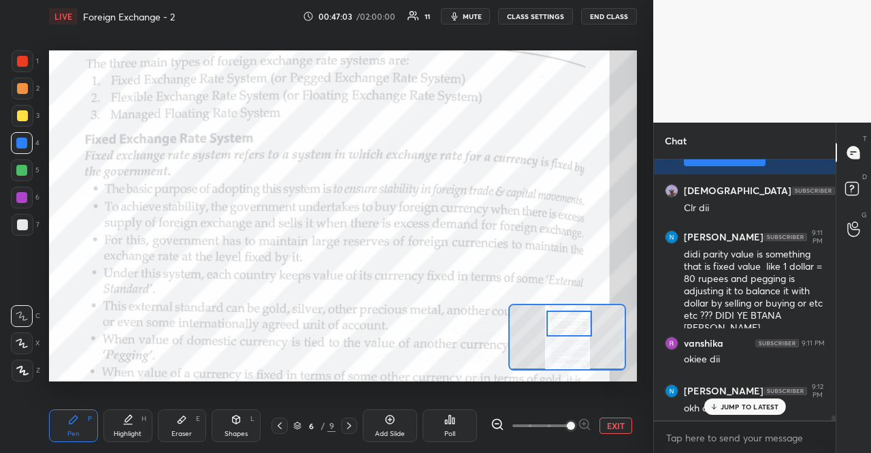
scroll to position [13950, 0]
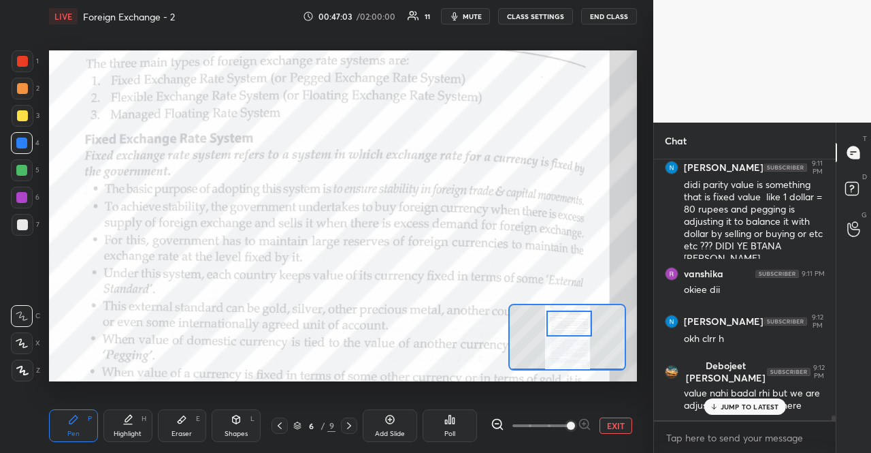
drag, startPoint x: 582, startPoint y: 338, endPoint x: 585, endPoint y: 323, distance: 14.7
click at [585, 323] on div at bounding box center [570, 322] width 46 height 25
click at [741, 402] on p "JUMP TO LATEST" at bounding box center [750, 406] width 59 height 8
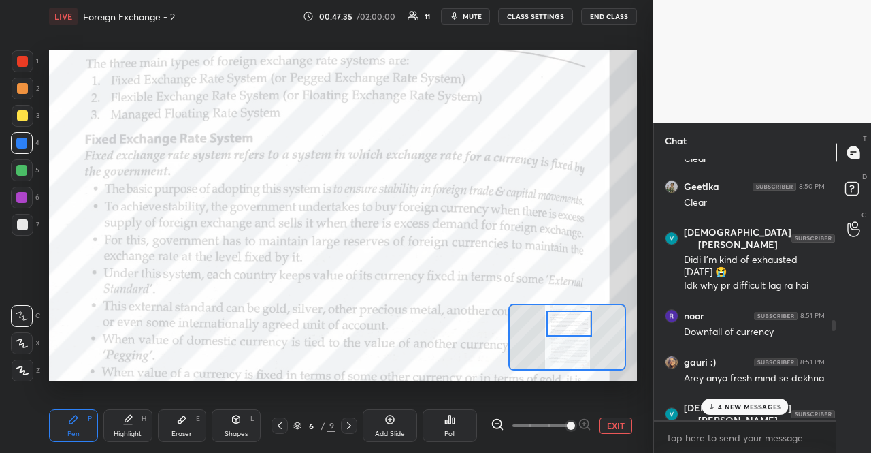
scroll to position [8391, 0]
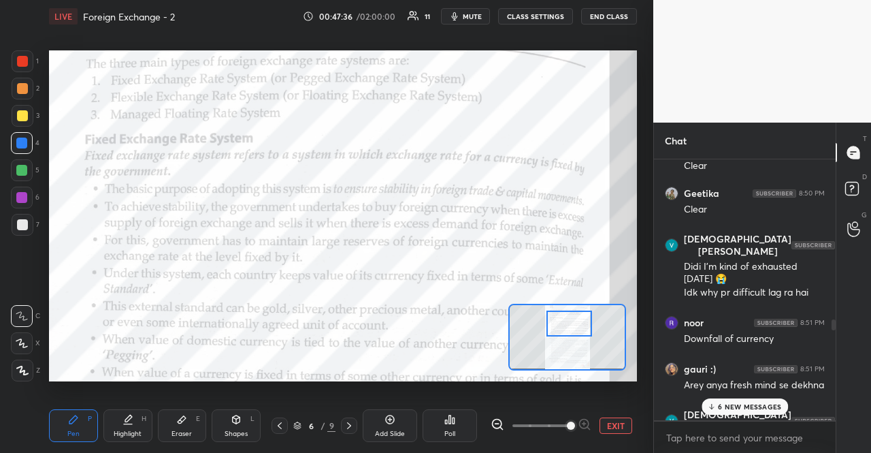
click at [741, 404] on p "6 NEW MESSAGES" at bounding box center [749, 406] width 63 height 8
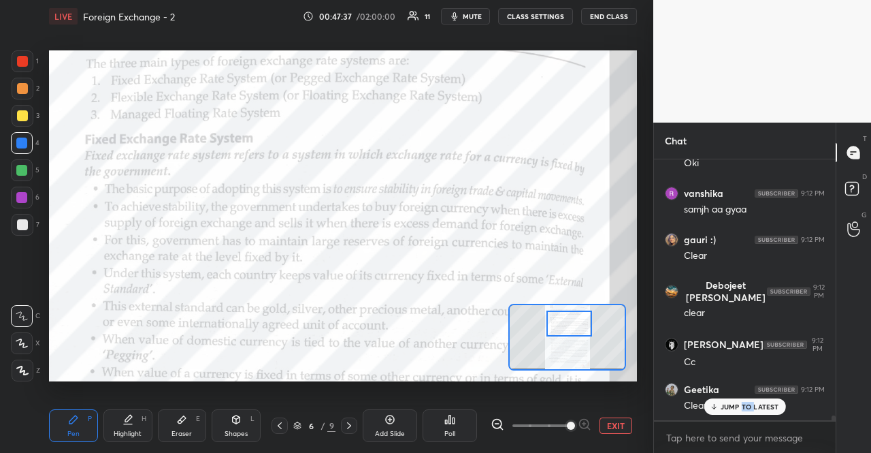
click at [741, 404] on p "JUMP TO LATEST" at bounding box center [750, 406] width 59 height 8
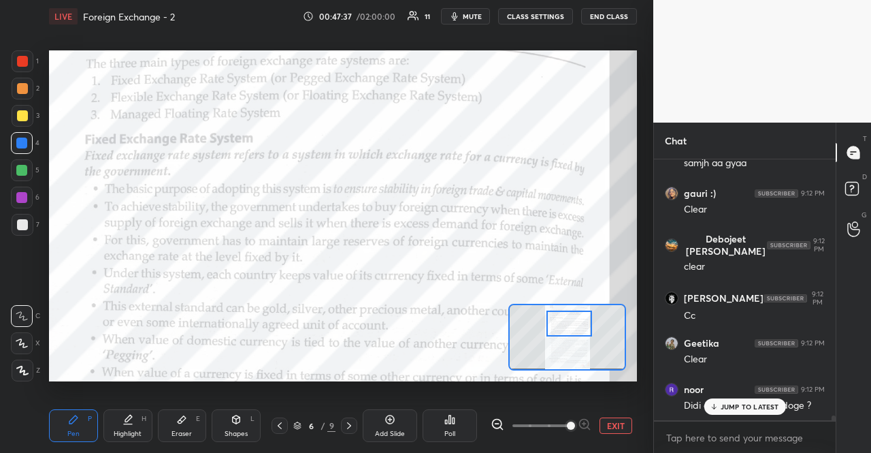
click at [741, 404] on p "JUMP TO LATEST" at bounding box center [750, 406] width 59 height 8
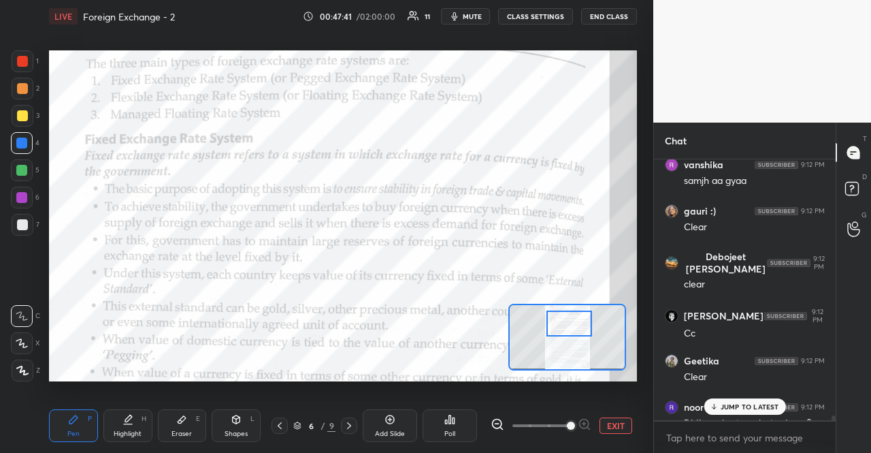
click at [742, 407] on p "JUMP TO LATEST" at bounding box center [750, 406] width 59 height 8
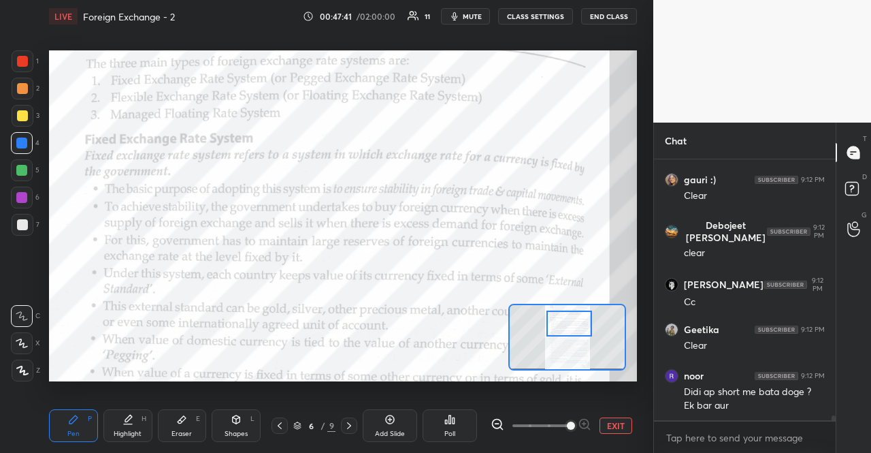
click at [742, 407] on div "Ek bar aur" at bounding box center [754, 406] width 141 height 14
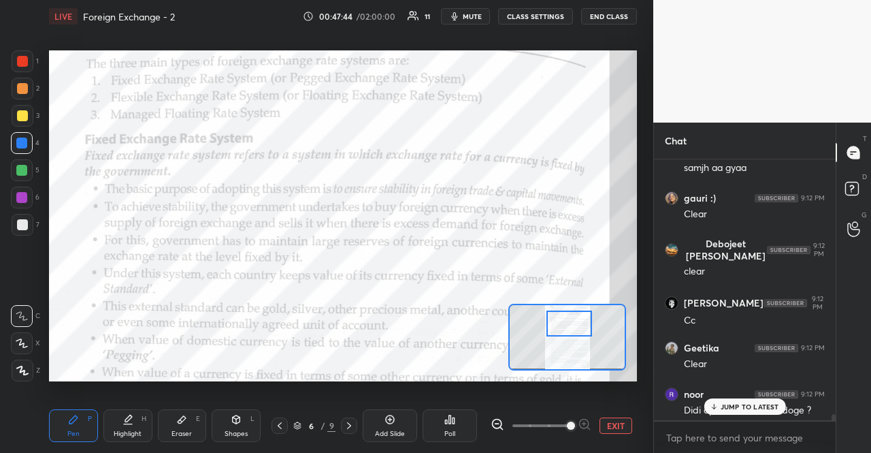
click at [760, 402] on p "JUMP TO LATEST" at bounding box center [750, 406] width 59 height 8
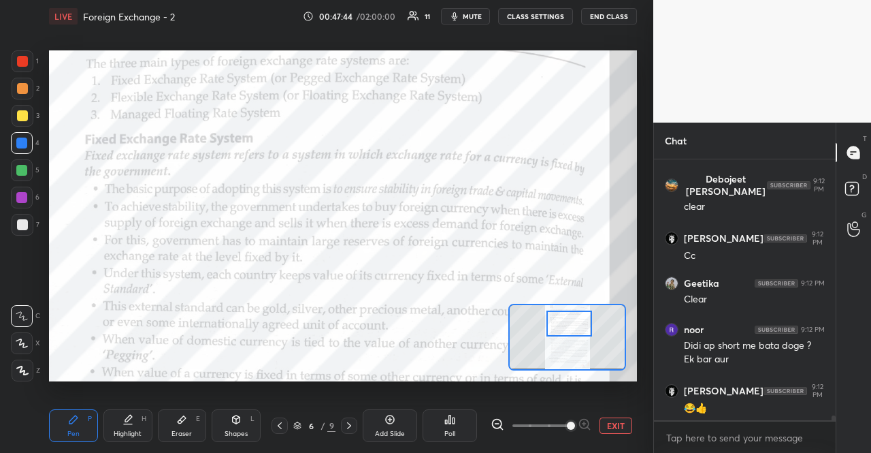
click at [760, 402] on div "😂👍" at bounding box center [754, 409] width 141 height 14
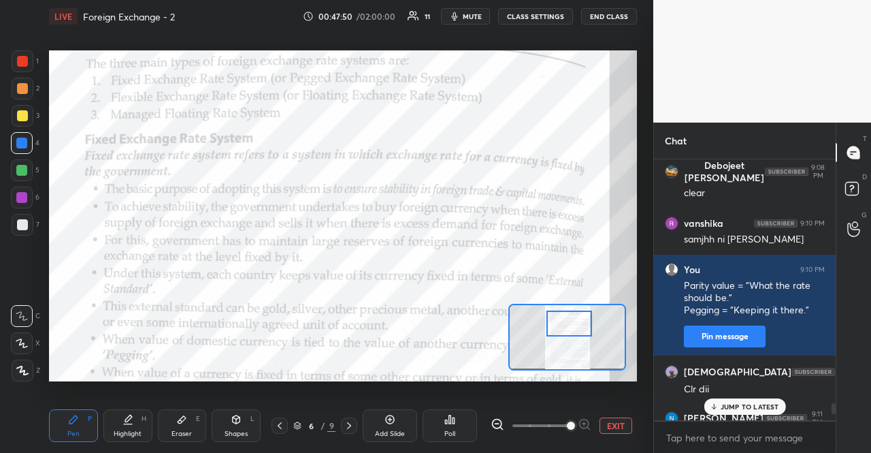
drag, startPoint x: 682, startPoint y: 284, endPoint x: 773, endPoint y: 312, distance: 95.4
click at [773, 312] on div "vanshika 9:08 PM yes di Debojeet [PERSON_NAME] 9:08 PM clear vanshika 9:10 PM s…" at bounding box center [745, 289] width 182 height 261
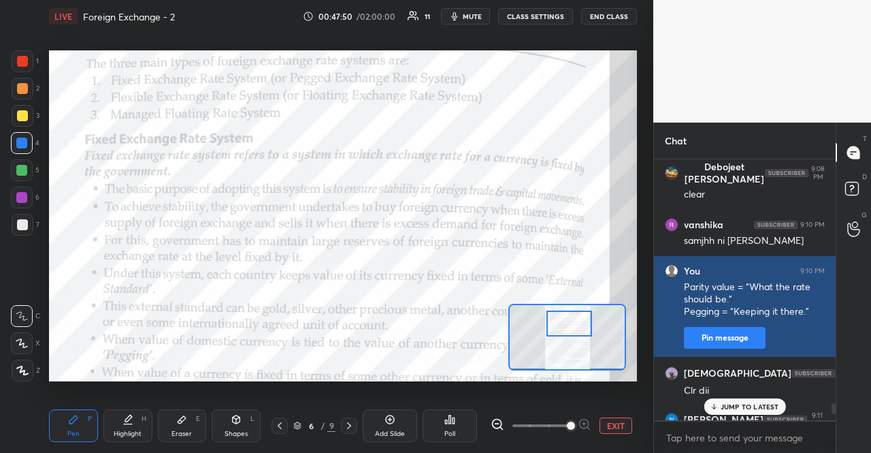
click at [735, 337] on button "Pin message" at bounding box center [725, 338] width 82 height 22
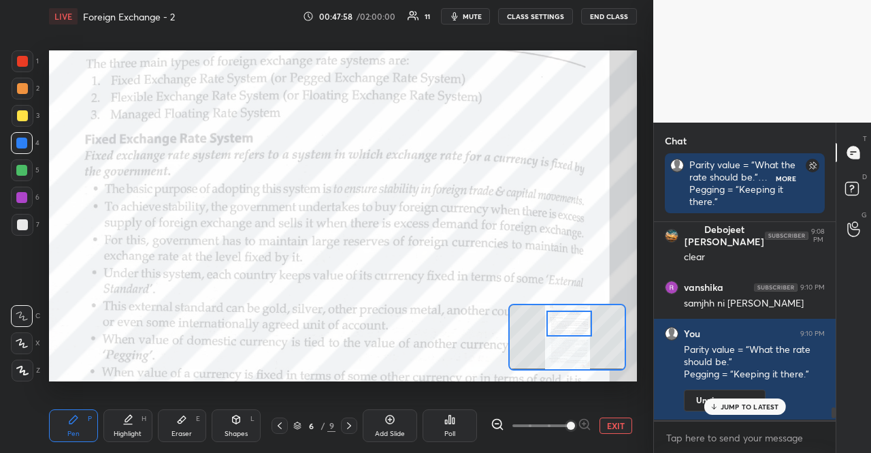
scroll to position [4, 4]
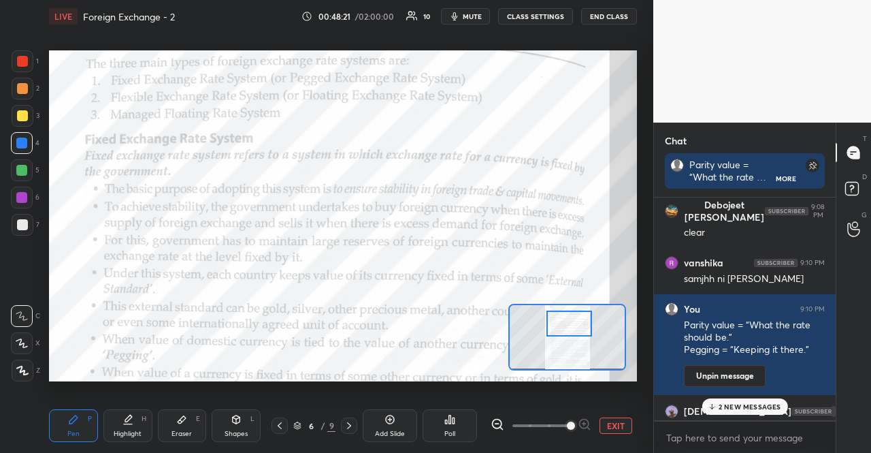
click at [752, 401] on div "2 NEW MESSAGES" at bounding box center [745, 406] width 86 height 16
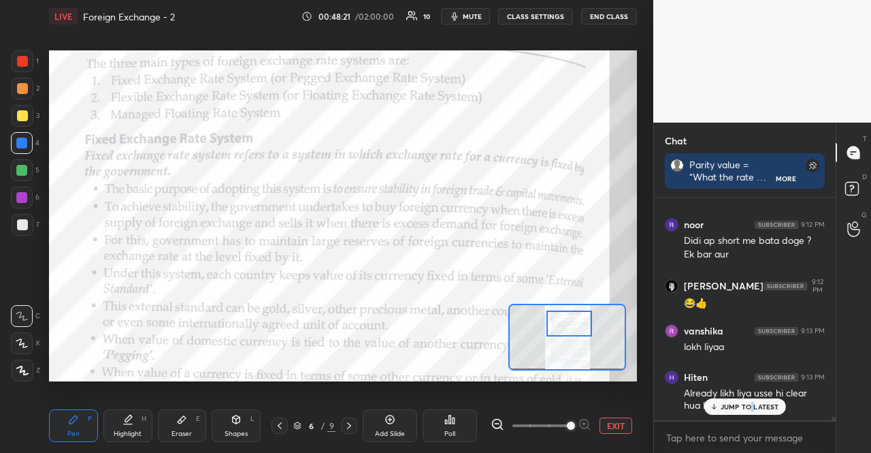
click at [752, 401] on div "JUMP TO LATEST" at bounding box center [745, 406] width 82 height 16
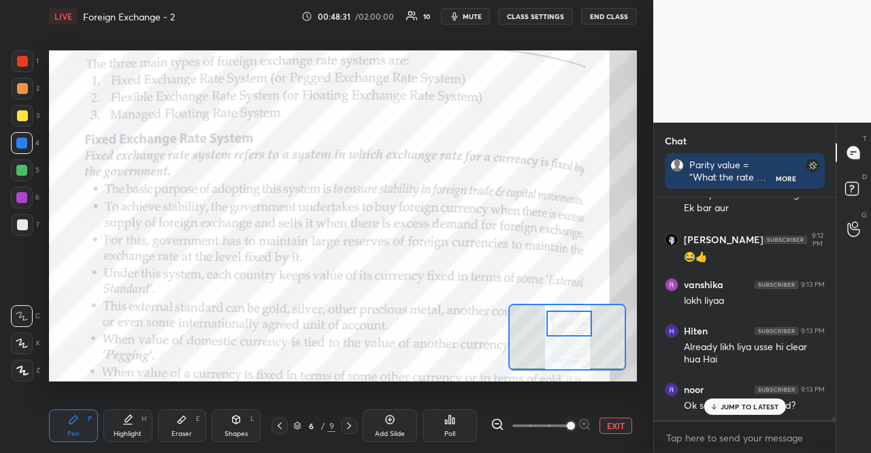
click at [762, 408] on p "JUMP TO LATEST" at bounding box center [750, 406] width 59 height 8
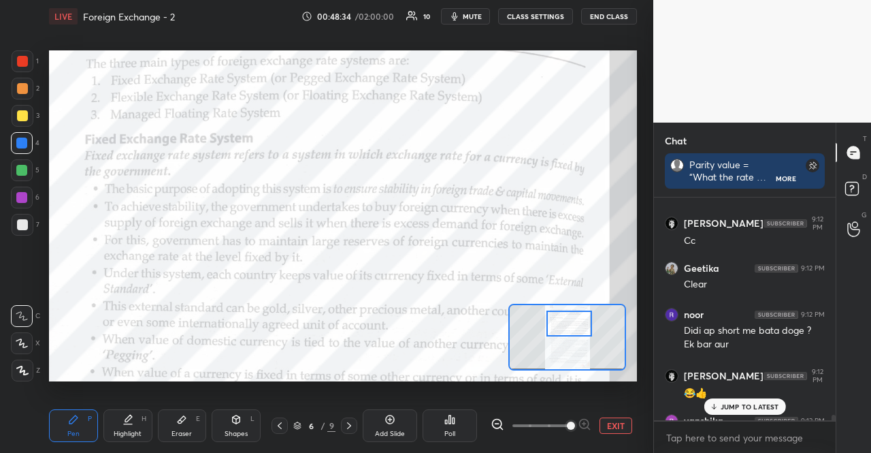
click at [762, 408] on p "JUMP TO LATEST" at bounding box center [750, 406] width 59 height 8
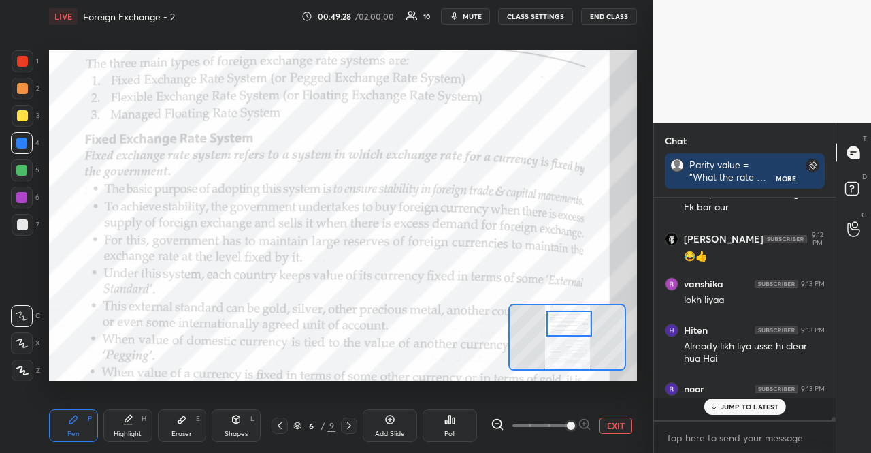
scroll to position [14581, 0]
click at [752, 401] on div "JUMP TO LATEST" at bounding box center [745, 406] width 82 height 16
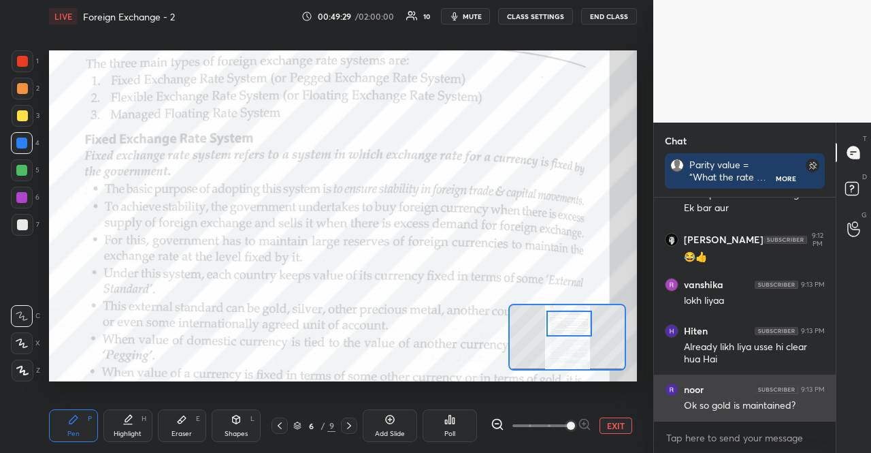
click at [752, 406] on div "Ok so gold is maintained?" at bounding box center [754, 406] width 141 height 14
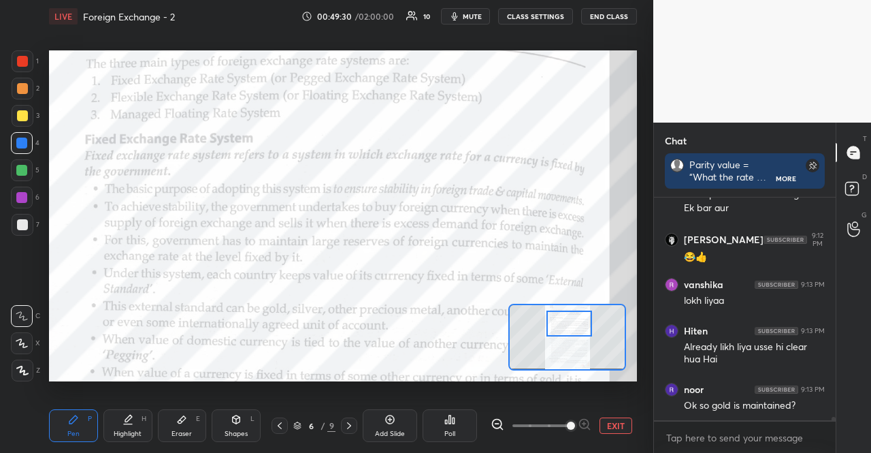
scroll to position [14639, 0]
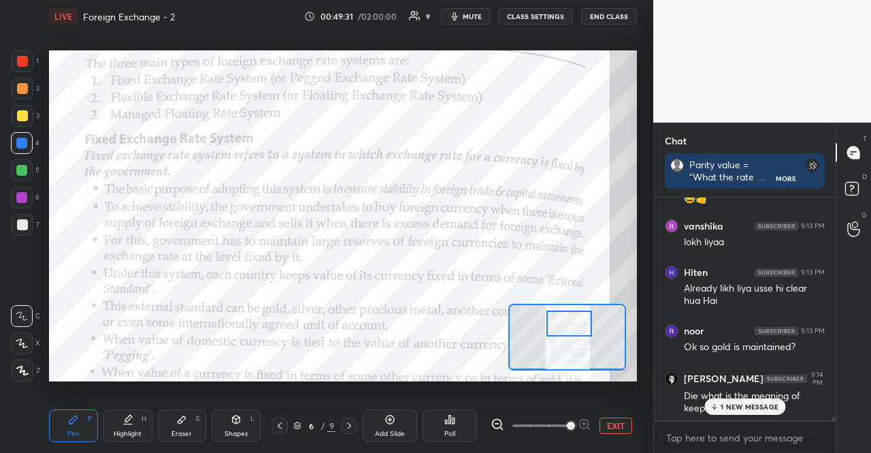
click at [724, 407] on div "[PERSON_NAME] 9:12 PM okh clrr h Debojeet [PERSON_NAME] 9:12 PM value nahi bada…" at bounding box center [745, 308] width 182 height 223
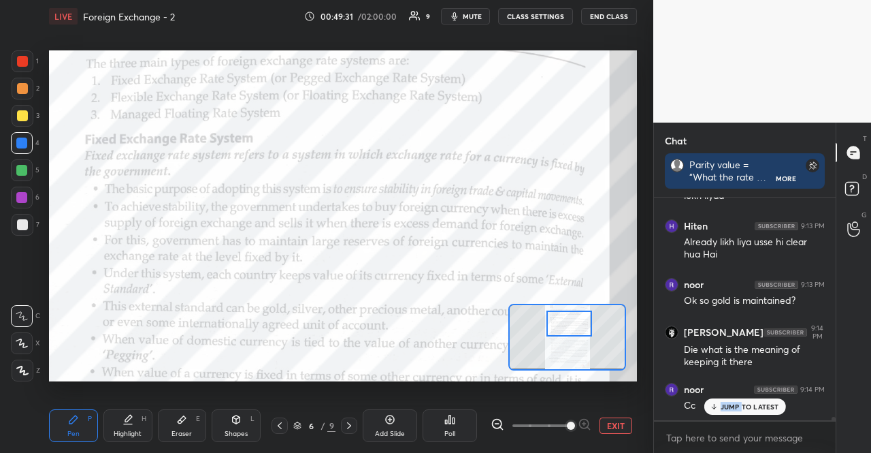
click at [724, 407] on p "JUMP TO LATEST" at bounding box center [750, 406] width 59 height 8
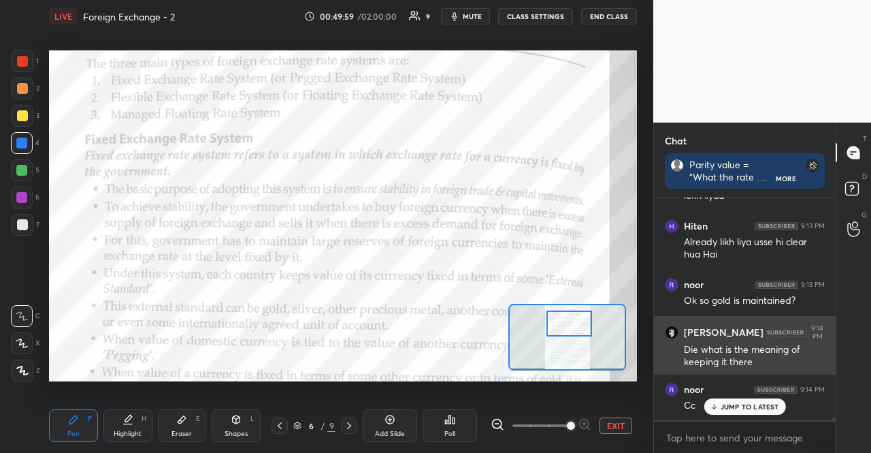
scroll to position [14744, 0]
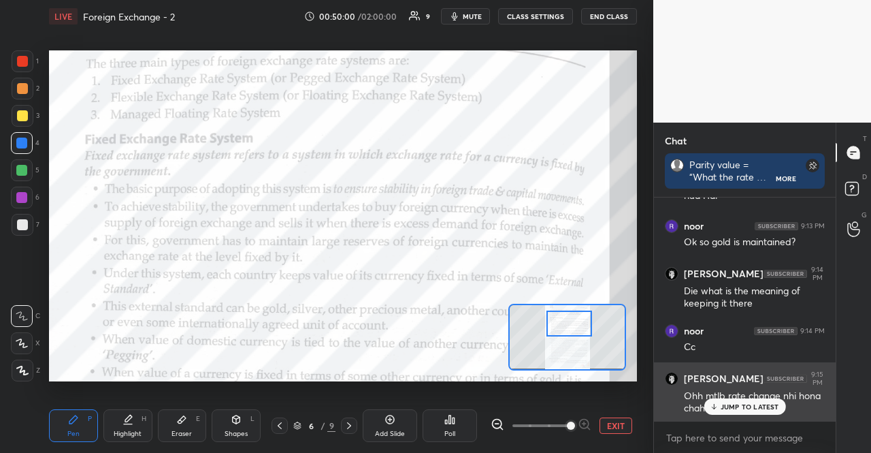
click at [743, 415] on div "[PERSON_NAME] 9:15 PM Ohh mtlb rate change nhi hona chahiye" at bounding box center [745, 392] width 182 height 61
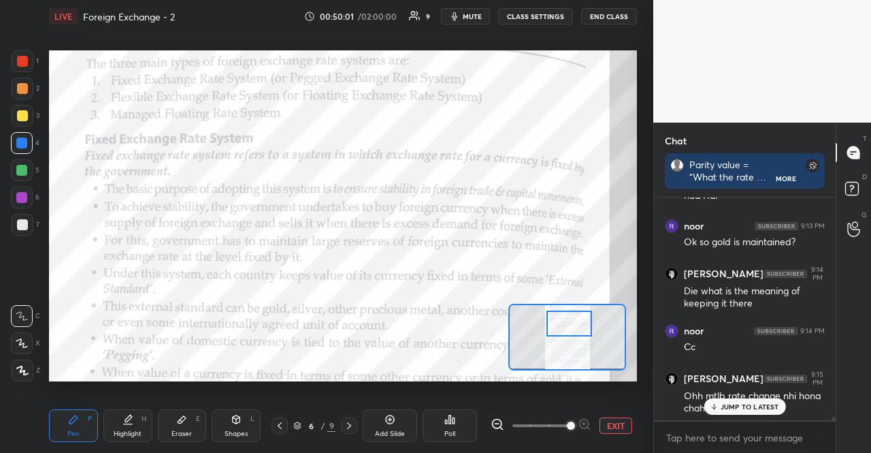
click at [747, 411] on p "JUMP TO LATEST" at bounding box center [750, 406] width 59 height 8
click at [756, 406] on p "JUMP TO LATEST" at bounding box center [750, 406] width 59 height 8
click at [756, 406] on div "Ohh mtlb rate change nhi hona chahiye" at bounding box center [754, 402] width 141 height 26
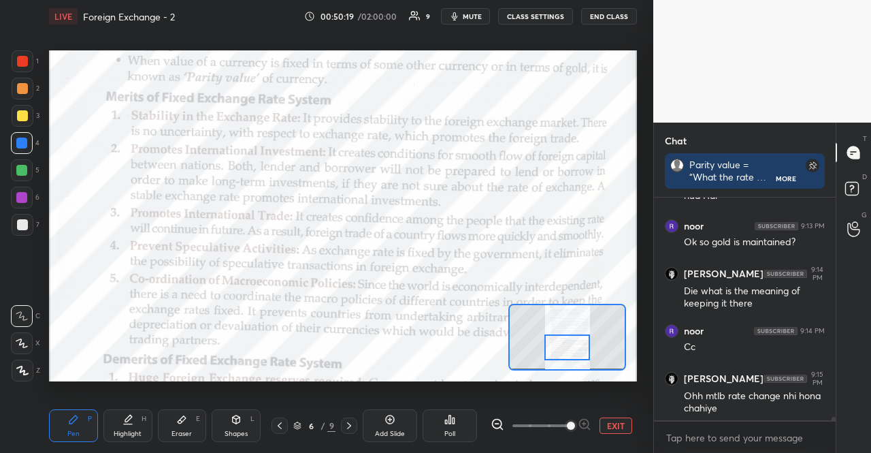
drag, startPoint x: 589, startPoint y: 332, endPoint x: 585, endPoint y: 356, distance: 24.7
click at [586, 356] on div at bounding box center [568, 346] width 46 height 25
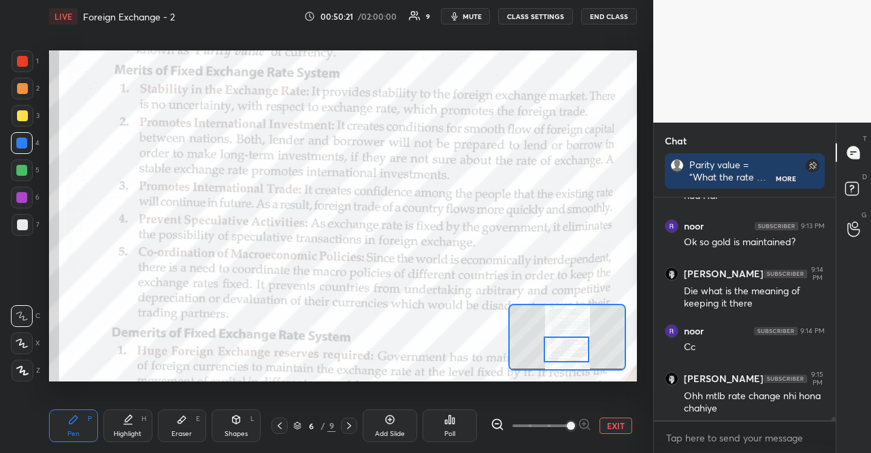
click at [357, 429] on div "6 / 9" at bounding box center [314, 425] width 97 height 16
click at [354, 429] on icon at bounding box center [349, 425] width 11 height 11
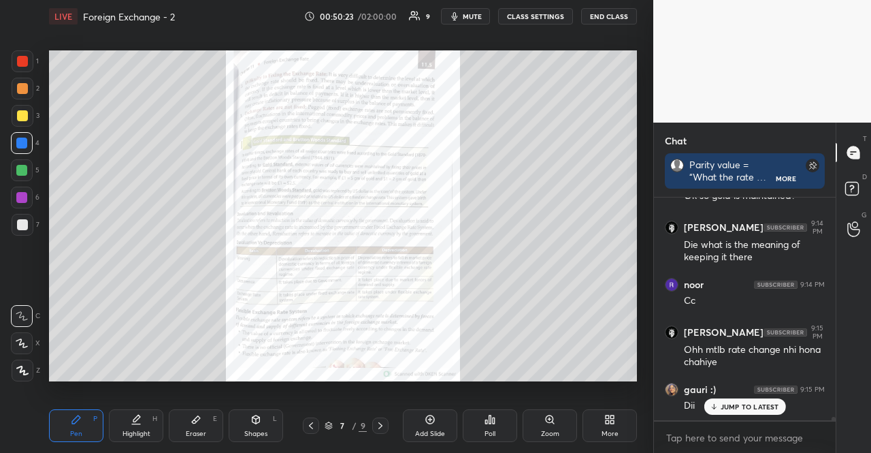
scroll to position [14837, 0]
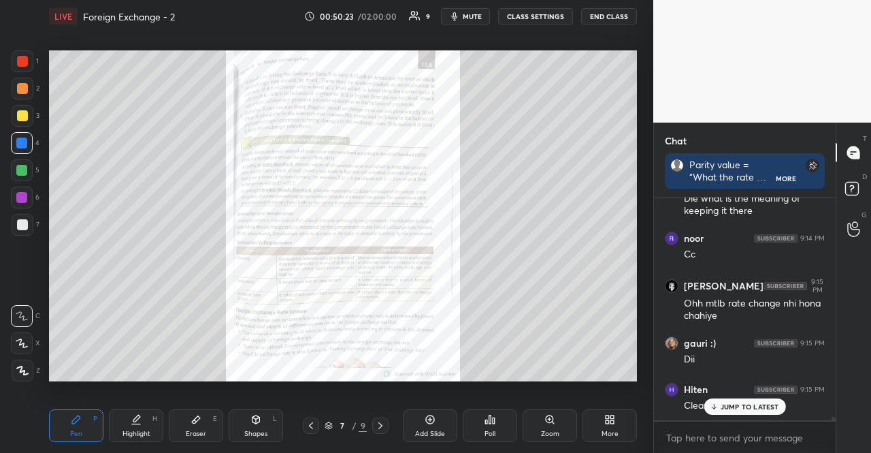
click at [715, 405] on icon at bounding box center [713, 406] width 9 height 8
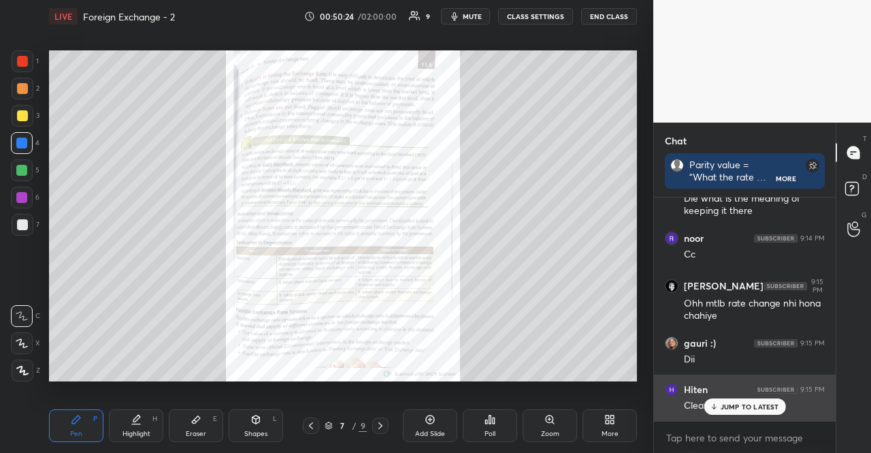
scroll to position [14894, 0]
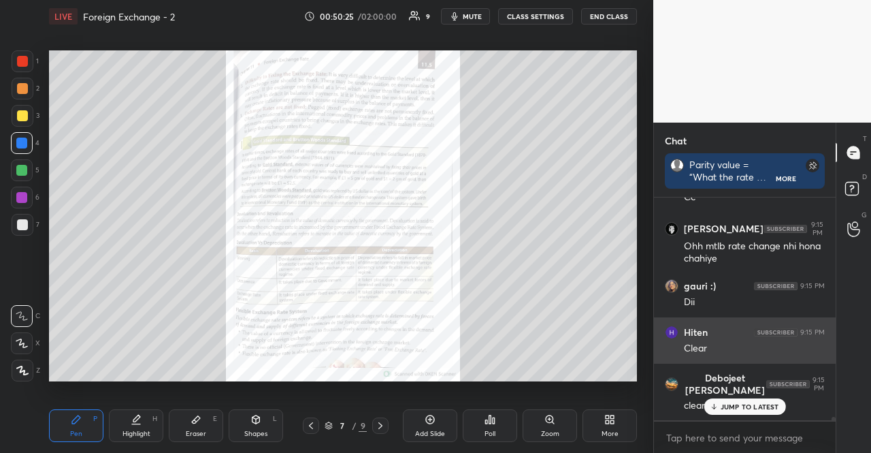
click at [708, 402] on div "JUMP TO LATEST" at bounding box center [745, 406] width 82 height 16
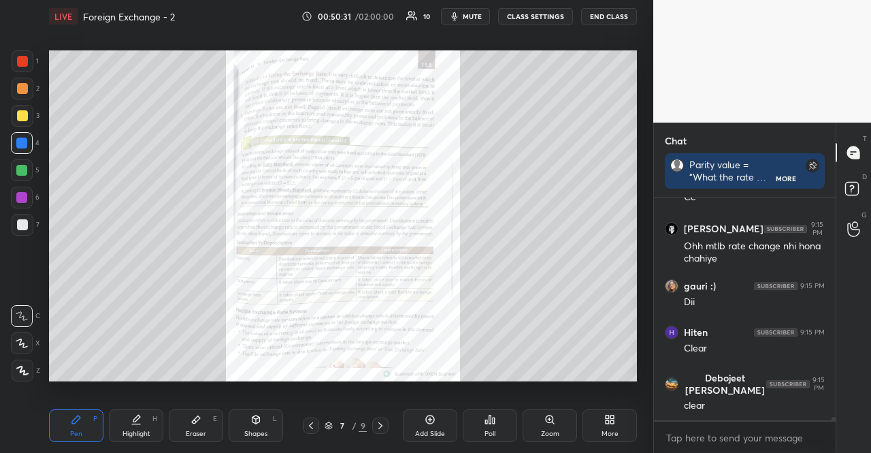
scroll to position [14940, 0]
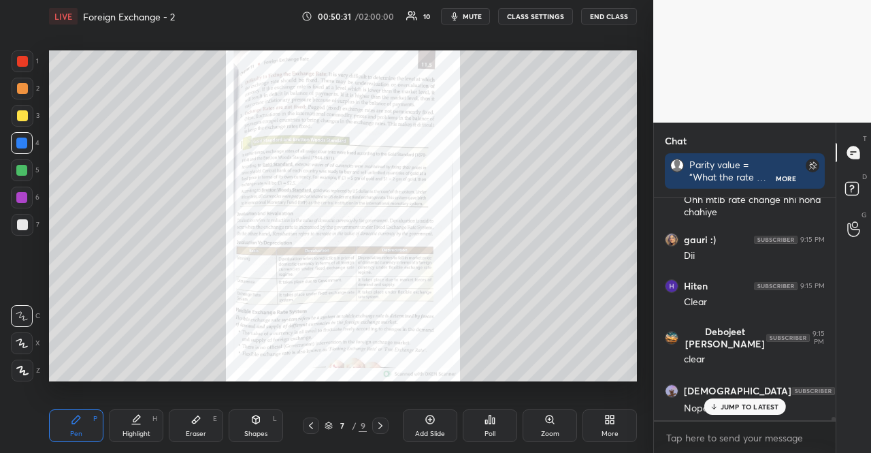
click at [388, 423] on div at bounding box center [380, 425] width 16 height 16
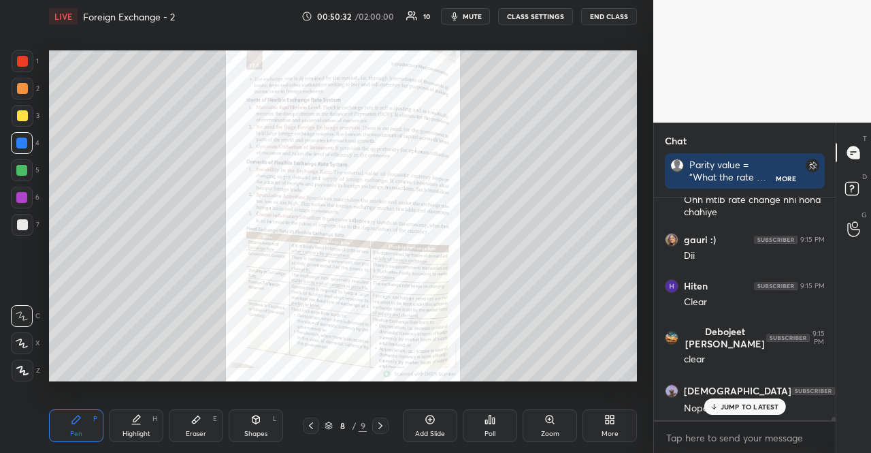
scroll to position [14987, 0]
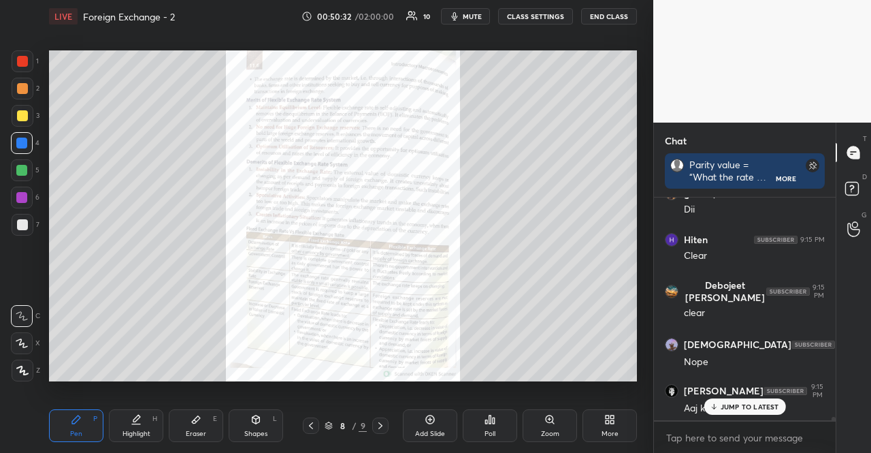
click at [720, 402] on div "JUMP TO LATEST" at bounding box center [745, 406] width 82 height 16
click at [312, 422] on icon at bounding box center [311, 425] width 11 height 11
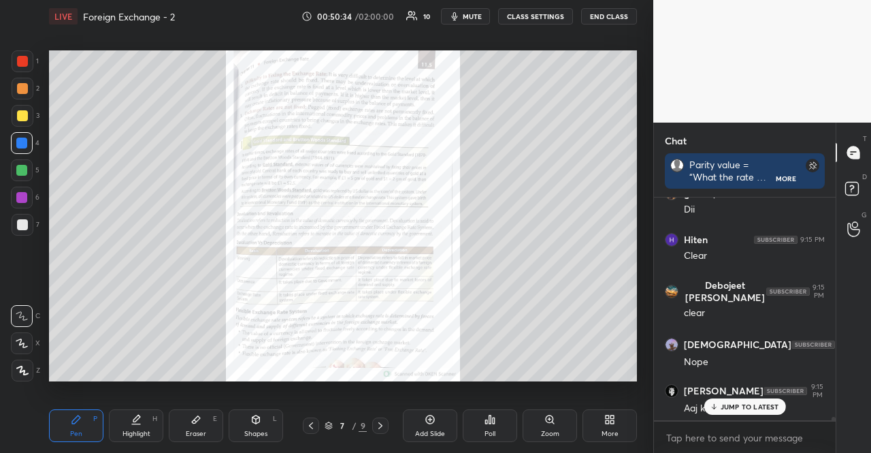
scroll to position [15045, 0]
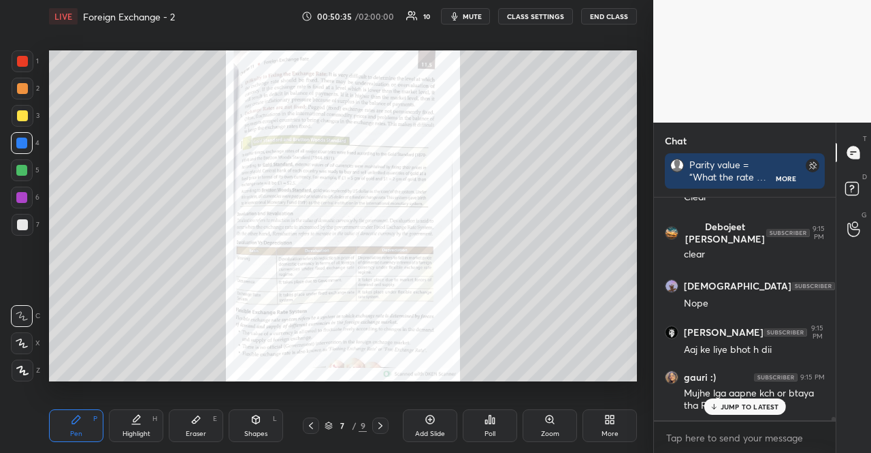
click at [312, 422] on icon at bounding box center [311, 425] width 11 height 11
click at [738, 408] on p "JUMP TO LATEST" at bounding box center [750, 406] width 59 height 8
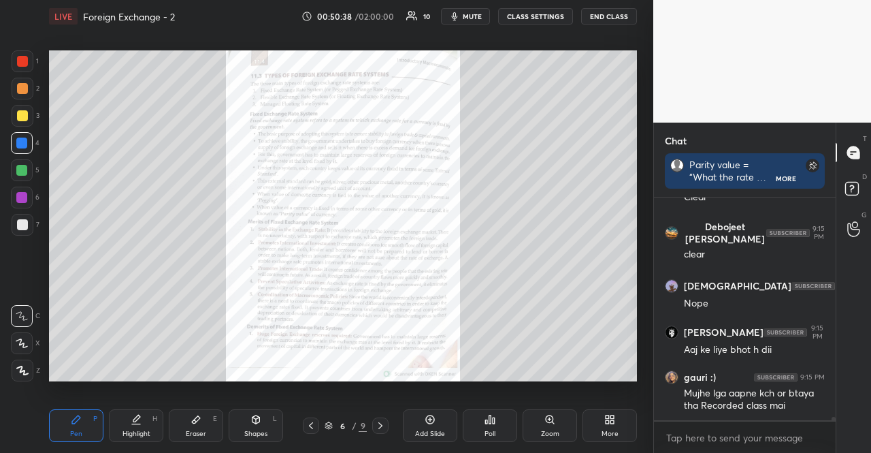
scroll to position [15059, 0]
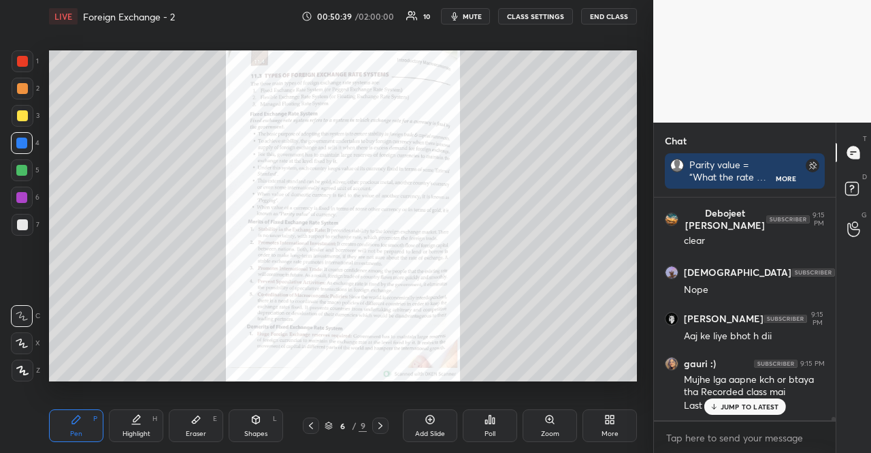
click at [738, 408] on p "JUMP TO LATEST" at bounding box center [750, 406] width 59 height 8
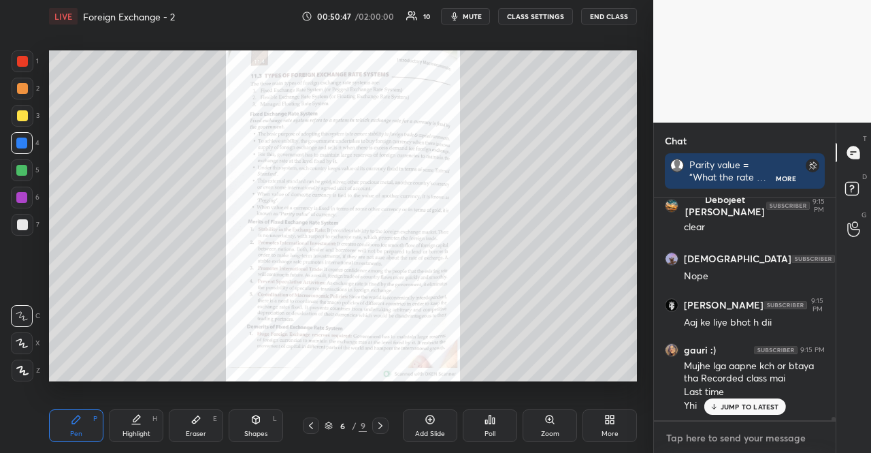
click at [750, 443] on textarea at bounding box center [745, 438] width 160 height 22
click at [749, 411] on div "JUMP TO LATEST" at bounding box center [745, 406] width 82 height 16
click at [547, 425] on div "Zoom" at bounding box center [550, 425] width 54 height 33
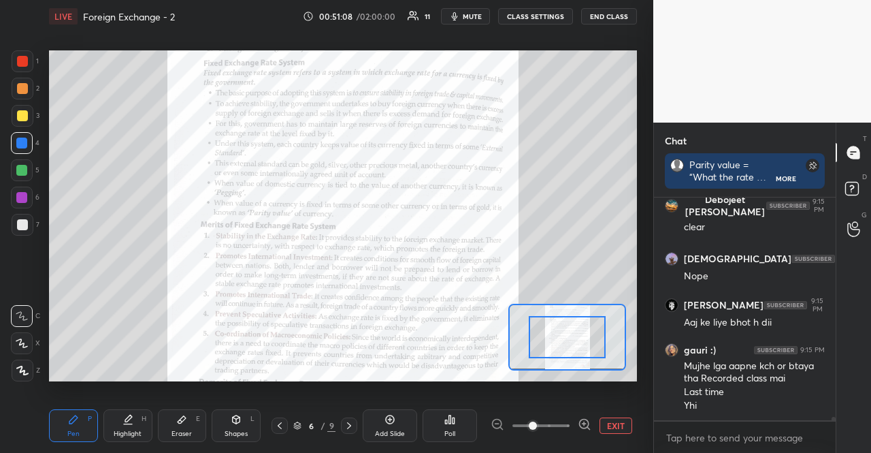
click at [580, 425] on icon at bounding box center [584, 423] width 9 height 9
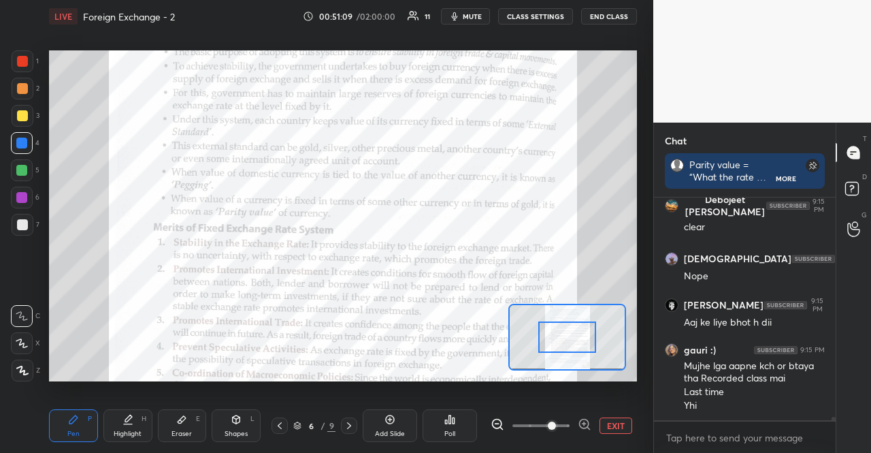
click at [580, 425] on icon at bounding box center [584, 423] width 9 height 9
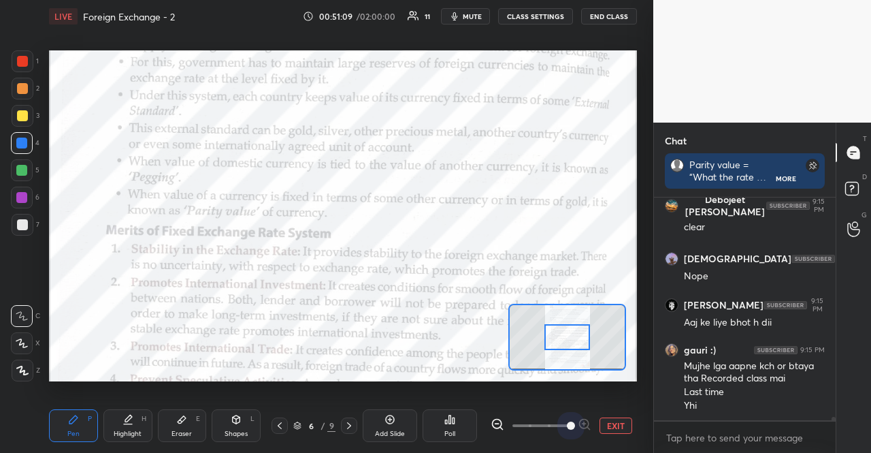
click at [575, 425] on span at bounding box center [571, 425] width 8 height 8
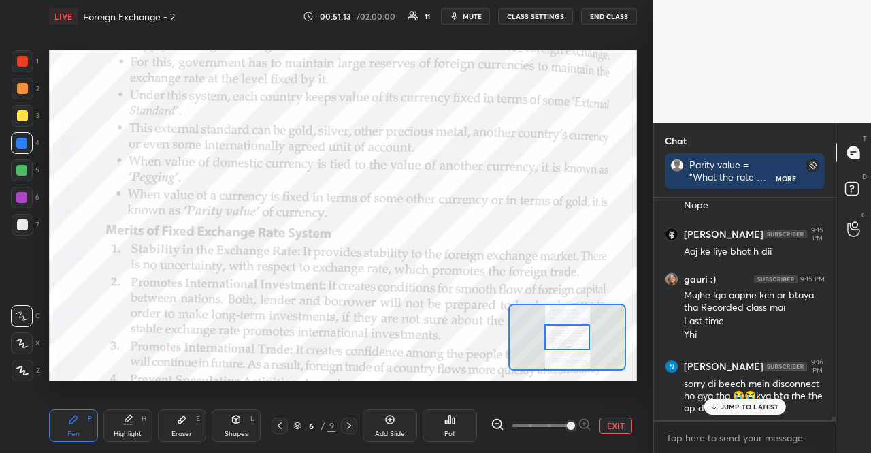
click at [749, 412] on div "JUMP TO LATEST" at bounding box center [745, 406] width 82 height 16
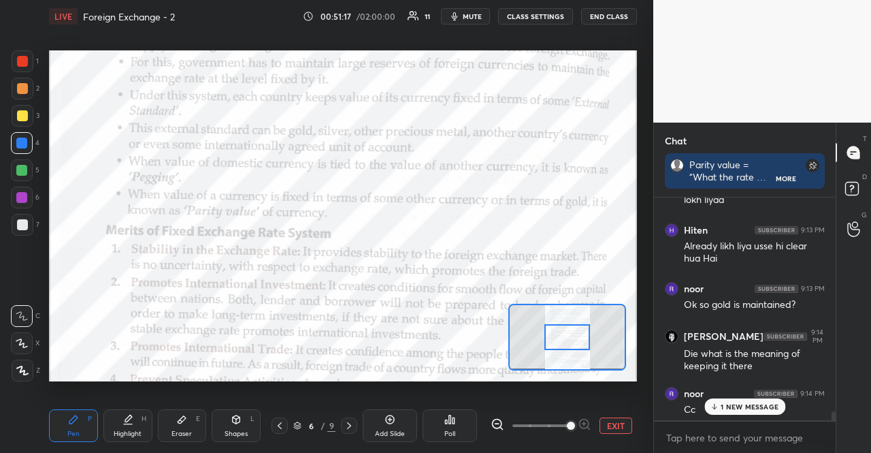
click at [746, 413] on div "1 NEW MESSAGE" at bounding box center [745, 406] width 81 height 16
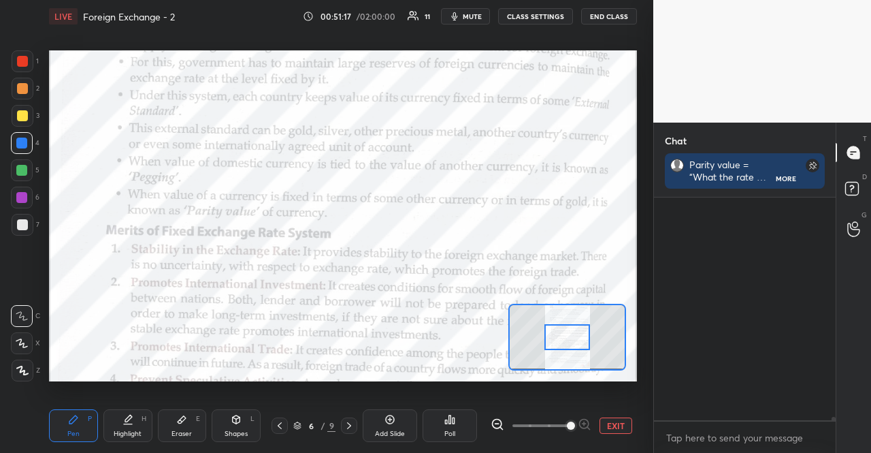
scroll to position [15189, 0]
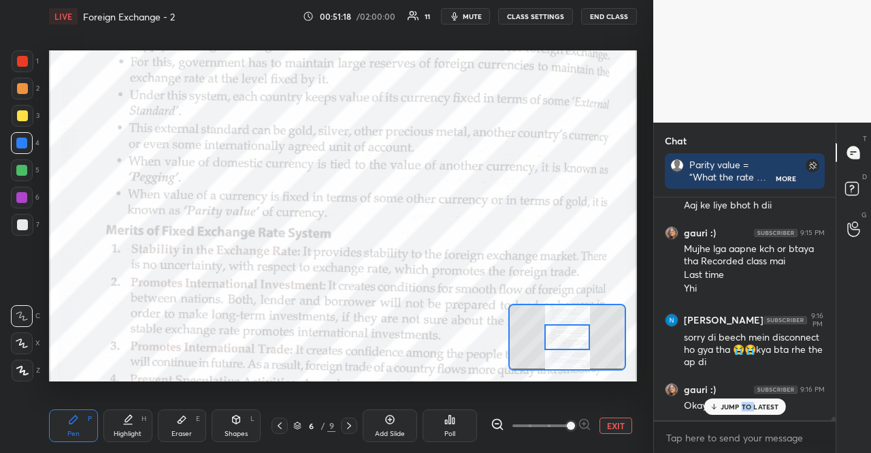
click at [746, 413] on div "JUMP TO LATEST" at bounding box center [745, 406] width 82 height 16
click at [746, 413] on div "gauri :) 9:16 PM Okay" at bounding box center [745, 397] width 182 height 46
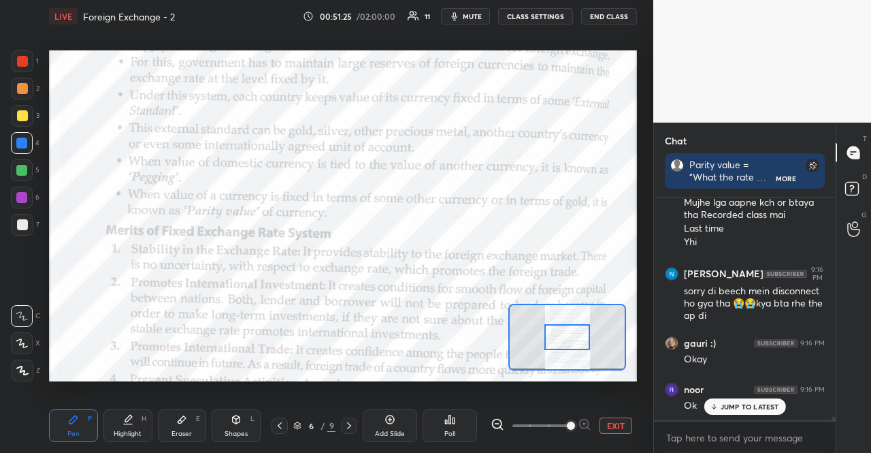
click at [761, 412] on div "JUMP TO LATEST" at bounding box center [745, 406] width 82 height 16
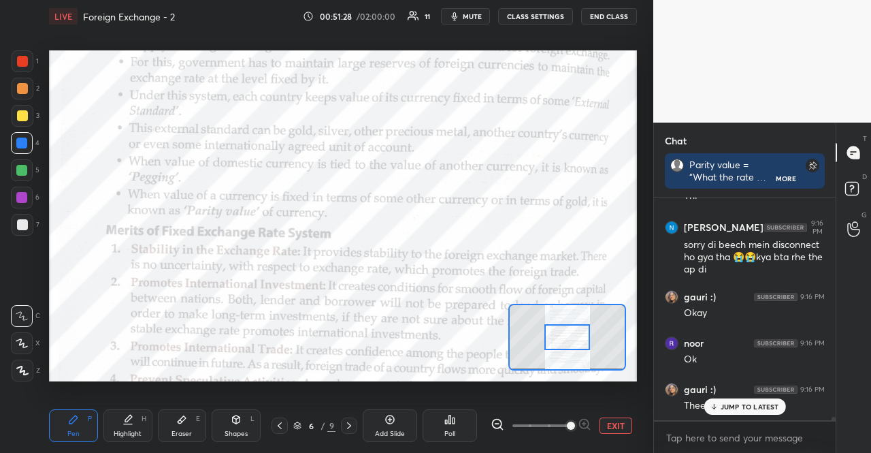
click at [761, 412] on div "JUMP TO LATEST" at bounding box center [745, 406] width 82 height 16
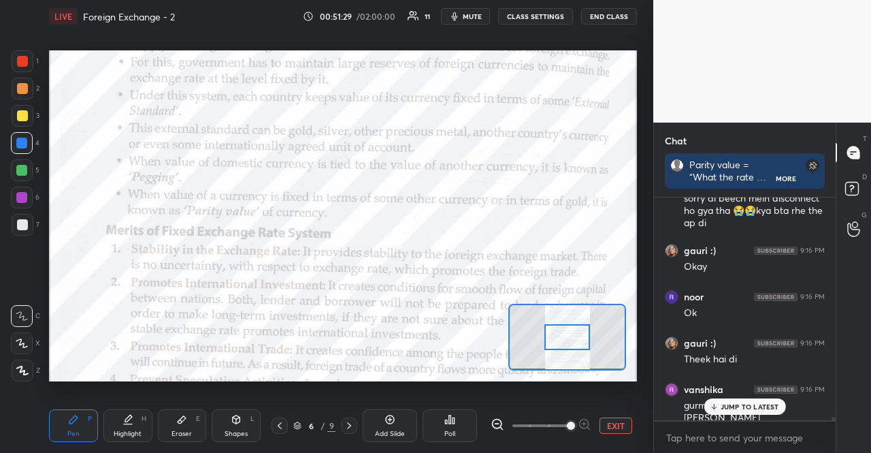
click at [761, 412] on div "JUMP TO LATEST" at bounding box center [745, 406] width 82 height 16
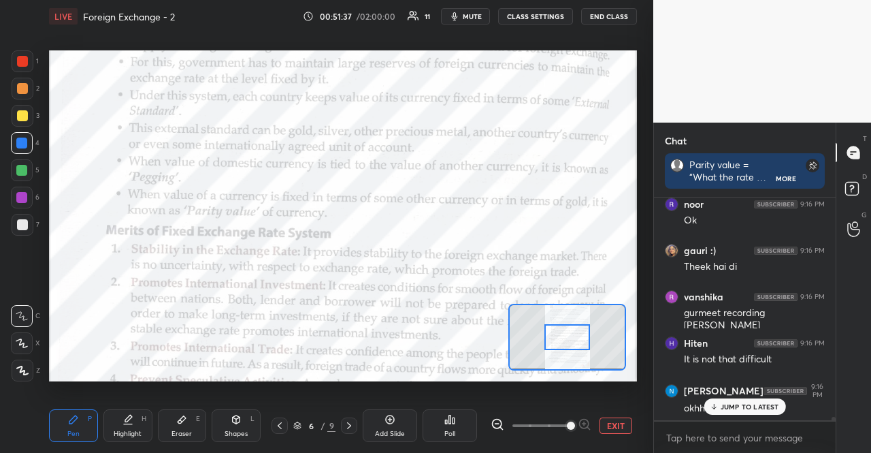
scroll to position [15435, 0]
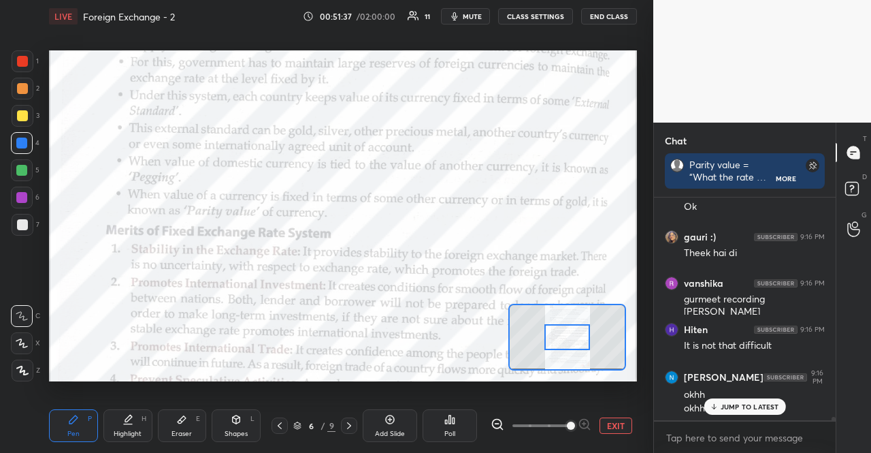
click at [732, 408] on p "JUMP TO LATEST" at bounding box center [750, 406] width 59 height 8
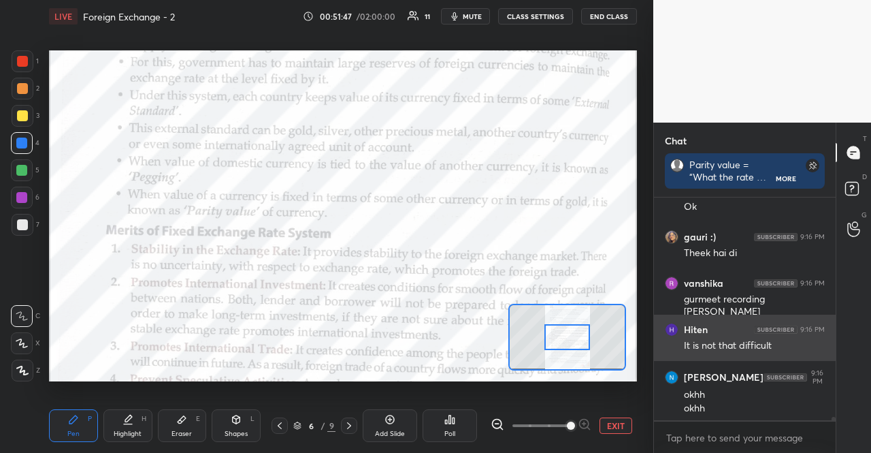
scroll to position [15493, 0]
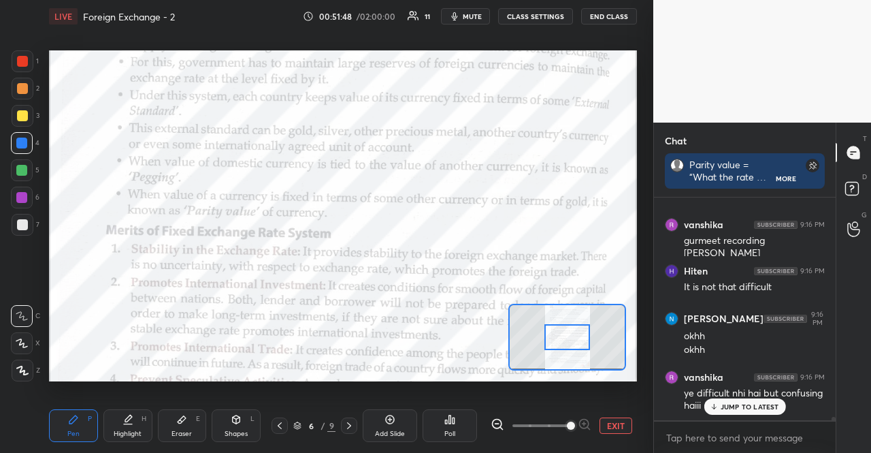
click at [780, 405] on div "JUMP TO LATEST" at bounding box center [745, 406] width 82 height 16
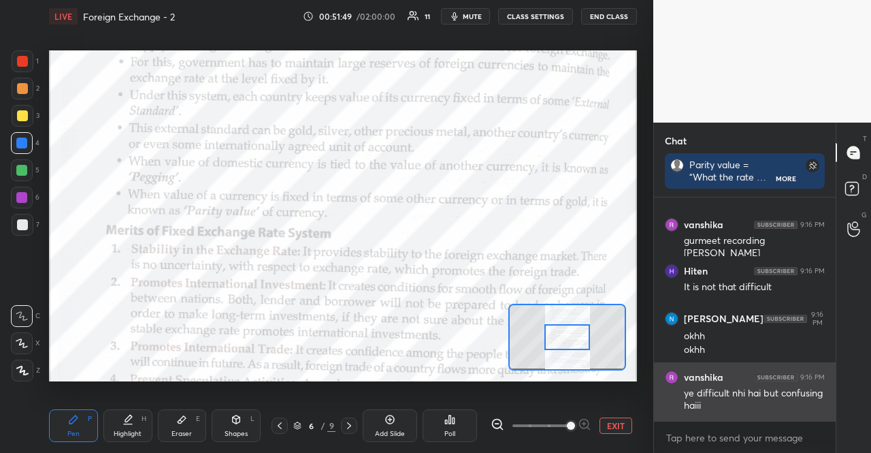
click at [769, 407] on div "ye difficult nhi hai but confusing haiii" at bounding box center [754, 400] width 141 height 26
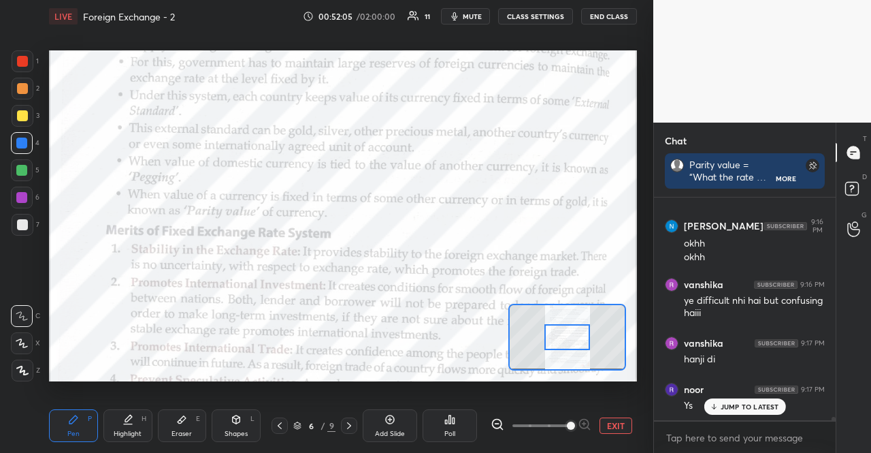
scroll to position [15644, 0]
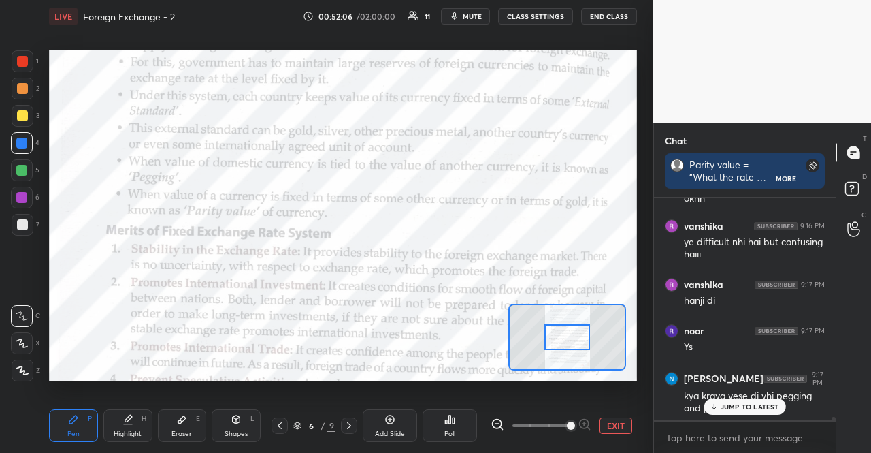
click at [750, 400] on div "JUMP TO LATEST" at bounding box center [745, 406] width 82 height 16
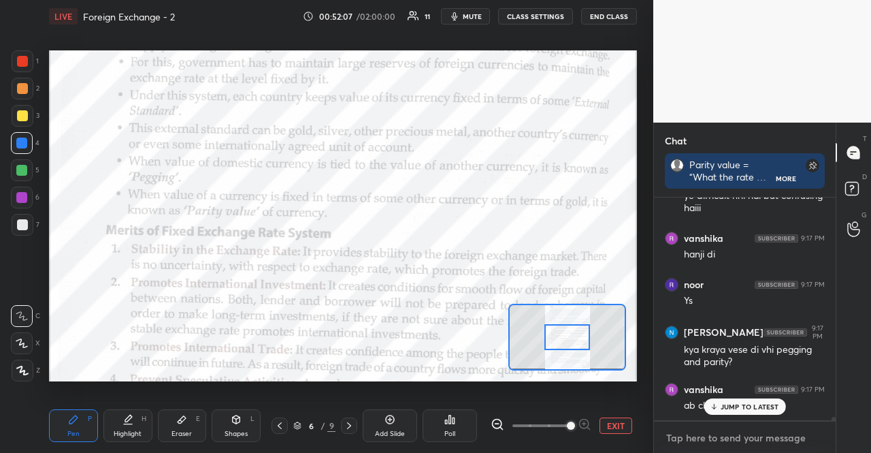
click at [750, 427] on textarea at bounding box center [745, 438] width 160 height 22
click at [750, 402] on p "JUMP TO LATEST" at bounding box center [750, 406] width 59 height 8
click at [746, 427] on textarea at bounding box center [745, 438] width 160 height 22
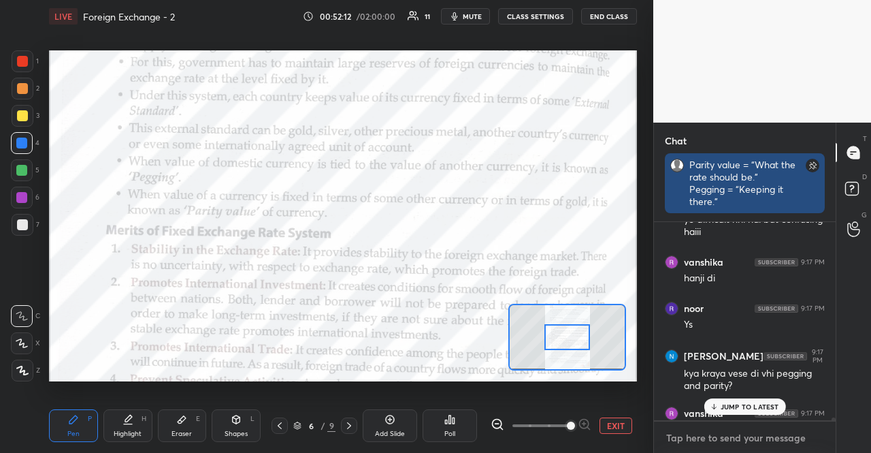
scroll to position [4, 4]
drag, startPoint x: 684, startPoint y: 161, endPoint x: 708, endPoint y: 199, distance: 44.4
click at [708, 199] on div "Parity value = “What the rate should be.” Pegging = “Keeping it there.” More" at bounding box center [745, 183] width 160 height 60
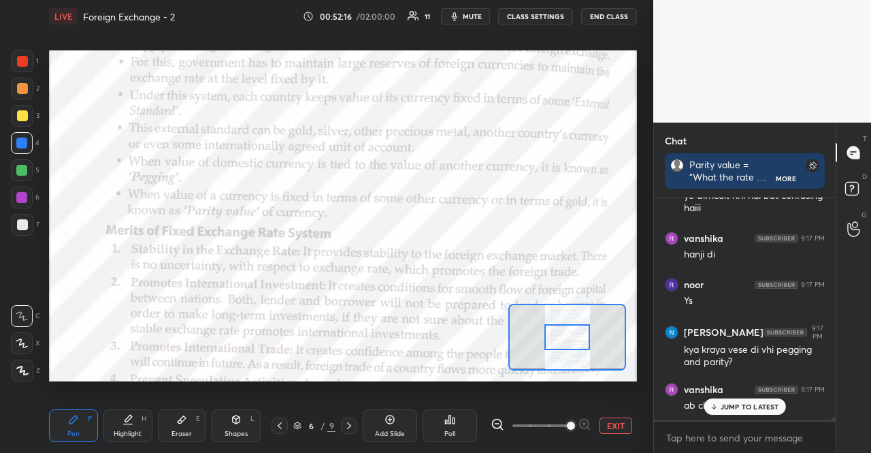
scroll to position [15737, 0]
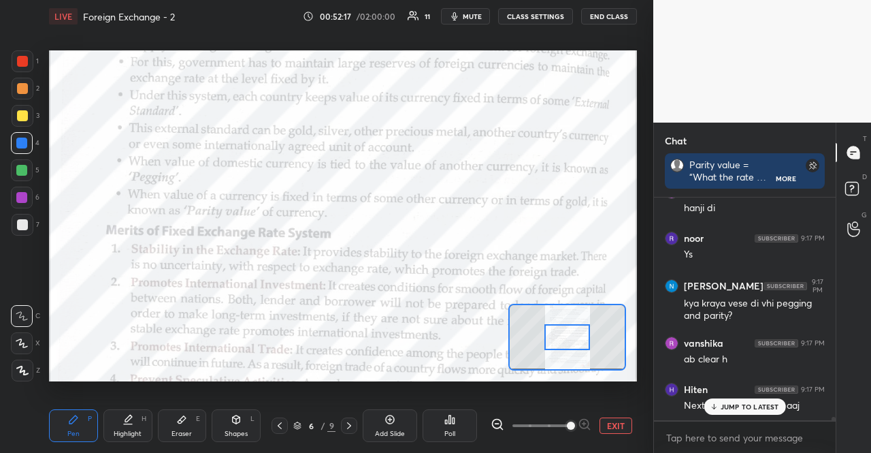
click at [722, 404] on p "JUMP TO LATEST" at bounding box center [750, 406] width 59 height 8
type textarea "x"
click at [716, 429] on textarea at bounding box center [745, 438] width 160 height 22
paste textarea "Basis Parity Value Pegging Meaning Official fixed rate between domestic and for…"
type textarea "Basis Parity Value Pegging Meaning Official fixed rate between domestic and for…"
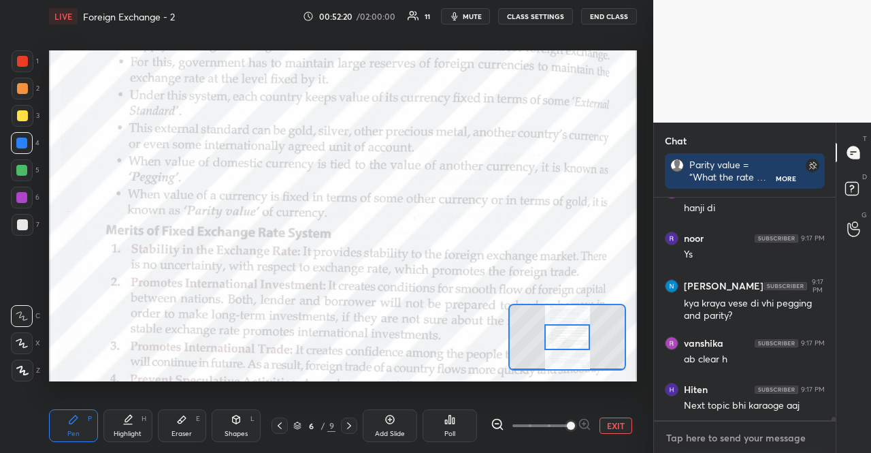
type textarea "x"
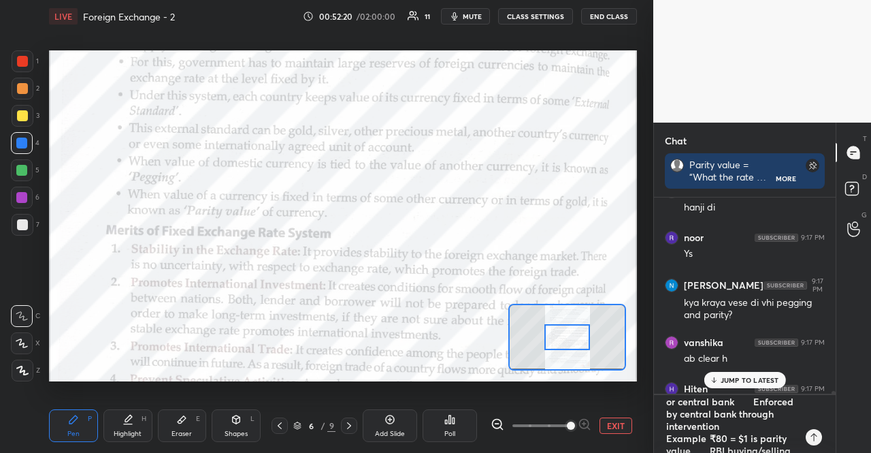
scroll to position [4, 4]
drag, startPoint x: 666, startPoint y: 404, endPoint x: 784, endPoint y: 459, distance: 130.7
click at [784, 0] on html "1 2 3 4 5 6 7 R O A L C X Z Erase all C X Z LIVE Foreign Exchange - 2 00:52:23 …" at bounding box center [435, 0] width 871 height 0
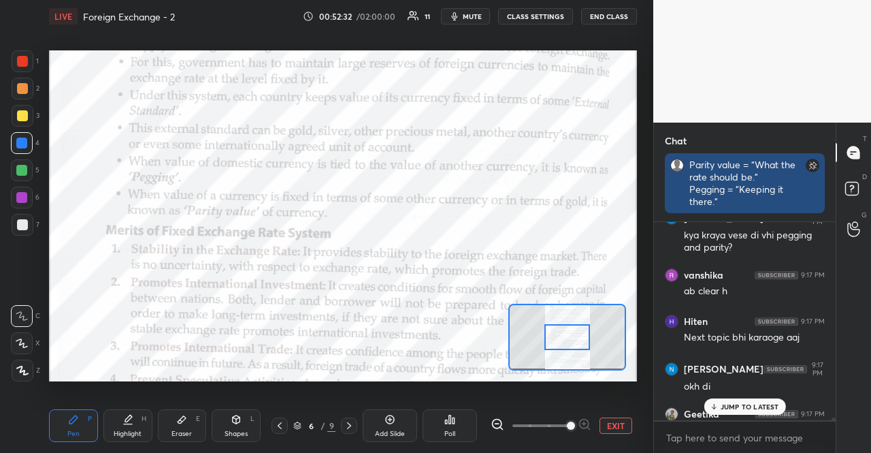
type textarea "x"
drag, startPoint x: 689, startPoint y: 160, endPoint x: 718, endPoint y: 199, distance: 49.2
click at [718, 199] on div "Parity value = “What the rate should be.” Pegging = “Keeping it there.”" at bounding box center [745, 183] width 111 height 49
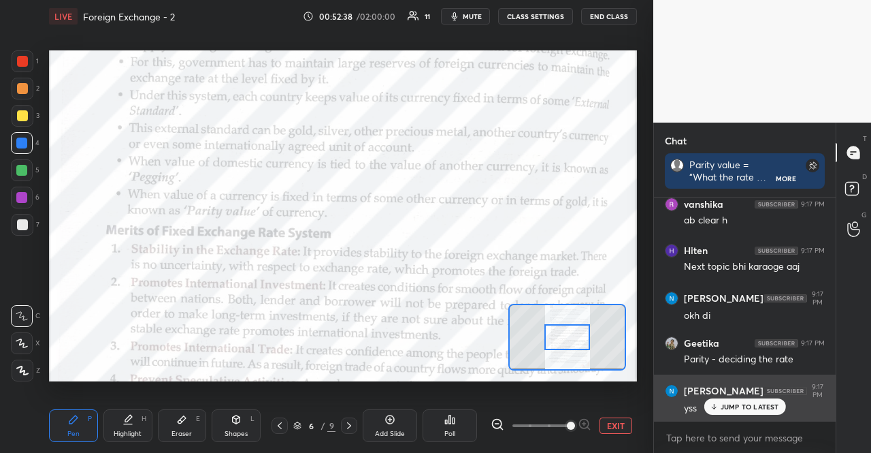
click at [768, 391] on img "grid" at bounding box center [786, 391] width 44 height 8
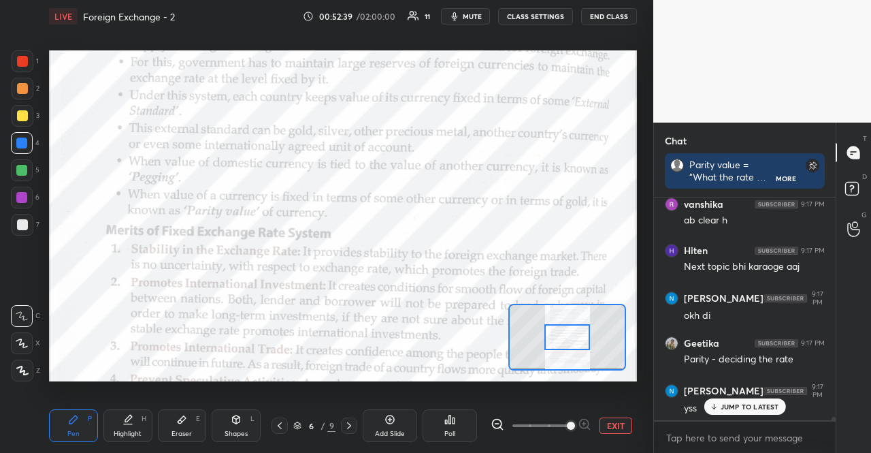
click at [765, 408] on p "JUMP TO LATEST" at bounding box center [750, 406] width 59 height 8
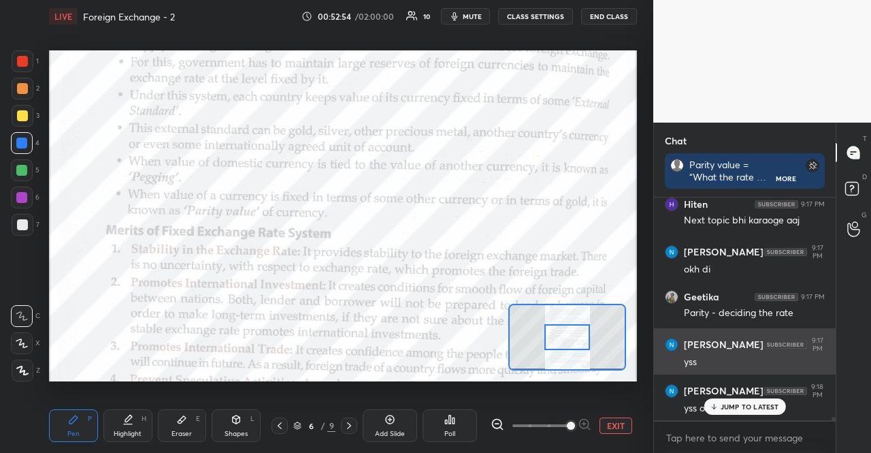
click at [773, 398] on div "JUMP TO LATEST" at bounding box center [745, 406] width 82 height 16
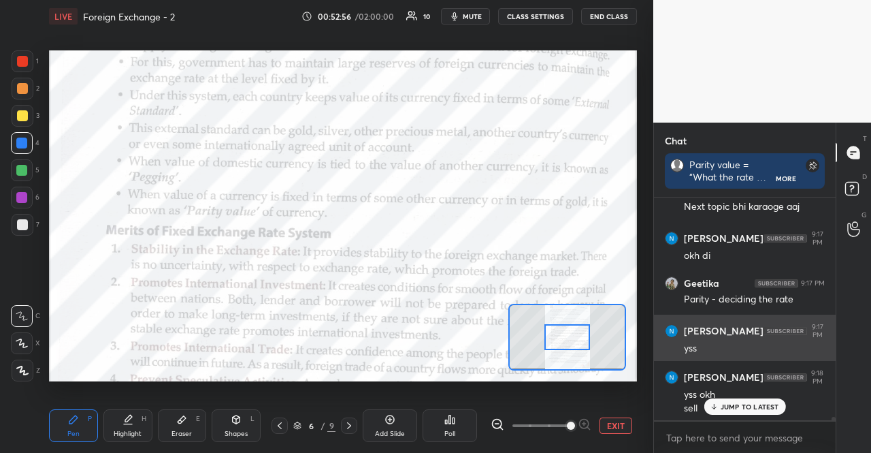
click at [773, 398] on div "JUMP TO LATEST" at bounding box center [745, 406] width 82 height 16
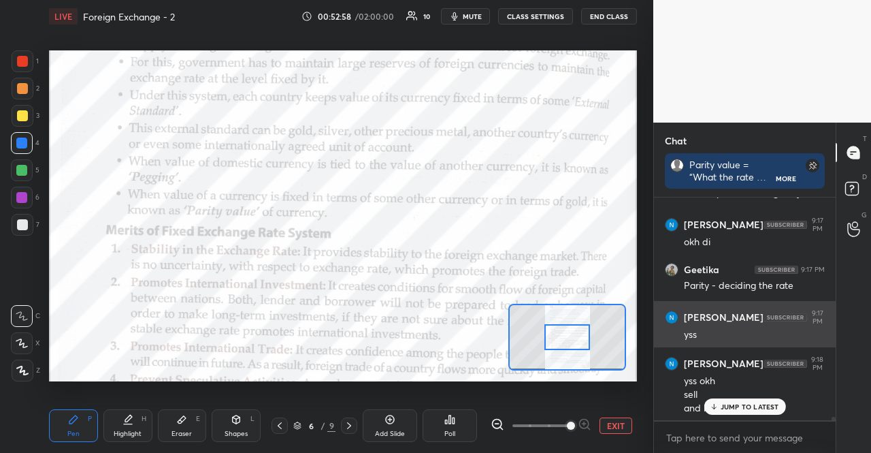
click at [773, 398] on div "JUMP TO LATEST" at bounding box center [745, 406] width 82 height 16
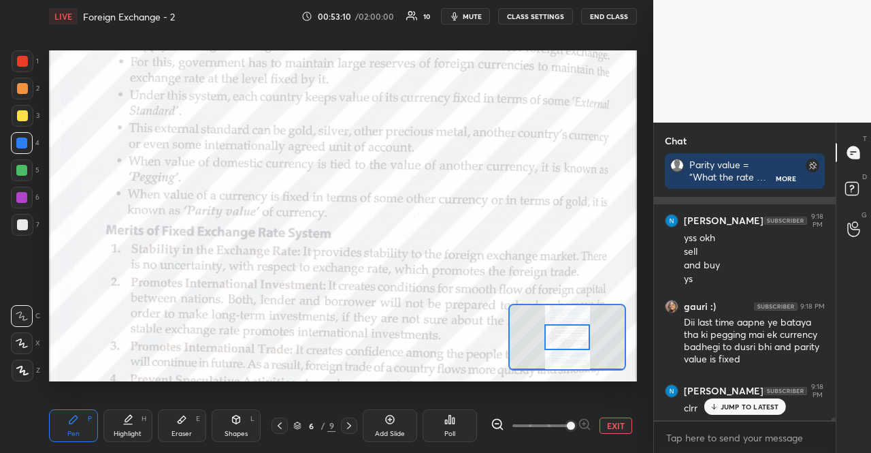
click at [773, 398] on div "JUMP TO LATEST" at bounding box center [745, 406] width 82 height 16
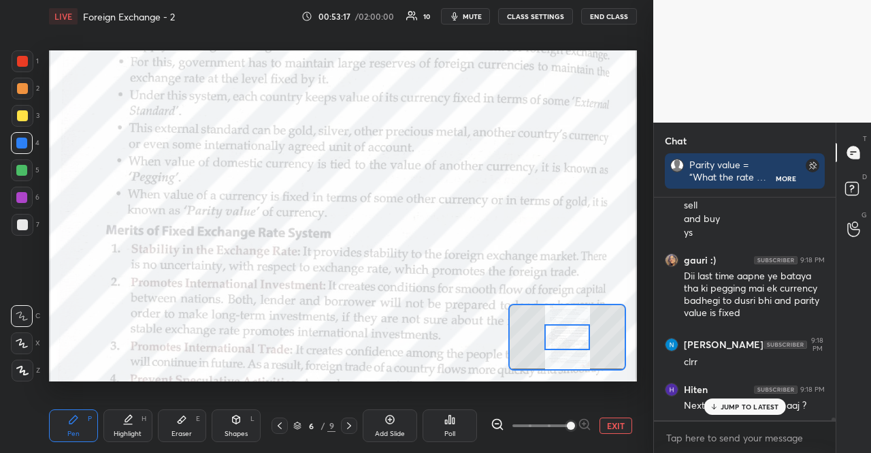
click at [773, 398] on div "JUMP TO LATEST" at bounding box center [745, 406] width 82 height 16
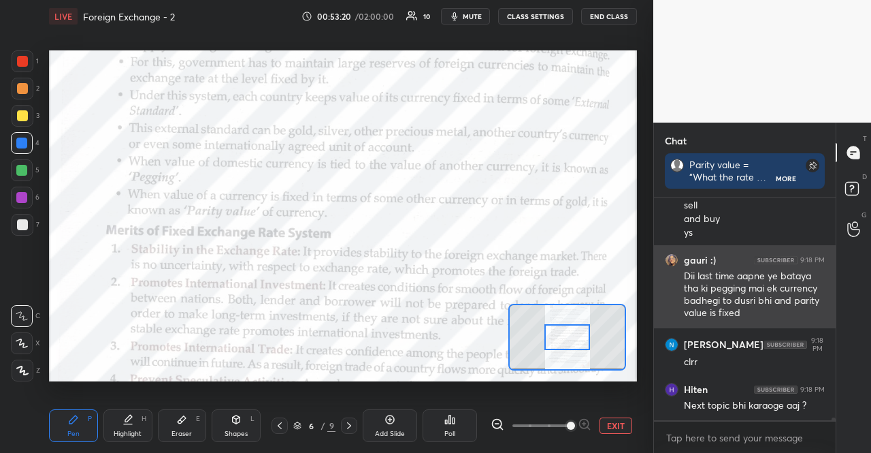
click at [698, 278] on div "Dii last time aapne ye bataya tha ki pegging mai ek currency badhegi to dusri b…" at bounding box center [754, 295] width 141 height 50
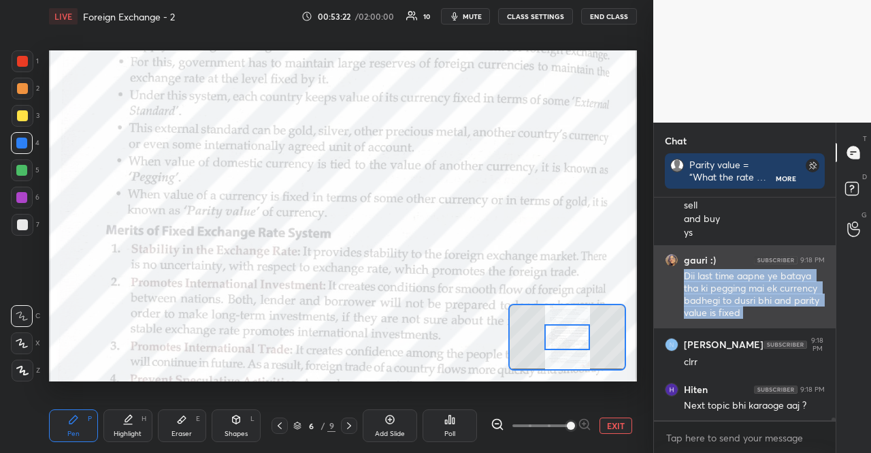
click at [698, 278] on div "Dii last time aapne ye bataya tha ki pegging mai ek currency badhegi to dusri b…" at bounding box center [754, 295] width 141 height 50
copy div "Dii last time aapne ye bataya tha ki pegging mai ek currency badhegi to dusri b…"
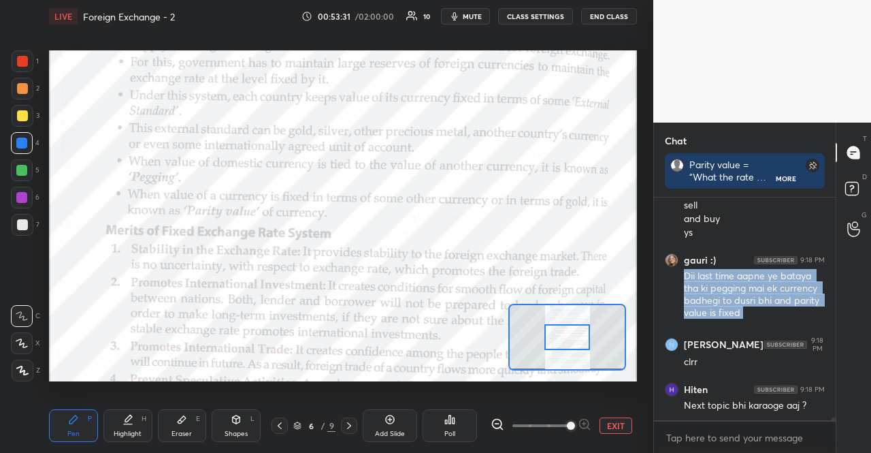
scroll to position [16185, 0]
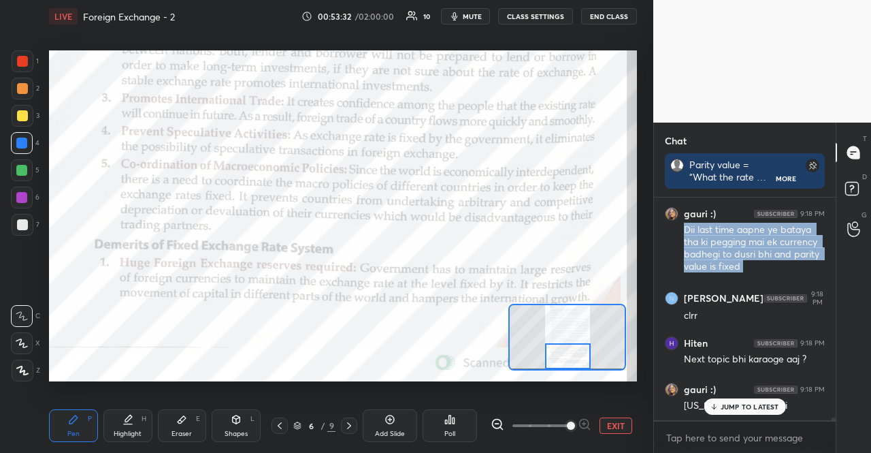
drag, startPoint x: 573, startPoint y: 336, endPoint x: 574, endPoint y: 368, distance: 32.7
click at [574, 368] on div at bounding box center [568, 355] width 46 height 25
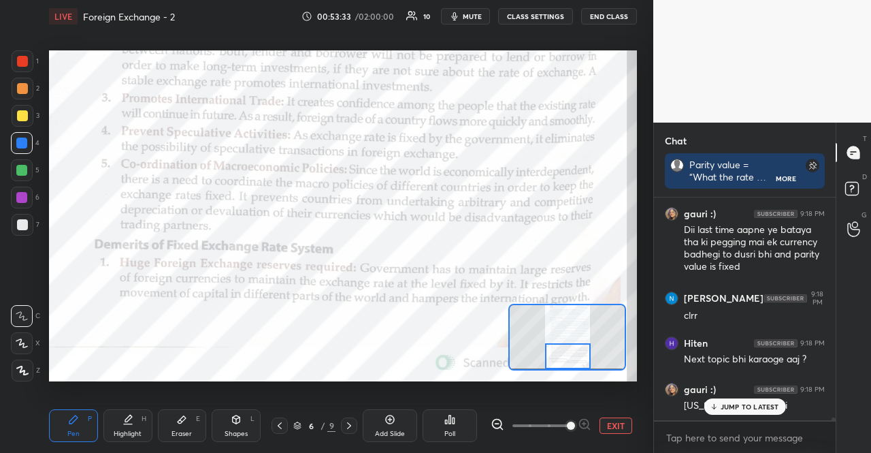
click at [707, 409] on div "JUMP TO LATEST" at bounding box center [745, 406] width 82 height 16
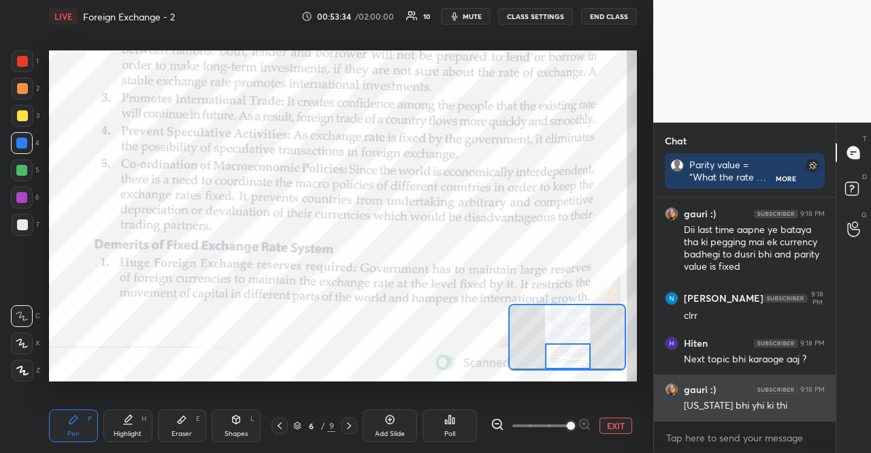
click at [697, 404] on div "[US_STATE] bhi yhi ki thi" at bounding box center [754, 406] width 141 height 14
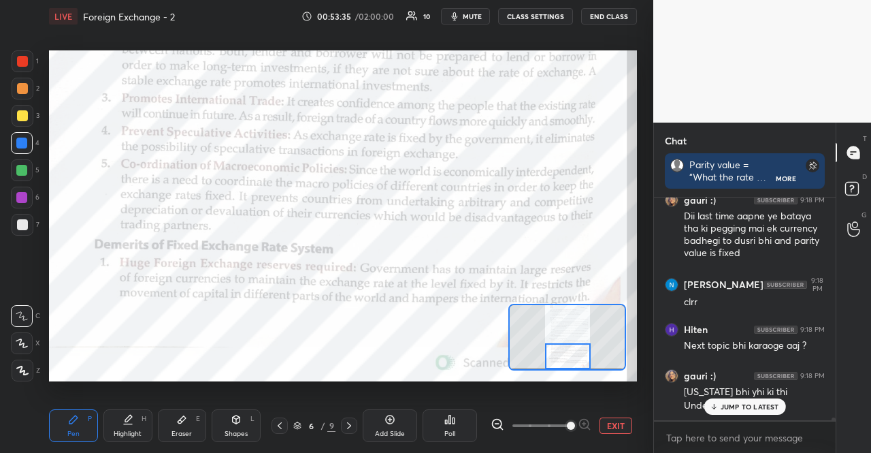
click at [741, 409] on p "JUMP TO LATEST" at bounding box center [750, 406] width 59 height 8
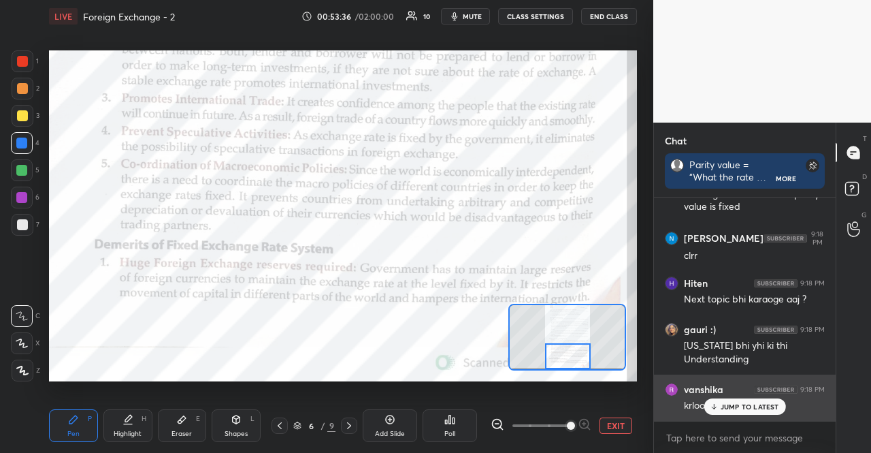
click at [699, 402] on div "krloo" at bounding box center [754, 406] width 141 height 14
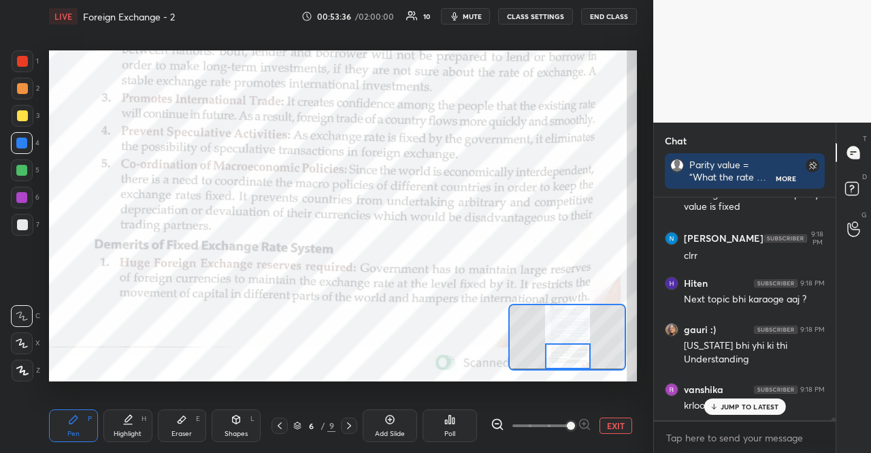
click at [738, 411] on p "JUMP TO LATEST" at bounding box center [750, 406] width 59 height 8
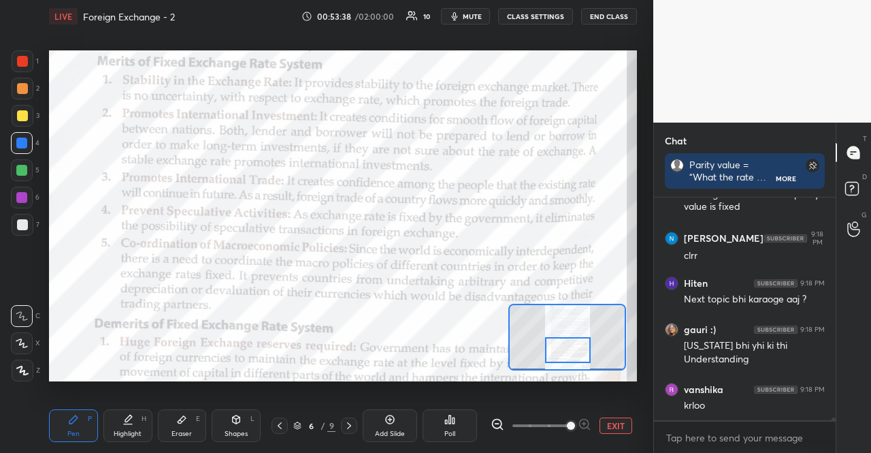
scroll to position [16291, 0]
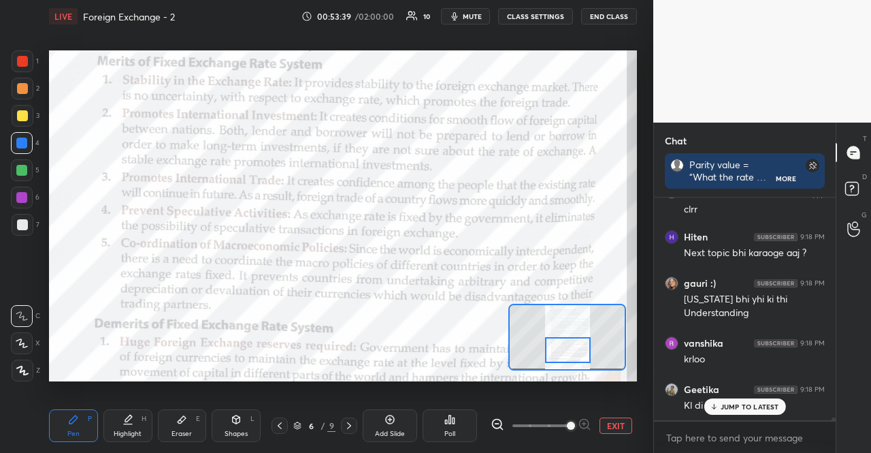
click at [588, 357] on div at bounding box center [568, 349] width 46 height 25
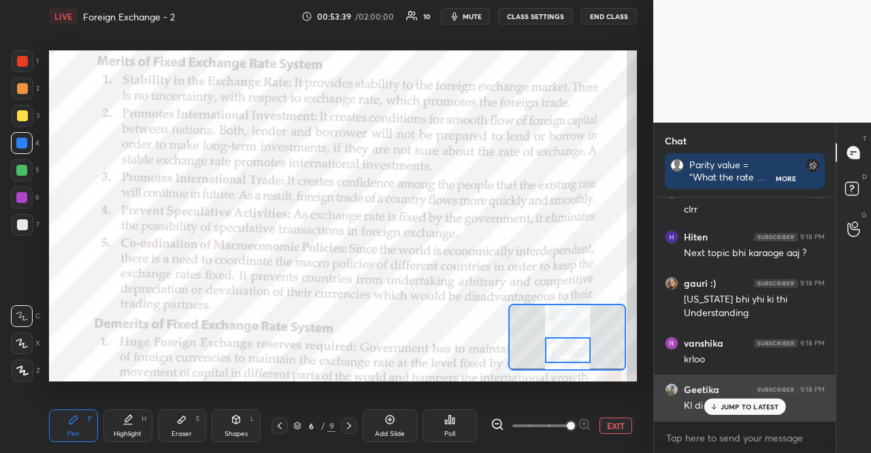
click at [807, 402] on div "Kl di" at bounding box center [754, 406] width 141 height 14
click at [791, 403] on div "vanshika 9:17 PM [PERSON_NAME] di noor 9:17 PM Ys [PERSON_NAME] 9:17 PM kya kra…" at bounding box center [745, 308] width 182 height 223
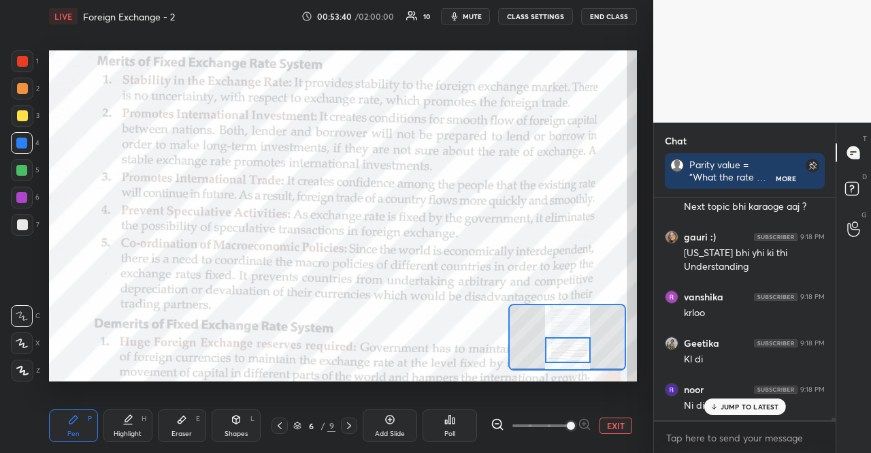
click at [777, 405] on p "JUMP TO LATEST" at bounding box center [750, 406] width 59 height 8
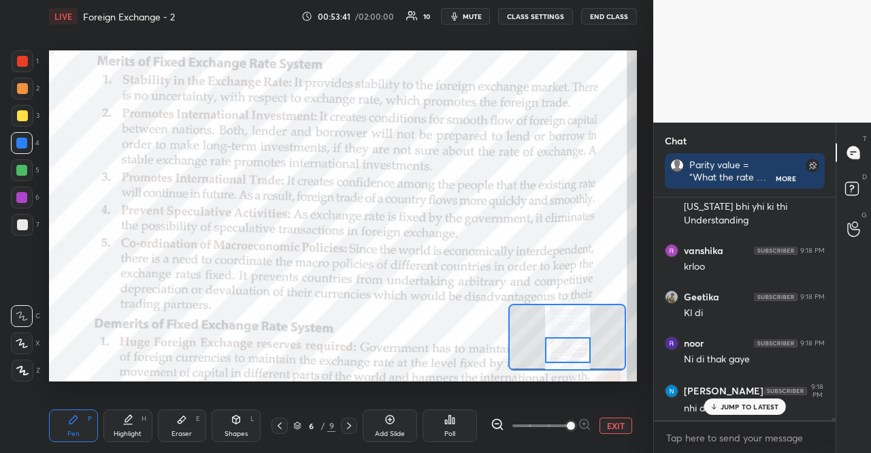
scroll to position [16430, 0]
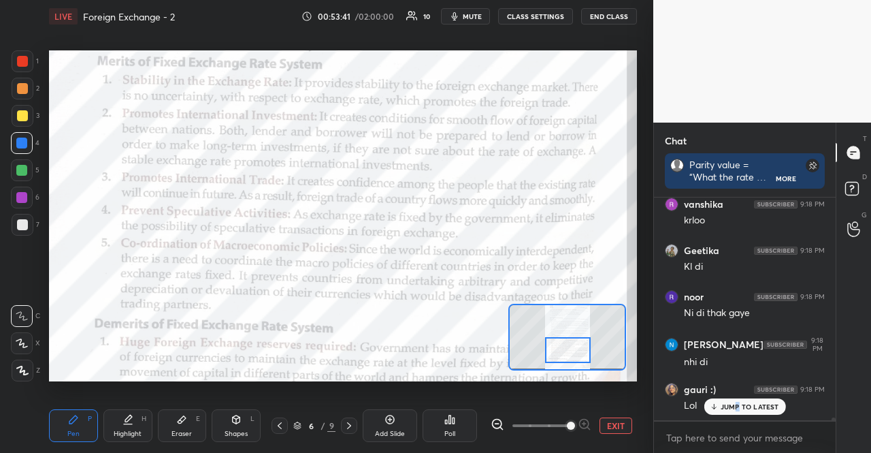
click at [738, 406] on p "JUMP TO LATEST" at bounding box center [750, 406] width 59 height 8
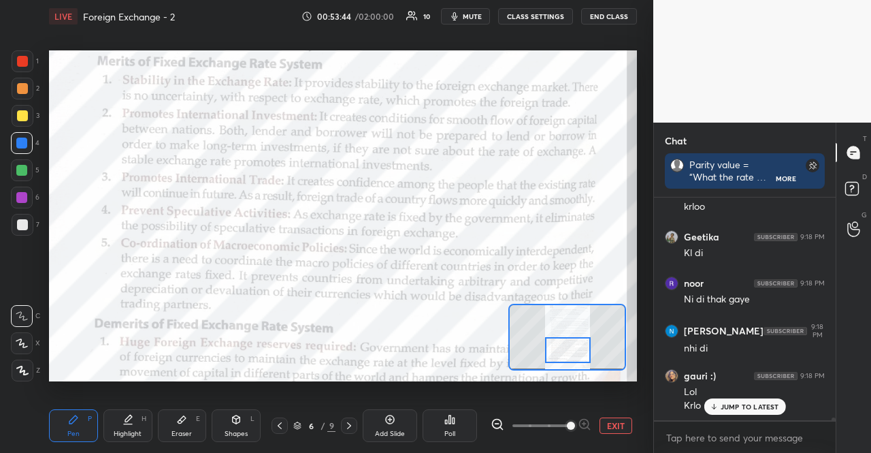
click at [747, 408] on p "JUMP TO LATEST" at bounding box center [750, 406] width 59 height 8
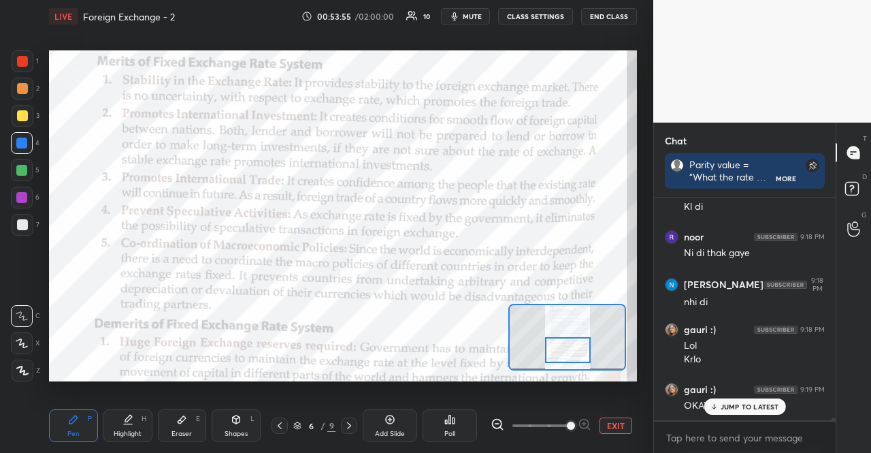
scroll to position [16503, 0]
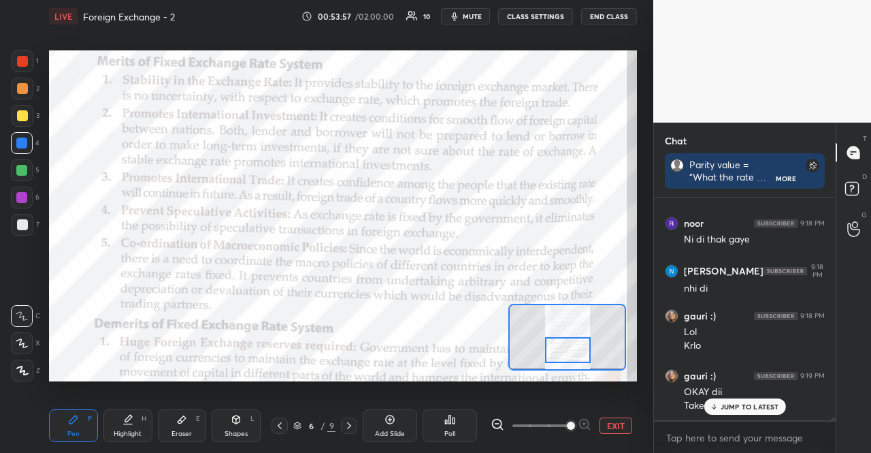
click at [347, 424] on icon at bounding box center [349, 425] width 11 height 11
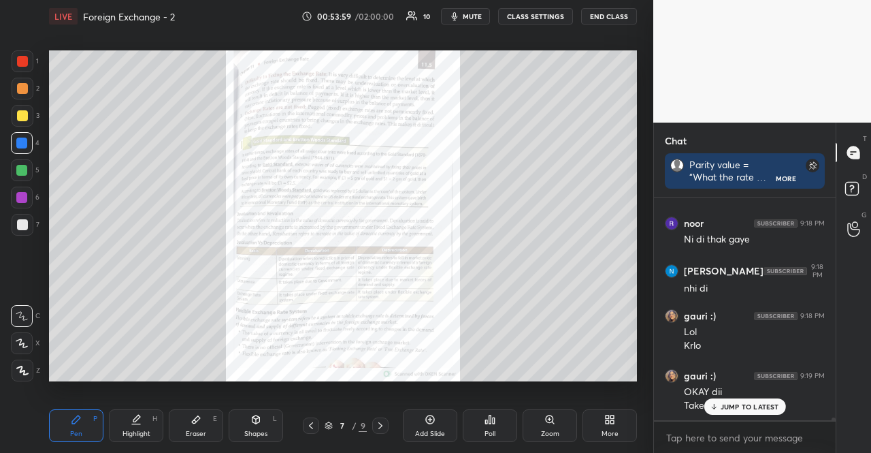
click at [385, 424] on icon at bounding box center [380, 425] width 11 height 11
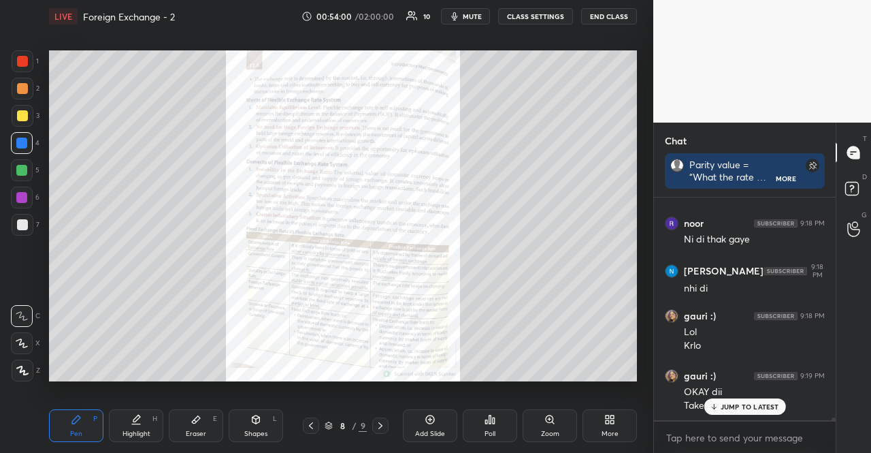
click at [385, 423] on icon at bounding box center [380, 425] width 11 height 11
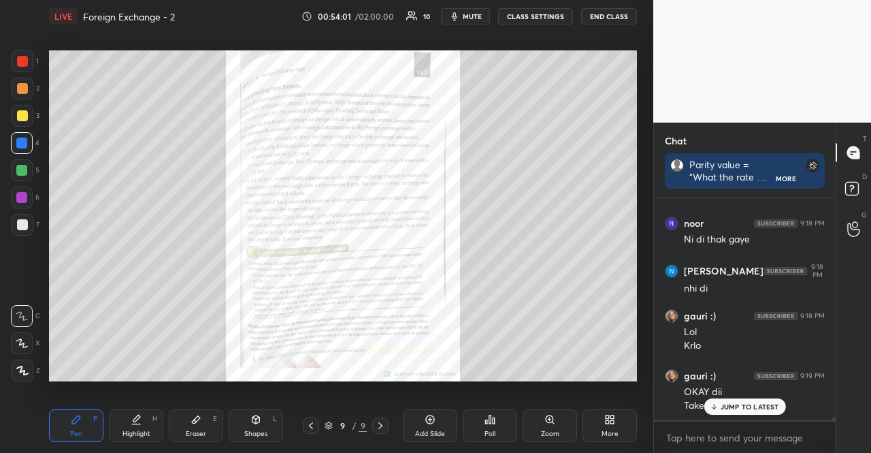
click at [385, 423] on icon at bounding box center [380, 425] width 11 height 11
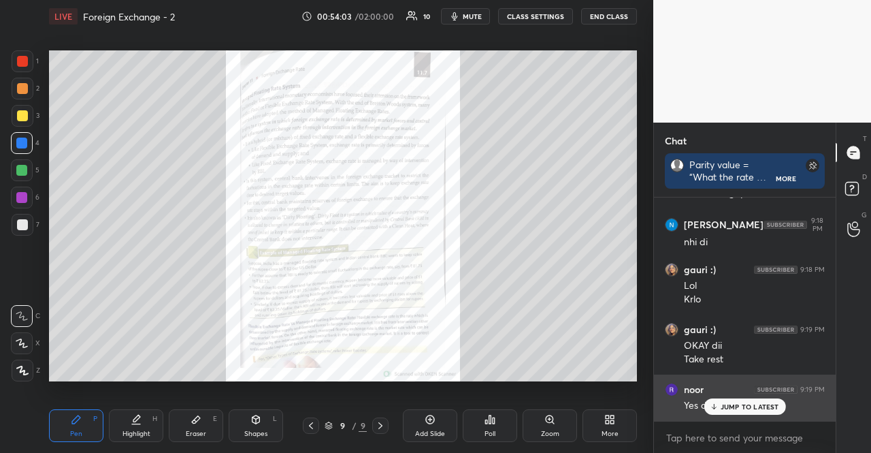
click at [710, 411] on div "JUMP TO LATEST" at bounding box center [745, 406] width 82 height 16
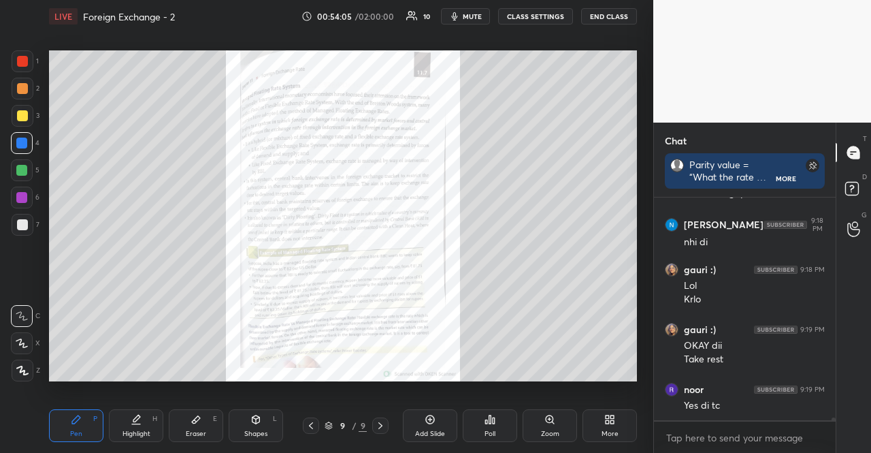
scroll to position [16596, 0]
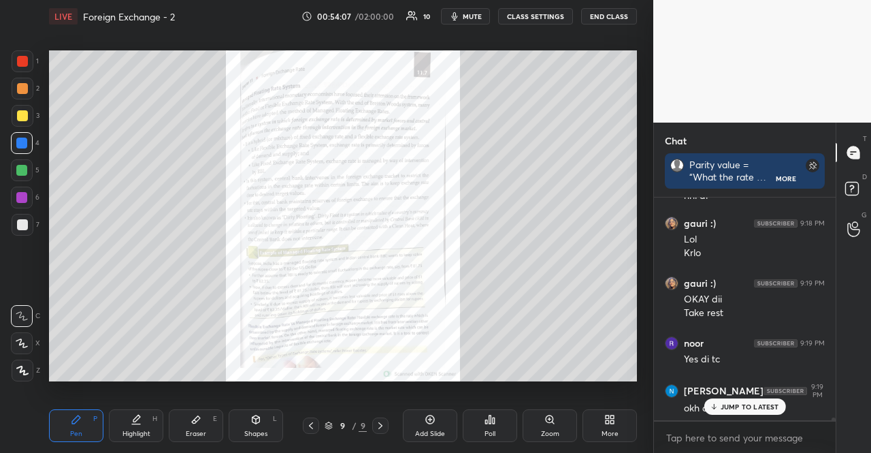
click at [355, 383] on div "Setting up your live class Poll for secs No correct answer Start poll" at bounding box center [343, 216] width 599 height 366
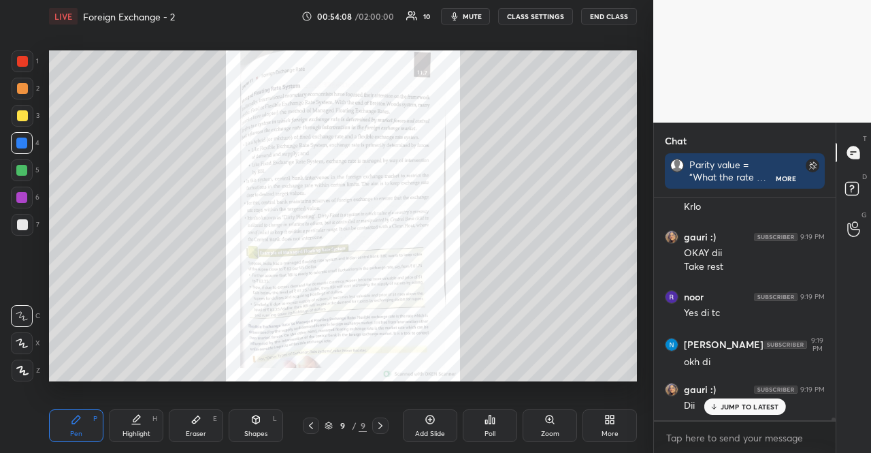
click at [315, 428] on icon at bounding box center [311, 425] width 11 height 11
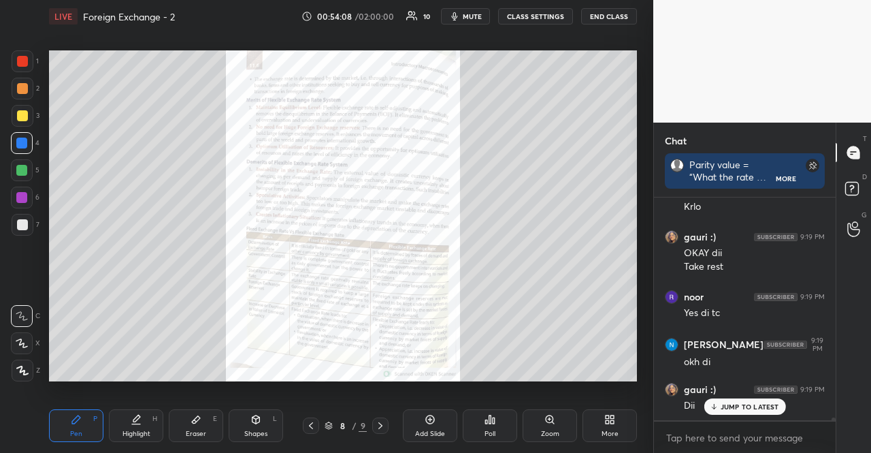
scroll to position [16699, 0]
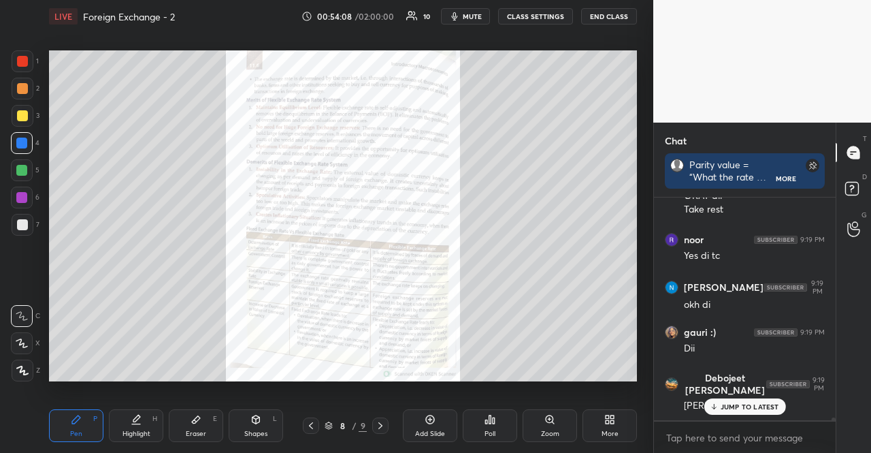
click at [315, 428] on icon at bounding box center [311, 425] width 11 height 11
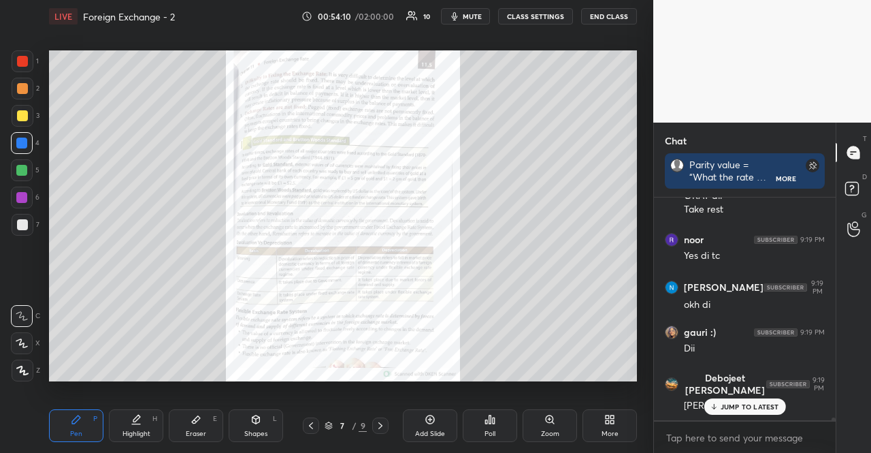
click at [767, 412] on div "JUMP TO LATEST" at bounding box center [745, 406] width 82 height 16
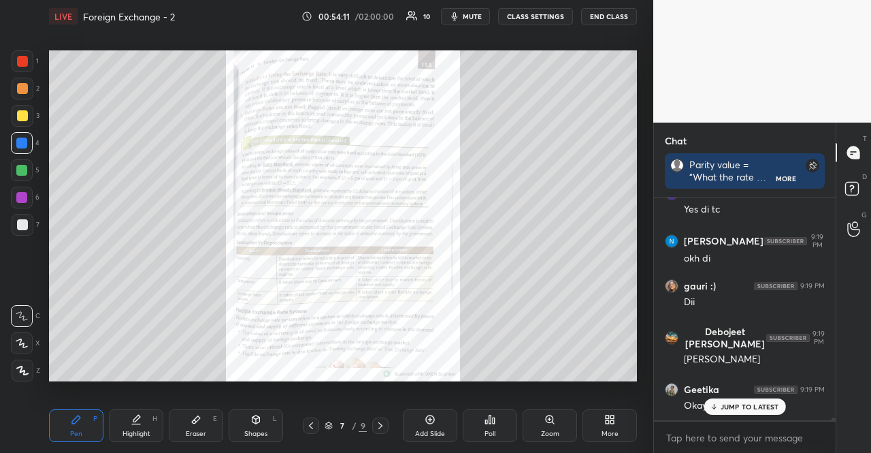
click at [767, 412] on div "JUMP TO LATEST" at bounding box center [745, 406] width 82 height 16
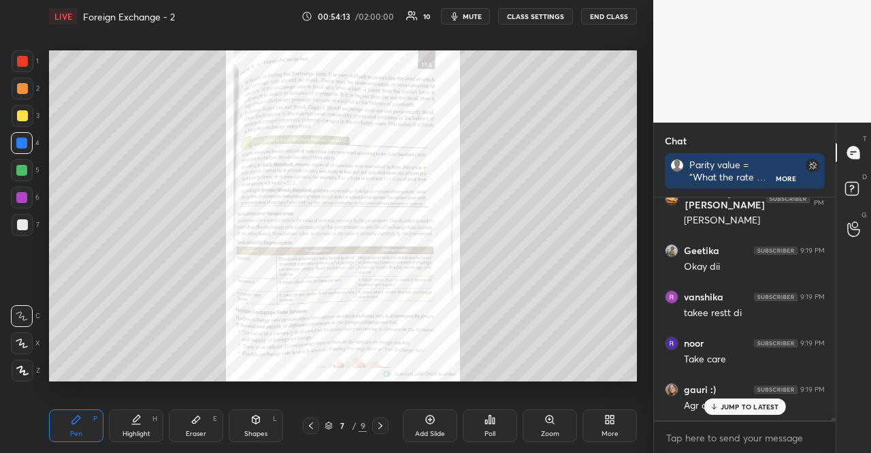
scroll to position [16955, 0]
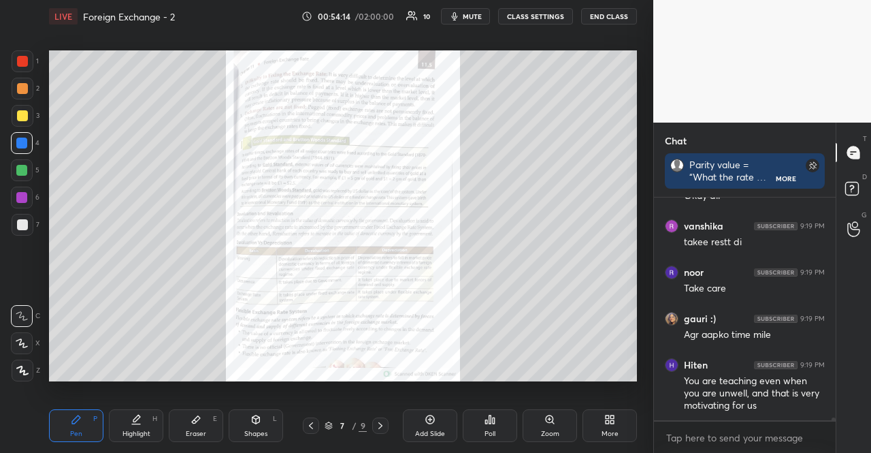
click at [731, 442] on div "JUMP TO LATEST" at bounding box center [745, 450] width 82 height 16
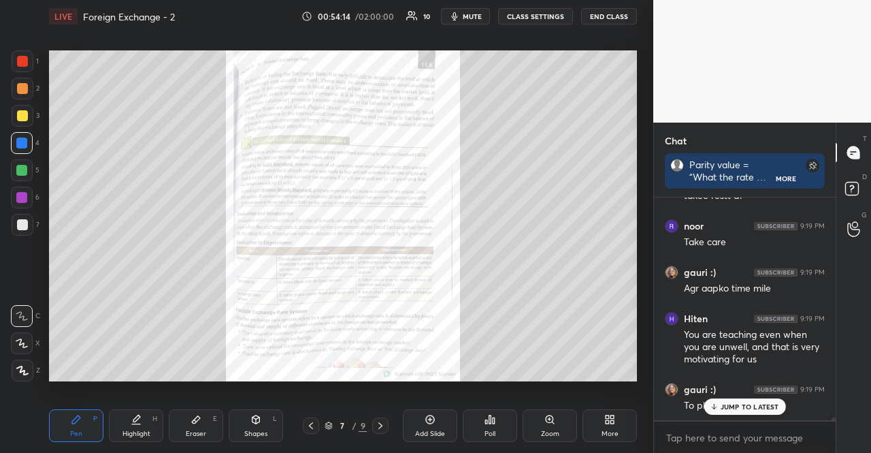
scroll to position [17048, 0]
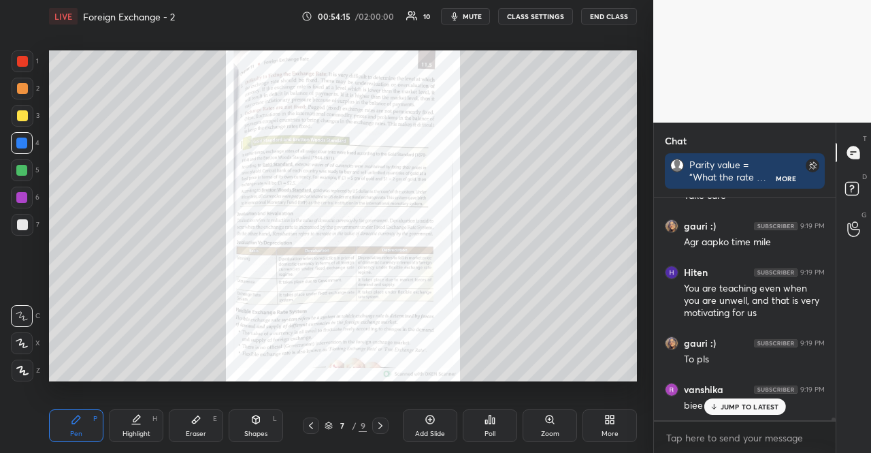
click at [733, 406] on p "JUMP TO LATEST" at bounding box center [750, 406] width 59 height 8
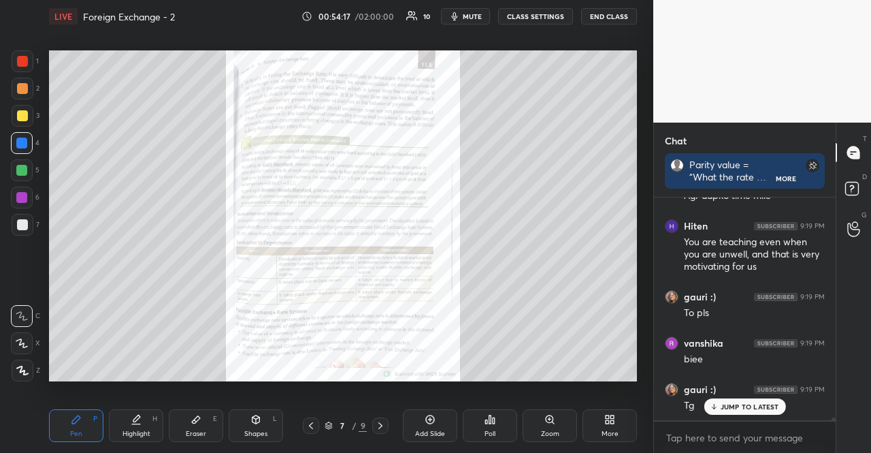
click at [733, 406] on p "JUMP TO LATEST" at bounding box center [750, 406] width 59 height 8
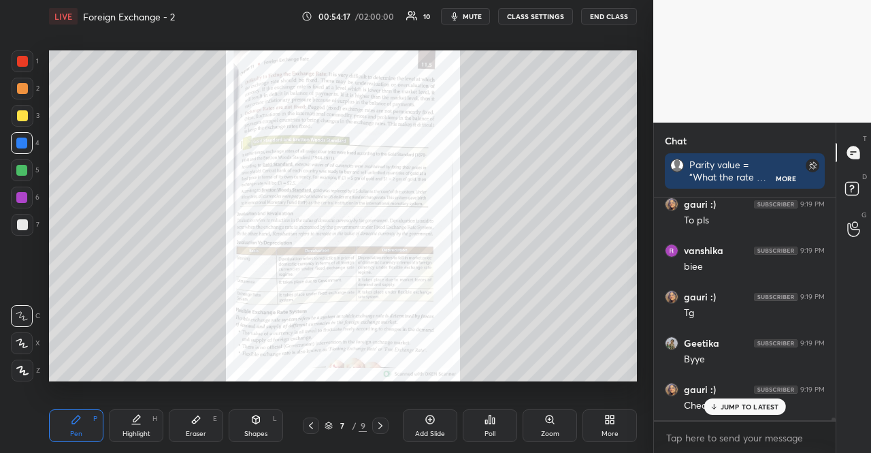
click at [733, 406] on p "JUMP TO LATEST" at bounding box center [750, 406] width 59 height 8
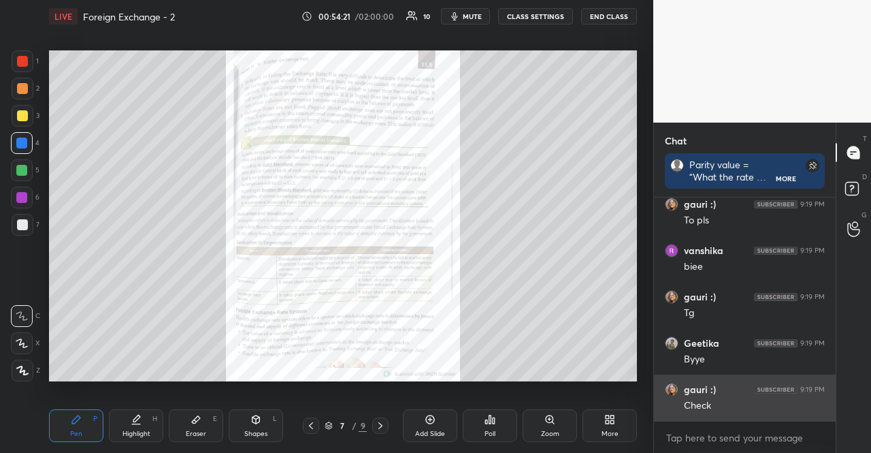
click at [732, 400] on div "Check" at bounding box center [754, 406] width 141 height 14
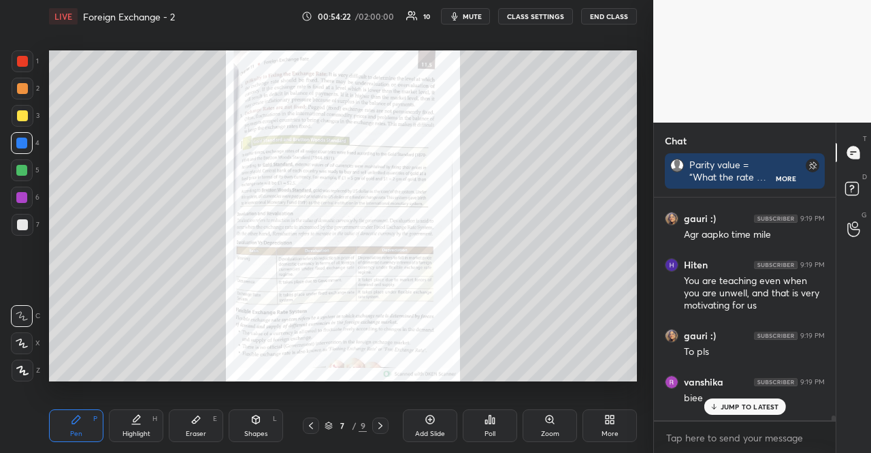
scroll to position [16998, 0]
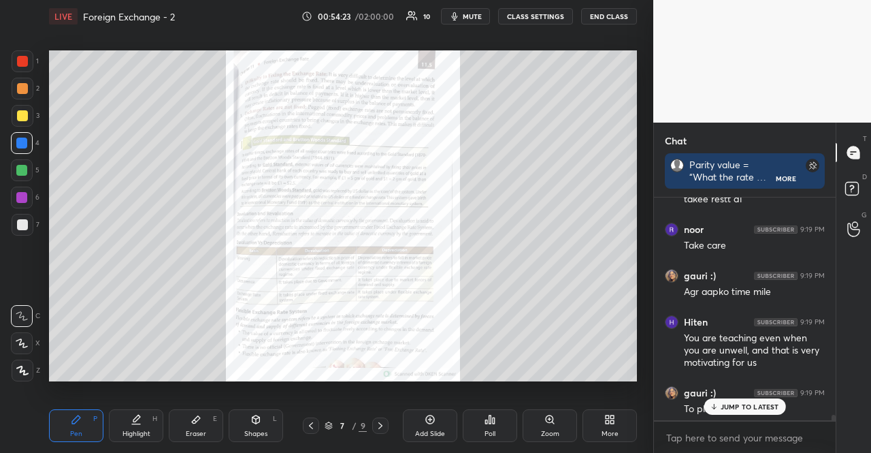
click at [748, 404] on p "JUMP TO LATEST" at bounding box center [750, 406] width 59 height 8
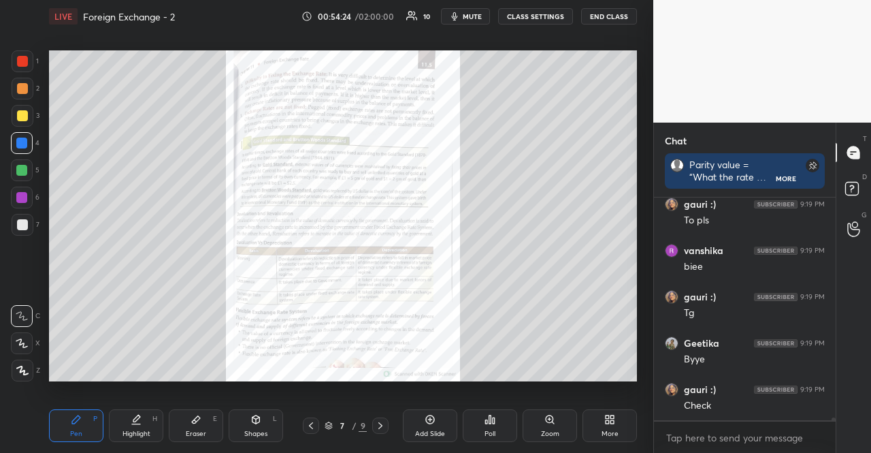
click at [748, 404] on div "Check" at bounding box center [754, 406] width 141 height 14
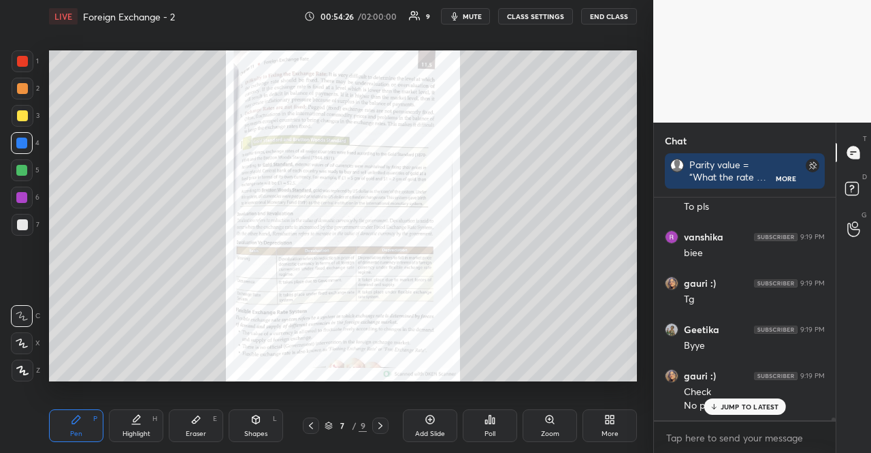
click at [762, 404] on p "JUMP TO LATEST" at bounding box center [750, 406] width 59 height 8
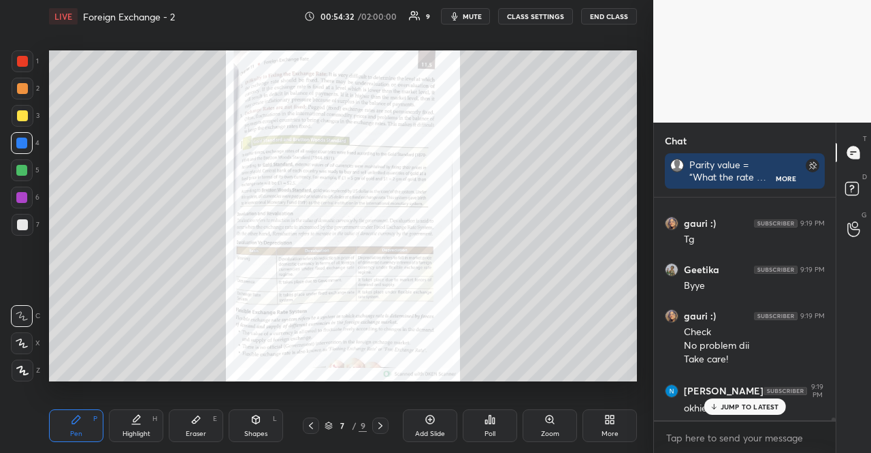
scroll to position [17307, 0]
